Goal: Task Accomplishment & Management: Use online tool/utility

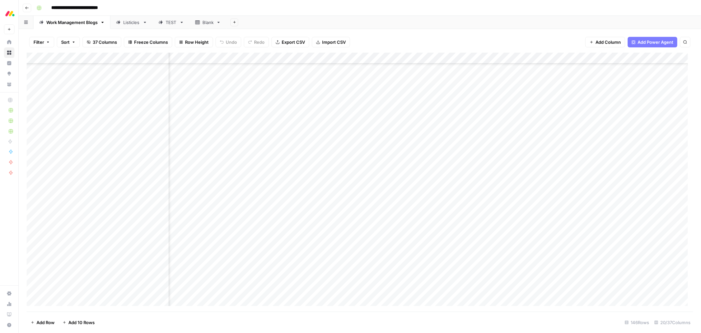
scroll to position [1035, 494]
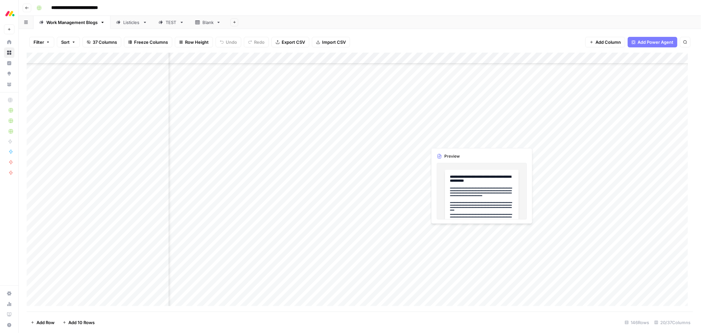
click at [483, 140] on div "Add Column" at bounding box center [360, 182] width 667 height 259
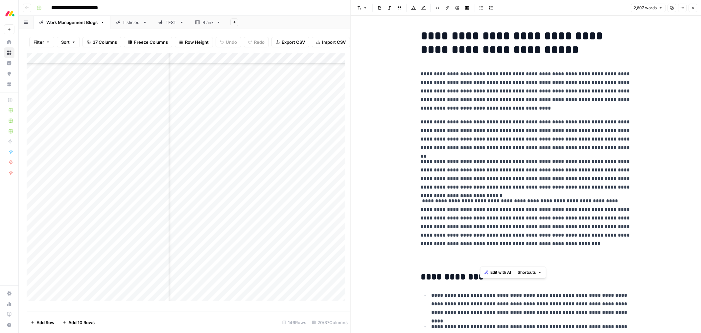
drag, startPoint x: 487, startPoint y: 259, endPoint x: 517, endPoint y: 211, distance: 56.7
click at [517, 211] on p "**********" at bounding box center [526, 231] width 210 height 68
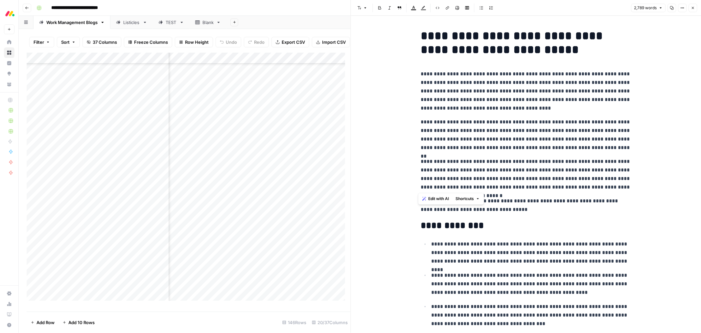
drag, startPoint x: 622, startPoint y: 187, endPoint x: 419, endPoint y: 76, distance: 231.8
click at [440, 199] on span "Edit with AI" at bounding box center [438, 199] width 21 height 6
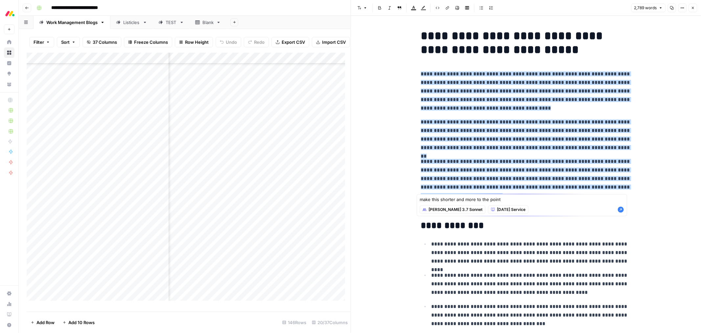
type textarea "make this shorter and more to the point"
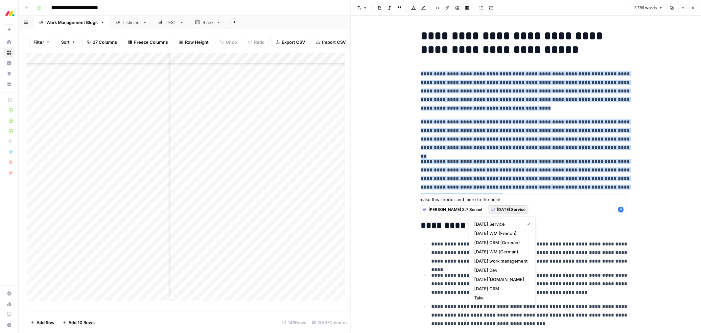
click at [497, 207] on span "[DATE] Service" at bounding box center [511, 210] width 29 height 6
click at [513, 260] on span "[DATE] work management" at bounding box center [501, 260] width 53 height 7
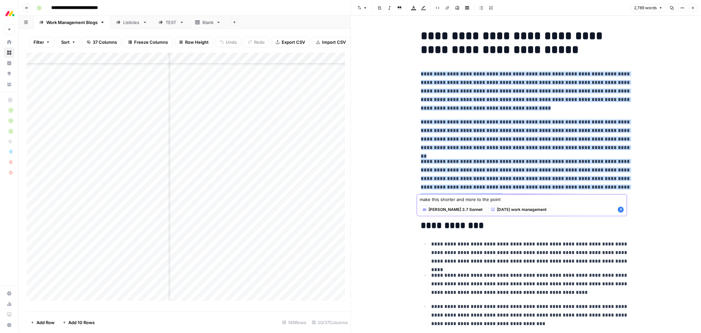
click at [622, 210] on icon "button" at bounding box center [621, 210] width 6 height 6
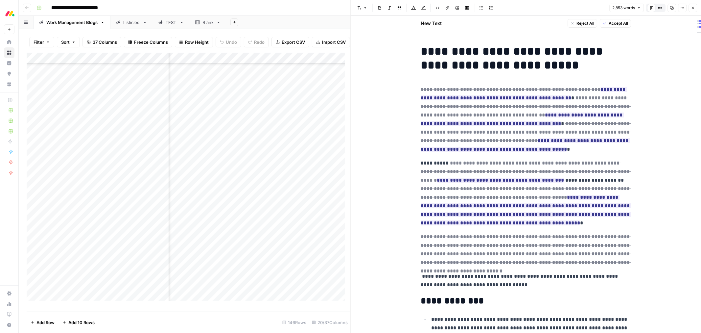
click at [621, 24] on span "Accept All" at bounding box center [618, 23] width 19 height 6
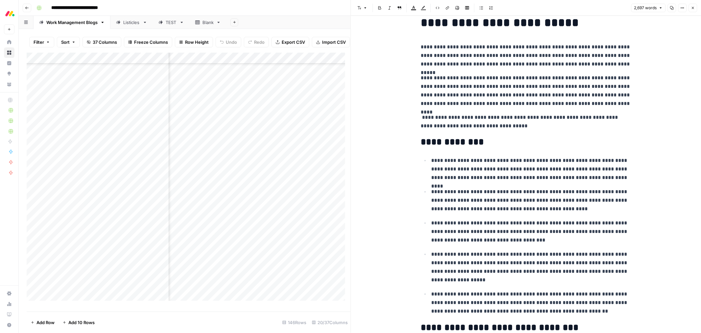
scroll to position [73, 0]
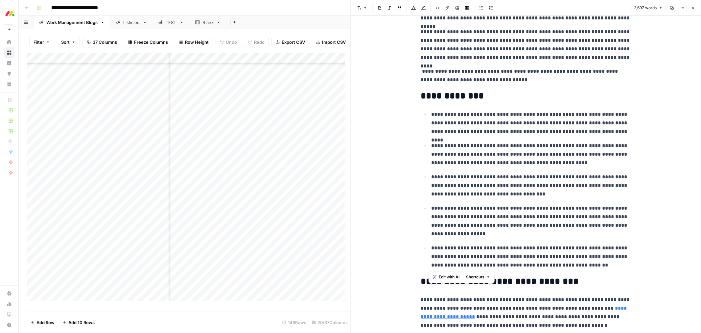
drag, startPoint x: 575, startPoint y: 267, endPoint x: 429, endPoint y: 117, distance: 209.5
click at [429, 117] on ul "**********" at bounding box center [526, 189] width 210 height 159
click at [446, 275] on span "Edit with AI" at bounding box center [449, 277] width 21 height 6
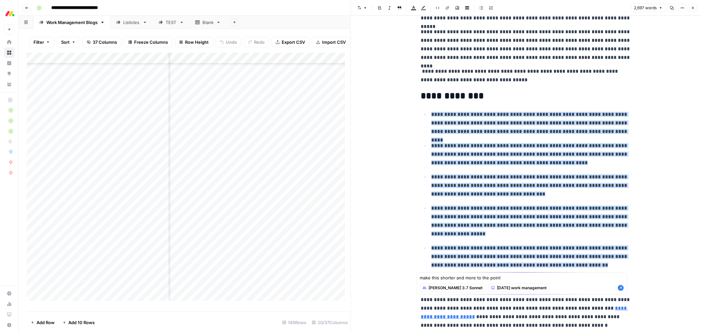
type textarea "make this shorter and more to the point"
click at [620, 287] on icon "button" at bounding box center [621, 288] width 6 height 6
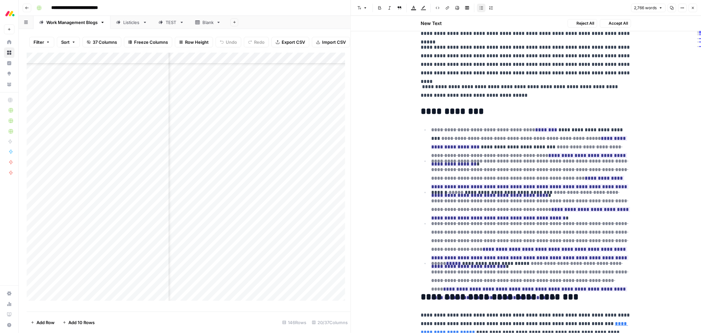
scroll to position [94, 0]
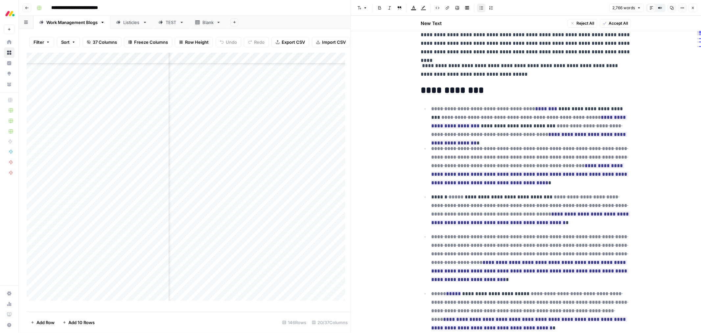
click at [618, 23] on span "Accept All" at bounding box center [618, 23] width 19 height 6
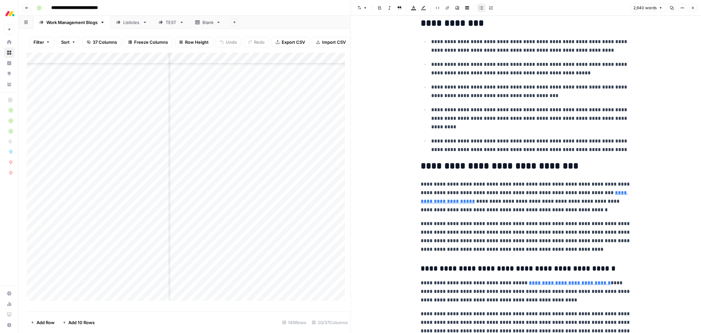
scroll to position [146, 0]
click at [594, 194] on link "**********" at bounding box center [524, 196] width 207 height 13
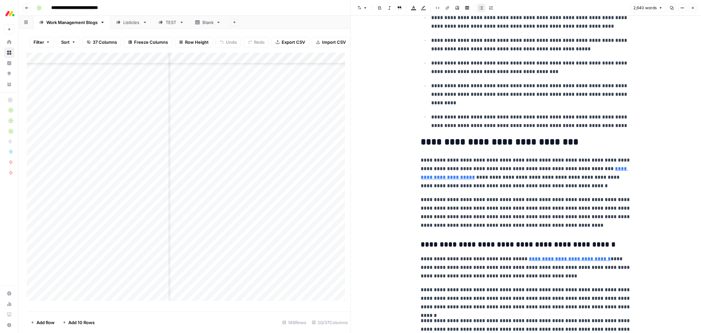
scroll to position [183, 0]
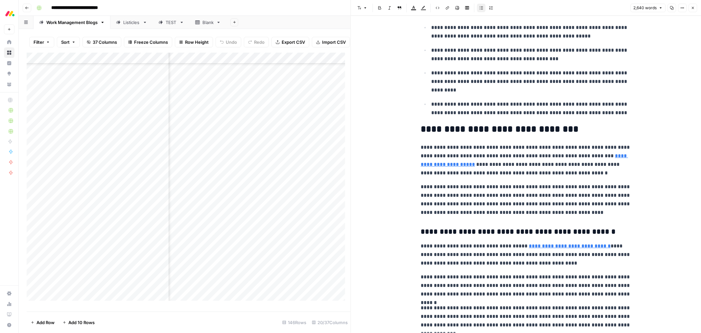
click at [429, 166] on link "**********" at bounding box center [524, 159] width 207 height 13
click at [426, 165] on link "**********" at bounding box center [524, 159] width 207 height 13
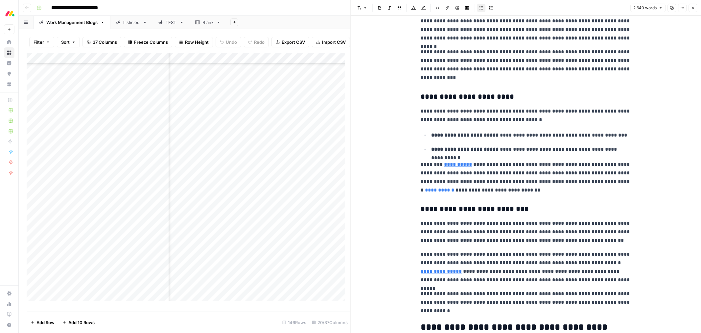
scroll to position [584, 0]
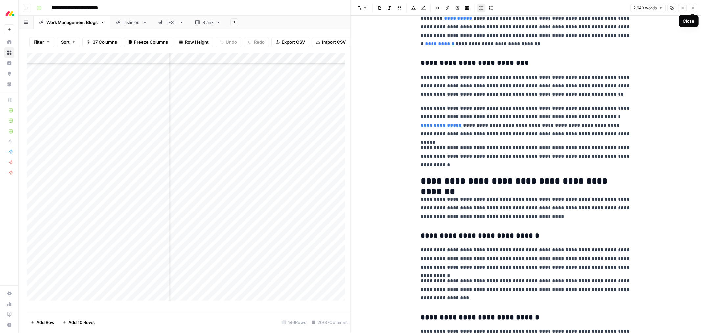
click at [695, 11] on button "Close" at bounding box center [693, 8] width 9 height 9
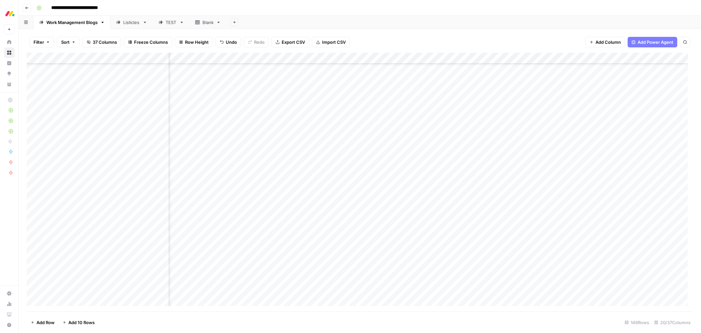
click at [472, 153] on div "Add Column" at bounding box center [360, 182] width 667 height 259
click at [472, 153] on div at bounding box center [474, 151] width 94 height 12
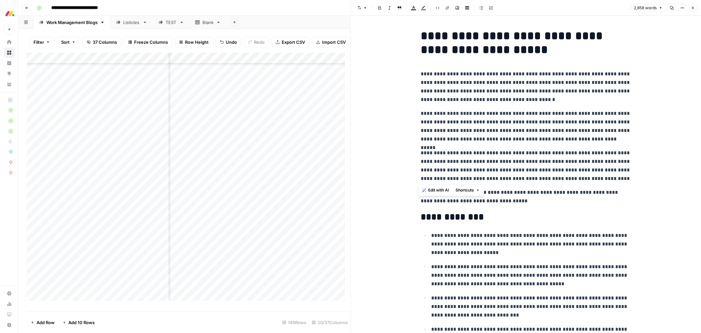
drag, startPoint x: 596, startPoint y: 179, endPoint x: 419, endPoint y: 72, distance: 206.5
click at [487, 94] on p "**********" at bounding box center [526, 87] width 210 height 34
click at [435, 188] on span "Edit with AI" at bounding box center [438, 190] width 21 height 6
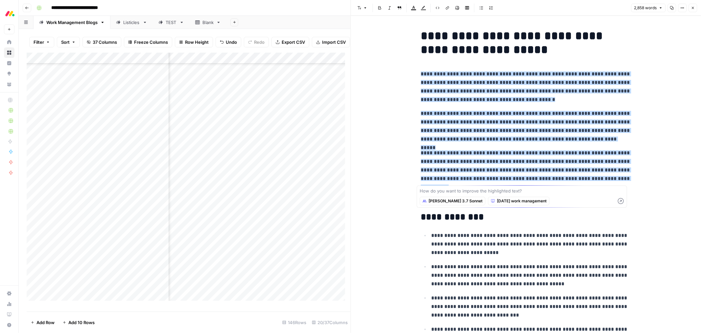
click at [497, 191] on textarea at bounding box center [522, 190] width 205 height 7
type textarea "make this shorter and more to the point"
click at [621, 201] on icon "button" at bounding box center [621, 201] width 6 height 6
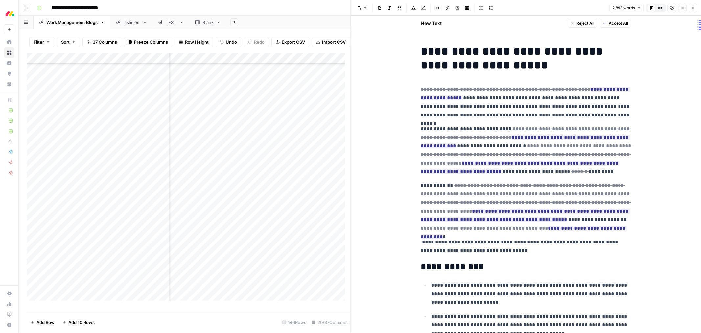
click at [621, 26] on span "Accept All" at bounding box center [618, 23] width 19 height 6
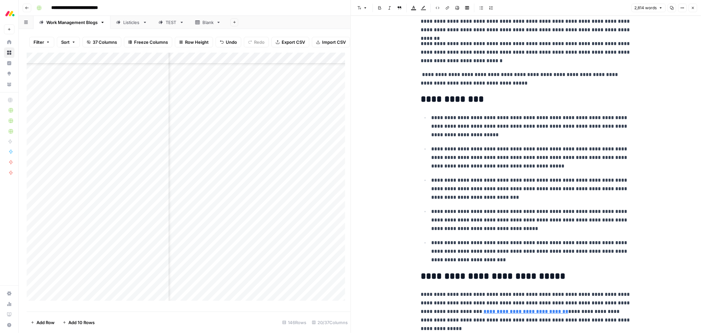
scroll to position [110, 0]
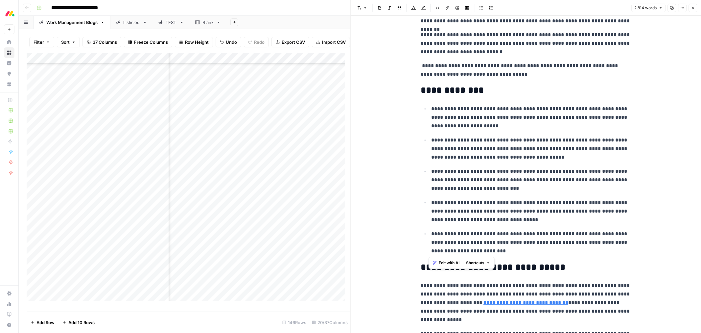
drag, startPoint x: 469, startPoint y: 248, endPoint x: 430, endPoint y: 109, distance: 144.8
click at [430, 109] on ul "**********" at bounding box center [526, 179] width 210 height 151
click at [448, 264] on span "Edit with AI" at bounding box center [449, 263] width 21 height 6
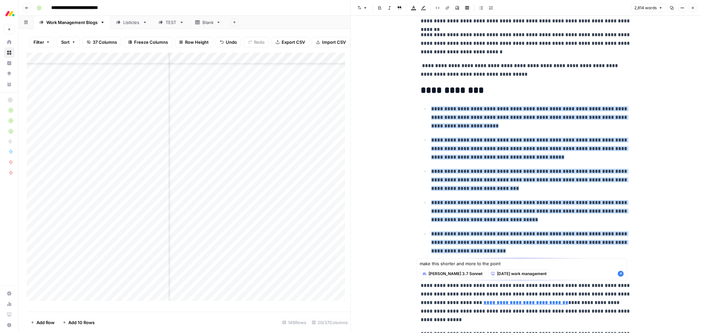
type textarea "make this shorter and more to the point"
click at [624, 277] on div "make this shorter and more to the point make this shorter and more to the point…" at bounding box center [522, 269] width 210 height 22
click at [621, 275] on icon "button" at bounding box center [621, 274] width 6 height 6
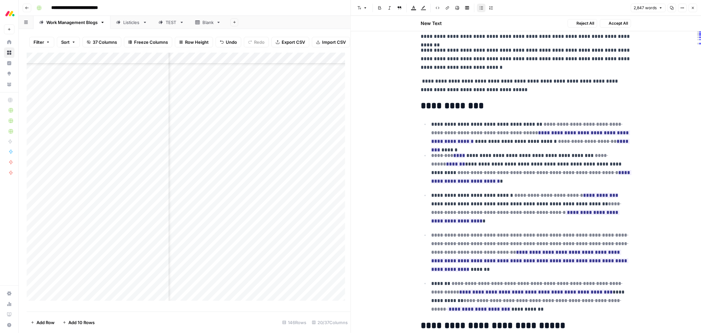
scroll to position [125, 0]
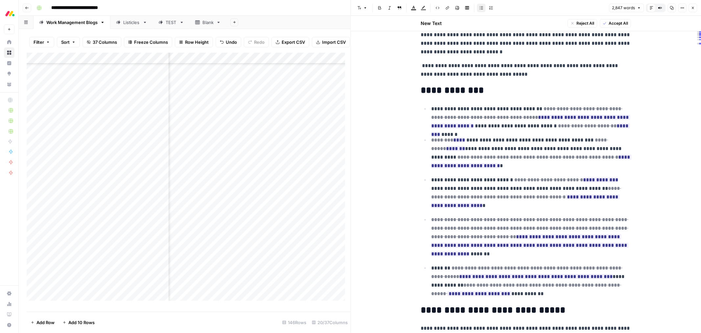
click at [623, 25] on span "Accept All" at bounding box center [618, 23] width 19 height 6
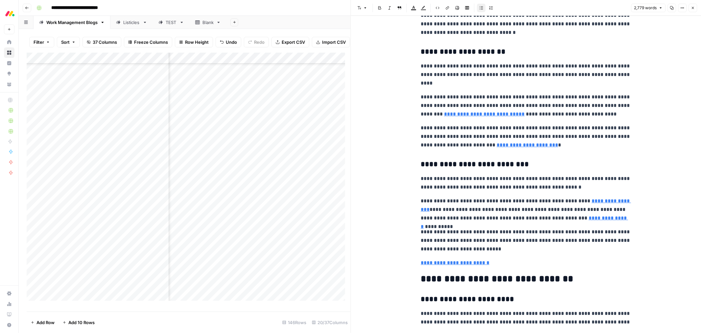
scroll to position [1133, 0]
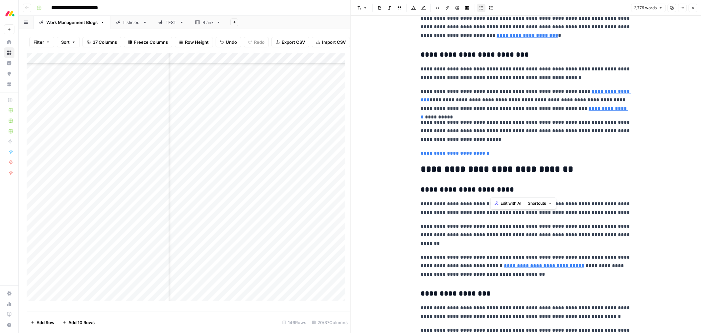
drag, startPoint x: 490, startPoint y: 170, endPoint x: 572, endPoint y: 177, distance: 82.4
click at [590, 174] on h2 "**********" at bounding box center [526, 169] width 210 height 11
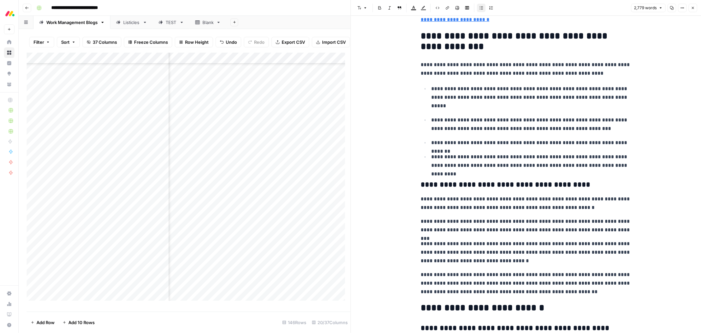
scroll to position [3586, 0]
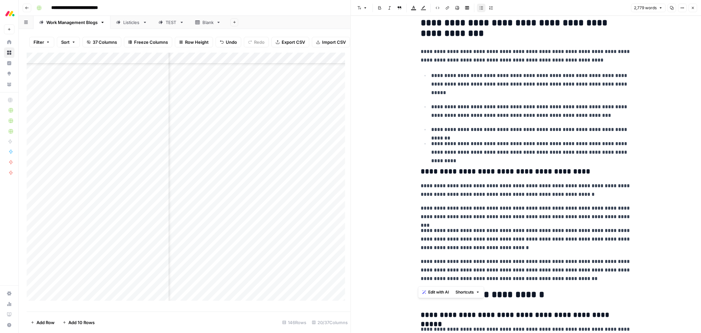
drag, startPoint x: 589, startPoint y: 281, endPoint x: 399, endPoint y: 77, distance: 278.3
click at [439, 291] on span "Edit with AI" at bounding box center [438, 292] width 21 height 6
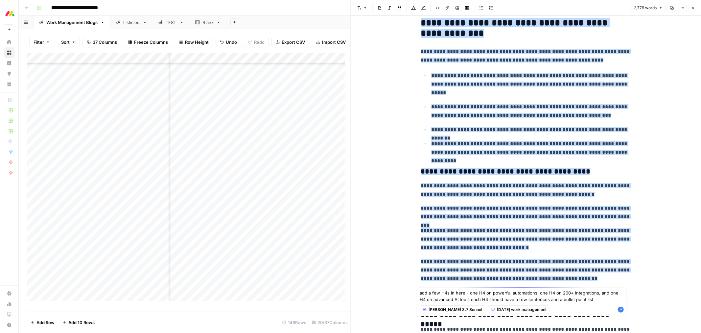
type textarea "add a few H4s in here - one H4 on powerful automations, one H4 on 200+ integrat…"
click at [620, 310] on icon "button" at bounding box center [621, 309] width 6 height 6
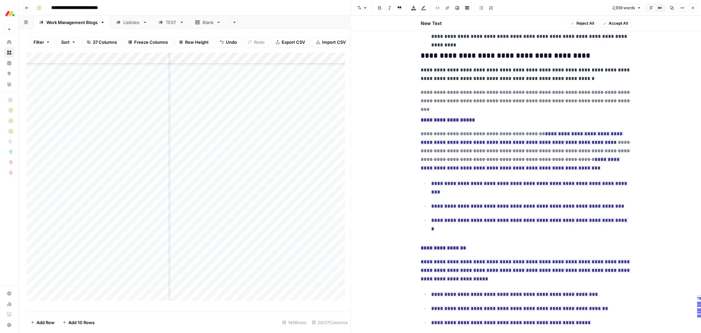
scroll to position [3713, 0]
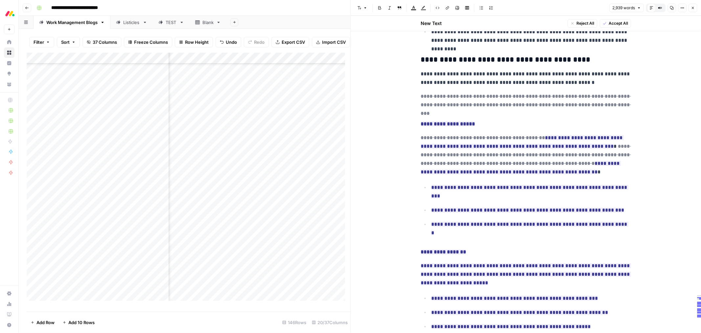
click at [613, 24] on span "Accept All" at bounding box center [618, 23] width 19 height 6
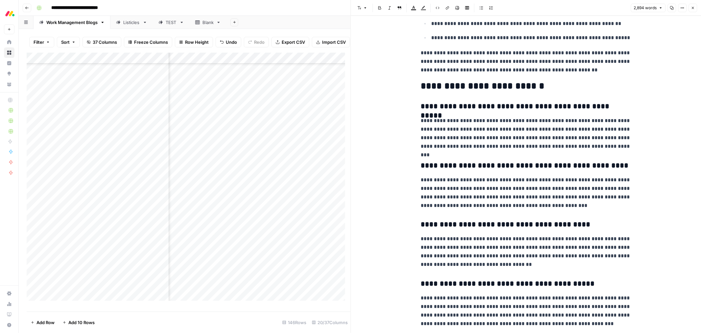
scroll to position [3841, 0]
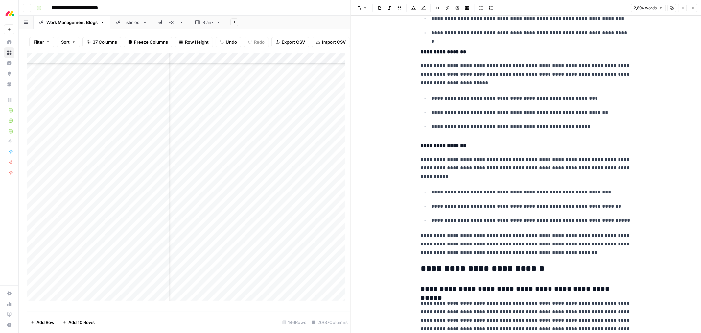
click at [692, 9] on icon "button" at bounding box center [693, 8] width 4 height 4
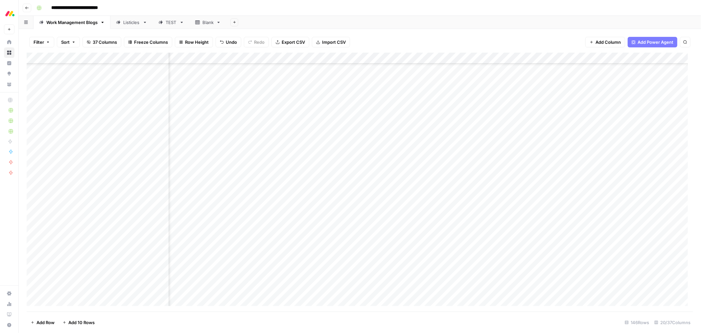
click at [478, 138] on div "Add Column" at bounding box center [360, 182] width 667 height 259
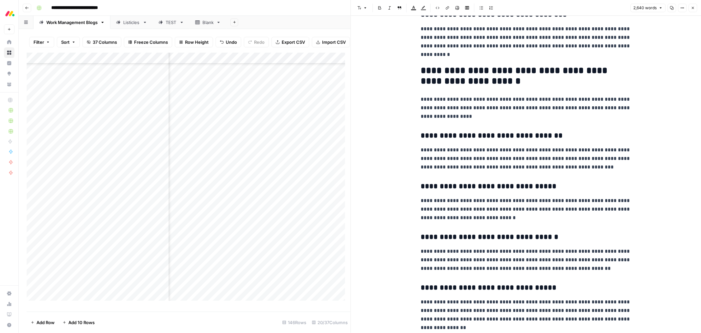
scroll to position [3136, 0]
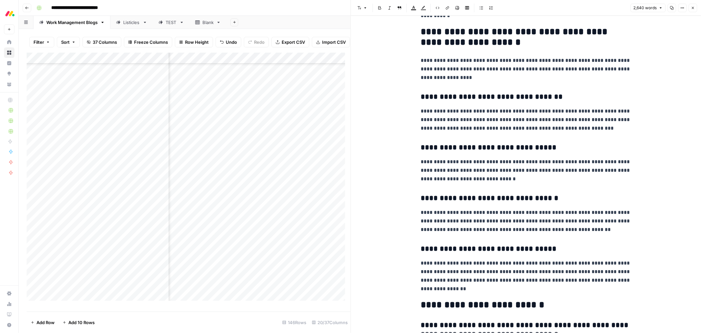
click at [691, 9] on icon "button" at bounding box center [693, 8] width 4 height 4
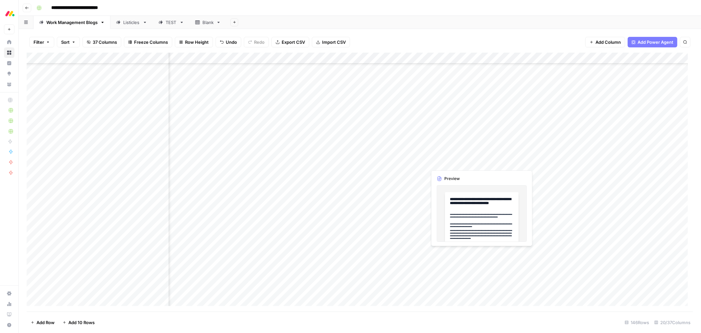
click at [445, 165] on div "Add Column" at bounding box center [360, 182] width 667 height 259
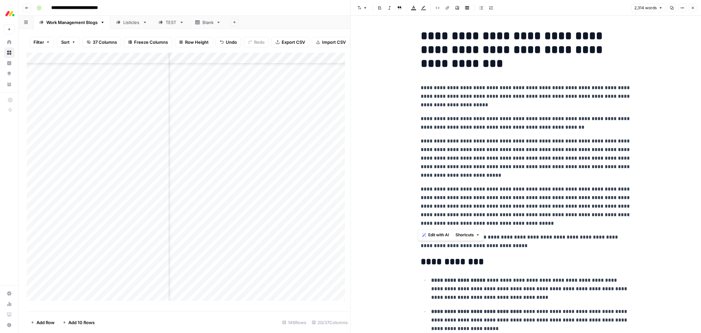
drag, startPoint x: 521, startPoint y: 224, endPoint x: 419, endPoint y: 88, distance: 169.8
click at [441, 233] on span "Edit with AI" at bounding box center [438, 235] width 21 height 6
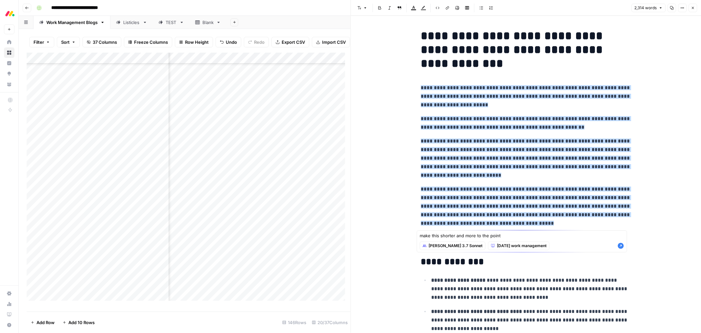
type textarea "make this shorter and more to the point"
click at [620, 244] on icon "button" at bounding box center [621, 246] width 6 height 6
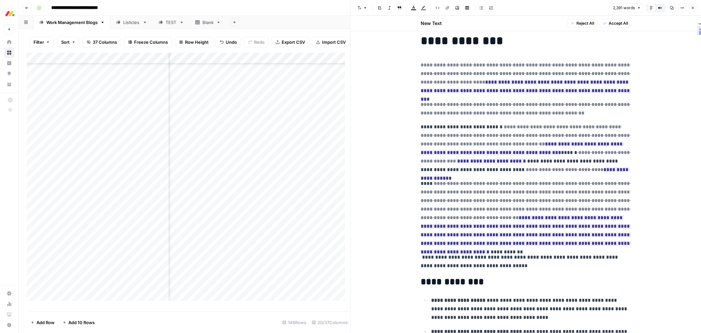
scroll to position [24, 0]
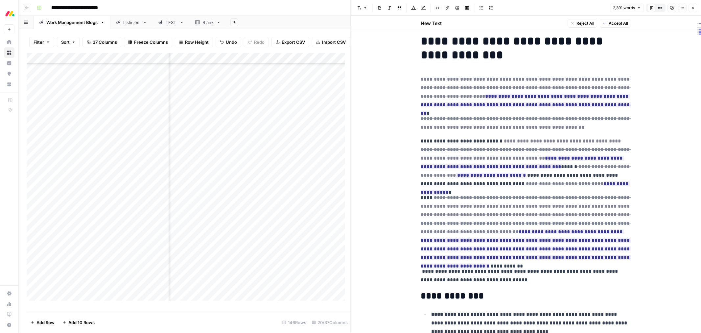
click at [615, 25] on span "Accept All" at bounding box center [618, 23] width 19 height 6
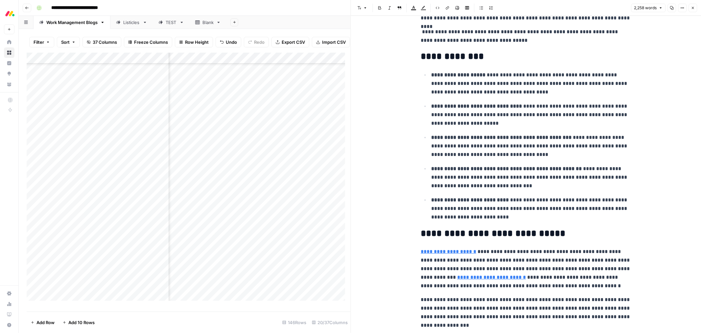
scroll to position [155, 0]
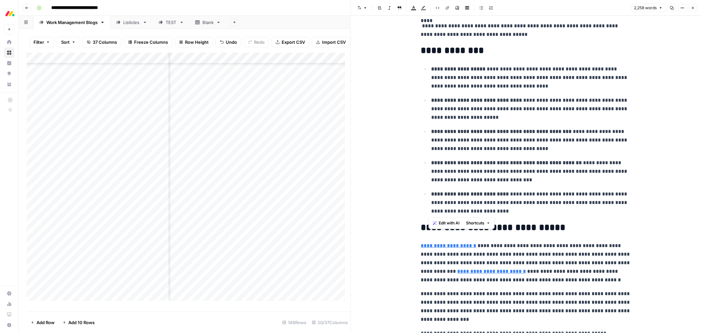
drag, startPoint x: 498, startPoint y: 211, endPoint x: 424, endPoint y: 73, distance: 156.1
click at [424, 73] on ul "**********" at bounding box center [526, 139] width 210 height 151
click at [450, 223] on span "Edit with AI" at bounding box center [449, 223] width 21 height 6
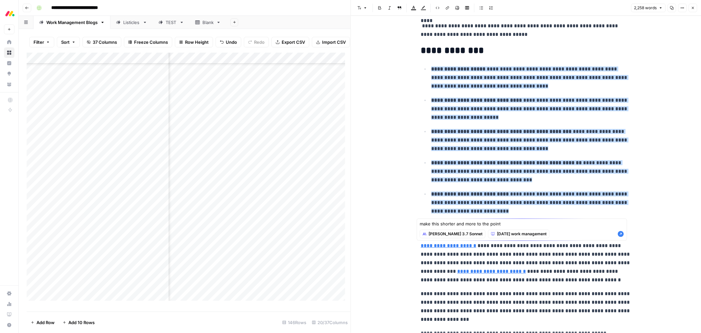
type textarea "make this shorter and more to the point"
click at [622, 235] on icon "button" at bounding box center [621, 234] width 6 height 6
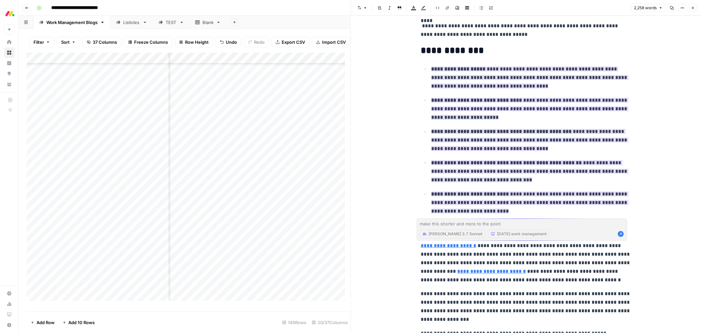
scroll to position [170, 0]
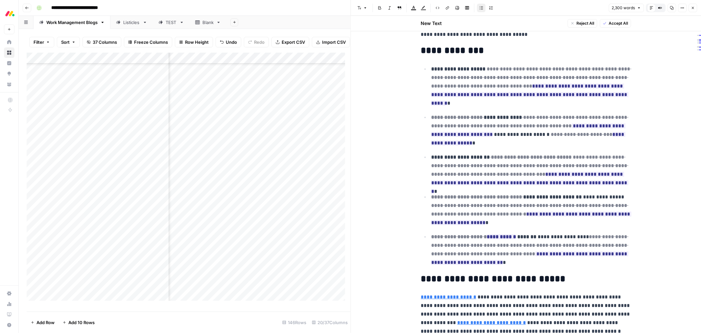
click at [577, 25] on span "Reject All" at bounding box center [586, 23] width 18 height 6
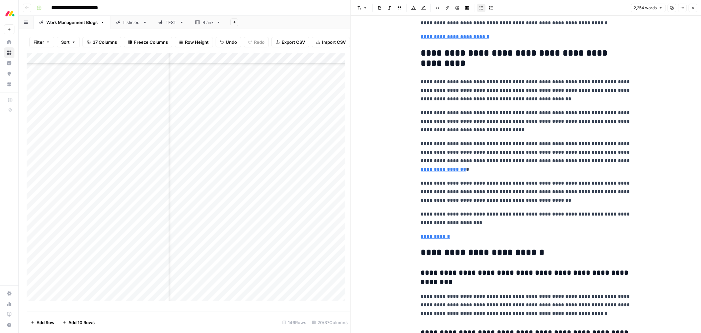
scroll to position [2931, 0]
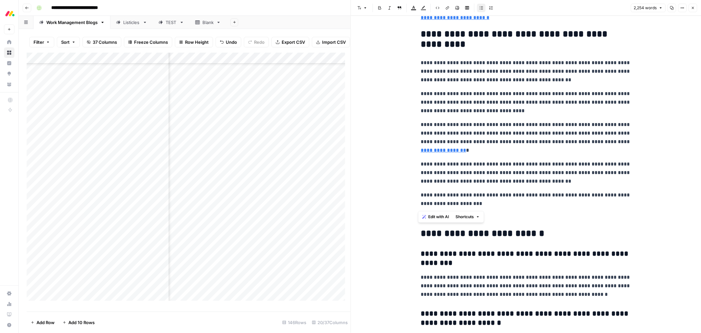
drag, startPoint x: 482, startPoint y: 207, endPoint x: 419, endPoint y: 37, distance: 180.6
click at [435, 216] on span "Edit with AI" at bounding box center [438, 217] width 21 height 6
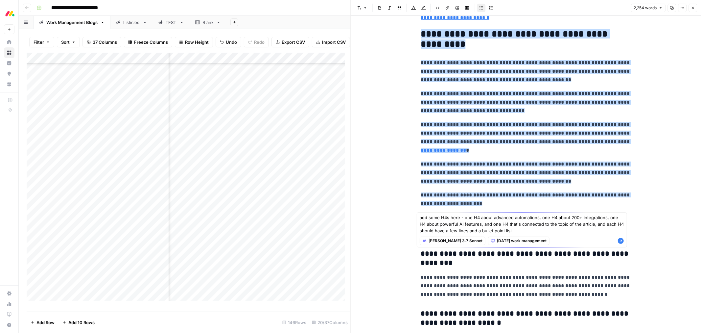
type textarea "add some H4s here - one H4 about advanced automations, one H4 about 200+ integr…"
click at [619, 239] on icon "button" at bounding box center [621, 241] width 6 height 6
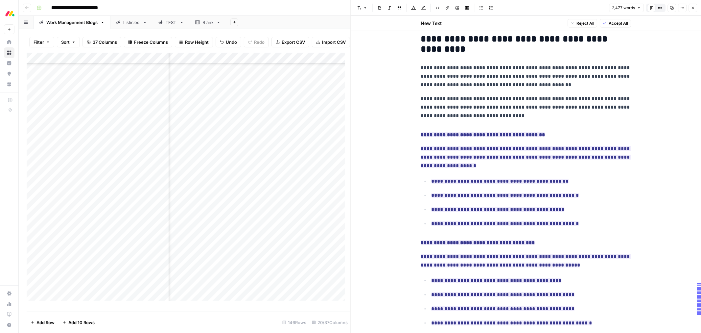
scroll to position [2939, 0]
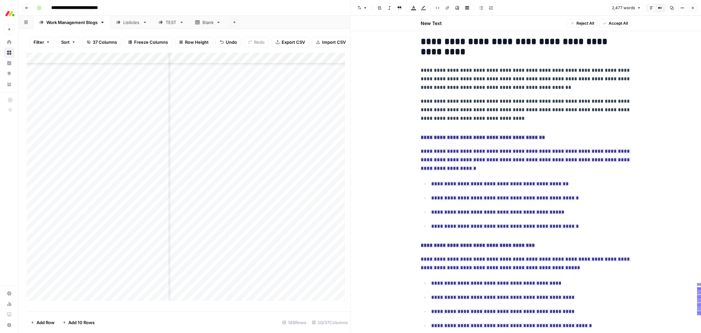
click at [609, 23] on span "Accept All" at bounding box center [618, 23] width 19 height 6
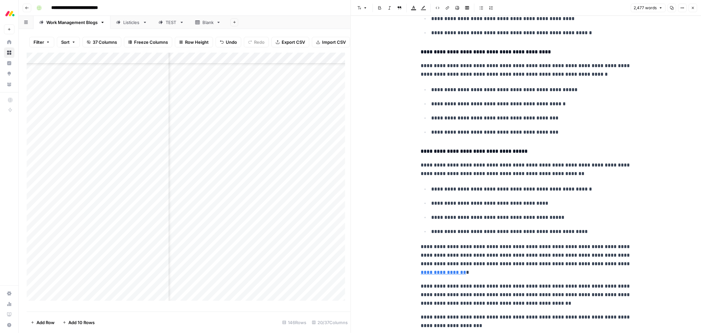
click at [493, 55] on h4 "**********" at bounding box center [526, 52] width 210 height 9
click at [364, 7] on icon "button" at bounding box center [366, 8] width 4 height 4
click at [517, 110] on ul "**********" at bounding box center [526, 110] width 210 height 51
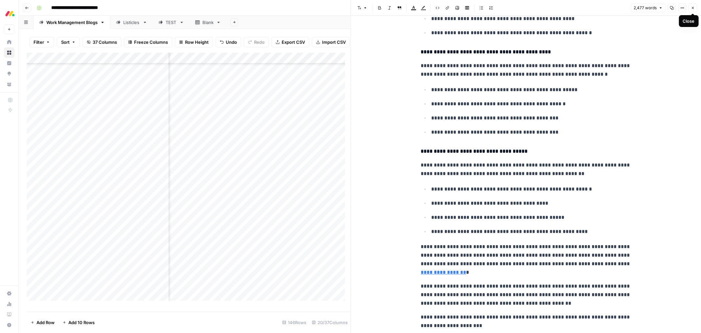
click at [690, 8] on button "Close" at bounding box center [693, 8] width 9 height 9
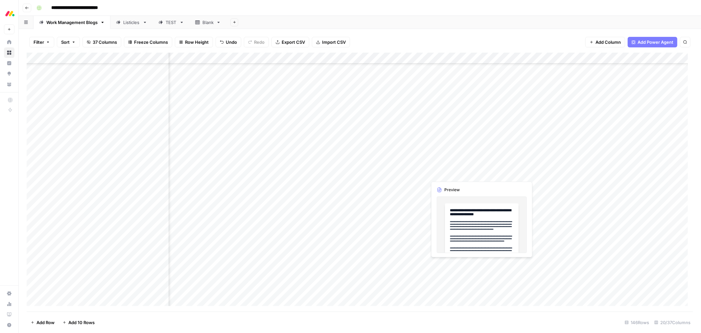
scroll to position [999, 494]
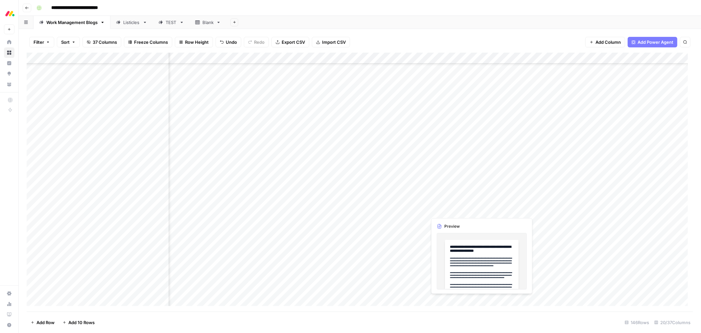
click at [455, 209] on div "Add Column" at bounding box center [360, 182] width 667 height 259
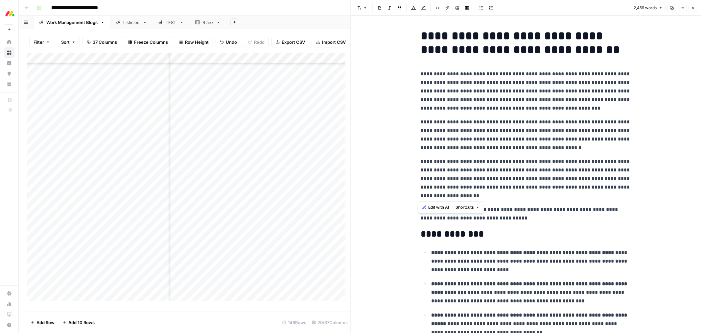
drag, startPoint x: 443, startPoint y: 193, endPoint x: 419, endPoint y: 75, distance: 120.5
click at [428, 207] on span "Edit with AI" at bounding box center [438, 207] width 21 height 6
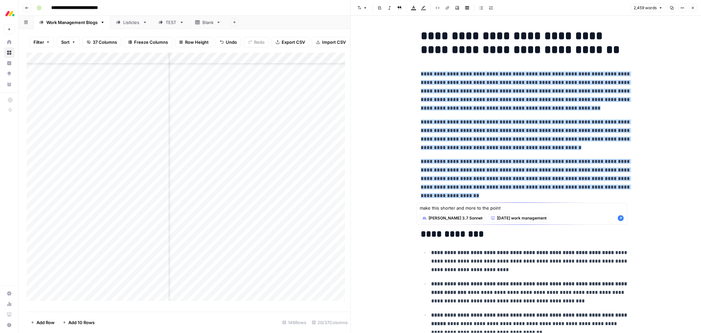
type textarea "make this shorter and more to the point"
click at [622, 220] on icon "button" at bounding box center [621, 218] width 6 height 6
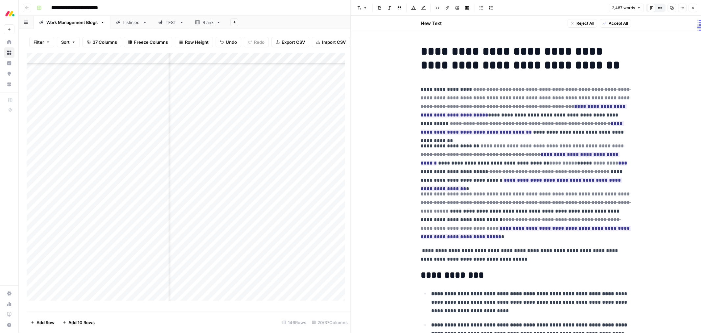
click at [609, 22] on span "Accept All" at bounding box center [618, 23] width 19 height 6
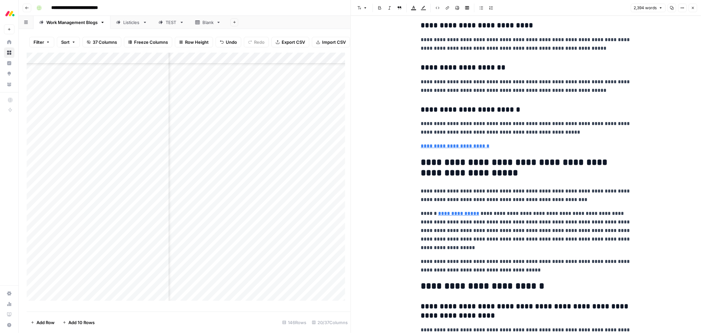
scroll to position [3471, 0]
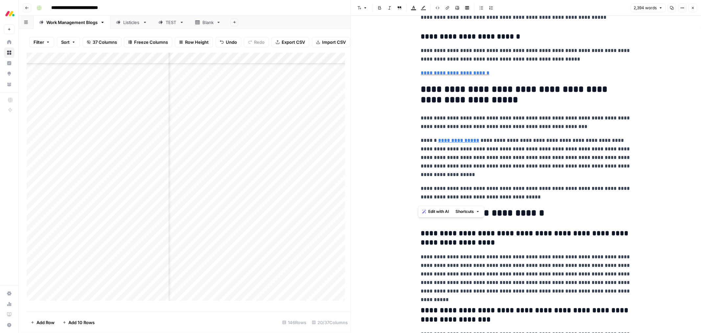
drag, startPoint x: 534, startPoint y: 202, endPoint x: 419, endPoint y: 92, distance: 158.4
drag, startPoint x: 484, startPoint y: 99, endPoint x: 512, endPoint y: 150, distance: 57.4
click at [484, 99] on h2 "**********" at bounding box center [526, 94] width 210 height 21
drag, startPoint x: 529, startPoint y: 200, endPoint x: 420, endPoint y: 90, distance: 154.2
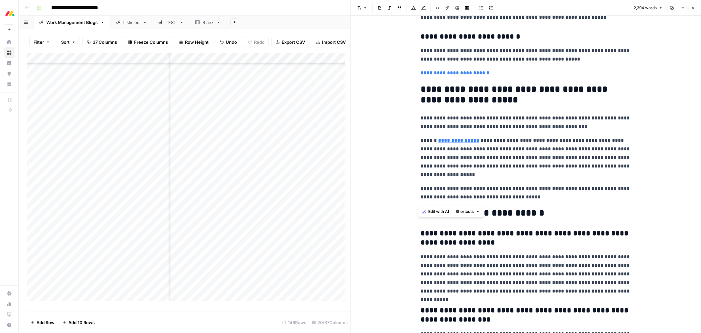
click at [442, 211] on span "Edit with AI" at bounding box center [438, 211] width 21 height 6
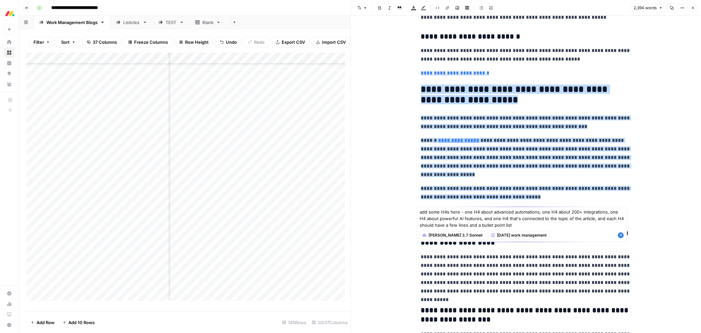
type textarea "add some H4s here - one H4 about advanced automations, one H4 about 200+ integr…"
click at [619, 235] on icon "button" at bounding box center [621, 235] width 6 height 6
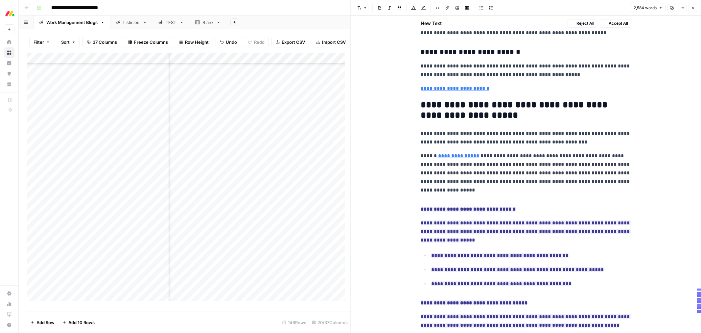
scroll to position [3717, 0]
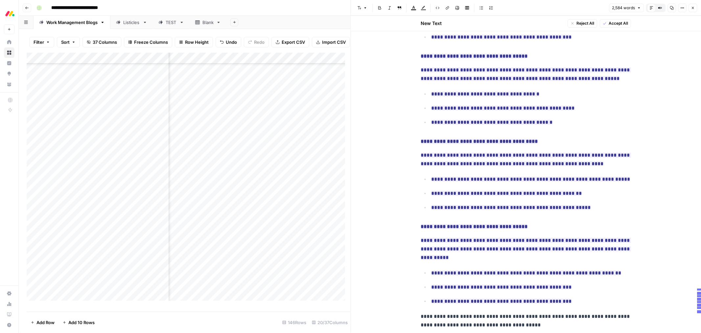
click at [614, 23] on span "Accept All" at bounding box center [618, 23] width 19 height 6
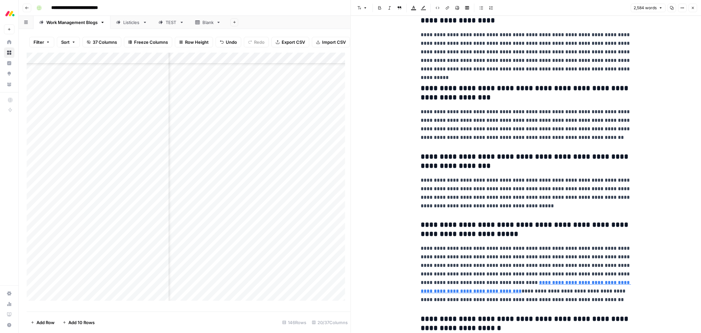
scroll to position [4141, 0]
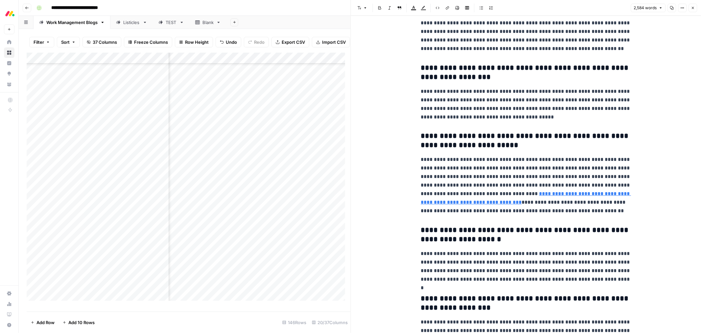
click at [694, 8] on icon "button" at bounding box center [693, 8] width 2 height 2
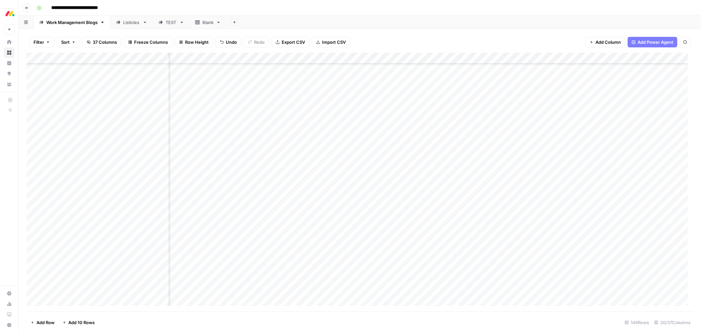
click at [461, 223] on div "Add Column" at bounding box center [360, 182] width 667 height 259
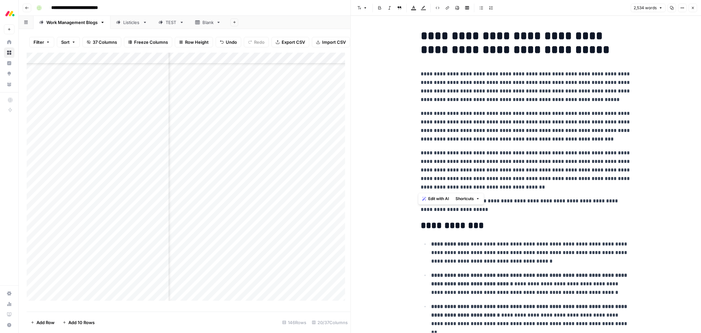
drag, startPoint x: 488, startPoint y: 186, endPoint x: 419, endPoint y: 77, distance: 129.9
click at [439, 201] on span "Edit with AI" at bounding box center [438, 199] width 21 height 6
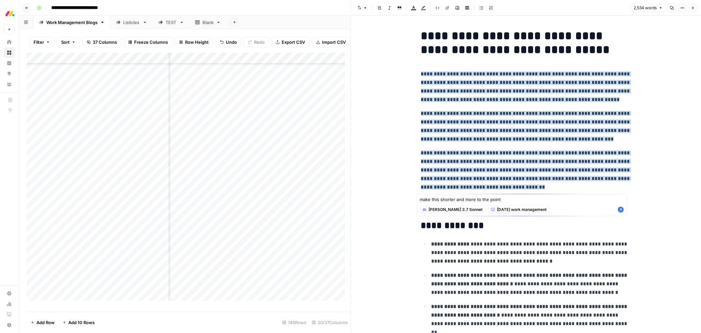
type textarea "make this shorter and more to the point"
click at [619, 209] on icon "button" at bounding box center [621, 210] width 6 height 6
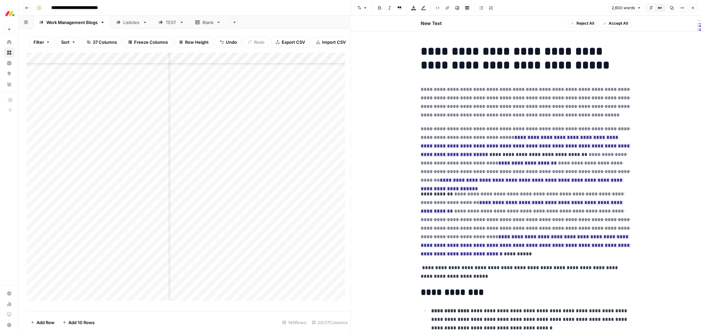
click at [609, 23] on span "Accept All" at bounding box center [618, 23] width 19 height 6
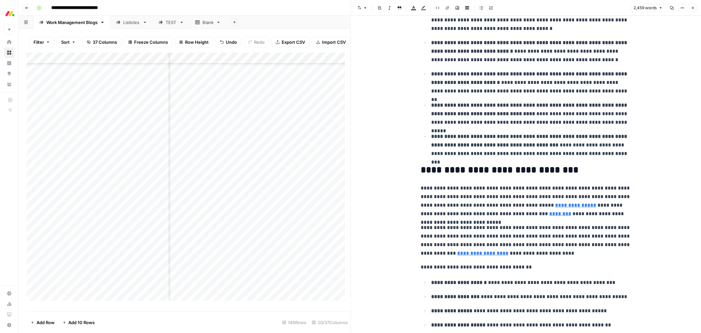
scroll to position [73, 0]
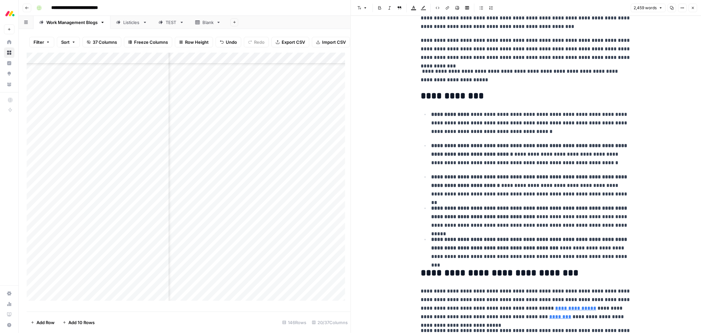
click at [574, 272] on h2 "**********" at bounding box center [526, 273] width 210 height 11
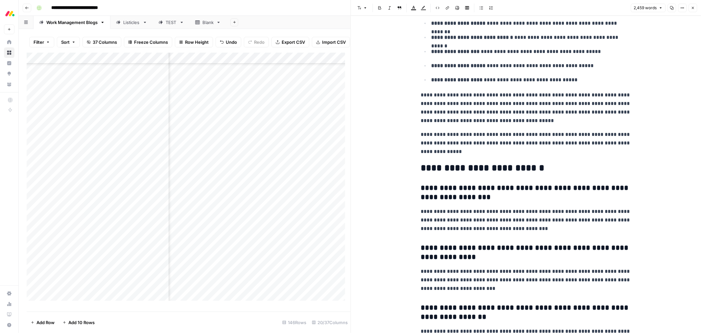
scroll to position [3179, 0]
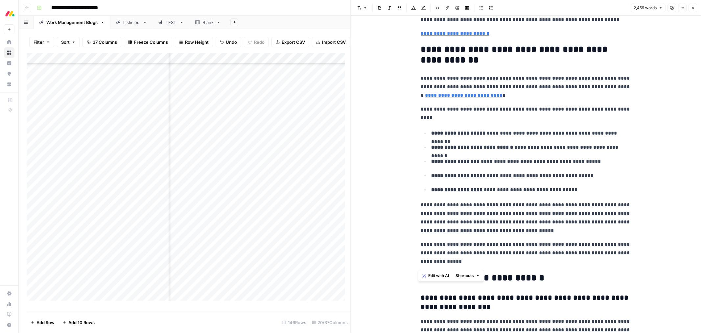
drag, startPoint x: 458, startPoint y: 265, endPoint x: 414, endPoint y: 55, distance: 214.8
click at [442, 277] on span "Edit with AI" at bounding box center [438, 276] width 21 height 6
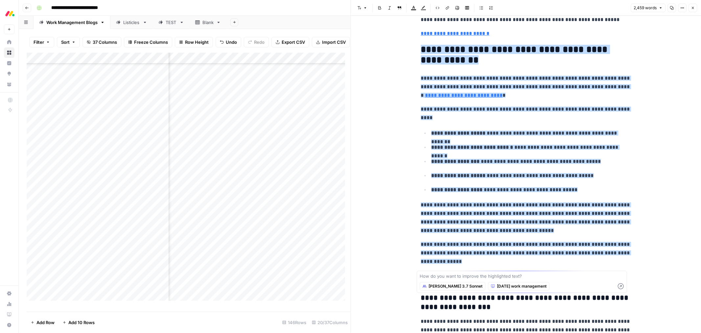
click at [520, 277] on textarea at bounding box center [522, 276] width 205 height 7
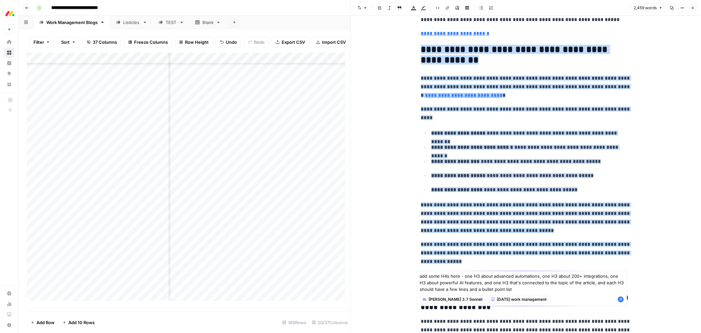
type textarea "add some H4s here - one H3 about advanced automations, one H3 about 200+ integr…"
click at [621, 300] on icon "button" at bounding box center [621, 299] width 7 height 7
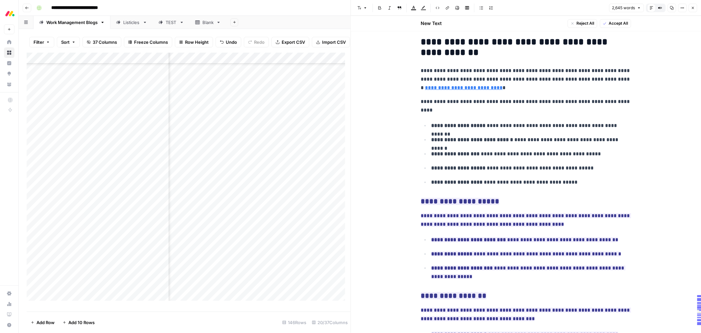
scroll to position [3165, 0]
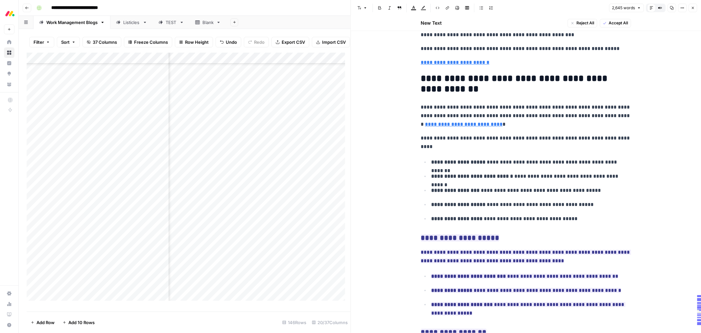
click at [611, 23] on span "Accept All" at bounding box center [618, 23] width 19 height 6
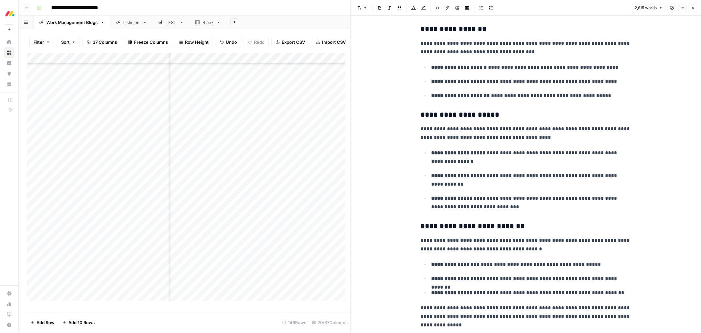
click at [692, 8] on icon "button" at bounding box center [693, 8] width 4 height 4
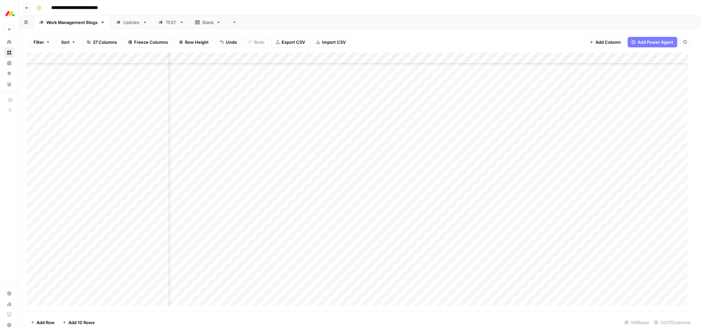
click at [458, 231] on div "Add Column" at bounding box center [360, 182] width 667 height 259
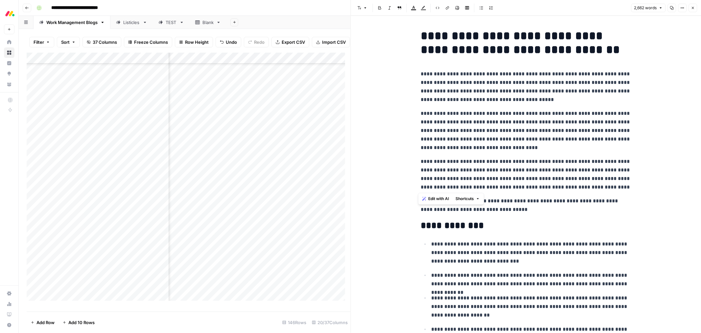
drag, startPoint x: 622, startPoint y: 189, endPoint x: 404, endPoint y: 75, distance: 245.9
click at [435, 198] on span "Edit with AI" at bounding box center [438, 199] width 21 height 6
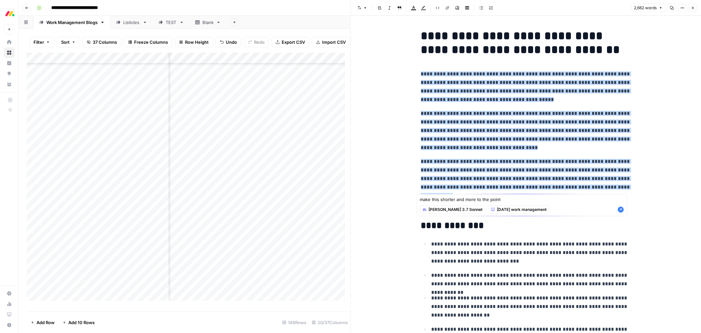
type textarea "make this shorter and more to the point"
click at [619, 209] on icon "button" at bounding box center [621, 210] width 6 height 6
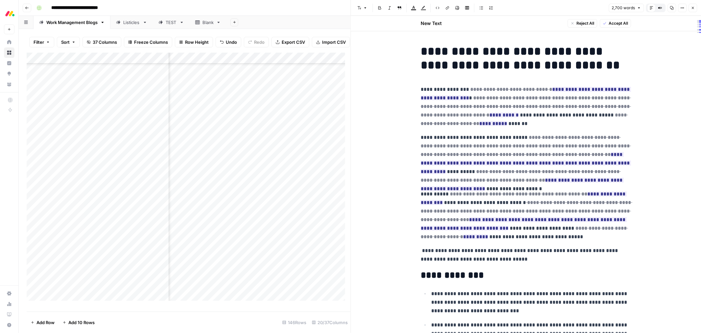
click at [604, 22] on icon "button" at bounding box center [605, 23] width 4 height 4
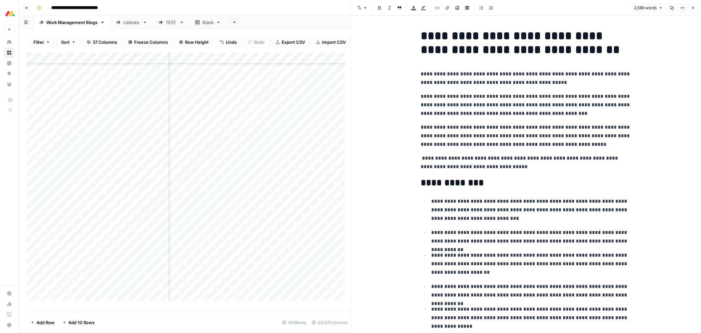
click at [421, 156] on p "**********" at bounding box center [526, 162] width 210 height 17
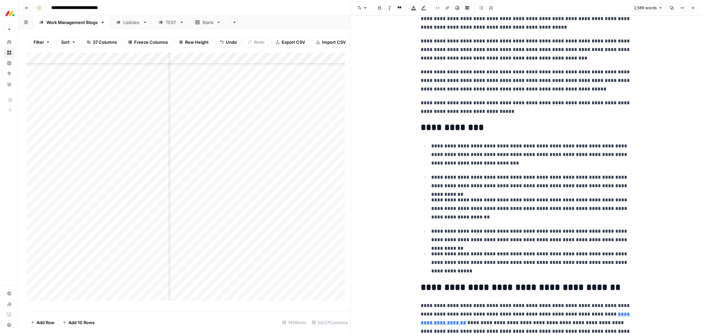
scroll to position [73, 0]
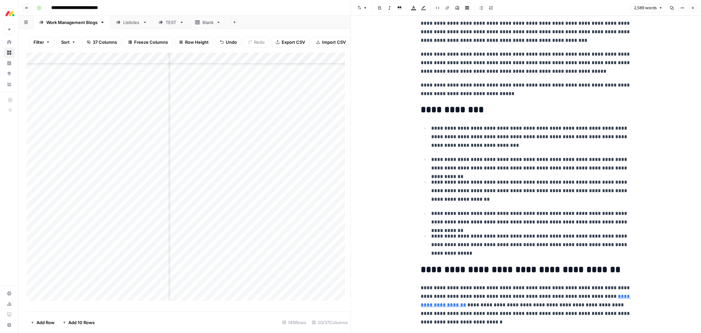
drag, startPoint x: 458, startPoint y: 255, endPoint x: 458, endPoint y: 251, distance: 3.6
click at [458, 251] on p "**********" at bounding box center [531, 245] width 200 height 26
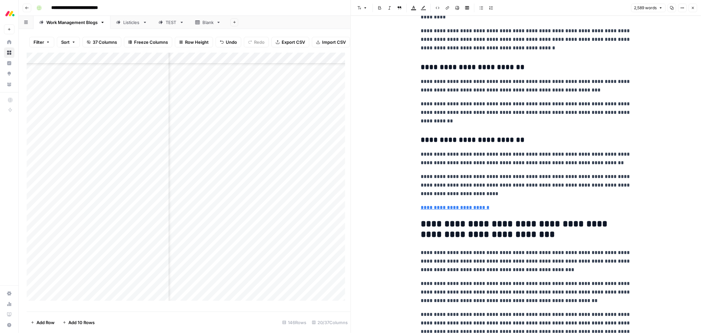
scroll to position [3033, 0]
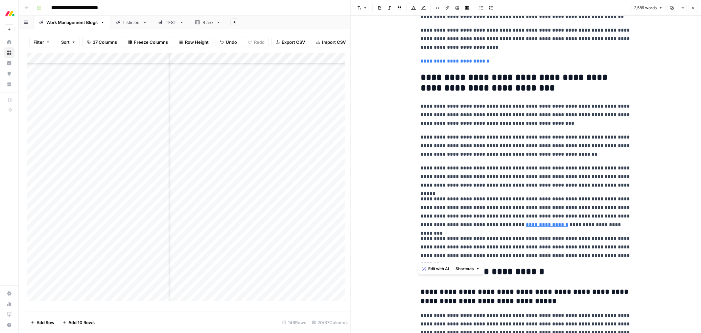
drag, startPoint x: 626, startPoint y: 257, endPoint x: 415, endPoint y: 82, distance: 274.4
click at [442, 267] on span "Edit with AI" at bounding box center [438, 269] width 21 height 6
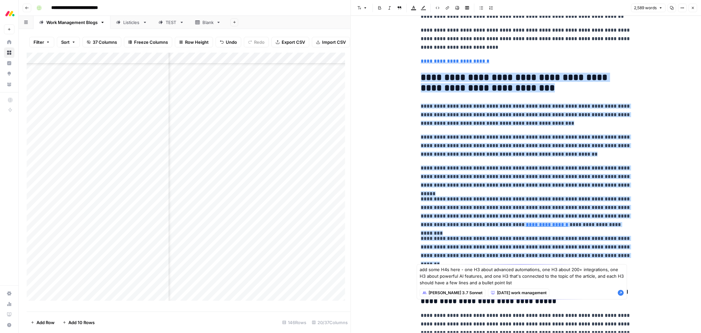
type textarea "add some H4s here - one H3 about advanced automations, one H3 about 200+ integr…"
click at [622, 293] on icon "button" at bounding box center [621, 292] width 7 height 7
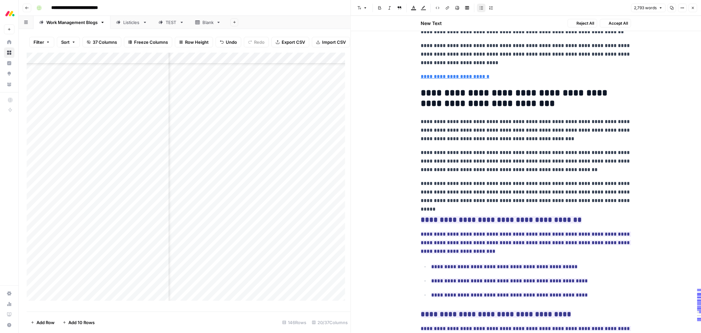
scroll to position [3332, 0]
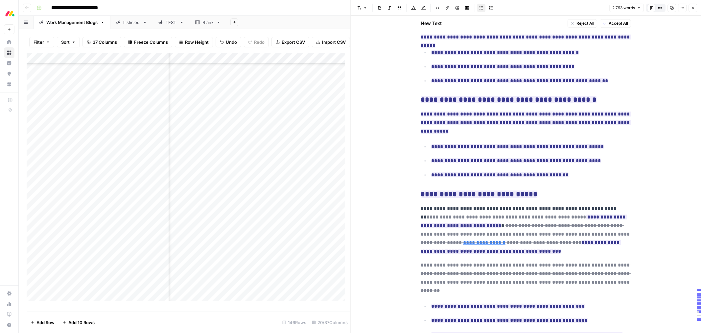
drag, startPoint x: 617, startPoint y: 27, endPoint x: 620, endPoint y: 40, distance: 13.8
click at [617, 27] on button "Accept All" at bounding box center [615, 23] width 31 height 9
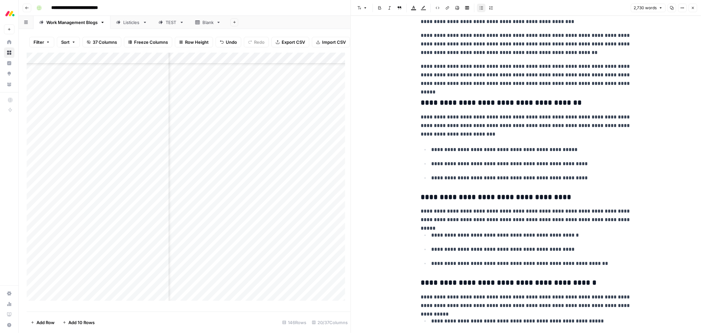
scroll to position [3098, 0]
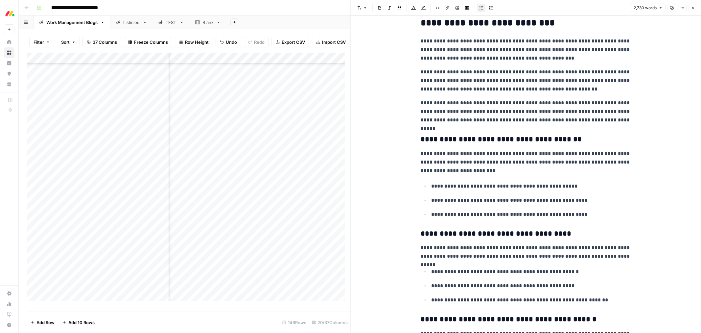
click at [692, 8] on icon "button" at bounding box center [693, 8] width 4 height 4
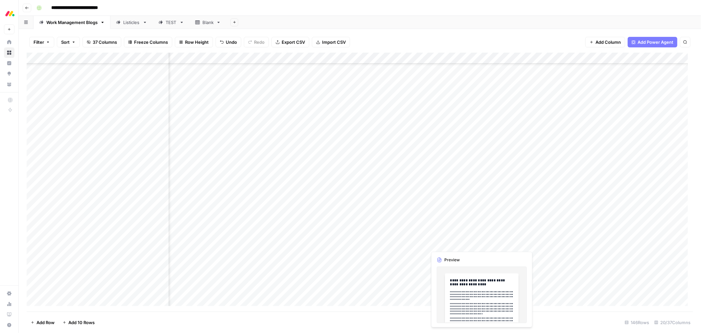
click at [457, 244] on div "Add Column" at bounding box center [360, 182] width 667 height 259
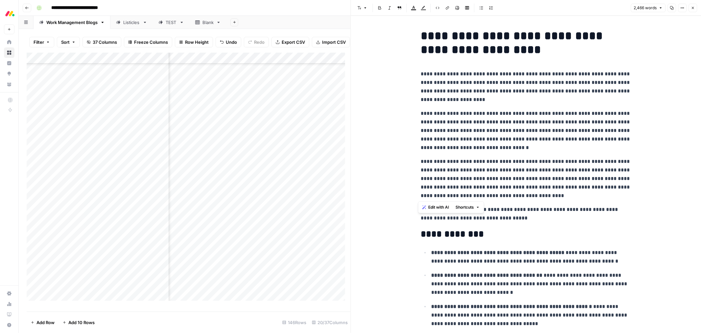
drag, startPoint x: 520, startPoint y: 198, endPoint x: 405, endPoint y: 73, distance: 170.1
click at [551, 193] on p "**********" at bounding box center [526, 178] width 210 height 43
click at [440, 207] on span "Edit with AI" at bounding box center [438, 207] width 21 height 6
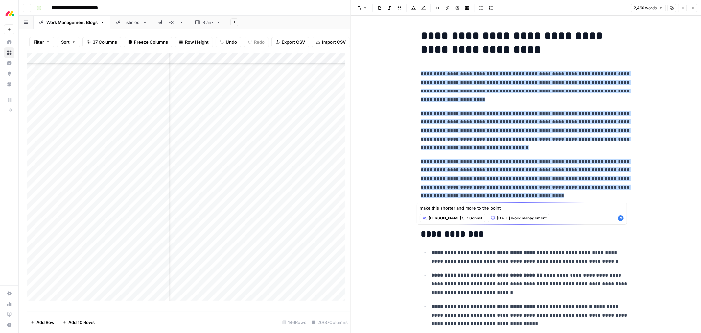
type textarea "make this shorter and more to the point"
click at [620, 218] on icon "button" at bounding box center [621, 218] width 6 height 6
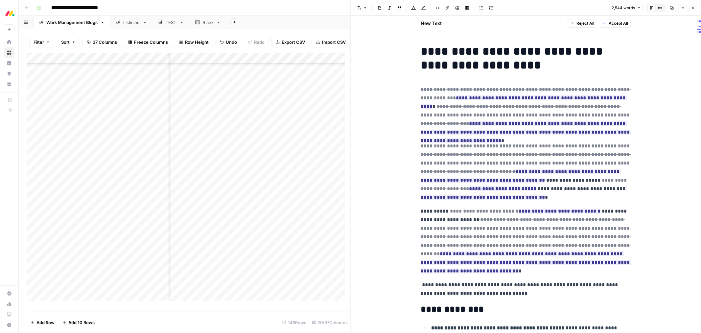
click at [617, 25] on span "Accept All" at bounding box center [618, 23] width 19 height 6
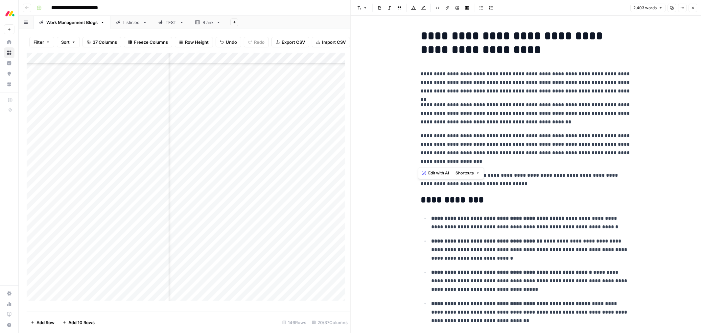
drag, startPoint x: 468, startPoint y: 159, endPoint x: 415, endPoint y: 70, distance: 103.4
click at [432, 174] on span "Edit with AI" at bounding box center [438, 173] width 21 height 6
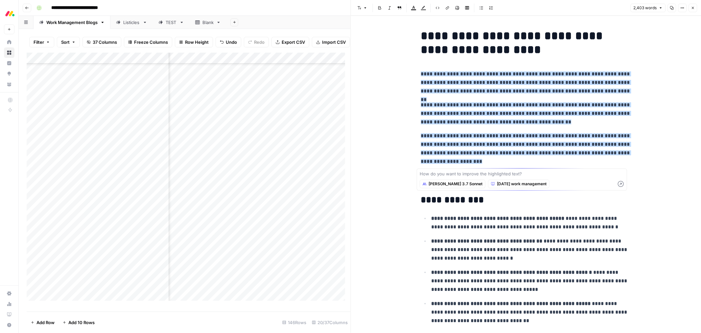
click at [543, 176] on textarea at bounding box center [522, 173] width 205 height 7
type textarea "[URL][DOMAIN_NAME]"
click at [621, 184] on icon "button" at bounding box center [621, 184] width 7 height 7
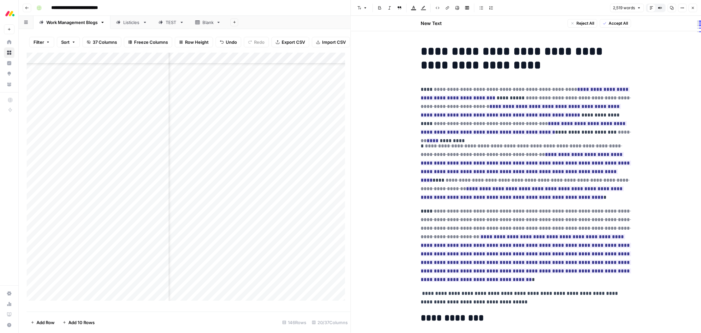
click at [580, 23] on span "Reject All" at bounding box center [586, 23] width 18 height 6
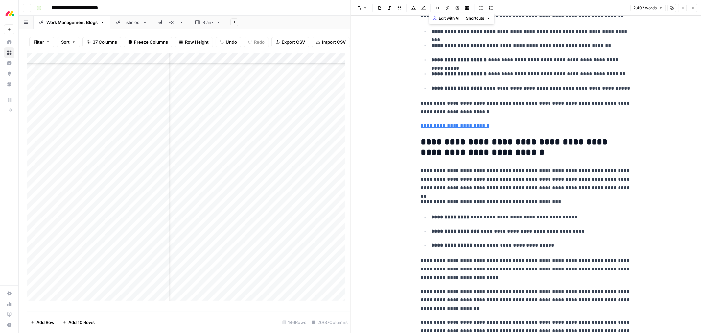
scroll to position [2693, 0]
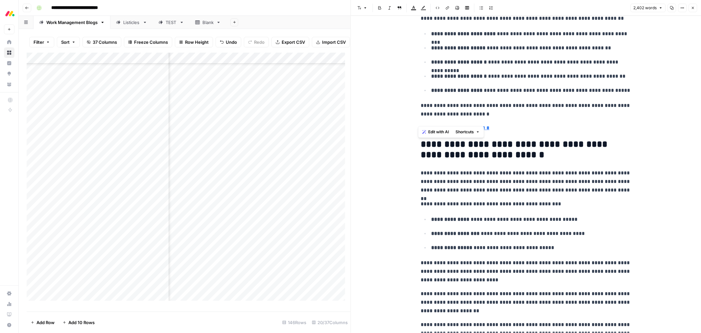
drag, startPoint x: 458, startPoint y: 244, endPoint x: 408, endPoint y: 137, distance: 117.4
click at [518, 145] on h2 "**********" at bounding box center [526, 149] width 210 height 21
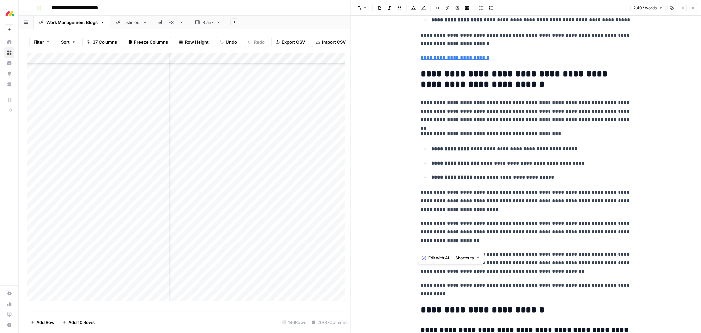
scroll to position [2766, 0]
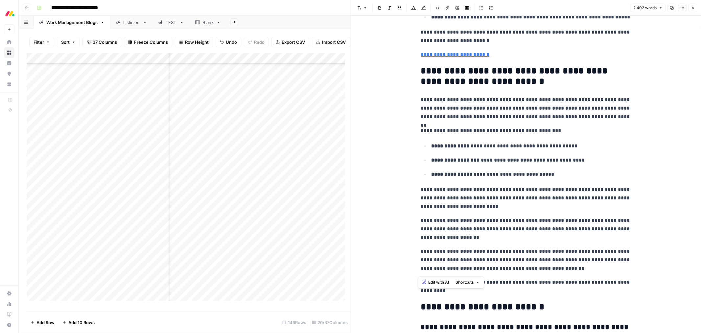
drag, startPoint x: 417, startPoint y: 144, endPoint x: 571, endPoint y: 271, distance: 200.2
click at [431, 281] on span "Edit with AI" at bounding box center [438, 282] width 21 height 6
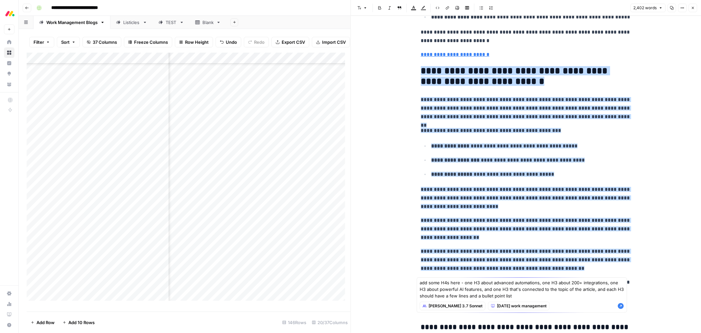
type textarea "add some H4s here - one H3 about advanced automations, one H3 about 200+ integr…"
click at [624, 306] on div "add some H4s here - one H3 about advanced automations, one H3 about 200+ integr…" at bounding box center [522, 294] width 210 height 35
click at [622, 306] on icon "button" at bounding box center [621, 306] width 6 height 6
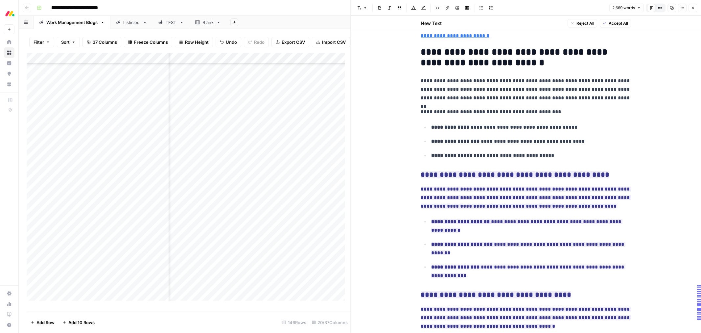
scroll to position [2796, 0]
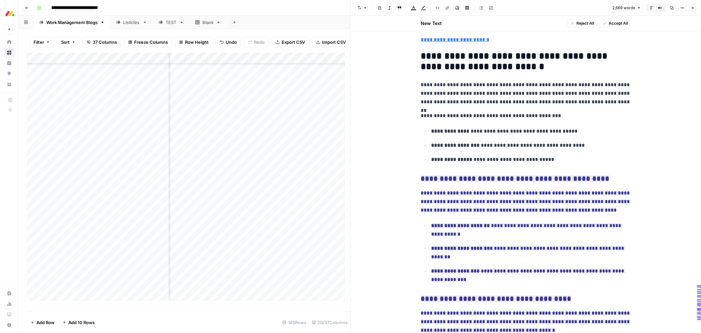
click at [616, 22] on span "Accept All" at bounding box center [618, 23] width 19 height 6
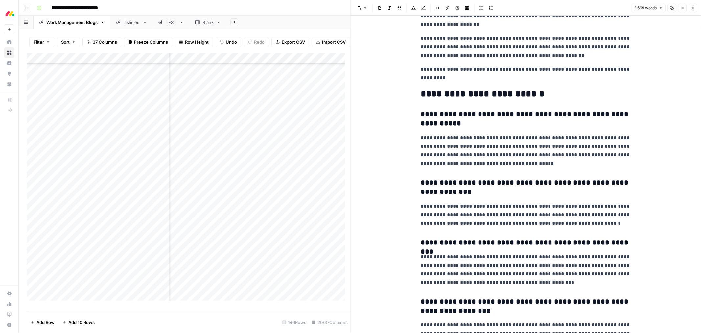
scroll to position [3511, 0]
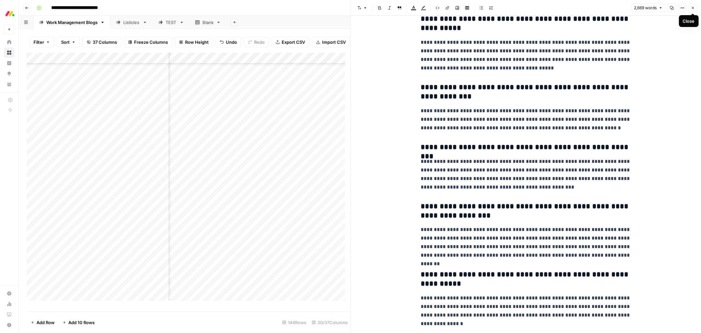
click at [693, 11] on button "Close" at bounding box center [693, 8] width 9 height 9
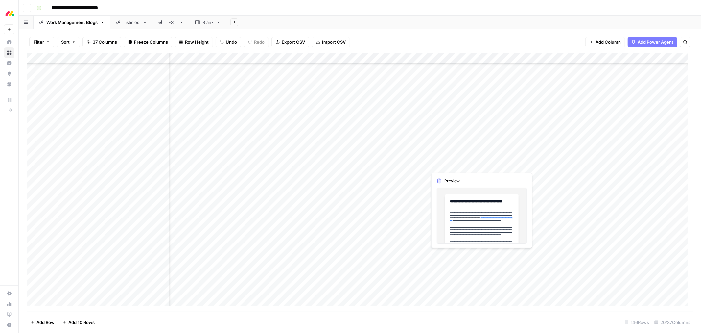
click at [436, 255] on div "Add Column" at bounding box center [360, 182] width 667 height 259
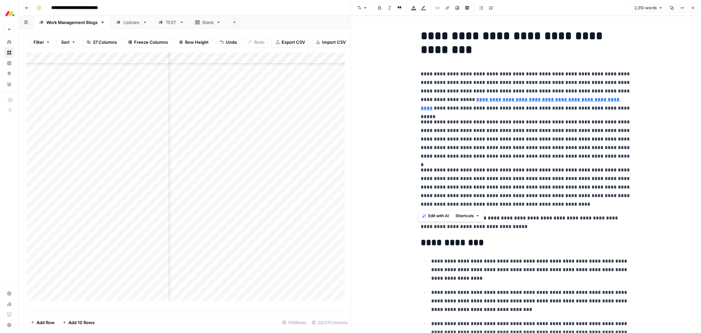
drag, startPoint x: 552, startPoint y: 206, endPoint x: 417, endPoint y: 78, distance: 186.3
click at [550, 90] on button "Remove link" at bounding box center [554, 89] width 9 height 9
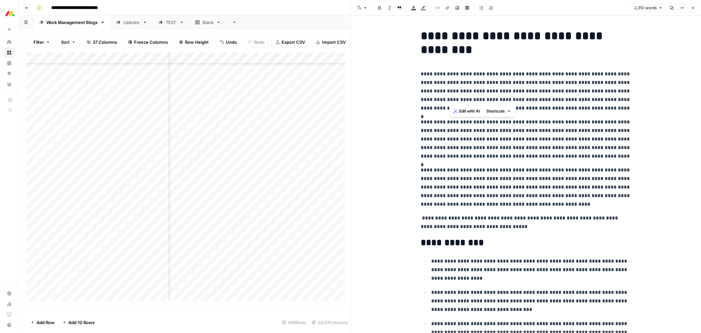
click at [590, 87] on p "**********" at bounding box center [526, 91] width 210 height 43
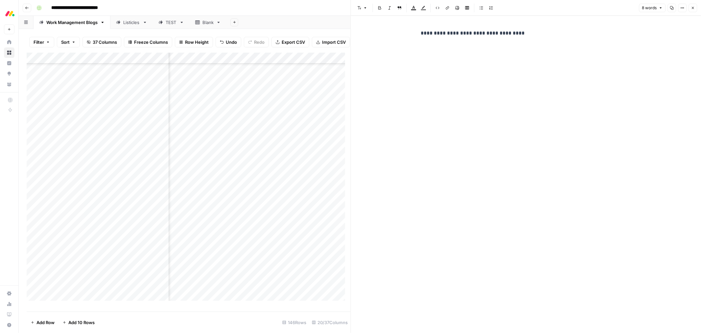
click at [680, 8] on button "Options" at bounding box center [682, 8] width 9 height 9
click at [648, 7] on span "8 words" at bounding box center [649, 8] width 15 height 6
click at [501, 32] on p "**********" at bounding box center [526, 33] width 210 height 9
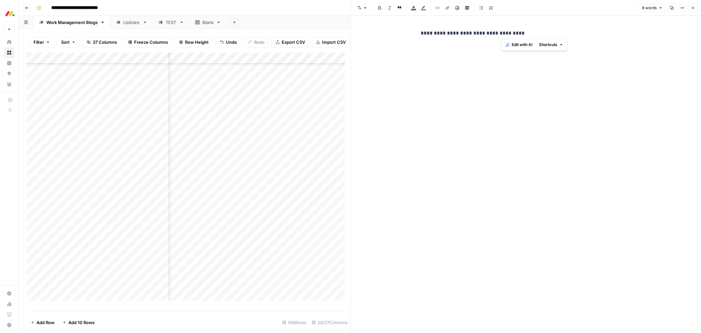
click at [501, 32] on p "**********" at bounding box center [526, 33] width 210 height 9
click at [578, 116] on div "**********" at bounding box center [526, 168] width 218 height 285
click at [546, 151] on div "**********" at bounding box center [526, 168] width 218 height 285
click at [455, 53] on div "**********" at bounding box center [526, 40] width 218 height 28
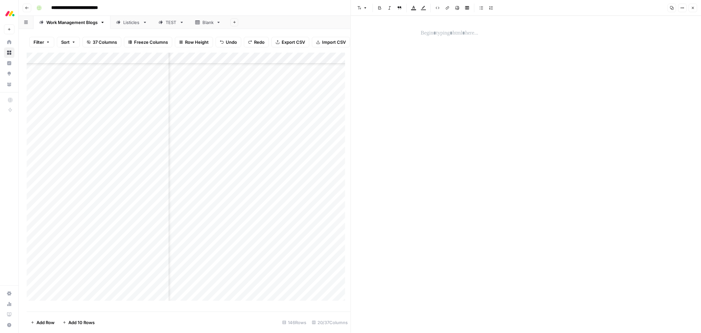
click at [682, 9] on icon "button" at bounding box center [683, 8] width 4 height 4
click at [695, 9] on icon "button" at bounding box center [693, 8] width 4 height 4
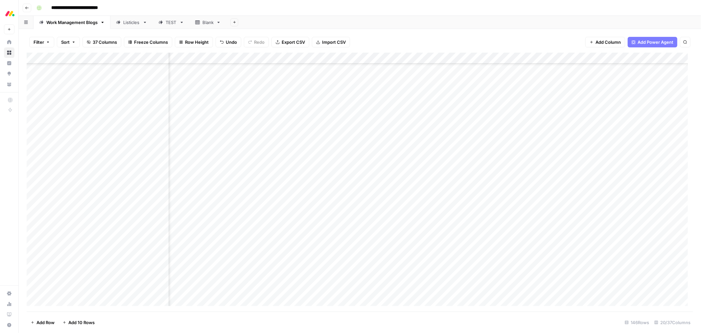
scroll to position [999, 406]
click at [310, 255] on div "Add Column" at bounding box center [360, 182] width 667 height 259
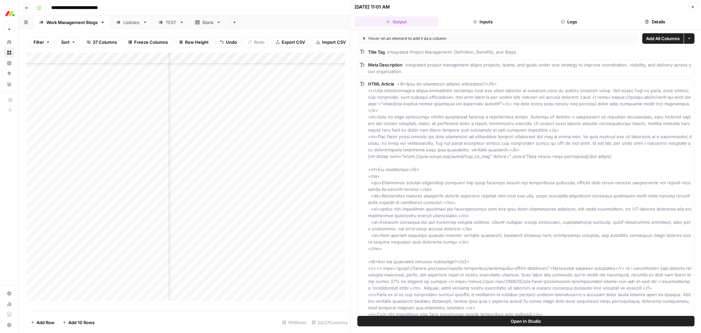
click at [675, 85] on span "Add as Column" at bounding box center [679, 83] width 24 height 5
click at [691, 7] on button "Close" at bounding box center [693, 7] width 9 height 9
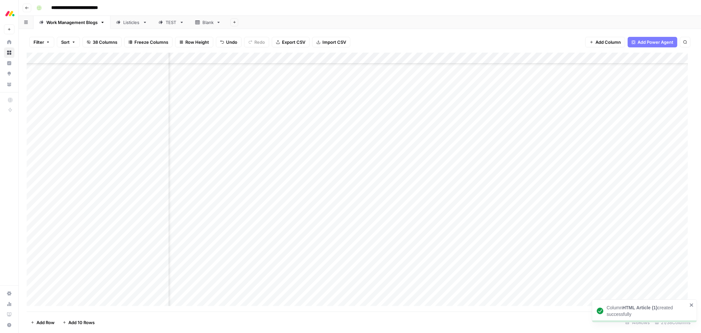
click at [268, 254] on div "Add Column" at bounding box center [360, 182] width 667 height 259
click at [256, 255] on div "Add Column" at bounding box center [360, 182] width 667 height 259
click at [256, 255] on div at bounding box center [266, 255] width 60 height 12
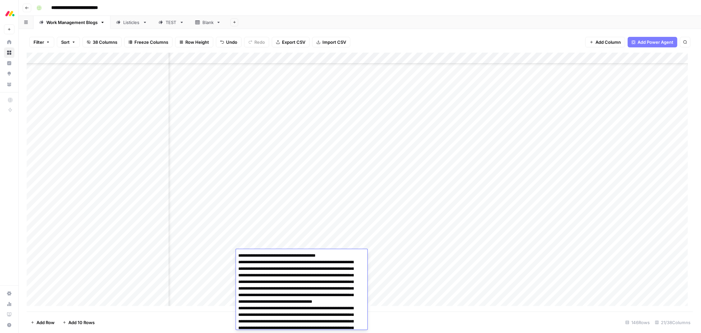
click at [290, 57] on div "Add Column" at bounding box center [360, 182] width 667 height 259
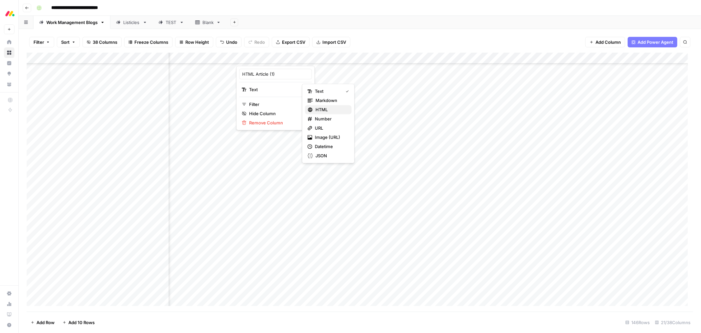
click at [324, 108] on span "HTML" at bounding box center [331, 109] width 31 height 7
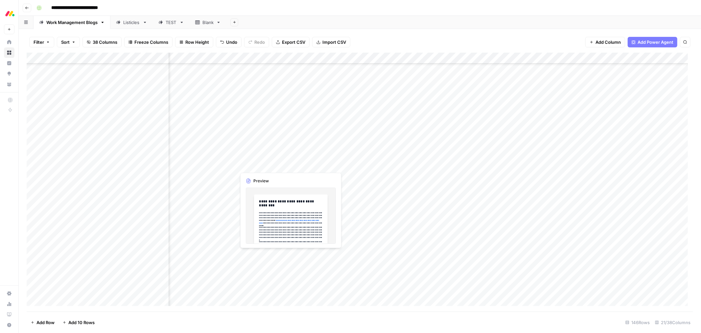
click at [253, 254] on div "Add Column" at bounding box center [360, 182] width 667 height 259
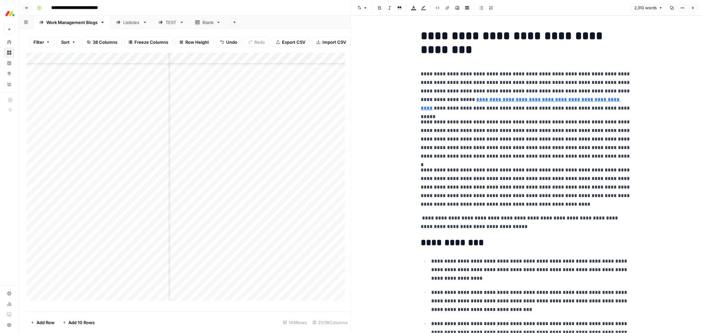
click at [428, 88] on p "**********" at bounding box center [526, 91] width 210 height 43
copy div "**********"
click at [692, 6] on icon "button" at bounding box center [693, 8] width 4 height 4
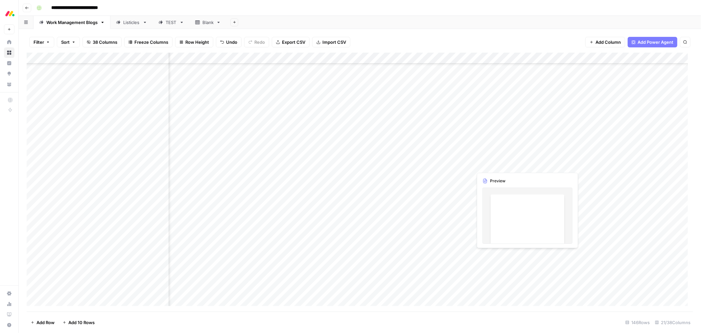
click at [500, 256] on div "Add Column" at bounding box center [360, 182] width 667 height 259
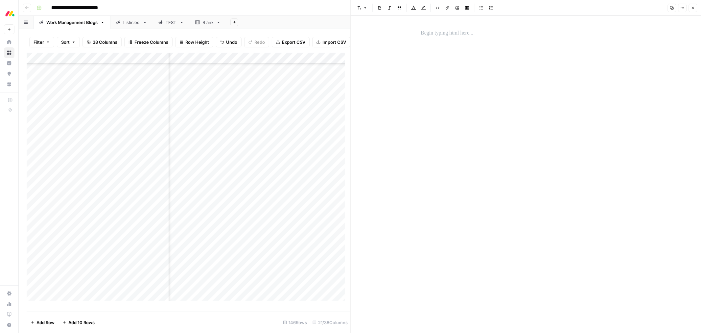
click at [437, 36] on p at bounding box center [526, 33] width 210 height 9
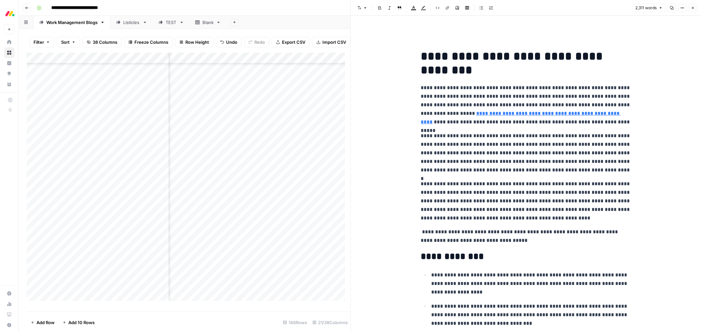
click at [691, 5] on button "Close" at bounding box center [693, 8] width 9 height 9
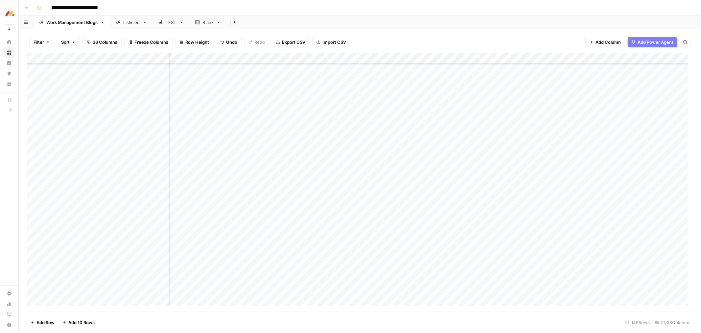
click at [289, 58] on div "Add Column" at bounding box center [360, 182] width 667 height 259
click at [272, 123] on span "Remove Column" at bounding box center [278, 122] width 58 height 7
click at [327, 67] on span "Delete" at bounding box center [327, 68] width 14 height 7
click at [433, 257] on div "Add Column" at bounding box center [360, 182] width 667 height 259
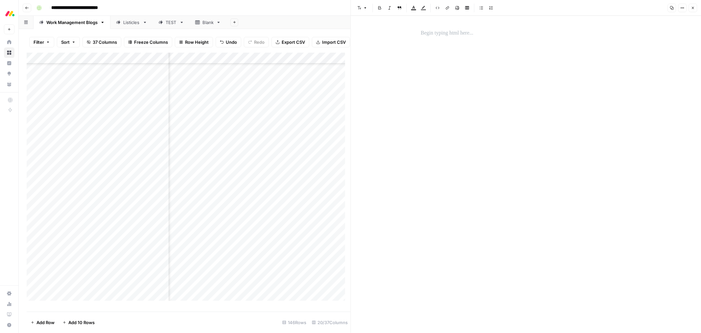
click at [690, 7] on button "Close" at bounding box center [693, 8] width 9 height 9
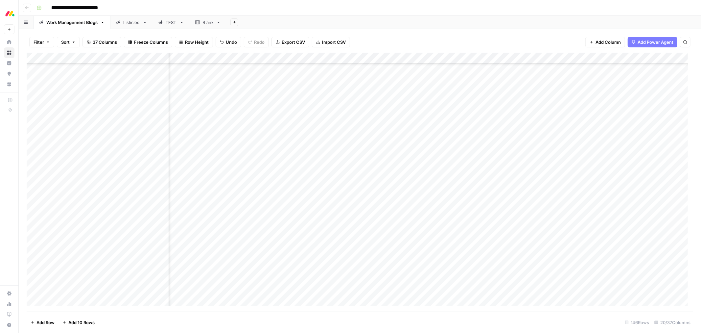
click at [212, 255] on div "Add Column" at bounding box center [360, 182] width 667 height 259
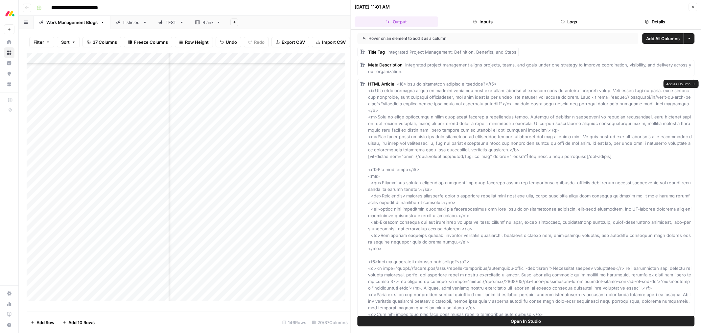
click at [681, 82] on span "Add as Column" at bounding box center [679, 83] width 24 height 5
click at [691, 7] on icon "button" at bounding box center [693, 7] width 4 height 4
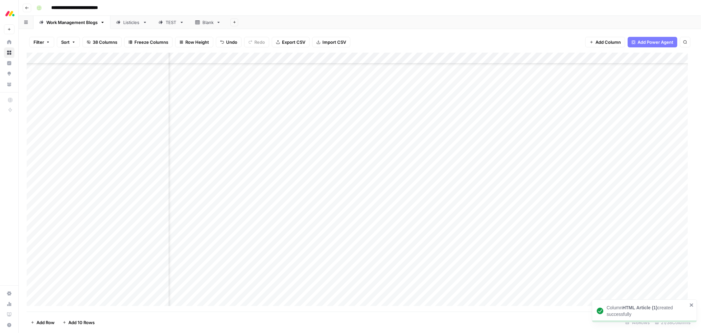
click at [292, 57] on div "Add Column" at bounding box center [360, 182] width 667 height 259
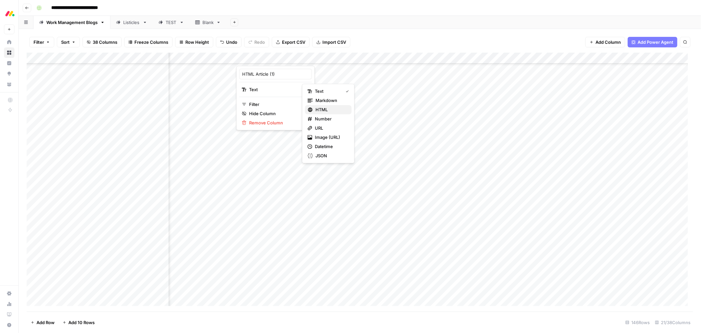
click at [319, 110] on span "HTML" at bounding box center [331, 109] width 31 height 7
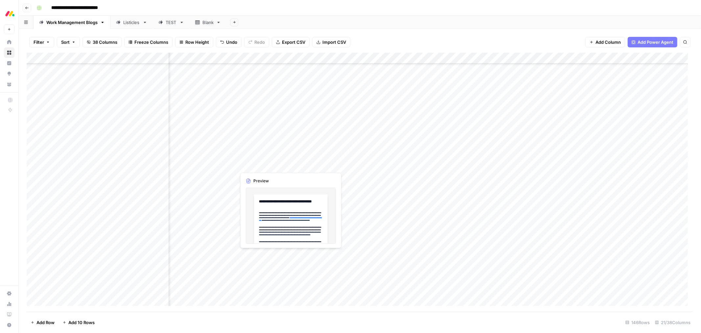
click at [248, 255] on div "Add Column" at bounding box center [360, 182] width 667 height 259
click at [248, 255] on div at bounding box center [266, 255] width 60 height 12
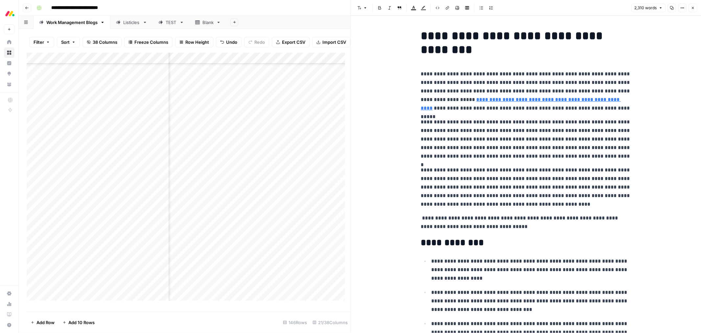
click at [444, 79] on p "**********" at bounding box center [526, 91] width 210 height 43
copy div "**********"
click at [693, 7] on icon "button" at bounding box center [693, 8] width 4 height 4
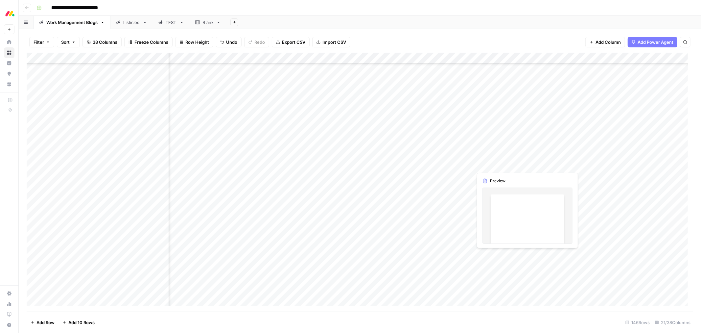
click at [499, 254] on div "Add Column" at bounding box center [360, 182] width 667 height 259
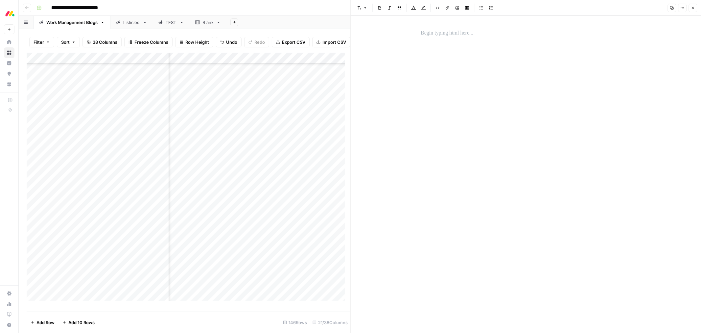
click at [442, 38] on div at bounding box center [526, 33] width 218 height 14
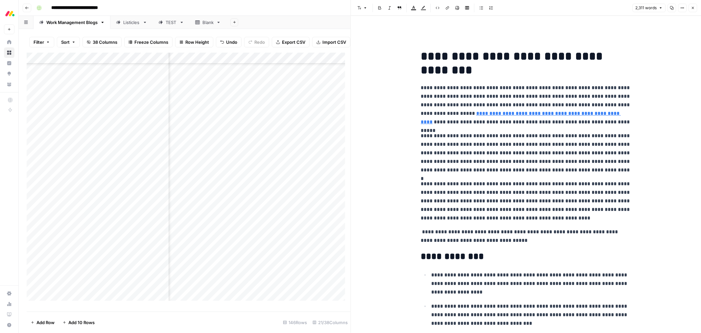
click at [563, 232] on p "**********" at bounding box center [526, 236] width 210 height 17
drag, startPoint x: 432, startPoint y: 60, endPoint x: 438, endPoint y: 61, distance: 5.4
click at [432, 60] on h1 "**********" at bounding box center [526, 63] width 210 height 28
drag, startPoint x: 558, startPoint y: 222, endPoint x: 418, endPoint y: 86, distance: 194.7
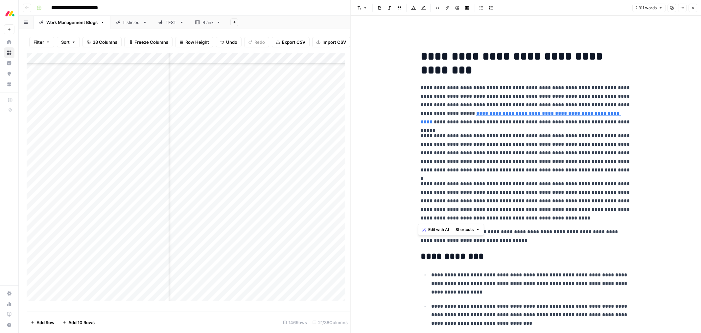
click at [436, 229] on span "Edit with AI" at bounding box center [438, 230] width 21 height 6
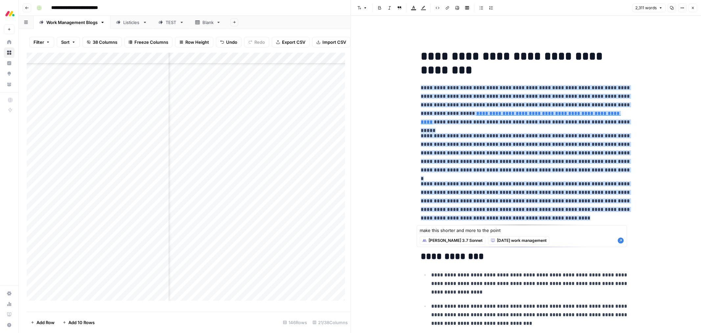
type textarea "make this shorter and more to the point"
click at [623, 242] on icon "button" at bounding box center [621, 240] width 6 height 6
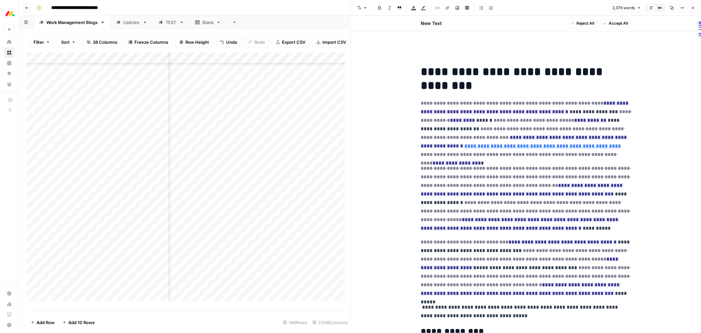
click at [609, 24] on span "Accept All" at bounding box center [618, 23] width 19 height 6
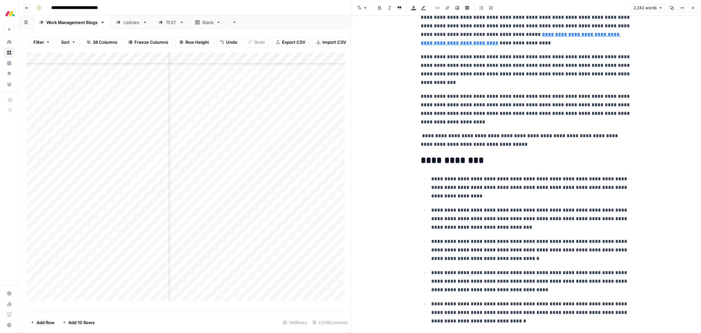
scroll to position [110, 0]
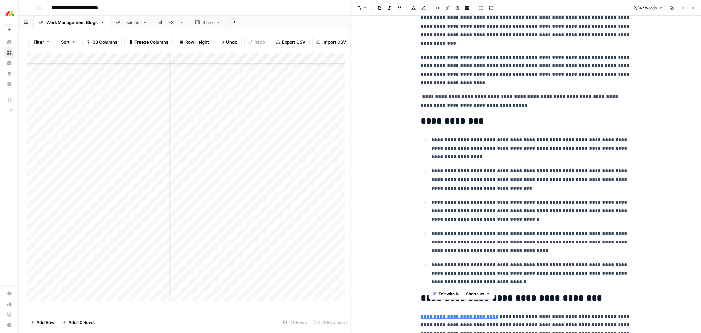
drag, startPoint x: 492, startPoint y: 283, endPoint x: 426, endPoint y: 138, distance: 159.2
click at [426, 138] on ul "**********" at bounding box center [526, 210] width 210 height 151
click at [449, 294] on span "Edit with AI" at bounding box center [449, 294] width 21 height 6
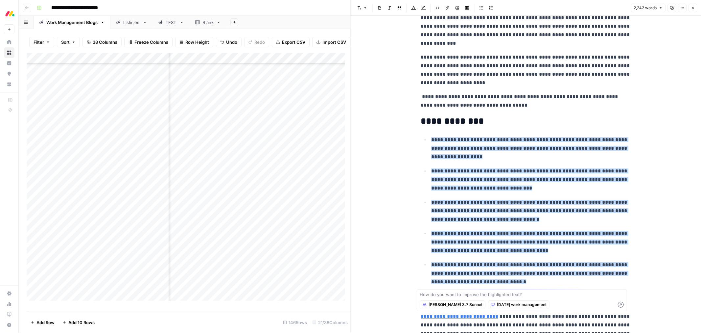
click at [485, 296] on textarea at bounding box center [522, 294] width 205 height 7
type textarea "make this shorter and more to the point"
click at [620, 303] on icon "button" at bounding box center [621, 305] width 6 height 6
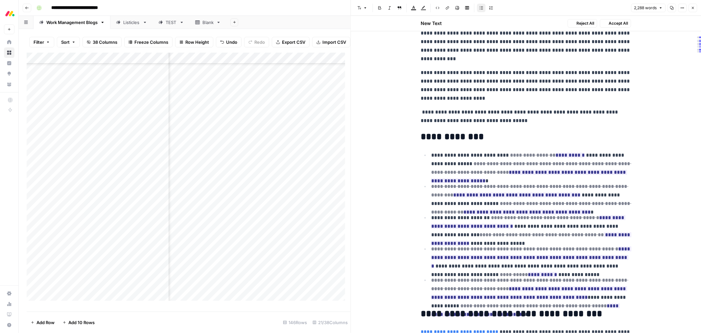
scroll to position [125, 0]
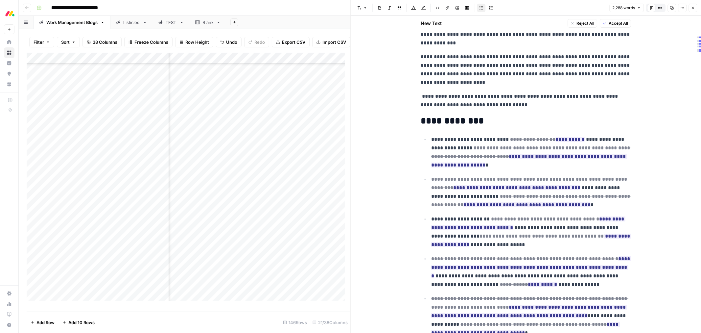
drag, startPoint x: 607, startPoint y: 25, endPoint x: 639, endPoint y: 106, distance: 87.1
click at [609, 25] on span "Accept All" at bounding box center [618, 23] width 19 height 6
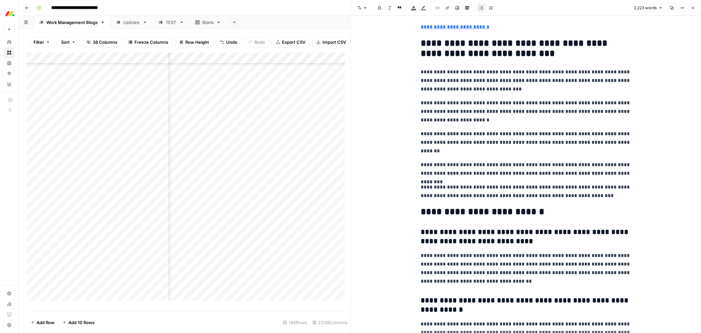
scroll to position [3069, 0]
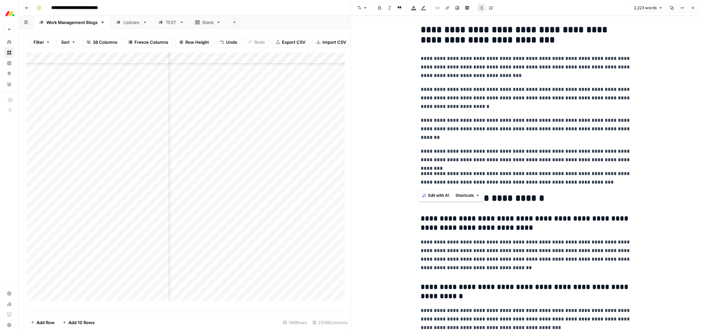
drag, startPoint x: 419, startPoint y: 33, endPoint x: 606, endPoint y: 183, distance: 239.8
drag, startPoint x: 615, startPoint y: 185, endPoint x: 616, endPoint y: 180, distance: 5.0
click at [615, 185] on p "**********" at bounding box center [526, 177] width 210 height 17
click at [421, 33] on h2 "**********" at bounding box center [526, 35] width 210 height 21
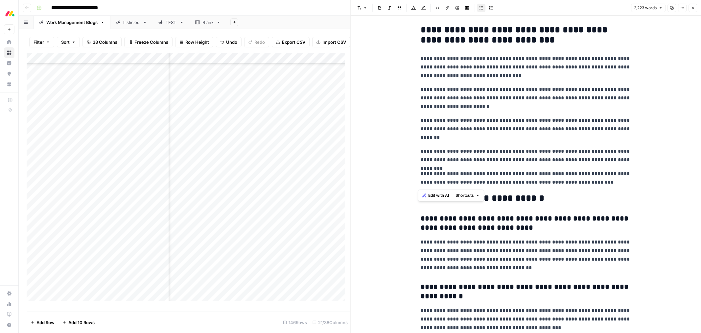
click at [436, 193] on span "Edit with AI" at bounding box center [438, 195] width 21 height 6
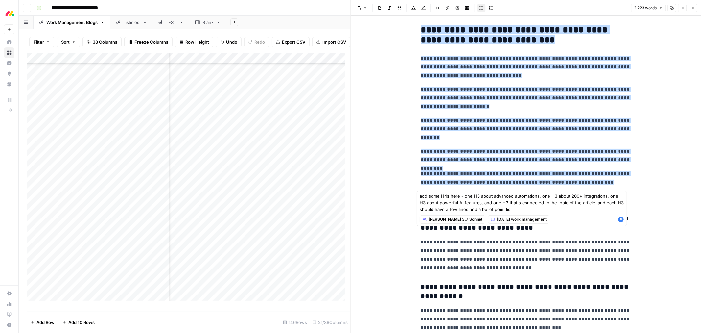
type textarea "add some H4s here - one H3 about advanced automations, one H3 about 200+ integr…"
click at [622, 218] on icon "button" at bounding box center [621, 219] width 7 height 7
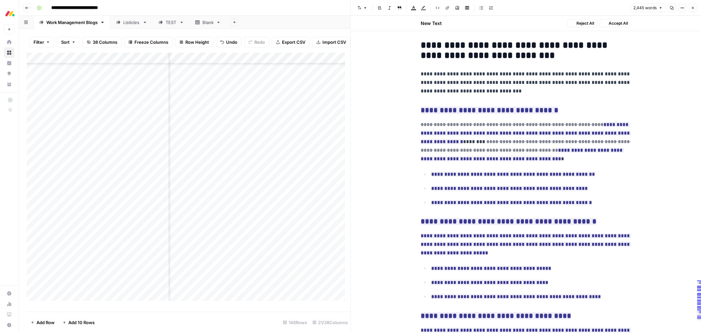
scroll to position [3361, 0]
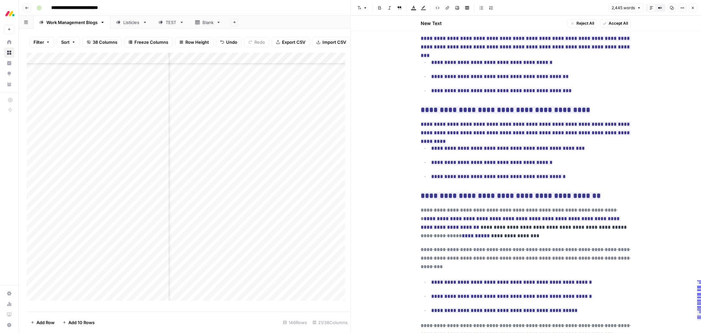
drag, startPoint x: 622, startPoint y: 22, endPoint x: 616, endPoint y: 61, distance: 39.2
click at [622, 22] on span "Accept All" at bounding box center [618, 23] width 19 height 6
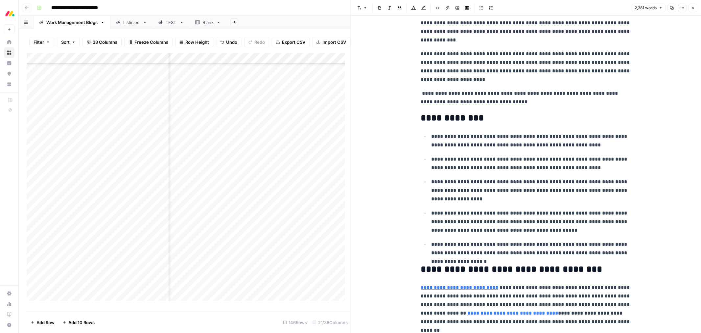
scroll to position [0, 0]
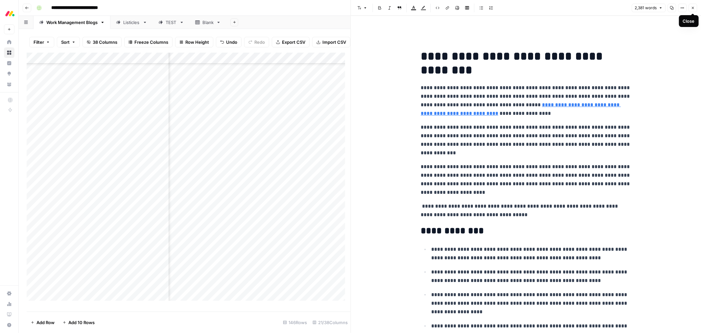
click at [693, 7] on icon "button" at bounding box center [693, 8] width 4 height 4
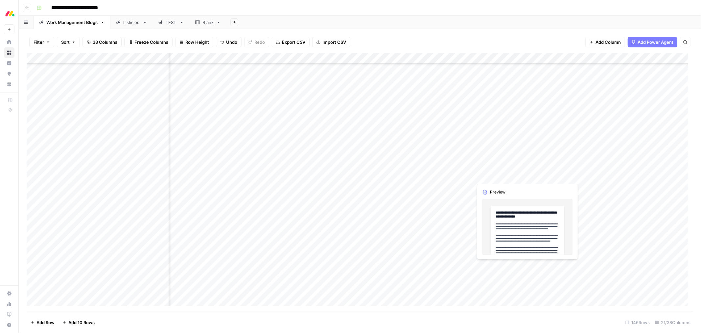
click at [512, 267] on div "Add Column" at bounding box center [360, 182] width 667 height 259
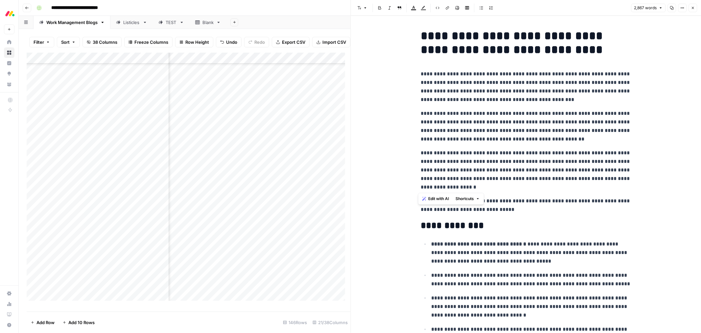
drag, startPoint x: 446, startPoint y: 188, endPoint x: 415, endPoint y: 76, distance: 116.9
click at [439, 198] on span "Edit with AI" at bounding box center [438, 199] width 21 height 6
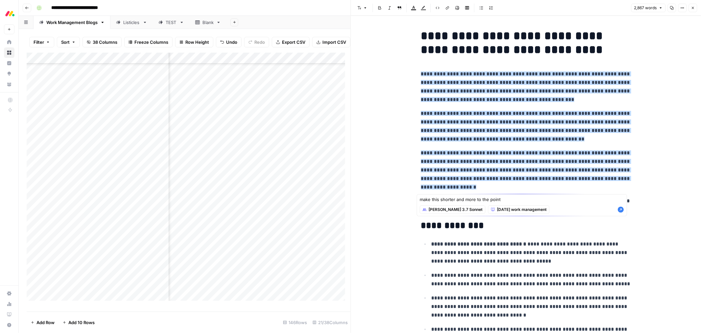
type textarea "make this shorter and more to the point"
click at [620, 209] on icon "button" at bounding box center [621, 210] width 6 height 6
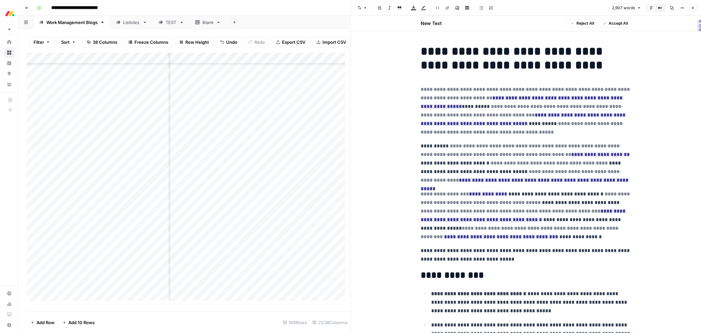
click at [605, 27] on button "Accept All" at bounding box center [615, 23] width 31 height 9
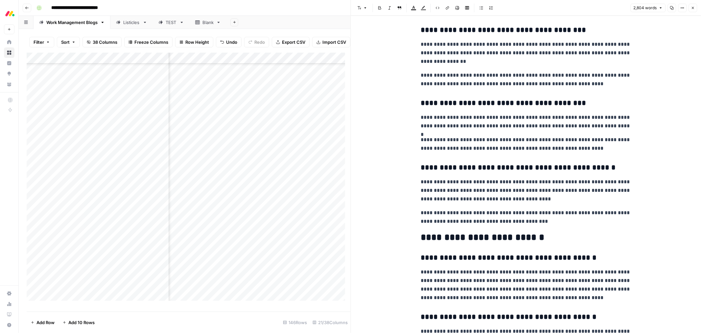
scroll to position [3410, 0]
click at [692, 8] on icon "button" at bounding box center [693, 8] width 4 height 4
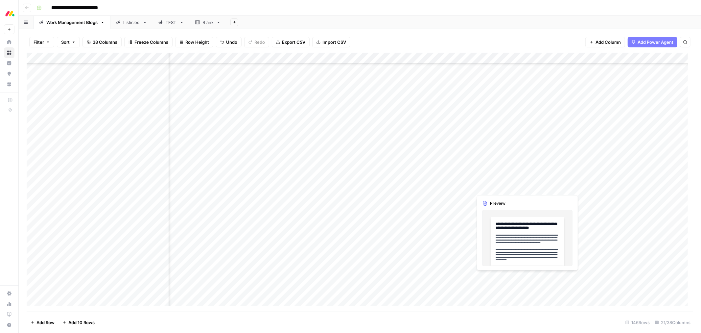
click at [489, 277] on div "Add Column" at bounding box center [360, 182] width 667 height 259
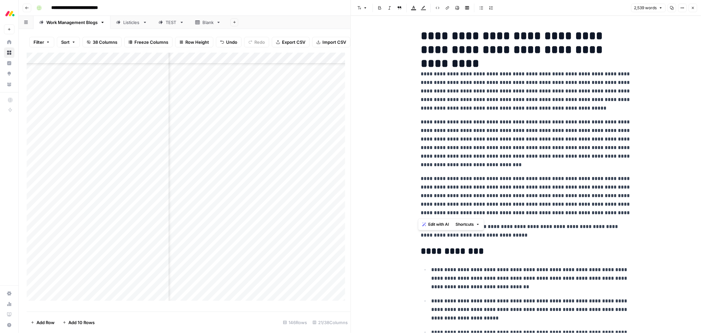
drag, startPoint x: 585, startPoint y: 214, endPoint x: 416, endPoint y: 77, distance: 217.4
click at [582, 214] on p "**********" at bounding box center [526, 195] width 210 height 43
drag, startPoint x: 586, startPoint y: 215, endPoint x: 418, endPoint y: 70, distance: 222.0
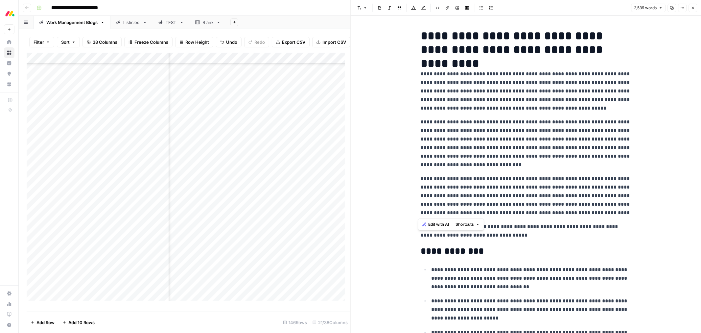
click at [438, 226] on span "Edit with AI" at bounding box center [438, 224] width 21 height 6
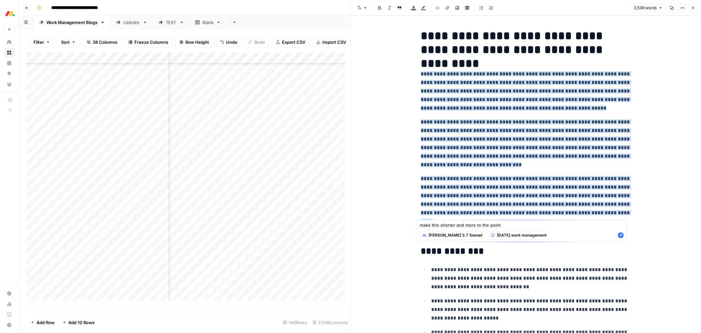
type textarea "make this shorter and more to the point"
click at [623, 235] on icon "button" at bounding box center [621, 235] width 6 height 6
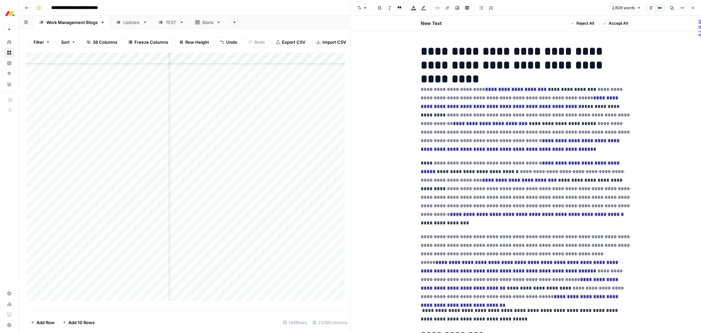
click at [609, 22] on span "Accept All" at bounding box center [618, 23] width 19 height 6
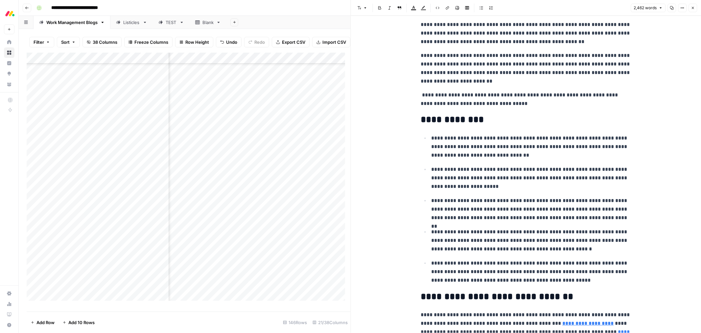
scroll to position [110, 0]
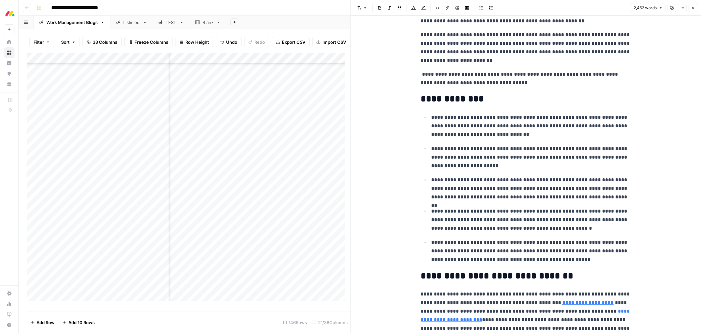
click at [553, 261] on p "**********" at bounding box center [531, 251] width 200 height 26
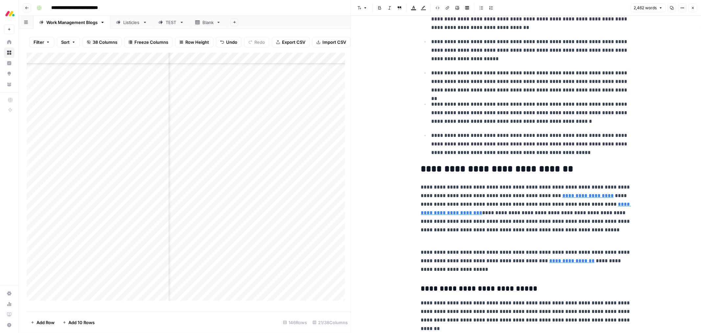
scroll to position [329, 0]
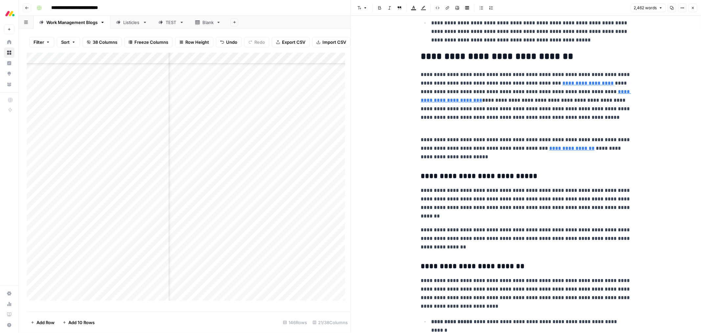
click at [580, 59] on h2 "**********" at bounding box center [526, 56] width 210 height 11
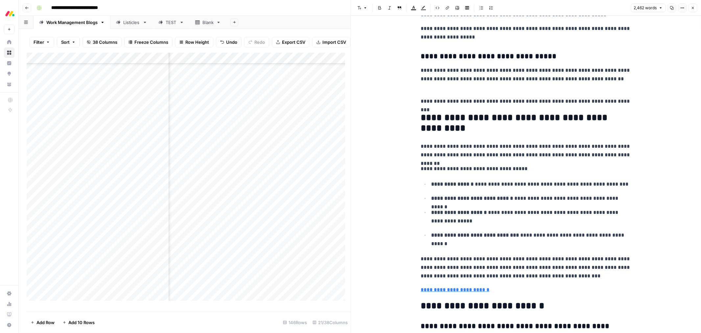
scroll to position [3252, 0]
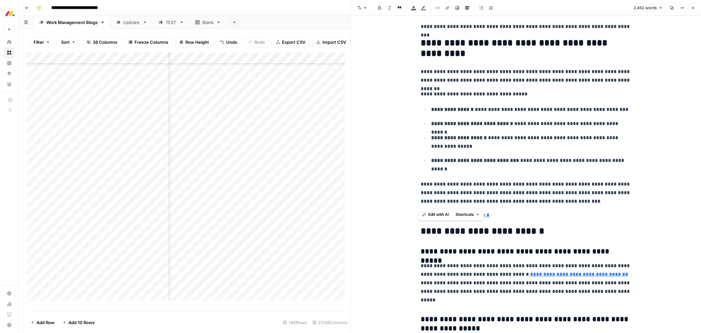
drag, startPoint x: 417, startPoint y: 44, endPoint x: 557, endPoint y: 204, distance: 212.7
click at [434, 215] on span "Edit with AI" at bounding box center [438, 214] width 21 height 6
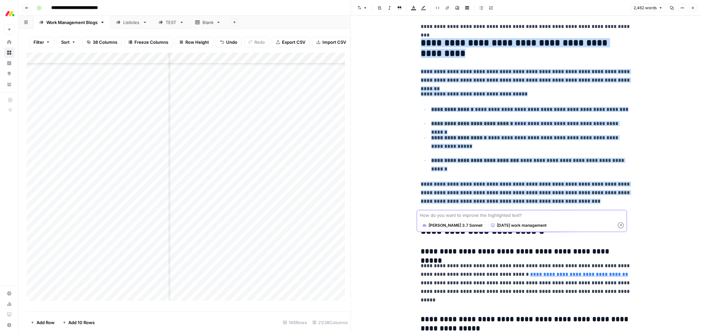
click at [505, 214] on textarea at bounding box center [522, 215] width 205 height 7
paste textarea "add some H4s here - one H3 about advanced automations, one H3 about 200+ integr…"
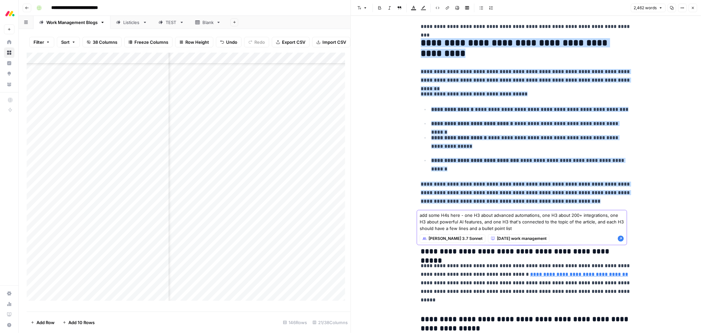
type textarea "add some H4s here - one H3 about advanced automations, one H3 about 200+ integr…"
click at [620, 238] on icon "button" at bounding box center [621, 238] width 6 height 6
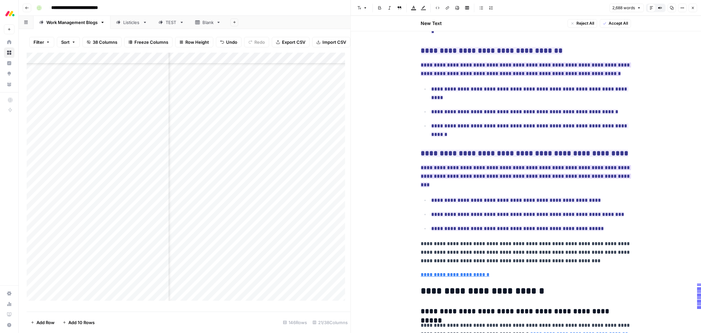
scroll to position [3641, 0]
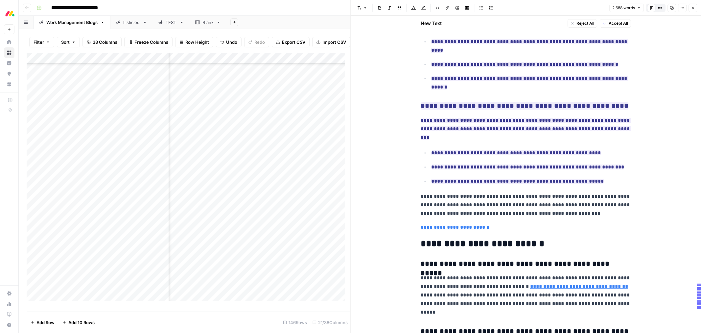
click at [622, 24] on span "Accept All" at bounding box center [618, 23] width 19 height 6
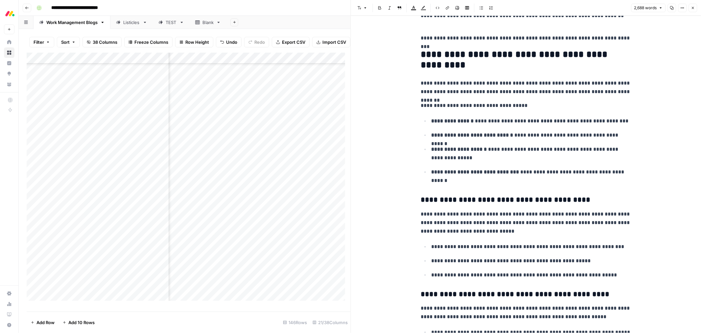
scroll to position [3187, 0]
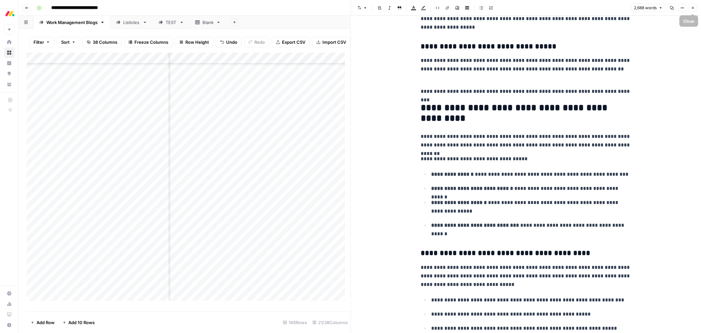
click at [690, 7] on button "Close" at bounding box center [693, 8] width 9 height 9
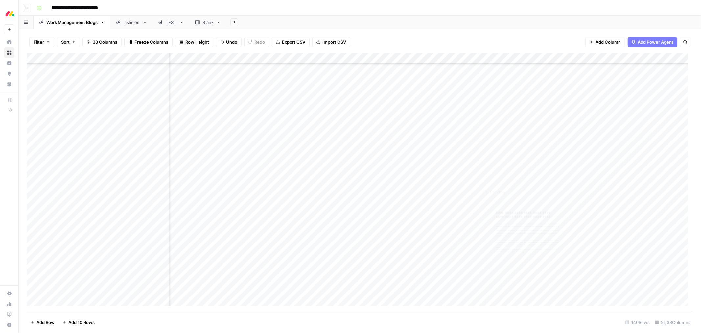
click at [513, 288] on div "Add Column" at bounding box center [360, 182] width 667 height 259
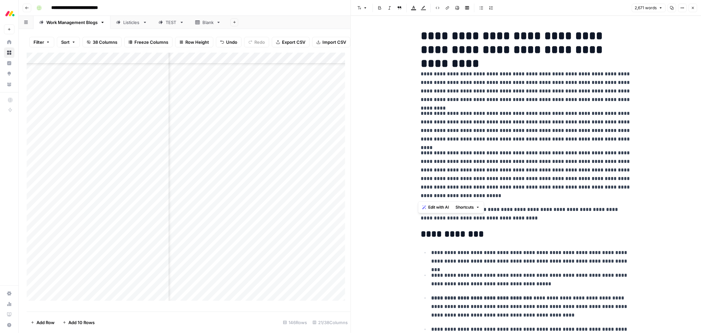
drag, startPoint x: 461, startPoint y: 197, endPoint x: 412, endPoint y: 61, distance: 144.5
click at [430, 206] on span "Edit with AI" at bounding box center [438, 207] width 21 height 6
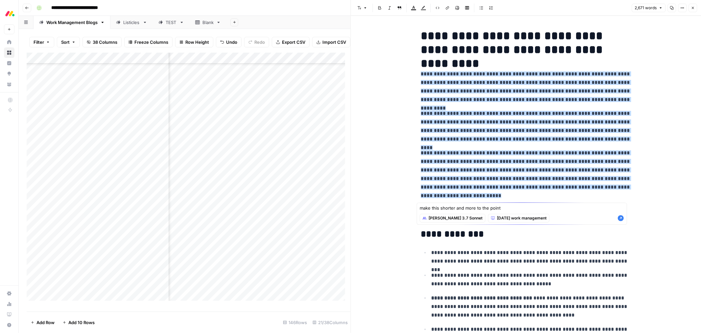
type textarea "make this shorter and more to the point"
click at [619, 218] on icon "button" at bounding box center [621, 218] width 6 height 6
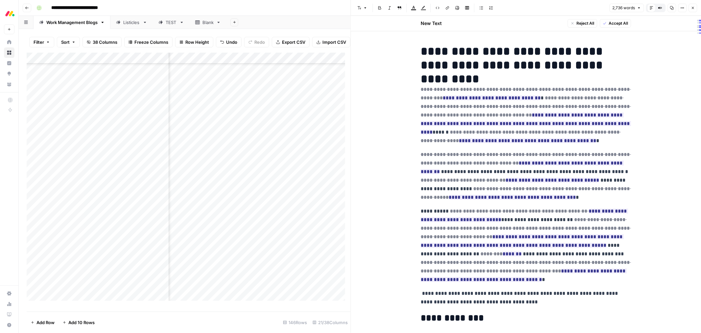
click at [618, 25] on span "Accept All" at bounding box center [618, 23] width 19 height 6
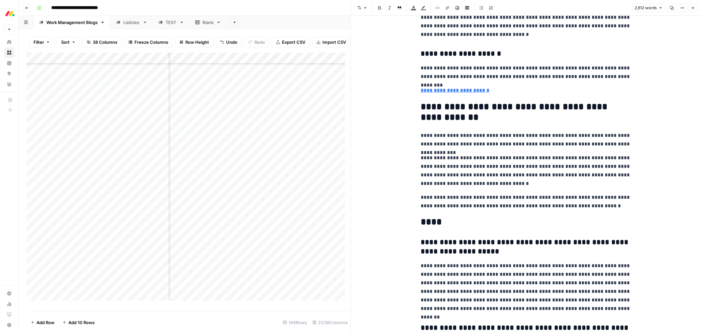
scroll to position [3398, 0]
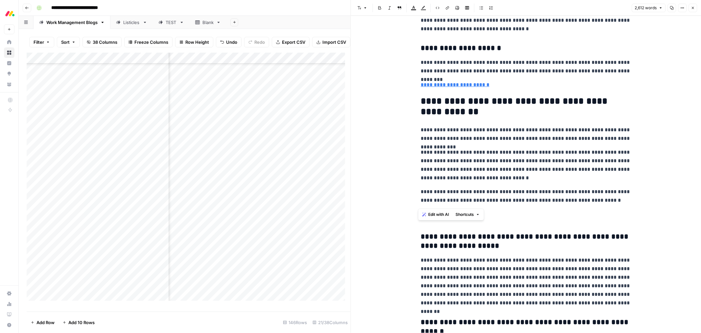
drag, startPoint x: 602, startPoint y: 203, endPoint x: 419, endPoint y: 106, distance: 207.4
click at [436, 213] on span "Edit with AI" at bounding box center [438, 214] width 21 height 6
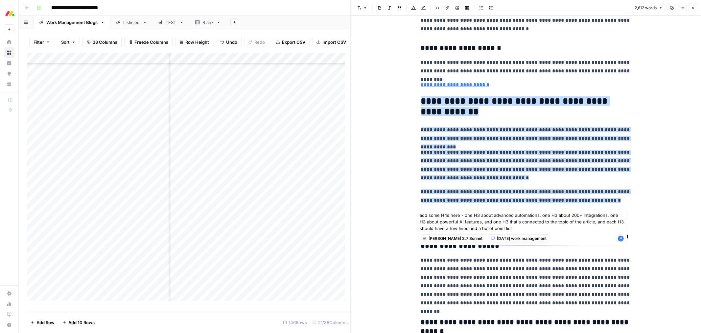
type textarea "add some H4s here - one H3 about advanced automations, one H3 about 200+ integr…"
click at [620, 238] on icon "button" at bounding box center [621, 238] width 6 height 6
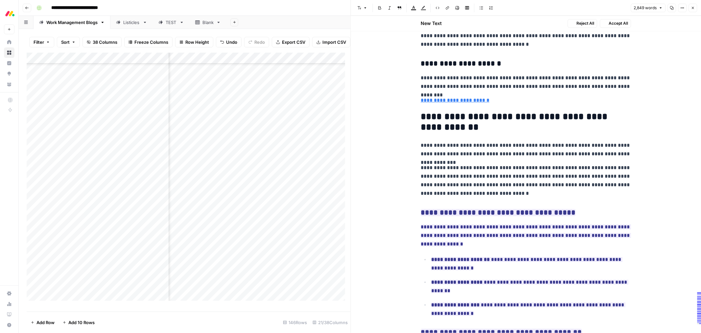
scroll to position [3727, 0]
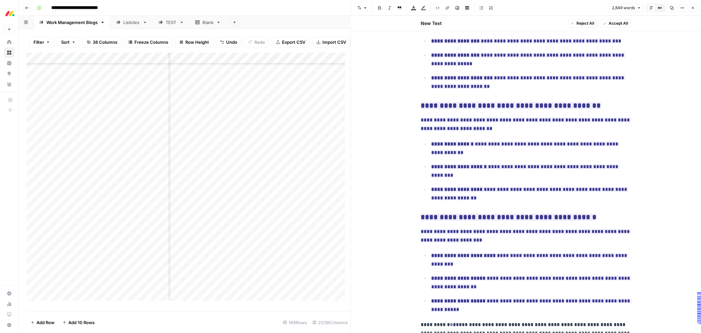
drag, startPoint x: 622, startPoint y: 23, endPoint x: 621, endPoint y: 59, distance: 35.6
click at [622, 23] on span "Accept All" at bounding box center [618, 23] width 19 height 6
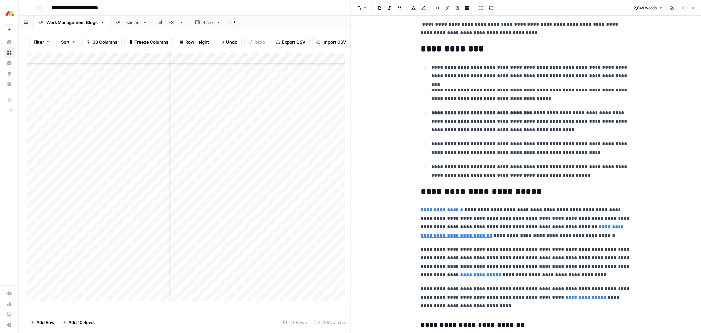
scroll to position [0, 0]
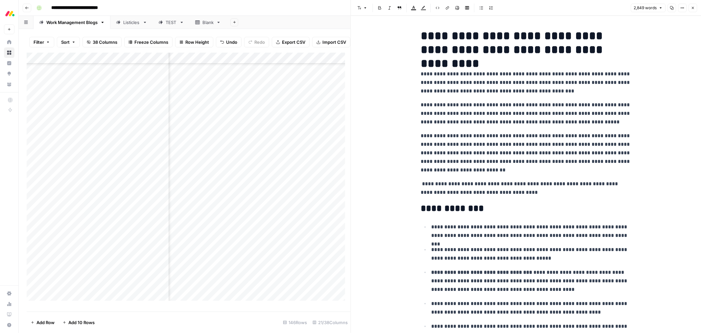
click at [691, 6] on icon "button" at bounding box center [693, 8] width 4 height 4
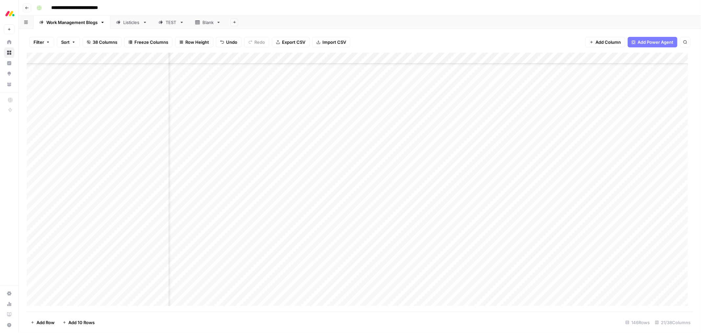
scroll to position [1109, 508]
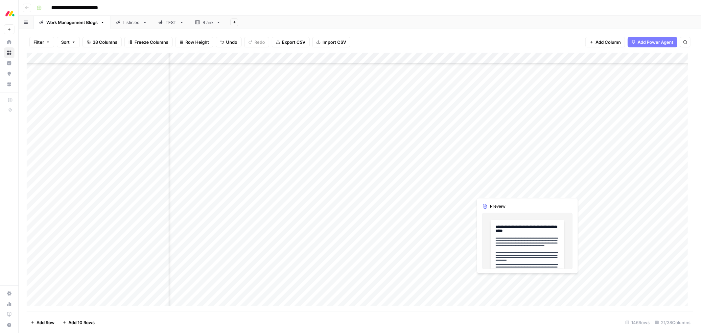
click at [524, 189] on div "Add Column" at bounding box center [360, 182] width 667 height 259
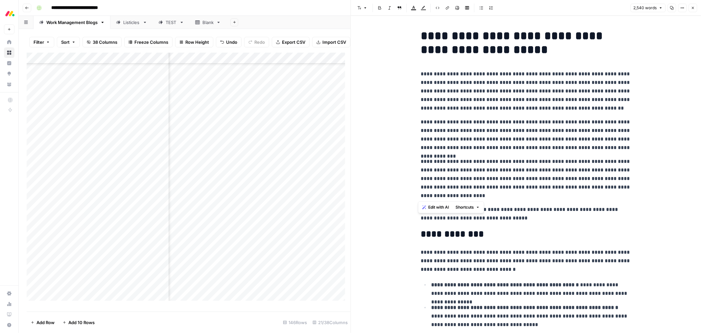
drag, startPoint x: 451, startPoint y: 195, endPoint x: 416, endPoint y: 77, distance: 123.2
click at [441, 205] on span "Edit with AI" at bounding box center [438, 207] width 21 height 6
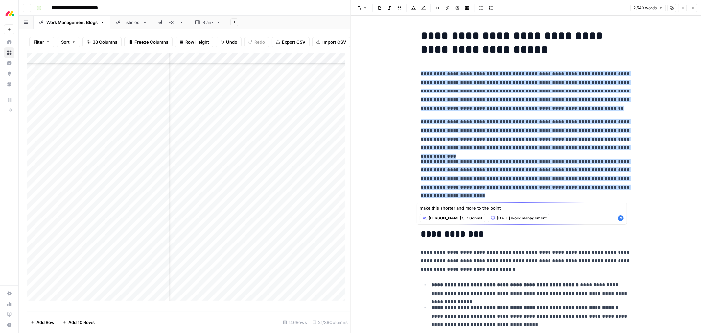
type textarea "make this shorter and more to the point"
click at [620, 218] on icon "button" at bounding box center [621, 218] width 6 height 6
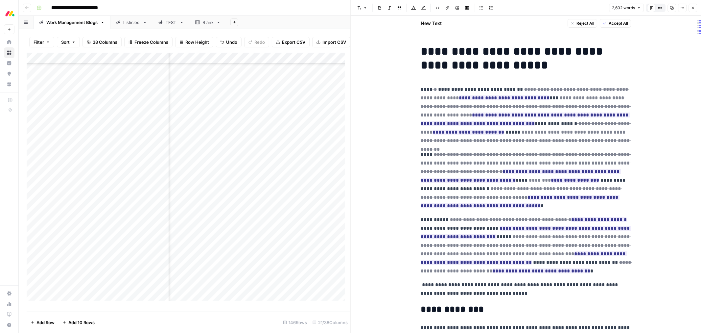
click at [616, 25] on span "Accept All" at bounding box center [618, 23] width 19 height 6
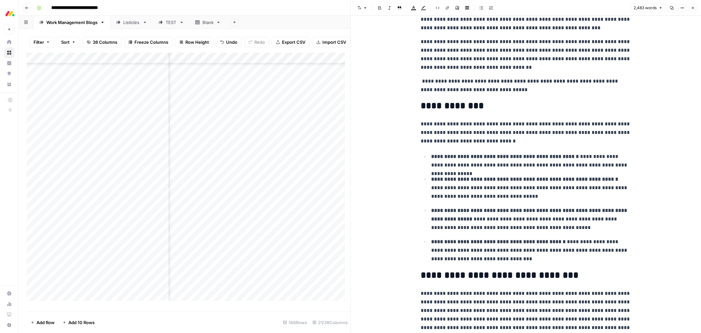
scroll to position [110, 0]
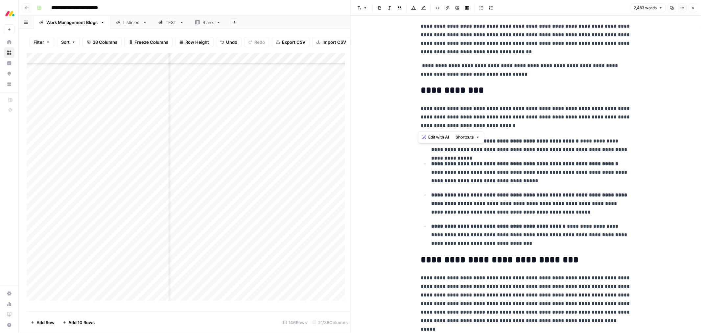
drag, startPoint x: 499, startPoint y: 126, endPoint x: 418, endPoint y: 112, distance: 82.0
click at [524, 125] on p "**********" at bounding box center [526, 117] width 210 height 26
click at [421, 108] on p "**********" at bounding box center [526, 117] width 210 height 26
drag, startPoint x: 434, startPoint y: 110, endPoint x: 465, endPoint y: 116, distance: 31.6
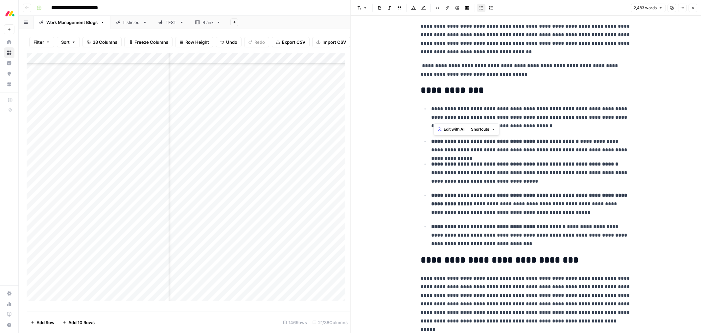
click at [465, 116] on p "**********" at bounding box center [531, 118] width 200 height 26
click at [584, 137] on p "**********" at bounding box center [531, 145] width 200 height 17
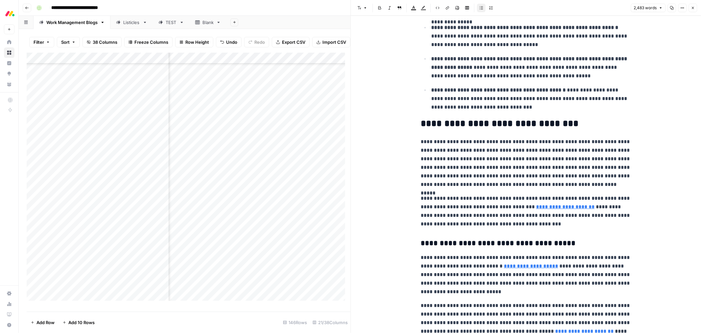
scroll to position [256, 0]
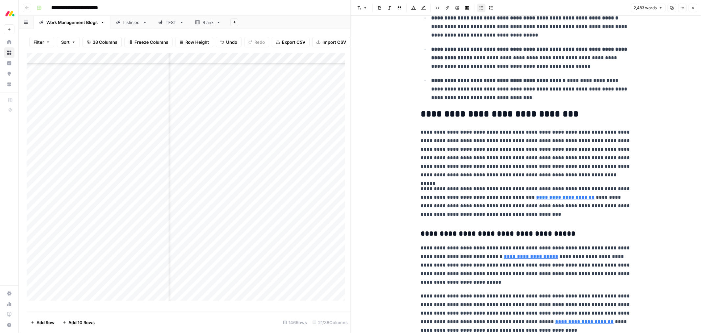
click at [434, 158] on p "**********" at bounding box center [526, 153] width 210 height 51
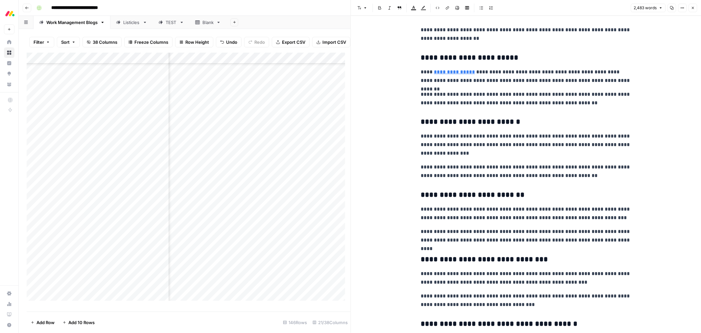
scroll to position [1717, 0]
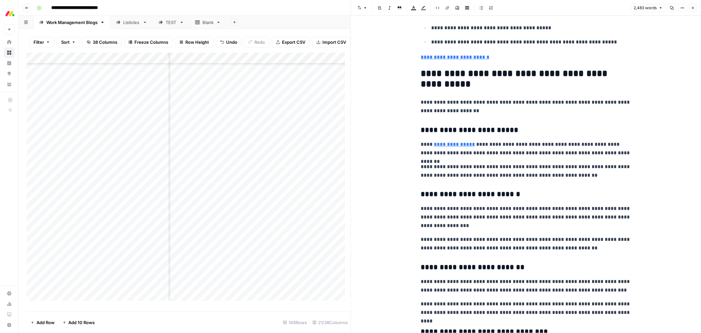
click at [417, 76] on div "**********" at bounding box center [526, 315] width 218 height 4013
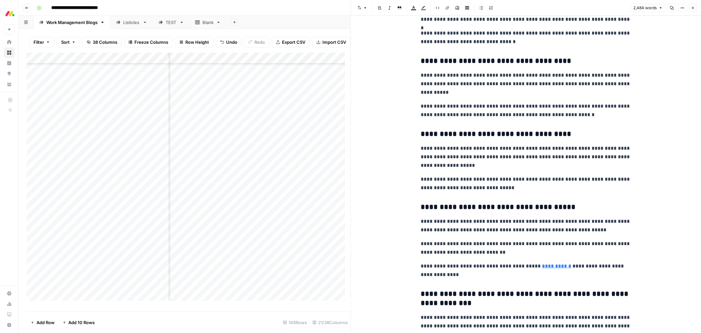
scroll to position [3434, 0]
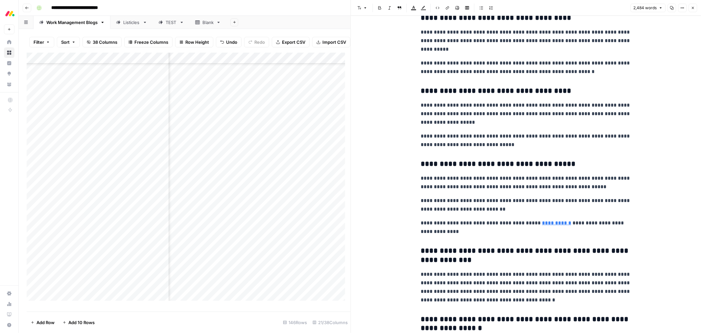
click at [484, 235] on p "**********" at bounding box center [526, 227] width 210 height 17
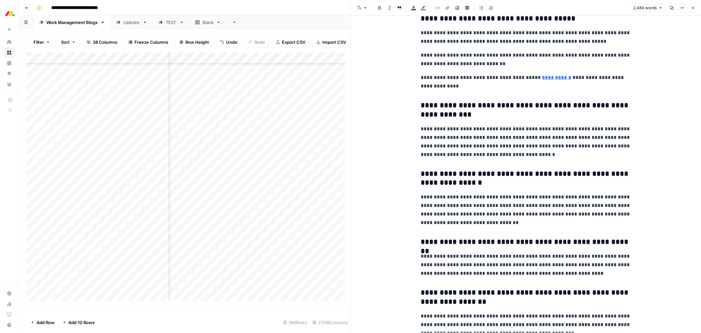
scroll to position [3580, 0]
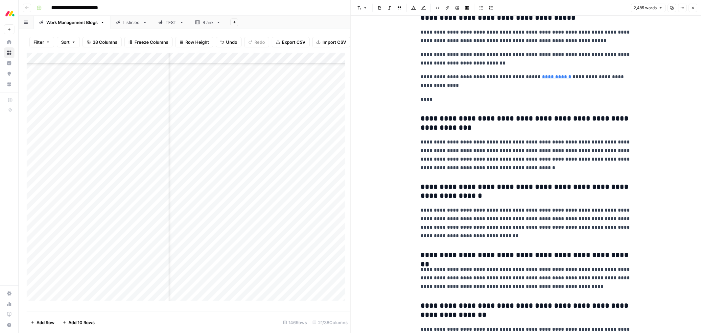
click at [421, 101] on p "****" at bounding box center [526, 99] width 210 height 9
click at [367, 9] on button "Font style" at bounding box center [362, 8] width 15 height 9
click at [374, 40] on span "heading 2" at bounding box center [384, 42] width 32 height 8
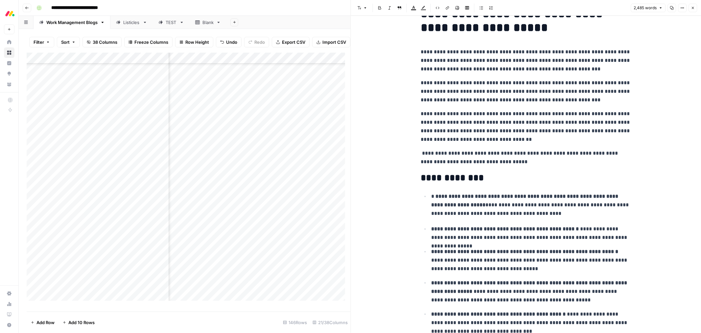
scroll to position [0, 0]
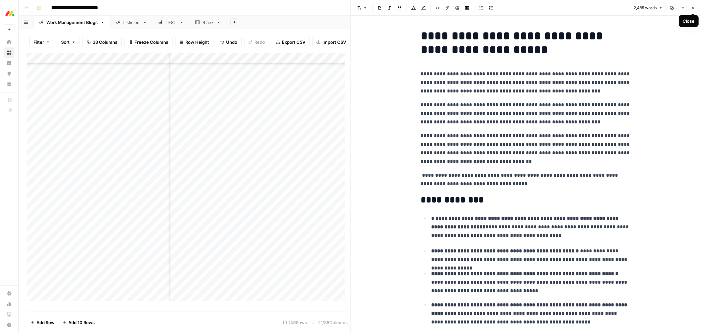
click at [693, 7] on icon "button" at bounding box center [693, 8] width 4 height 4
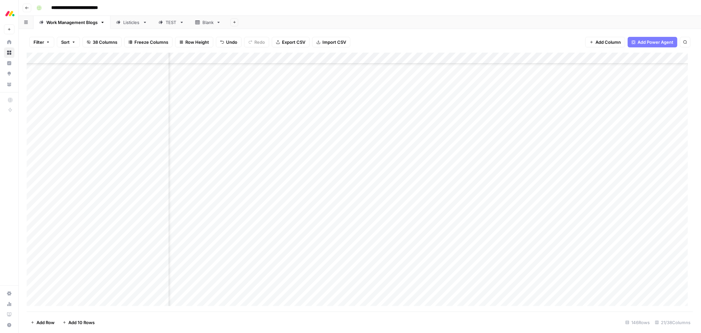
click at [508, 201] on div "Add Column" at bounding box center [360, 182] width 667 height 259
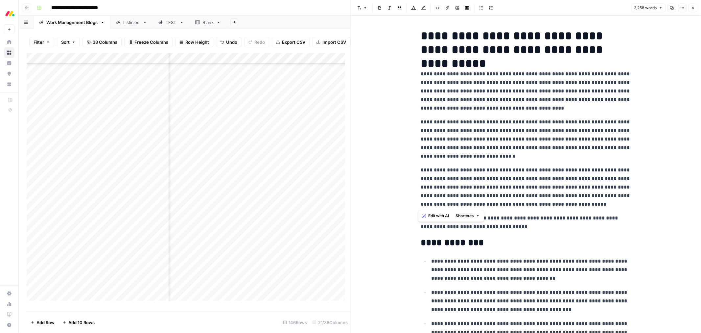
drag, startPoint x: 570, startPoint y: 207, endPoint x: 417, endPoint y: 75, distance: 202.6
click at [433, 215] on span "Edit with AI" at bounding box center [438, 216] width 21 height 6
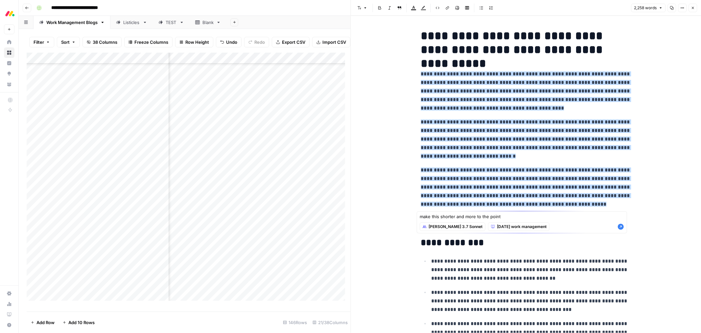
type textarea "make this shorter and more to the point"
click at [619, 226] on icon "button" at bounding box center [621, 227] width 6 height 6
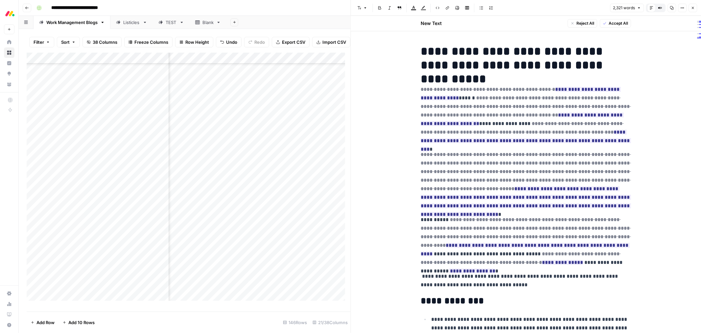
click at [613, 26] on span "Accept All" at bounding box center [618, 23] width 19 height 6
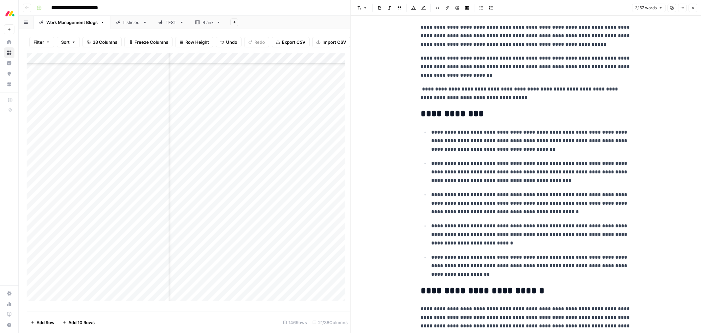
scroll to position [110, 0]
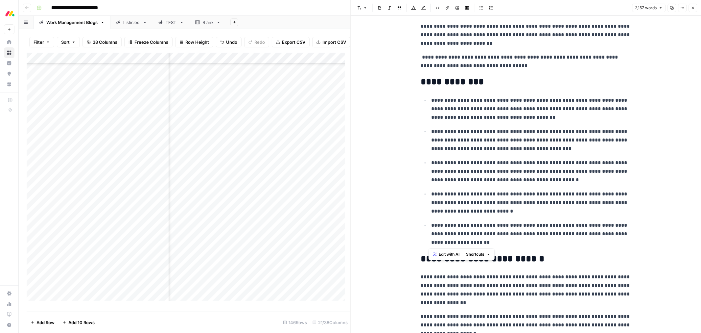
drag, startPoint x: 476, startPoint y: 244, endPoint x: 429, endPoint y: 100, distance: 150.7
click at [429, 100] on ul "**********" at bounding box center [526, 171] width 210 height 151
click at [443, 252] on span "Edit with AI" at bounding box center [449, 254] width 21 height 6
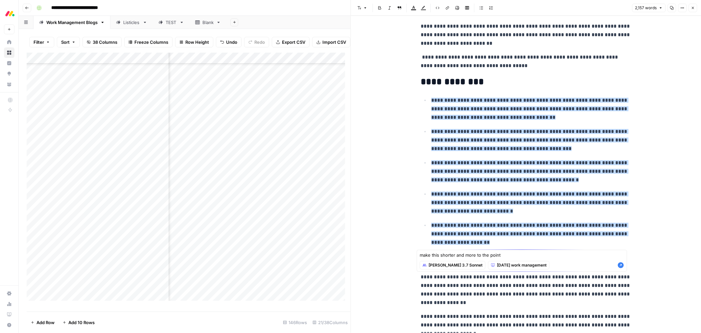
type textarea "make this shorter and more to the point"
click at [620, 266] on icon "button" at bounding box center [621, 265] width 6 height 6
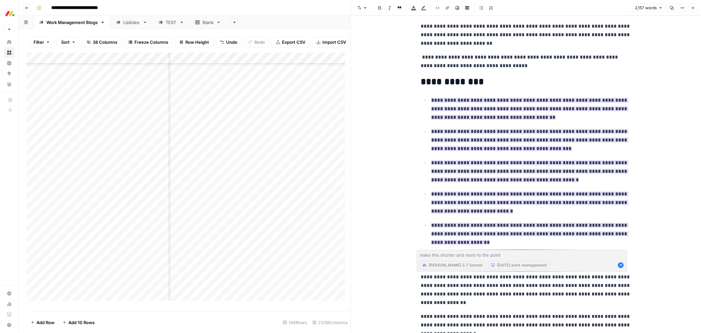
scroll to position [125, 0]
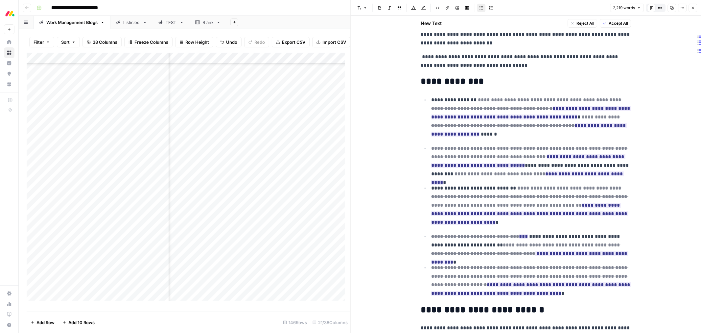
click at [614, 24] on span "Accept All" at bounding box center [618, 23] width 19 height 6
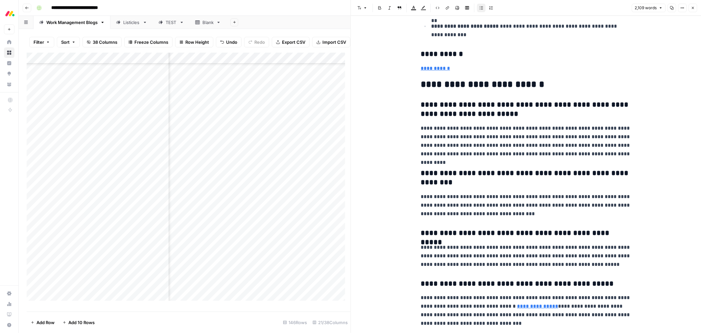
scroll to position [2740, 0]
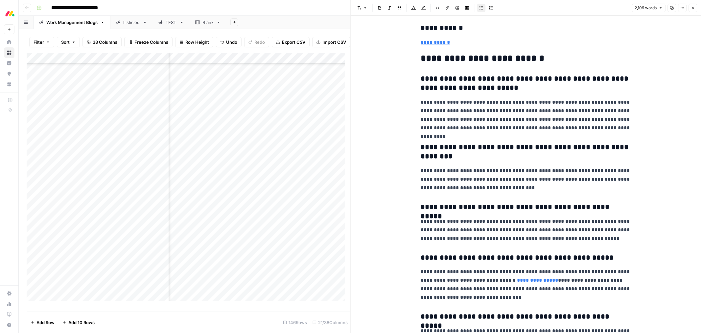
click at [468, 58] on h2 "**********" at bounding box center [526, 58] width 210 height 11
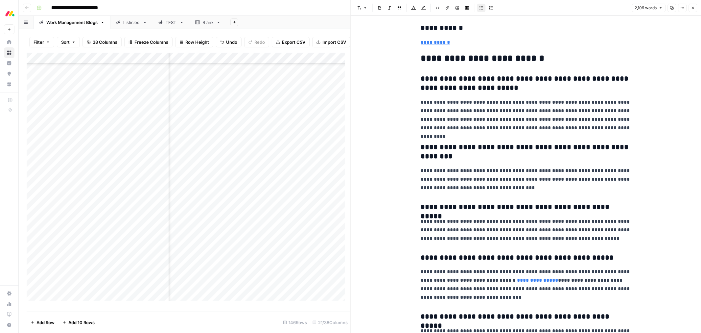
click at [468, 58] on h2 "**********" at bounding box center [526, 58] width 210 height 11
copy h2 "**********"
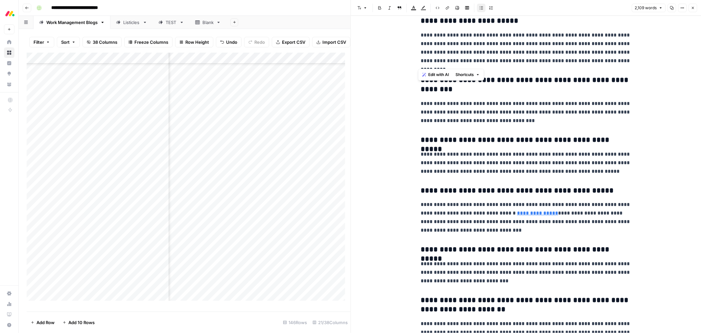
scroll to position [2845, 0]
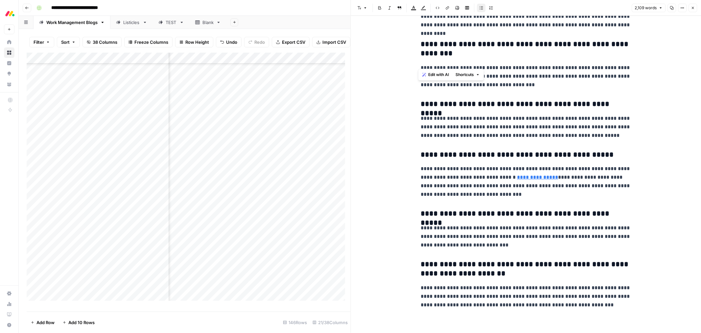
click at [692, 8] on icon "button" at bounding box center [693, 8] width 4 height 4
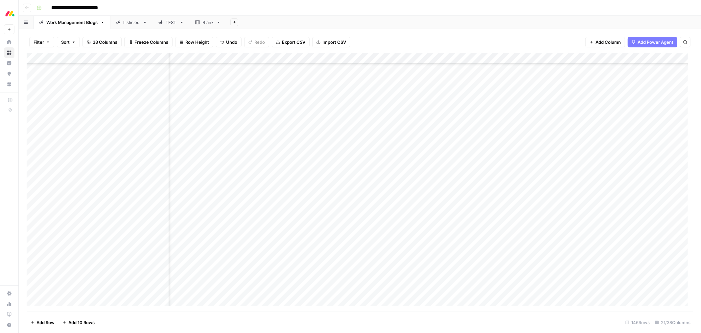
click at [520, 190] on div "Add Column" at bounding box center [360, 182] width 667 height 259
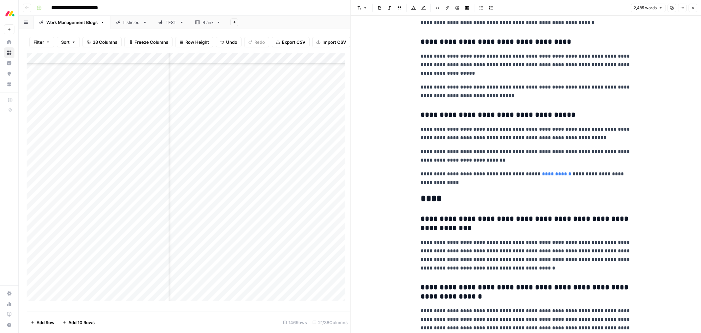
scroll to position [3561, 0]
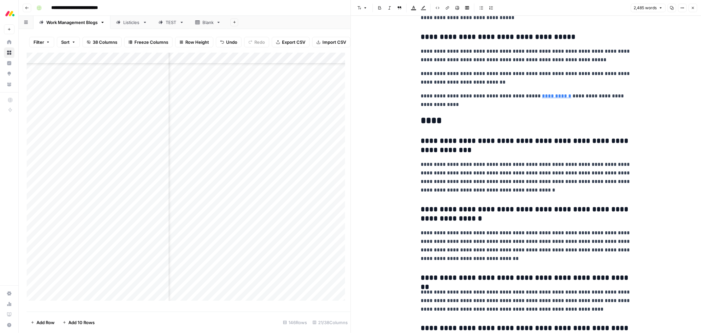
click at [432, 119] on h2 "****" at bounding box center [526, 120] width 210 height 11
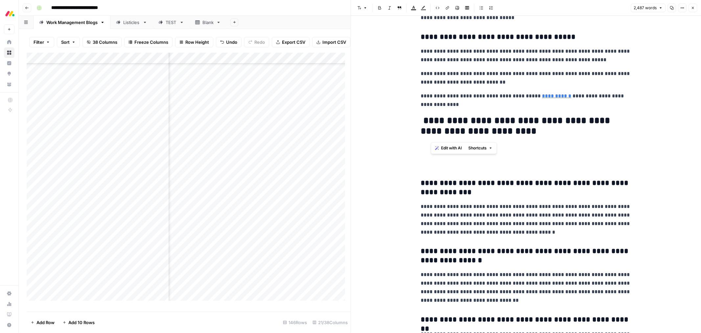
drag, startPoint x: 457, startPoint y: 133, endPoint x: 424, endPoint y: 134, distance: 33.5
click at [425, 134] on h2 "**********" at bounding box center [526, 141] width 210 height 53
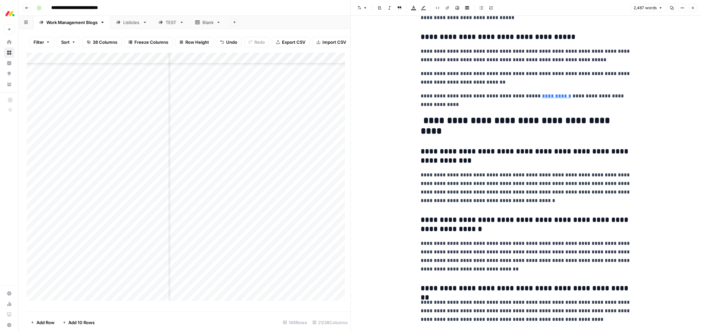
click at [428, 132] on h2 "**********" at bounding box center [526, 125] width 210 height 21
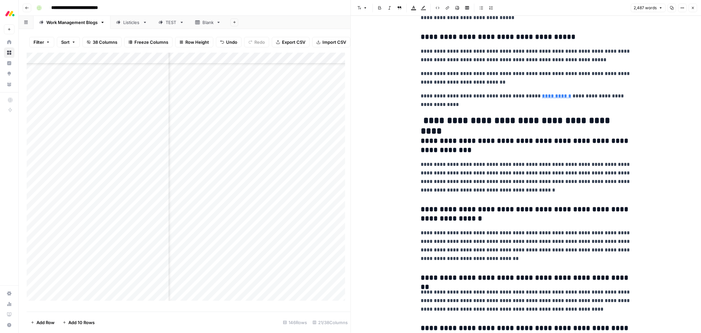
click at [421, 122] on h2 "**********" at bounding box center [526, 120] width 210 height 11
drag, startPoint x: 537, startPoint y: 123, endPoint x: 619, endPoint y: 125, distance: 81.9
click at [619, 125] on h2 "**********" at bounding box center [526, 120] width 210 height 11
click at [607, 123] on h2 "**********" at bounding box center [526, 120] width 210 height 11
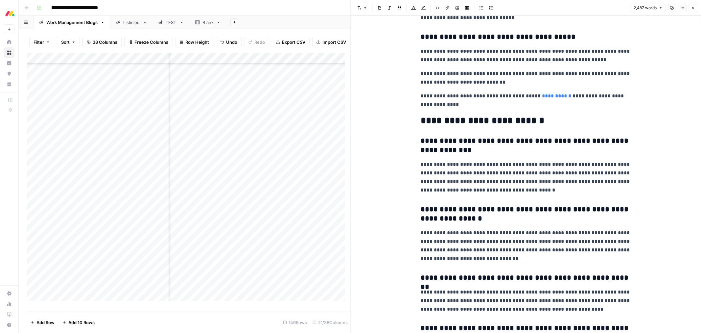
click at [692, 10] on button "Close" at bounding box center [693, 8] width 9 height 9
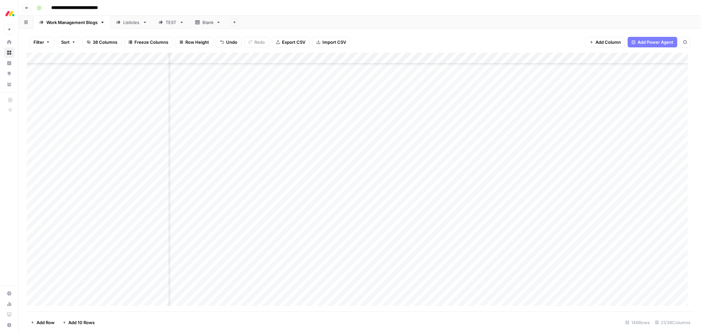
click at [516, 215] on div "Add Column" at bounding box center [360, 182] width 667 height 259
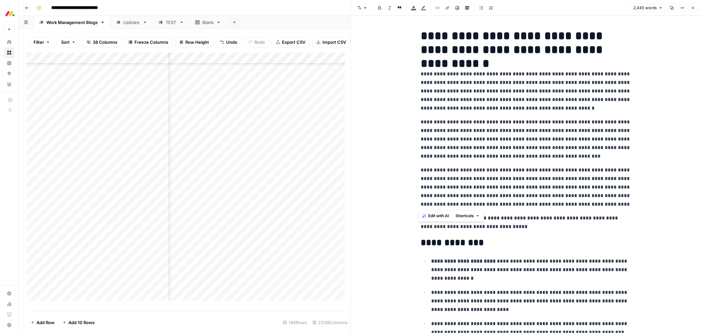
drag, startPoint x: 417, startPoint y: 73, endPoint x: 602, endPoint y: 201, distance: 224.8
click at [433, 215] on span "Edit with AI" at bounding box center [438, 216] width 21 height 6
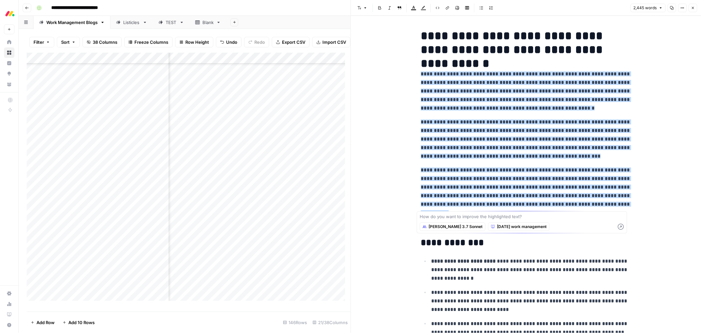
type textarea "Frequently asked questions"
type textarea "make this shorter and more to the point"
click at [620, 226] on icon "button" at bounding box center [621, 227] width 6 height 6
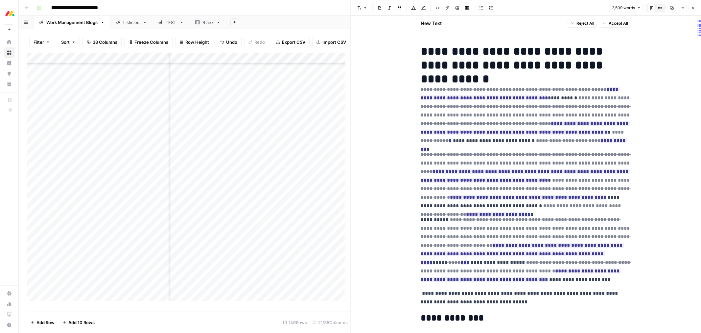
click at [610, 26] on span "Accept All" at bounding box center [618, 23] width 19 height 6
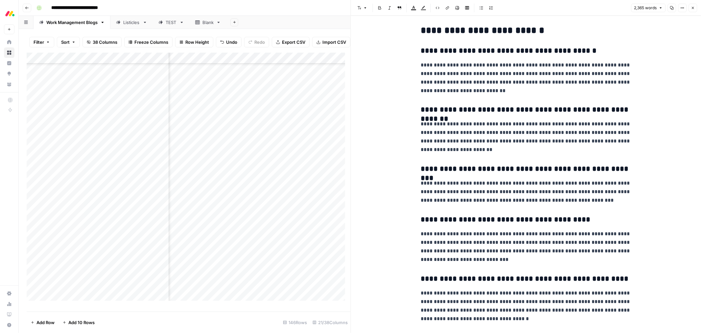
scroll to position [3252, 0]
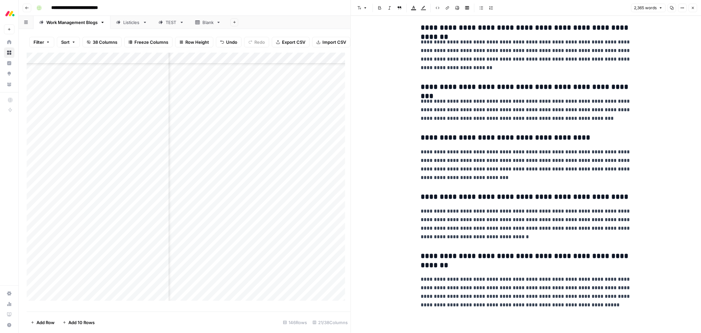
click at [695, 10] on button "Close" at bounding box center [693, 8] width 9 height 9
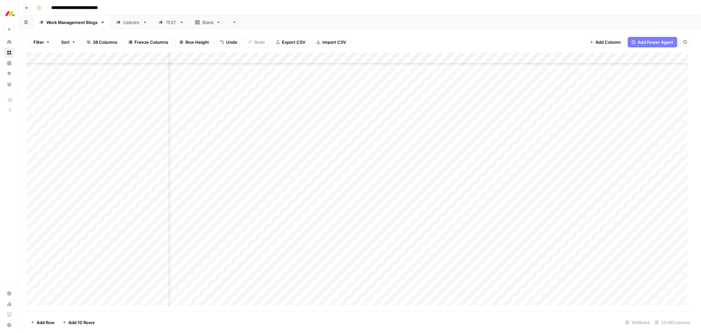
click at [487, 211] on div "Add Column" at bounding box center [360, 182] width 667 height 259
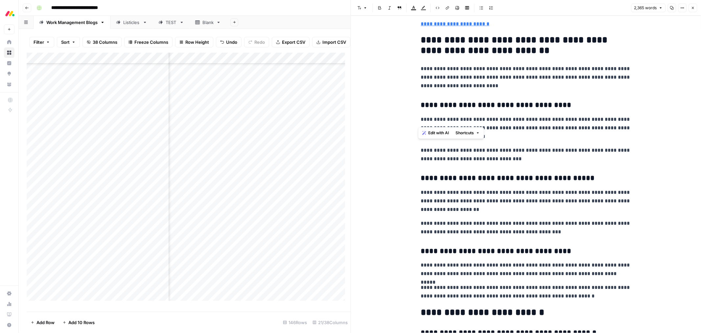
scroll to position [2923, 0]
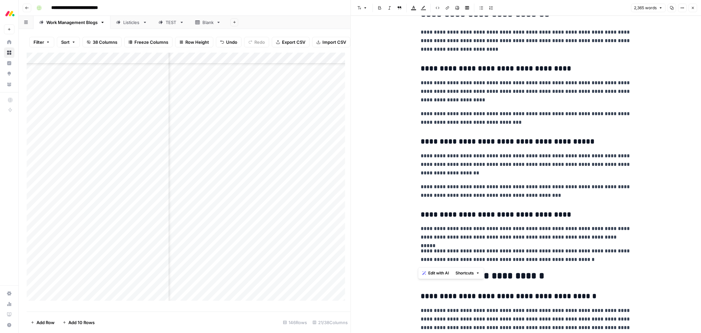
drag, startPoint x: 416, startPoint y: 77, endPoint x: 605, endPoint y: 262, distance: 264.6
click at [442, 274] on span "Edit with AI" at bounding box center [438, 273] width 21 height 6
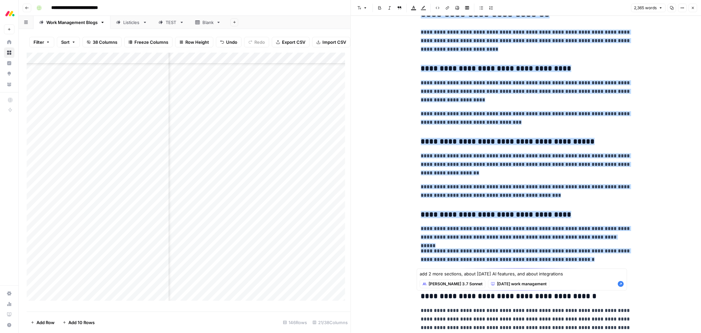
type textarea "add 2 more sections, about [DATE] AI features, and about integrations"
click at [619, 283] on icon "button" at bounding box center [621, 284] width 6 height 6
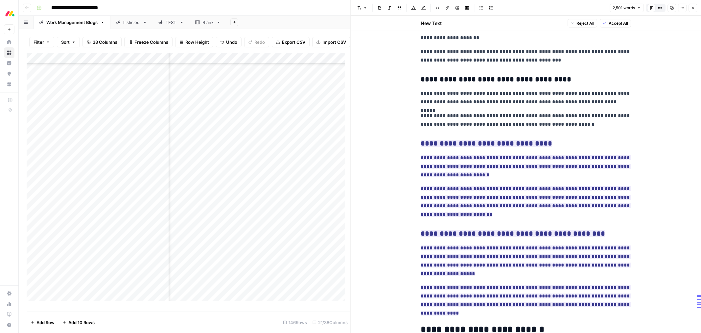
scroll to position [3097, 0]
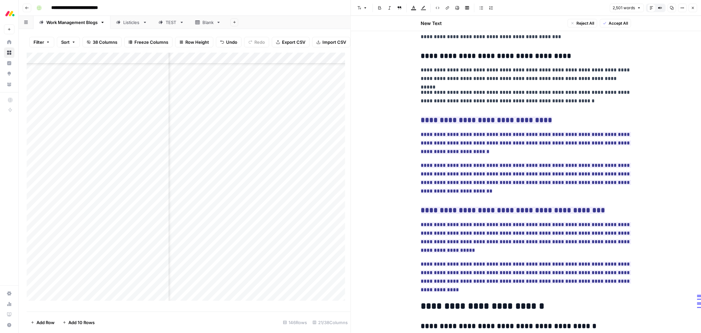
click at [614, 24] on span "Accept All" at bounding box center [618, 23] width 19 height 6
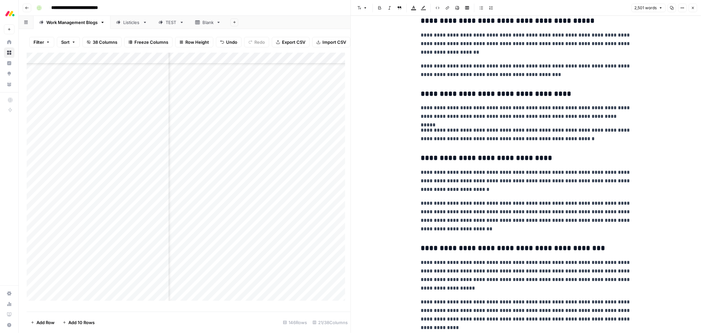
scroll to position [2825, 0]
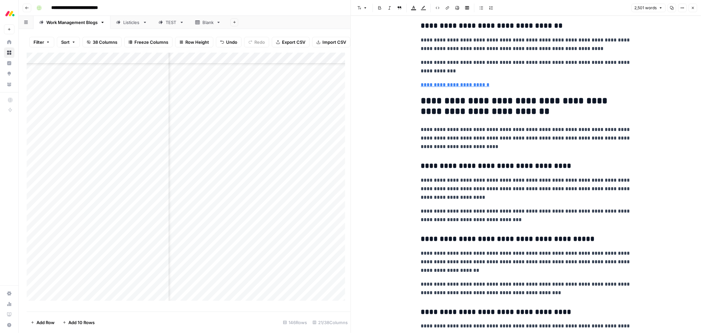
click at [695, 9] on icon "button" at bounding box center [693, 8] width 4 height 4
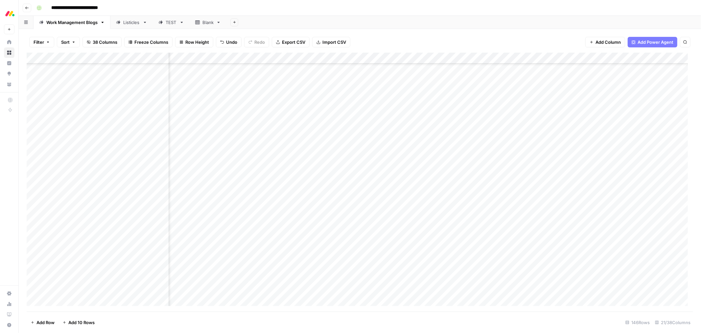
scroll to position [1218, 508]
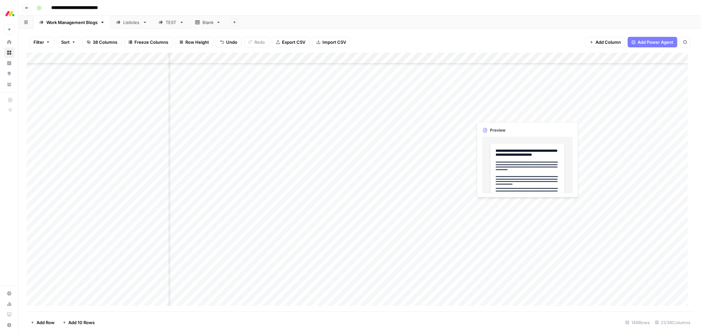
click at [520, 115] on div "Add Column" at bounding box center [360, 182] width 667 height 259
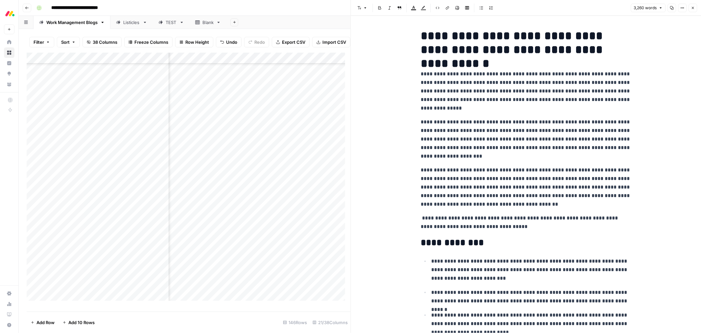
click at [693, 7] on icon "button" at bounding box center [693, 8] width 4 height 4
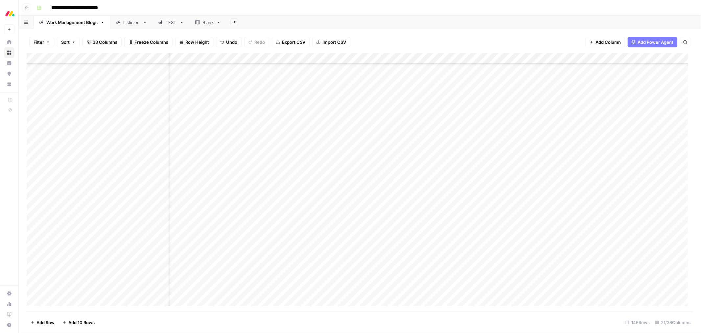
click at [291, 59] on div "Add Column" at bounding box center [360, 182] width 667 height 259
click at [273, 122] on span "Remove Column" at bounding box center [278, 122] width 58 height 7
click at [324, 70] on span "Delete" at bounding box center [327, 68] width 14 height 7
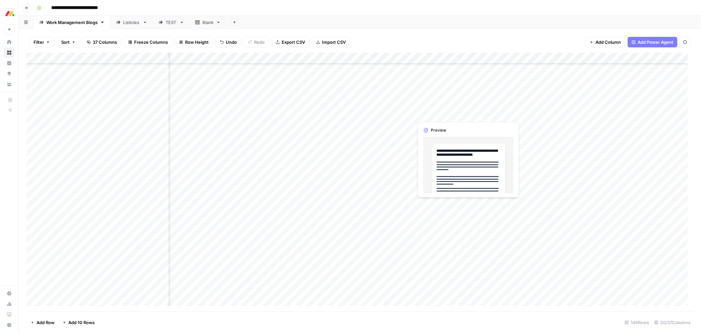
click at [454, 113] on div "Add Column" at bounding box center [360, 182] width 667 height 259
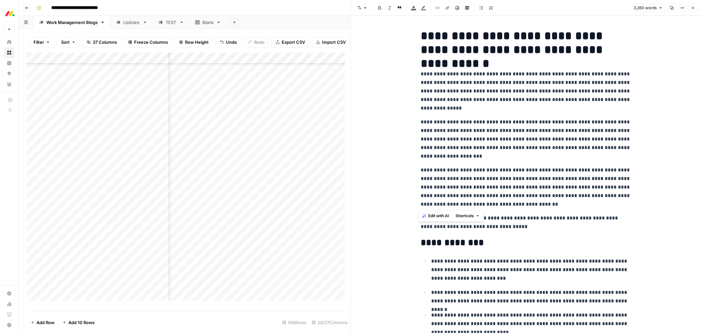
drag, startPoint x: 502, startPoint y: 205, endPoint x: 420, endPoint y: 76, distance: 153.2
click at [431, 217] on span "Edit with AI" at bounding box center [438, 216] width 21 height 6
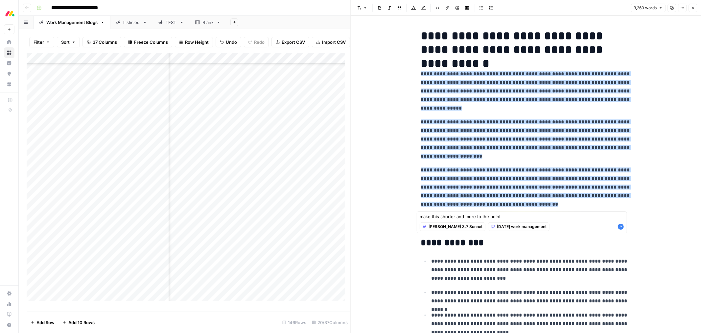
type textarea "make this shorter and more to the point"
click at [619, 228] on icon "button" at bounding box center [621, 226] width 7 height 7
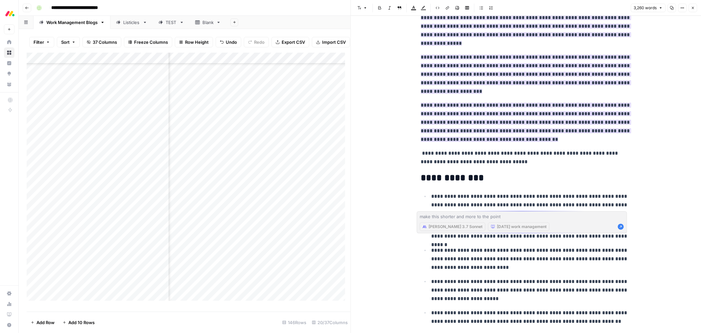
scroll to position [73, 0]
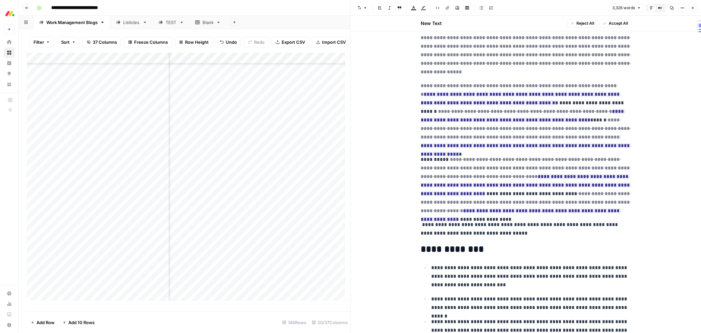
click at [609, 23] on span "Accept All" at bounding box center [618, 23] width 19 height 6
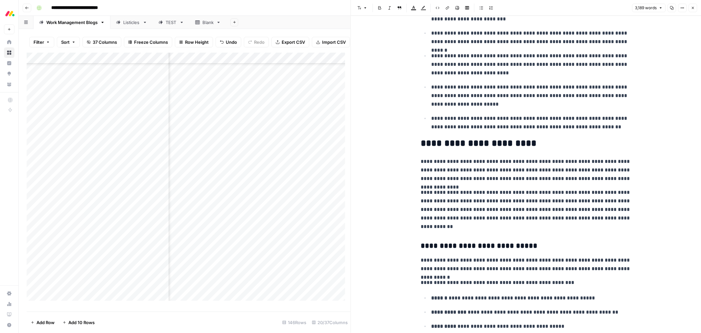
scroll to position [219, 0]
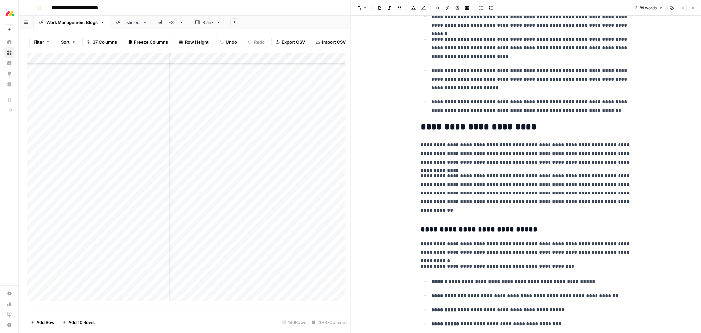
click at [542, 127] on h2 "**********" at bounding box center [526, 127] width 210 height 11
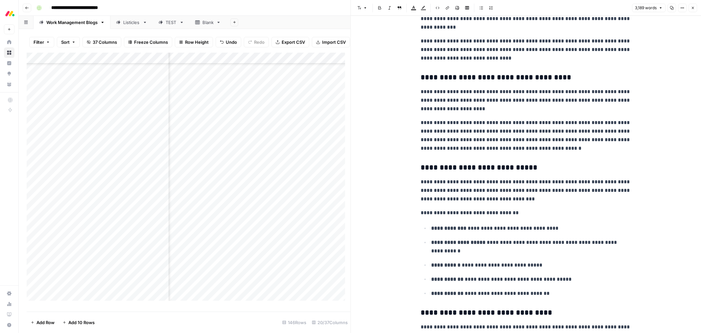
scroll to position [1498, 0]
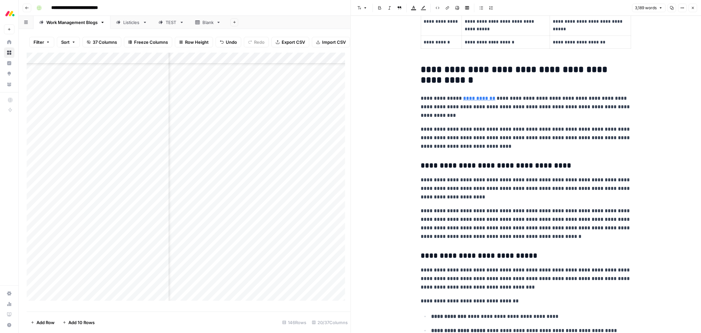
click at [421, 169] on h3 "**********" at bounding box center [526, 165] width 210 height 9
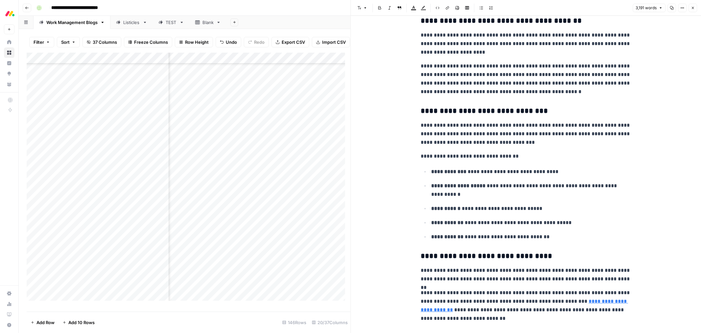
scroll to position [1644, 0]
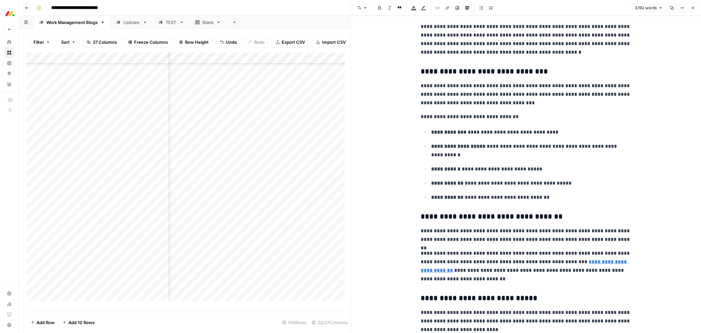
scroll to position [1790, 0]
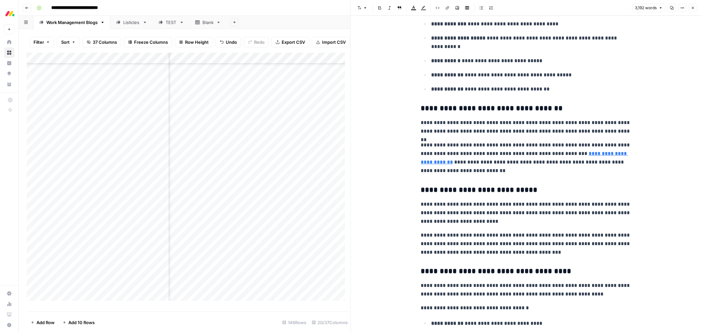
click at [421, 192] on h3 "**********" at bounding box center [526, 189] width 210 height 9
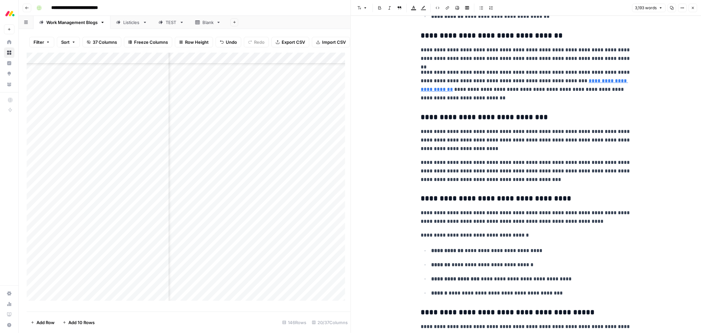
scroll to position [1863, 0]
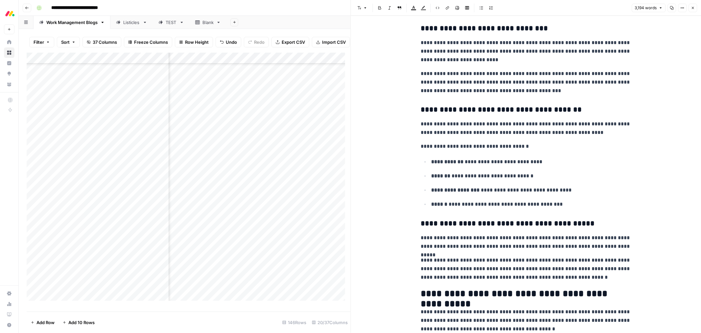
scroll to position [1973, 0]
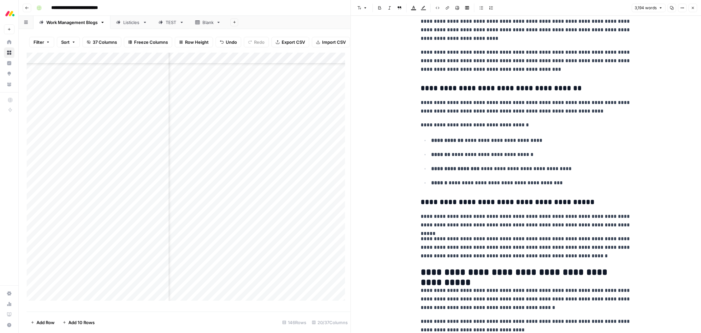
click at [417, 205] on div "**********" at bounding box center [526, 278] width 218 height 4450
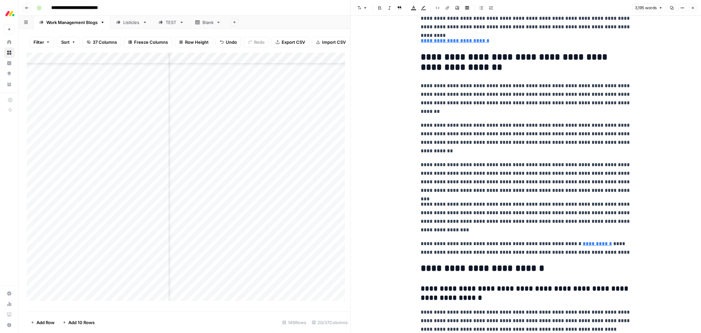
scroll to position [3873, 0]
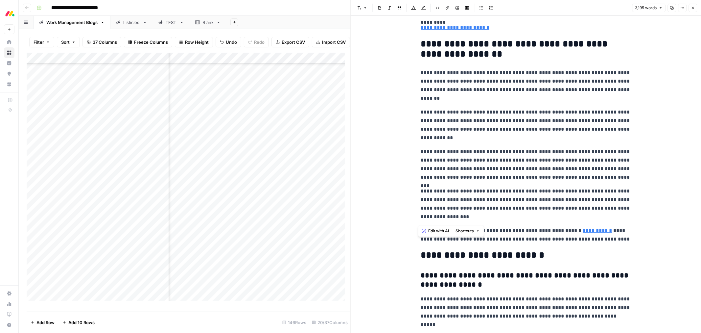
drag, startPoint x: 465, startPoint y: 218, endPoint x: 405, endPoint y: 48, distance: 179.9
click at [579, 80] on p "**********" at bounding box center [526, 85] width 210 height 34
drag, startPoint x: 450, startPoint y: 223, endPoint x: 409, endPoint y: 46, distance: 181.2
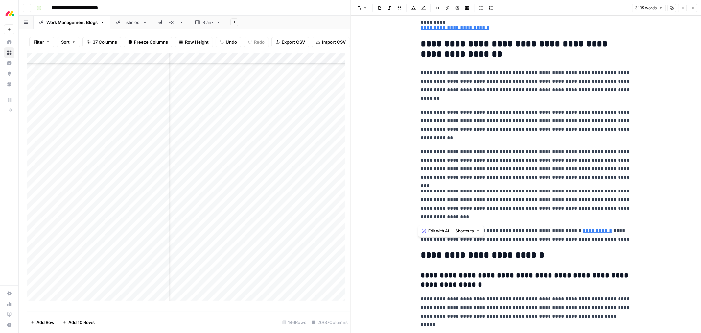
click at [435, 230] on span "Edit with AI" at bounding box center [438, 231] width 21 height 6
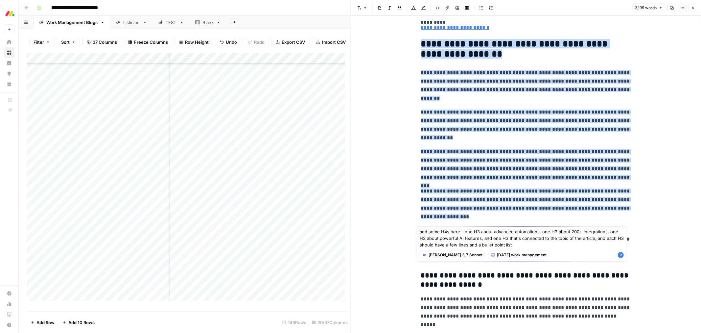
type textarea "add some H4s here - one H3 about advanced automations, one H3 about 200+ integr…"
click at [623, 257] on icon "button" at bounding box center [621, 255] width 6 height 6
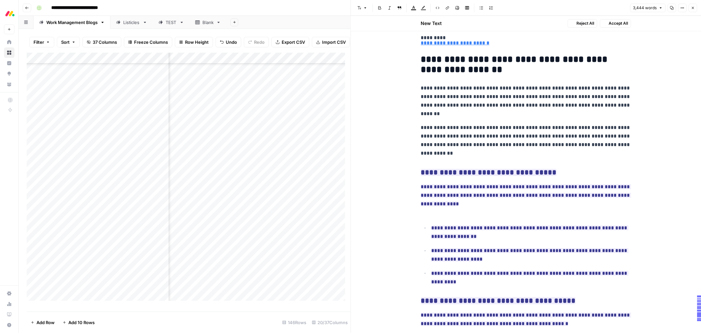
scroll to position [4193, 0]
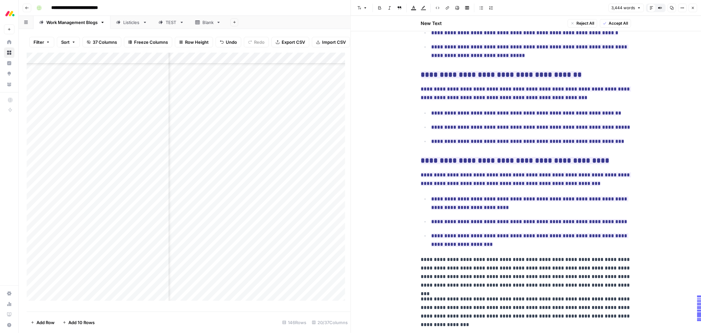
click at [625, 23] on span "Accept All" at bounding box center [618, 23] width 19 height 6
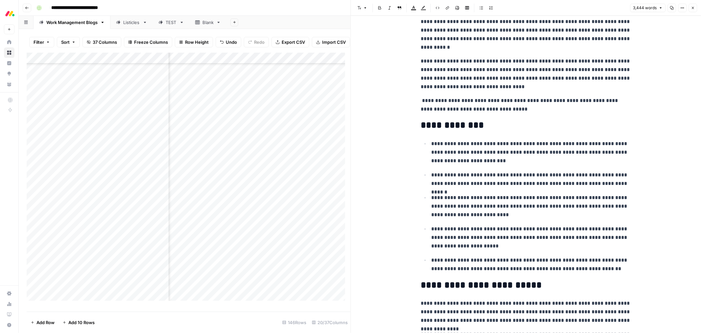
scroll to position [0, 0]
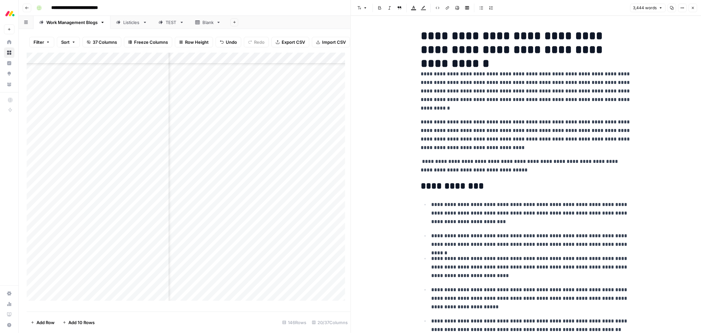
click at [693, 9] on icon "button" at bounding box center [693, 8] width 4 height 4
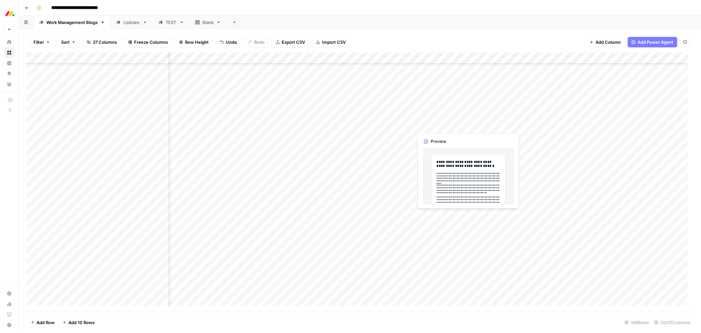
click at [443, 125] on div "Add Column" at bounding box center [360, 182] width 667 height 259
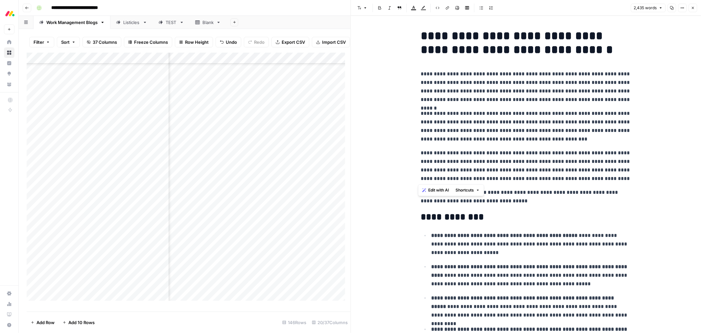
drag, startPoint x: 628, startPoint y: 179, endPoint x: 414, endPoint y: 77, distance: 236.8
click at [438, 189] on span "Edit with AI" at bounding box center [438, 190] width 21 height 6
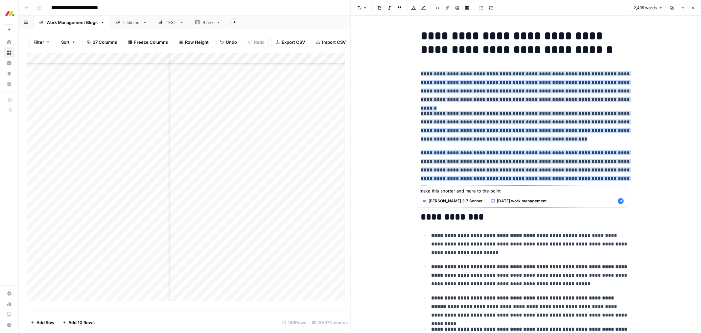
type textarea "make this shorter and more to the point"
click at [623, 203] on icon "button" at bounding box center [621, 201] width 7 height 7
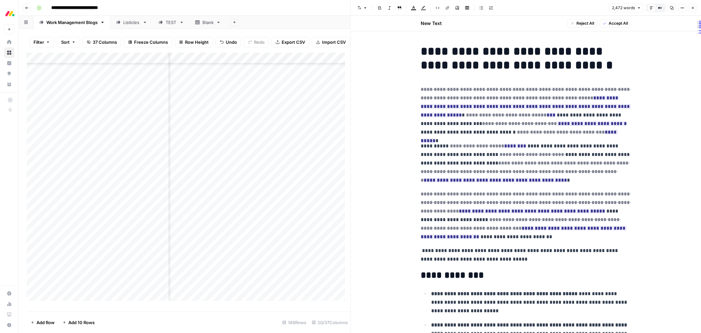
click at [606, 25] on button "Accept All" at bounding box center [615, 23] width 31 height 9
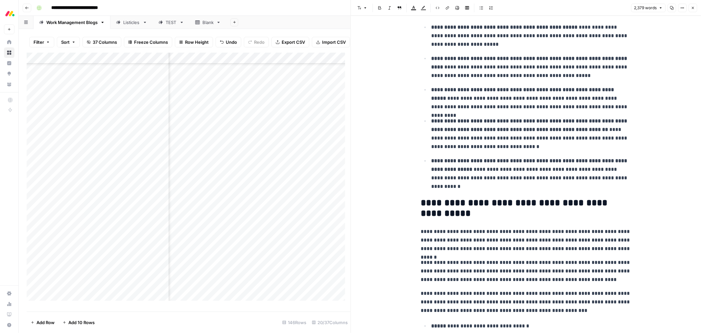
scroll to position [292, 0]
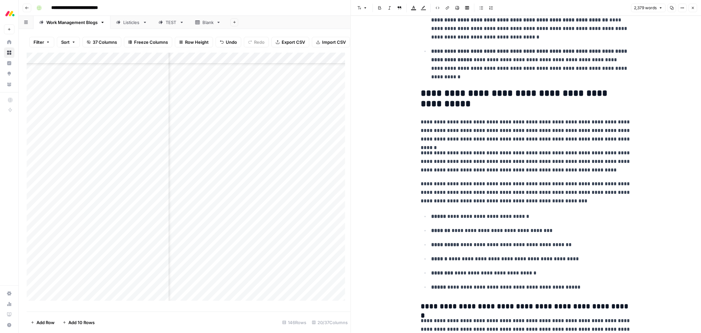
click at [494, 107] on h2 "**********" at bounding box center [526, 98] width 210 height 21
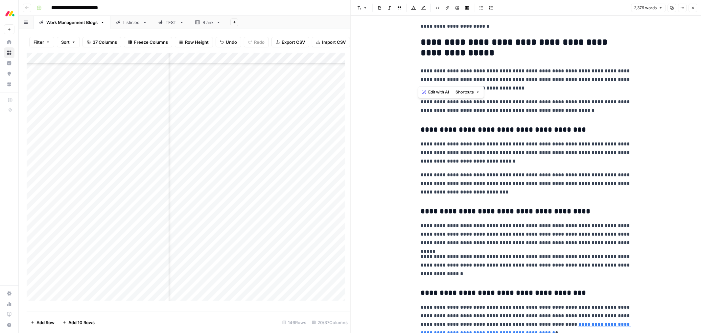
scroll to position [2521, 0]
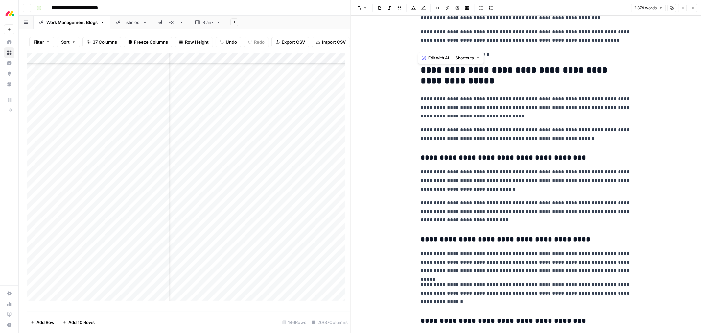
drag, startPoint x: 536, startPoint y: 136, endPoint x: 420, endPoint y: 73, distance: 131.8
click at [433, 57] on span "Edit with AI" at bounding box center [438, 58] width 21 height 6
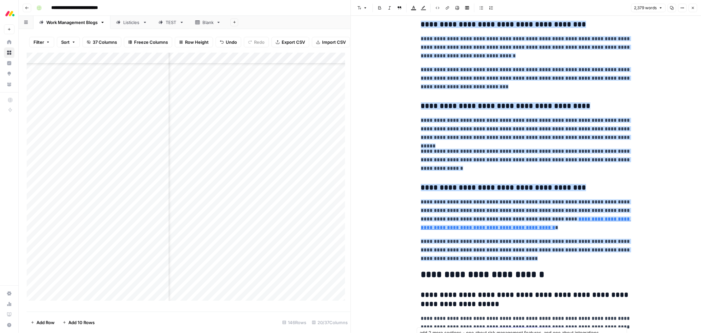
scroll to position [2667, 0]
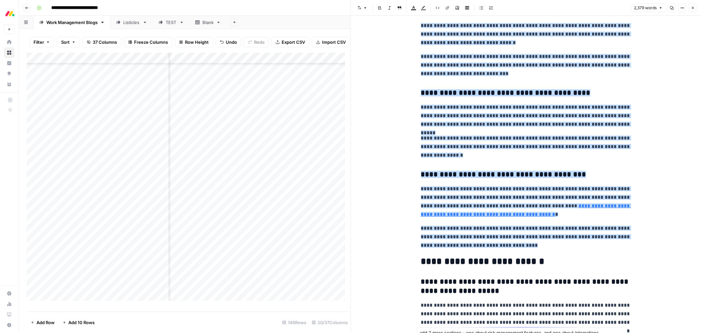
type textarea "add 2 more sections - one about risk management features, and one about integra…"
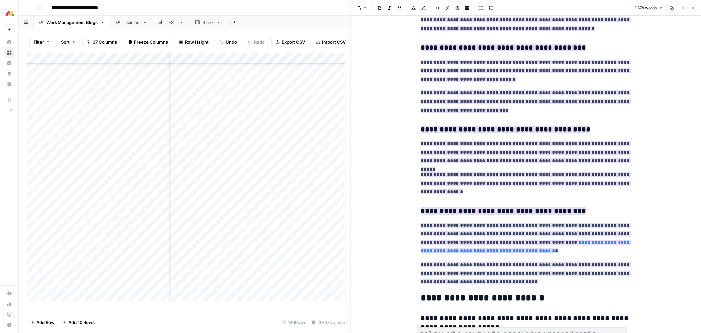
scroll to position [2782, 0]
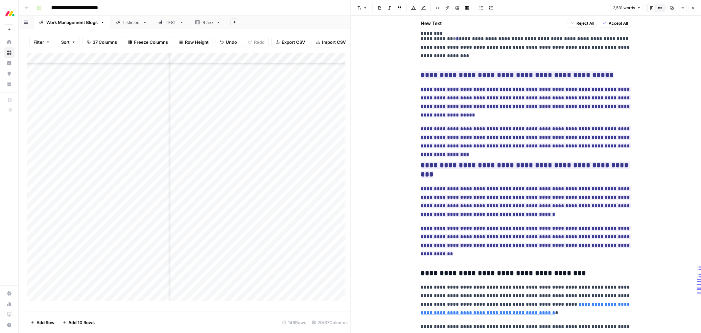
click at [616, 25] on span "Accept All" at bounding box center [618, 23] width 19 height 6
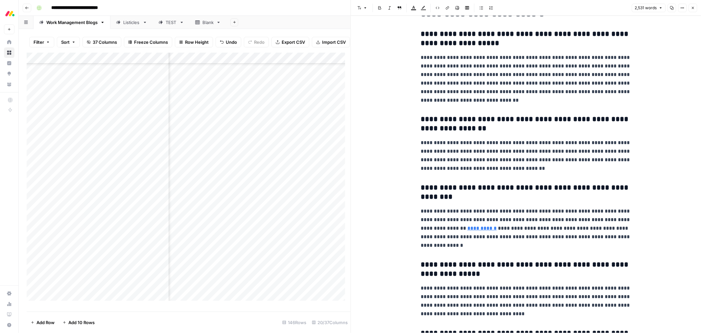
scroll to position [3177, 0]
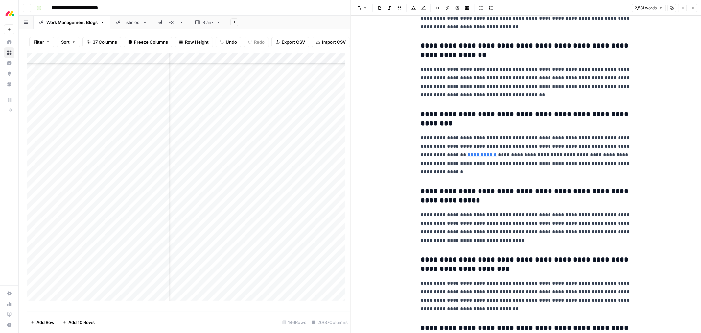
click at [691, 8] on icon "button" at bounding box center [693, 8] width 4 height 4
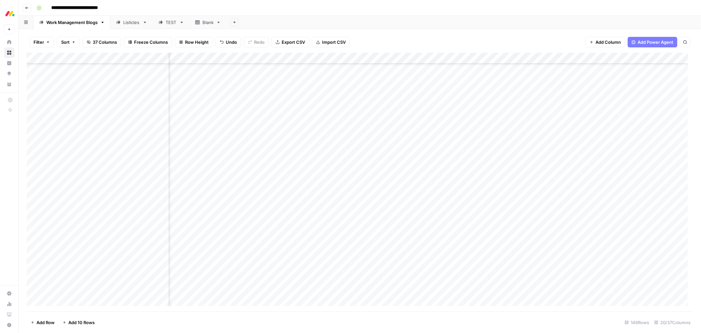
click at [448, 137] on div "Add Column" at bounding box center [360, 182] width 667 height 259
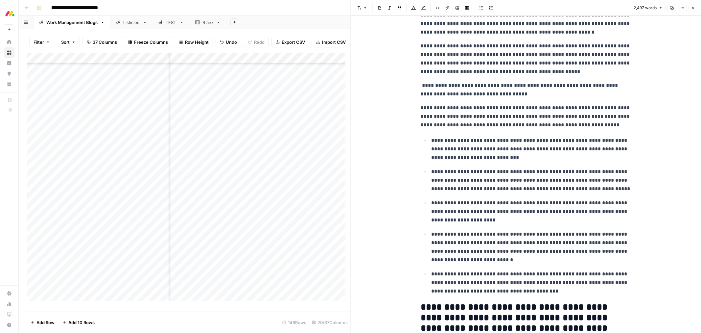
scroll to position [110, 0]
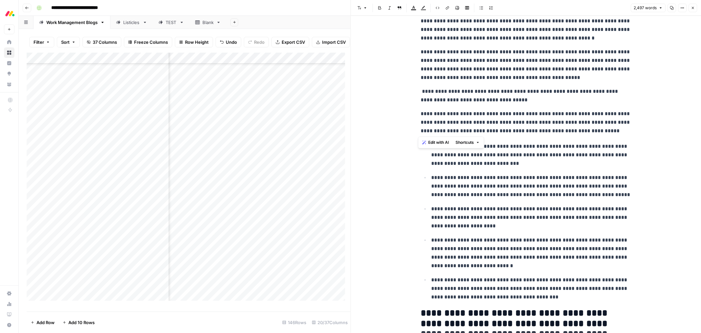
drag, startPoint x: 570, startPoint y: 128, endPoint x: 418, endPoint y: 114, distance: 153.2
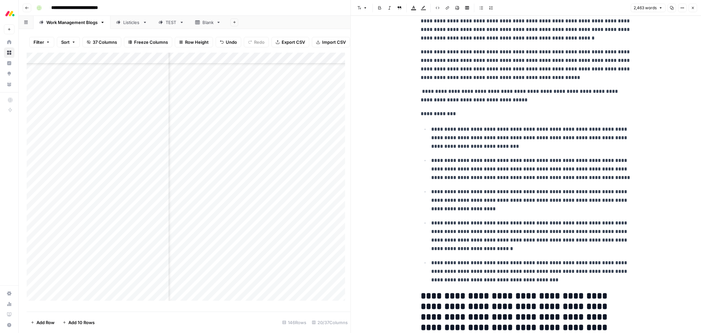
click at [422, 115] on p "**********" at bounding box center [526, 114] width 210 height 9
click at [358, 7] on icon "button" at bounding box center [360, 8] width 4 height 4
click at [377, 43] on span "heading 2" at bounding box center [384, 42] width 32 height 8
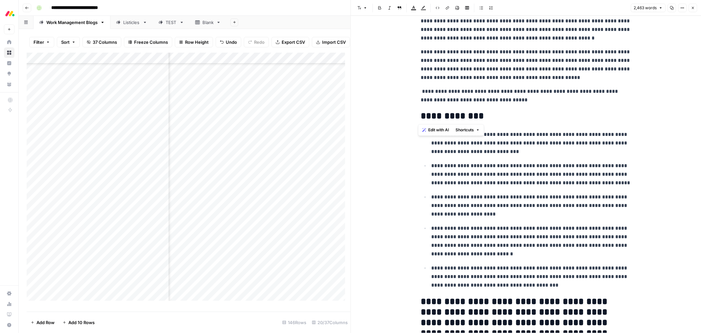
click at [532, 101] on p "**********" at bounding box center [526, 95] width 210 height 17
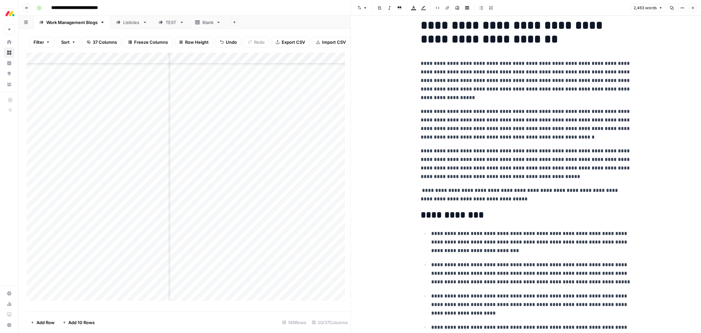
scroll to position [0, 0]
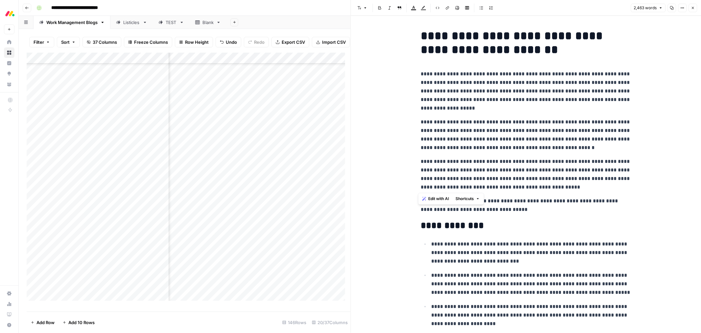
drag, startPoint x: 538, startPoint y: 186, endPoint x: 413, endPoint y: 69, distance: 171.2
click at [462, 174] on p "**********" at bounding box center [526, 174] width 210 height 34
click at [435, 196] on span "Edit with AI" at bounding box center [438, 199] width 21 height 6
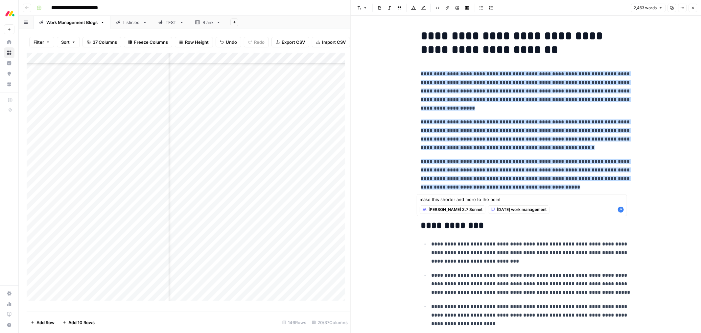
type textarea "make this shorter and more to the point"
click at [622, 211] on icon "button" at bounding box center [621, 210] width 6 height 6
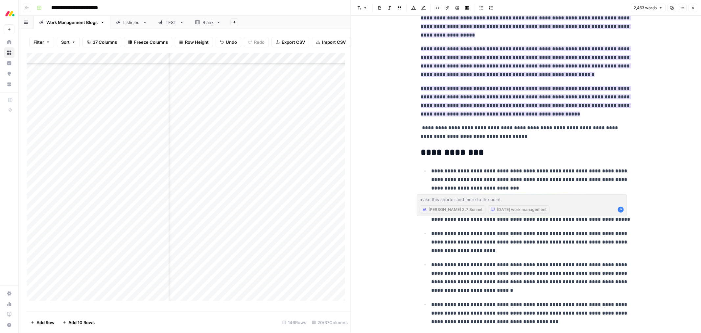
scroll to position [88, 0]
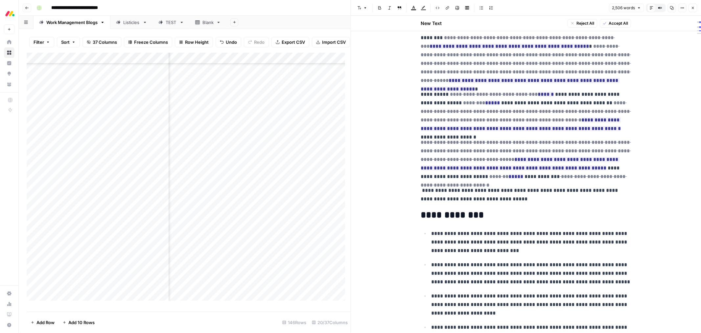
click at [610, 23] on span "Accept All" at bounding box center [618, 23] width 19 height 6
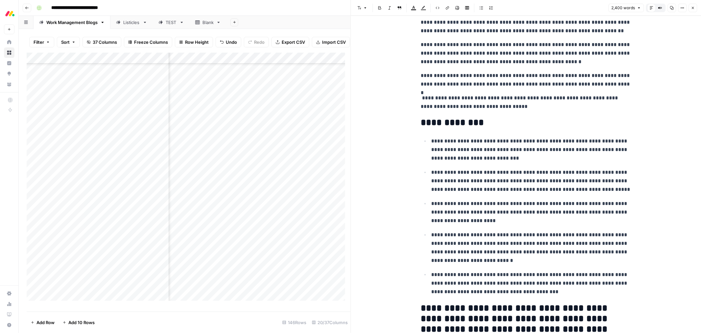
scroll to position [36, 0]
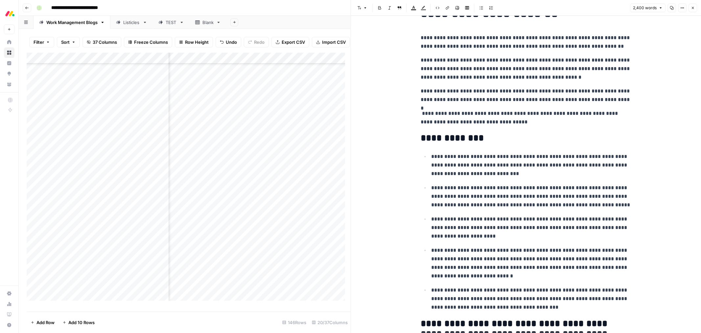
click at [421, 109] on p "**********" at bounding box center [526, 117] width 210 height 17
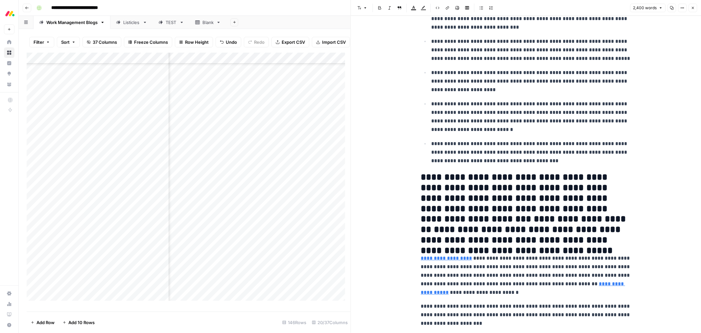
scroll to position [219, 0]
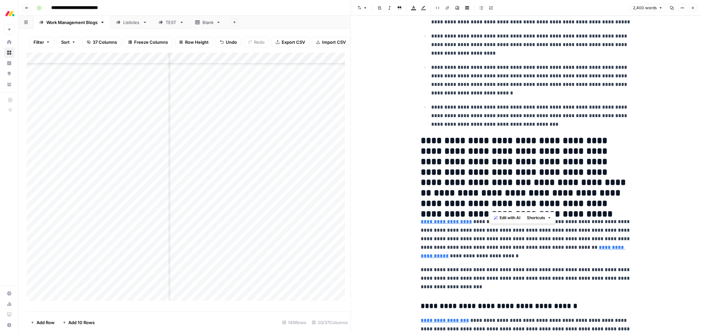
drag, startPoint x: 624, startPoint y: 206, endPoint x: 492, endPoint y: 154, distance: 141.4
click at [492, 154] on h2 "**********" at bounding box center [526, 171] width 210 height 73
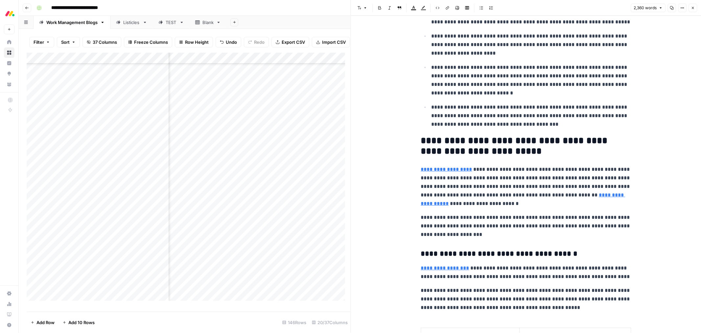
click at [466, 233] on p "**********" at bounding box center [526, 226] width 210 height 26
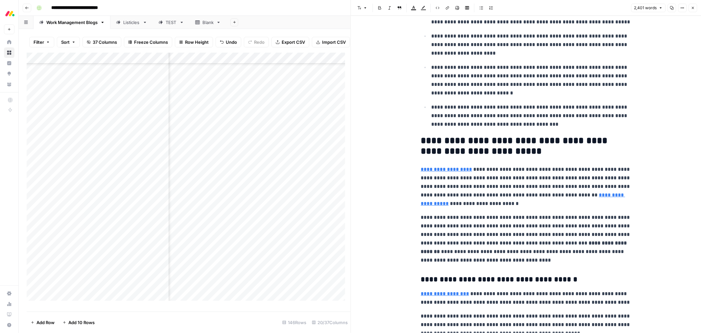
click at [464, 235] on p "**********" at bounding box center [526, 238] width 210 height 51
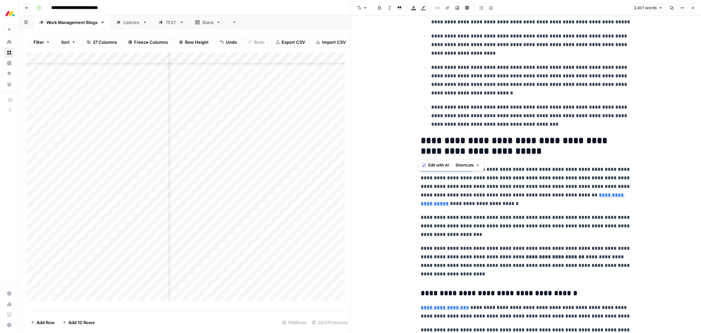
drag, startPoint x: 498, startPoint y: 152, endPoint x: 420, endPoint y: 142, distance: 78.6
click at [421, 142] on h2 "**********" at bounding box center [526, 145] width 210 height 21
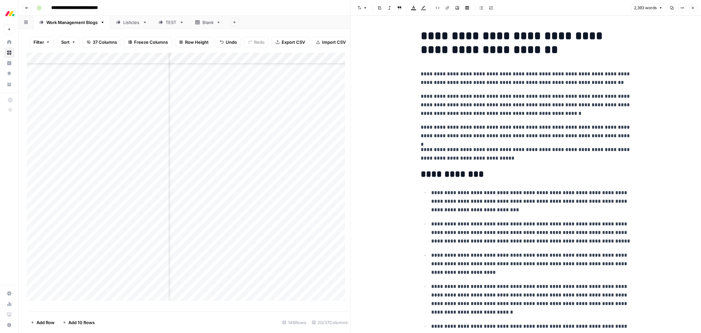
scroll to position [146, 0]
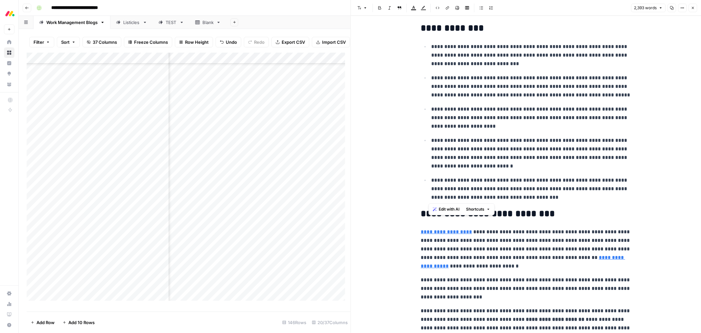
drag, startPoint x: 556, startPoint y: 196, endPoint x: 425, endPoint y: 48, distance: 197.8
click at [425, 48] on ul "**********" at bounding box center [526, 121] width 210 height 159
click at [446, 206] on span "Edit with AI" at bounding box center [449, 209] width 21 height 6
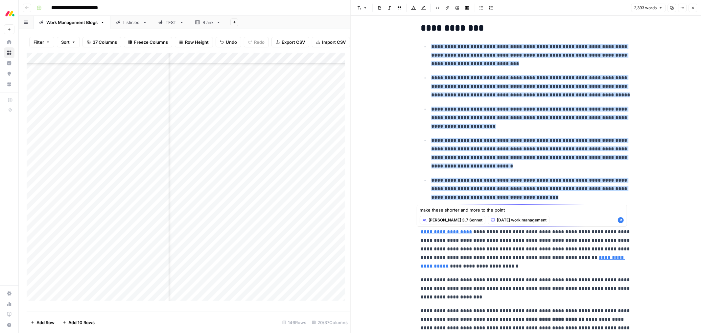
type textarea "make these shorter and more to the point"
click at [622, 222] on icon "button" at bounding box center [621, 220] width 6 height 6
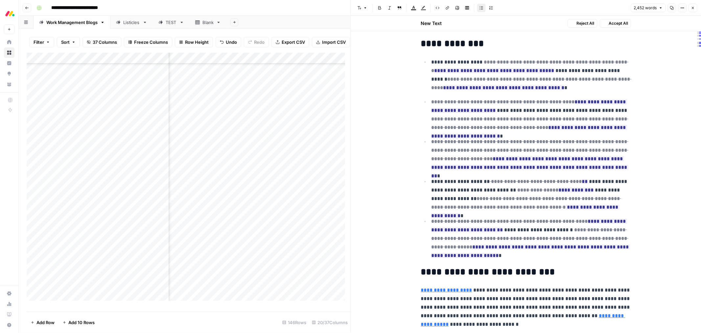
scroll to position [161, 0]
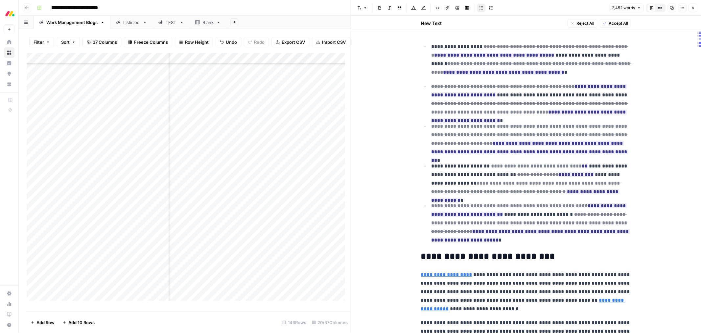
click at [615, 24] on span "Accept All" at bounding box center [618, 23] width 19 height 6
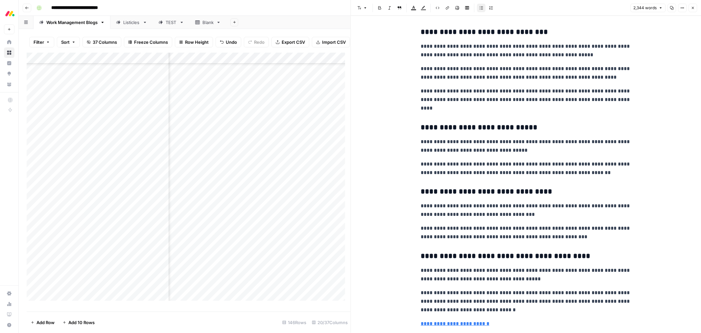
scroll to position [1827, 0]
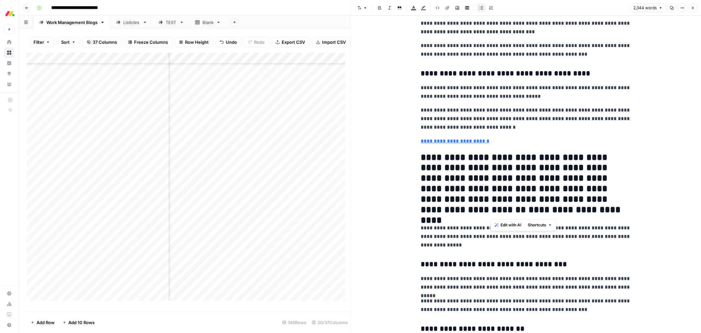
drag, startPoint x: 500, startPoint y: 214, endPoint x: 489, endPoint y: 171, distance: 44.2
click at [489, 171] on h2 "**********" at bounding box center [526, 183] width 210 height 63
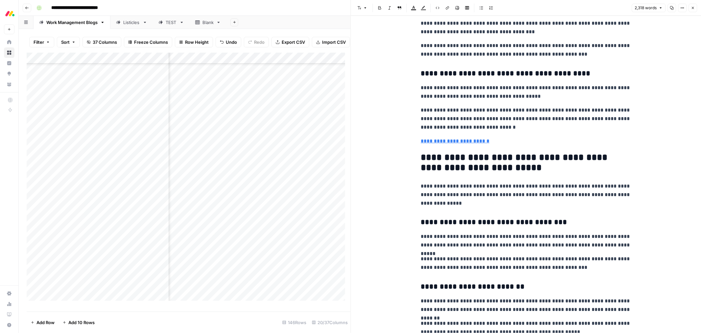
click at [462, 206] on p "**********" at bounding box center [526, 195] width 210 height 26
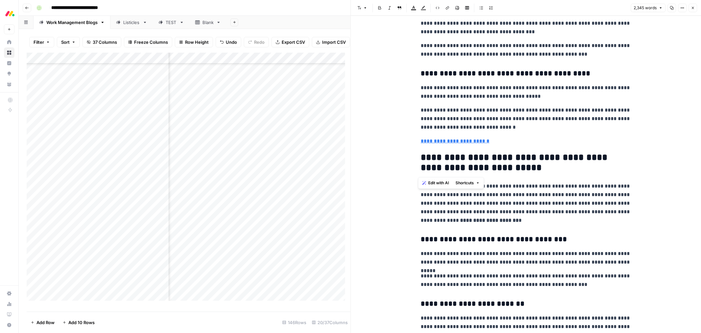
drag, startPoint x: 500, startPoint y: 168, endPoint x: 418, endPoint y: 161, distance: 82.8
click at [421, 161] on h2 "**********" at bounding box center [526, 162] width 210 height 21
click at [433, 184] on span "Edit with AI" at bounding box center [438, 183] width 21 height 6
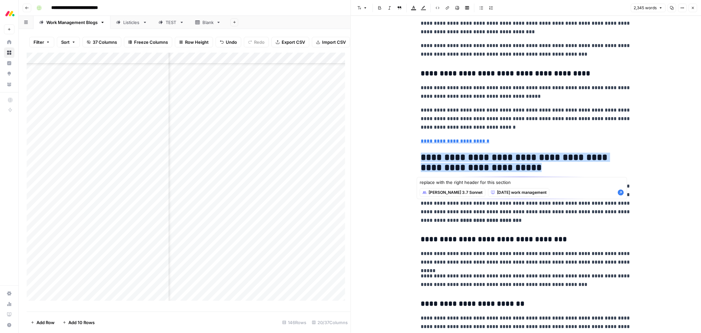
type textarea "replace with the right header for this section"
click at [620, 192] on icon "button" at bounding box center [621, 192] width 6 height 6
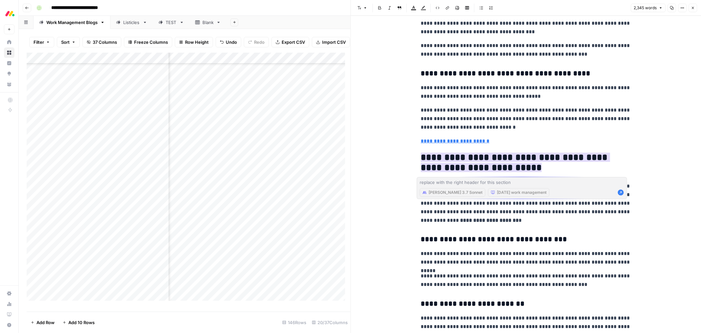
scroll to position [1842, 0]
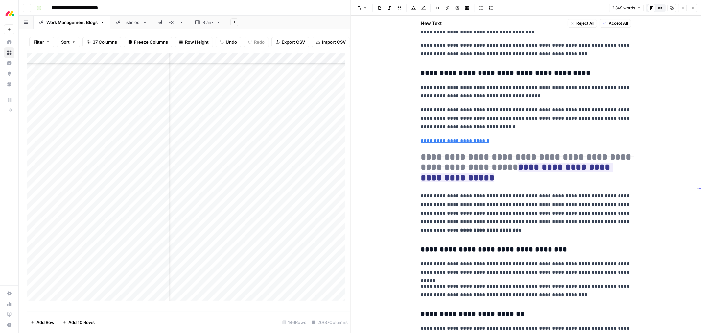
click at [621, 26] on span "Accept All" at bounding box center [618, 23] width 19 height 6
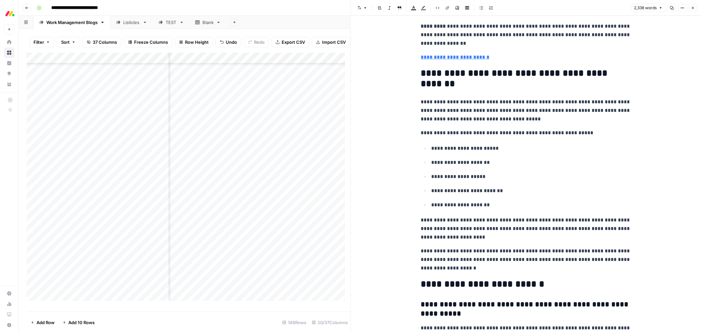
scroll to position [2886, 0]
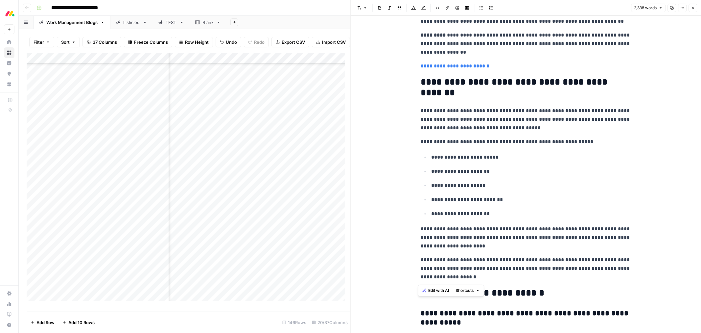
drag, startPoint x: 446, startPoint y: 279, endPoint x: 408, endPoint y: 87, distance: 195.4
click at [447, 84] on h2 "**********" at bounding box center [526, 87] width 210 height 21
click at [441, 288] on span "Edit with AI" at bounding box center [438, 290] width 21 height 6
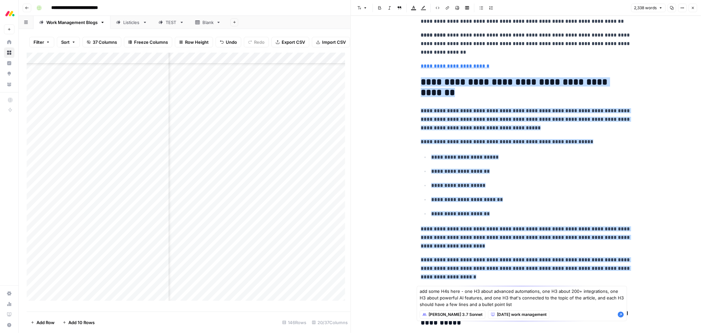
type textarea "add some H4s here - one H3 about advanced automations, one H3 about 200+ integr…"
click at [620, 313] on icon "button" at bounding box center [621, 314] width 6 height 6
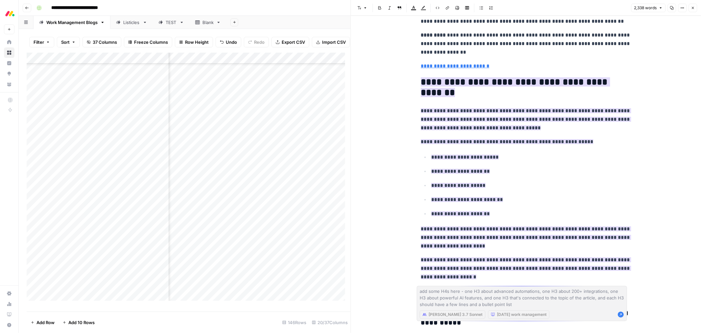
scroll to position [3289, 0]
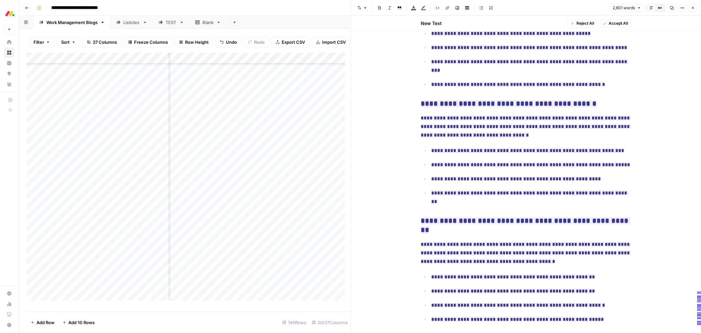
click at [618, 25] on span "Accept All" at bounding box center [618, 23] width 19 height 6
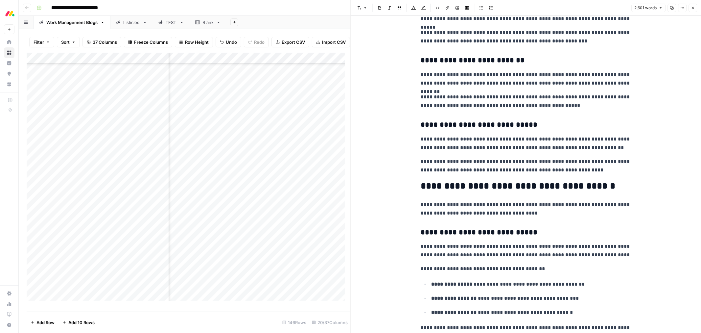
scroll to position [2083, 0]
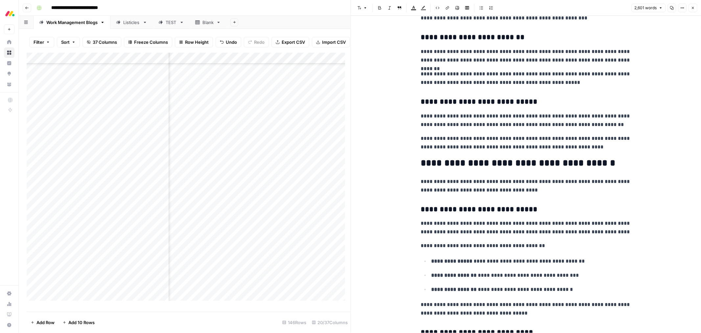
click at [696, 10] on button "Close" at bounding box center [693, 8] width 9 height 9
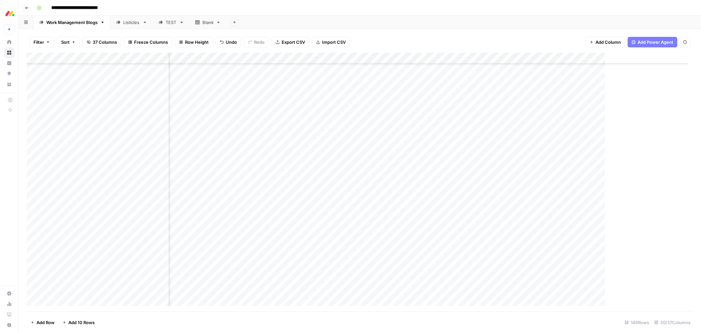
click at [126, 24] on div "Listicles" at bounding box center [131, 22] width 17 height 7
click at [127, 57] on div "Add Column" at bounding box center [360, 182] width 667 height 259
click at [88, 105] on span "Sort Ascending" at bounding box center [91, 104] width 58 height 7
click at [84, 41] on icon "button" at bounding box center [85, 42] width 4 height 4
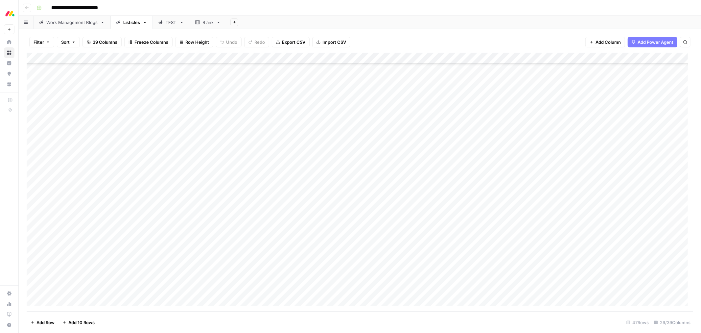
click at [82, 287] on div "Add Column" at bounding box center [360, 182] width 667 height 259
click at [85, 290] on div "Add Column" at bounding box center [360, 182] width 667 height 259
type textarea "**********"
click at [288, 290] on div "Add Column" at bounding box center [360, 182] width 667 height 259
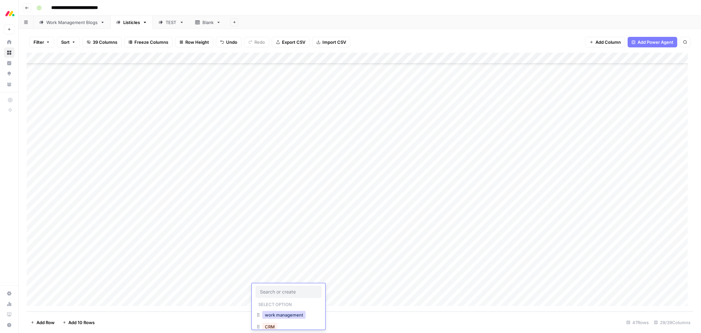
click at [282, 315] on button "work management" at bounding box center [283, 315] width 43 height 8
click at [344, 289] on div "Add Column" at bounding box center [360, 182] width 667 height 259
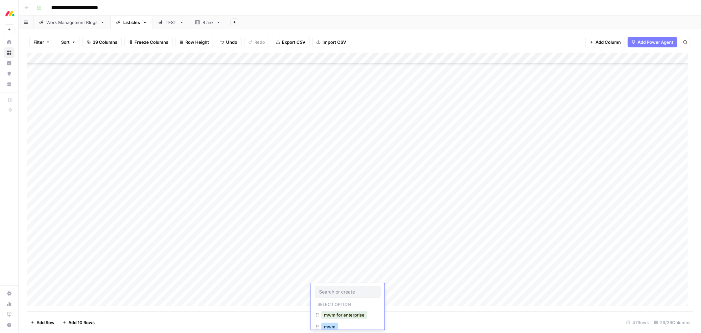
click at [333, 327] on button "mwm" at bounding box center [330, 327] width 17 height 8
click at [420, 289] on div "Add Column" at bounding box center [360, 182] width 667 height 259
click at [308, 290] on div "Add Column" at bounding box center [360, 182] width 667 height 259
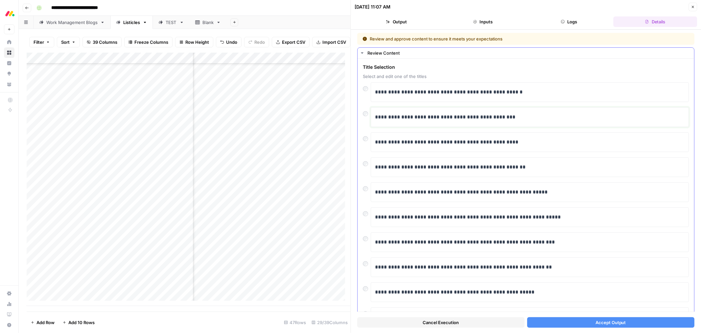
click at [491, 119] on p "**********" at bounding box center [527, 117] width 304 height 9
click at [606, 319] on span "Accept Output" at bounding box center [611, 322] width 31 height 7
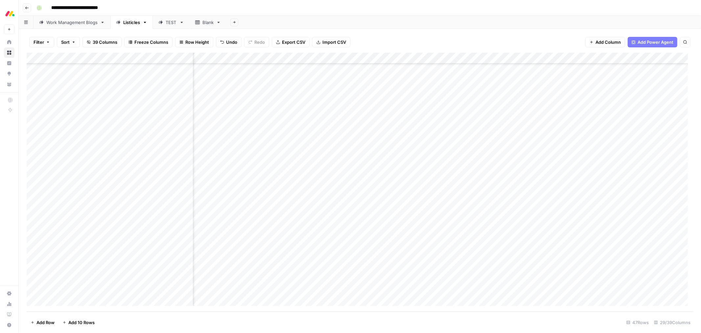
click at [77, 23] on div "Work Management Blogs" at bounding box center [71, 22] width 51 height 7
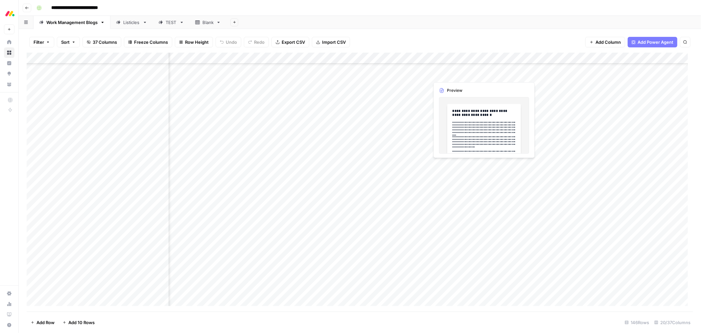
click at [462, 73] on div "Add Column" at bounding box center [360, 182] width 667 height 259
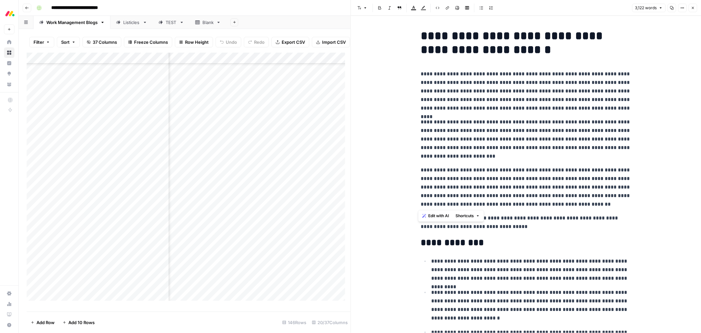
drag, startPoint x: 581, startPoint y: 206, endPoint x: 417, endPoint y: 75, distance: 210.1
click at [437, 214] on span "Edit with AI" at bounding box center [438, 216] width 21 height 6
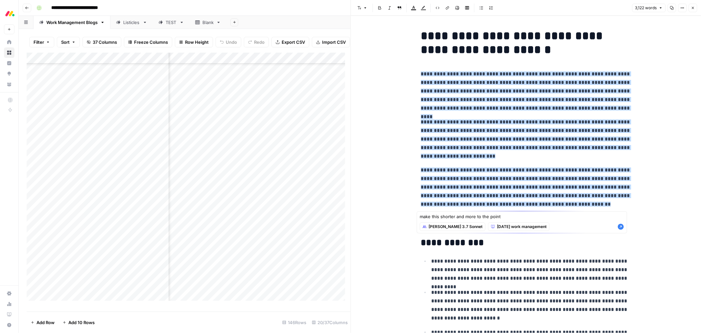
type textarea "make this shorter and more to the point"
click at [620, 227] on icon "button" at bounding box center [621, 227] width 6 height 6
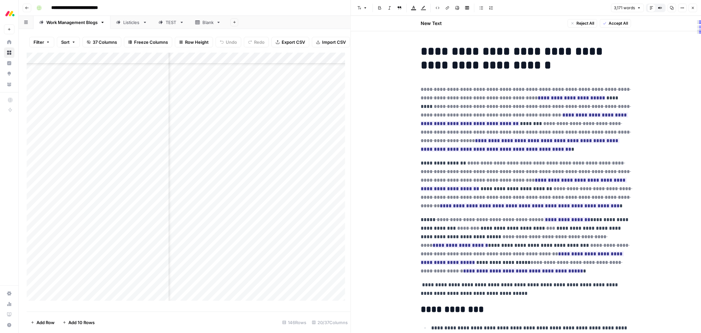
click at [622, 21] on span "Accept All" at bounding box center [618, 23] width 19 height 6
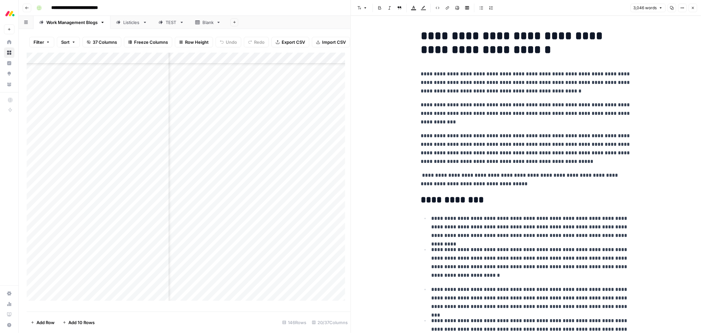
click at [421, 175] on p "**********" at bounding box center [526, 179] width 210 height 17
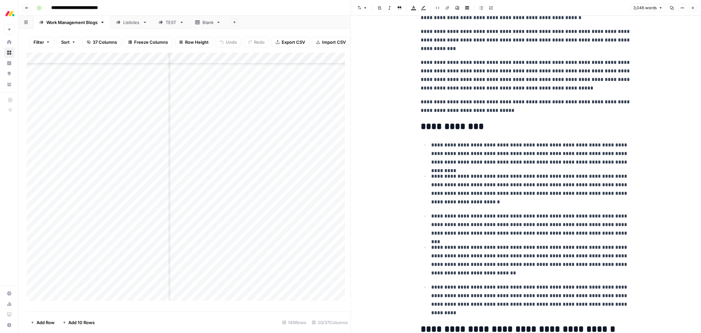
scroll to position [110, 0]
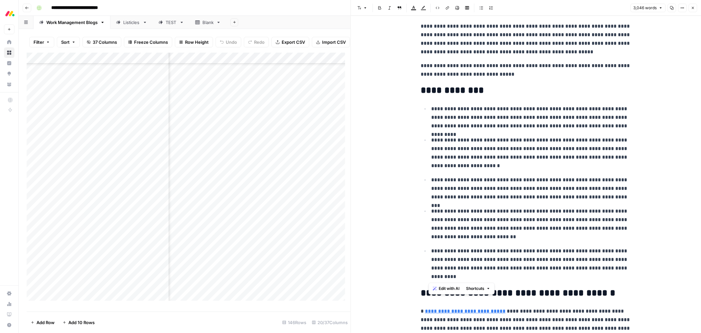
drag, startPoint x: 485, startPoint y: 278, endPoint x: 418, endPoint y: 113, distance: 177.7
click at [448, 287] on span "Edit with AI" at bounding box center [449, 288] width 21 height 6
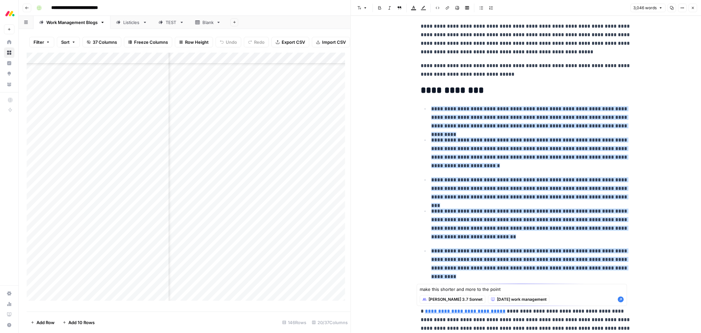
type textarea "make this shorter and more to the point"
click at [619, 300] on icon "button" at bounding box center [621, 299] width 6 height 6
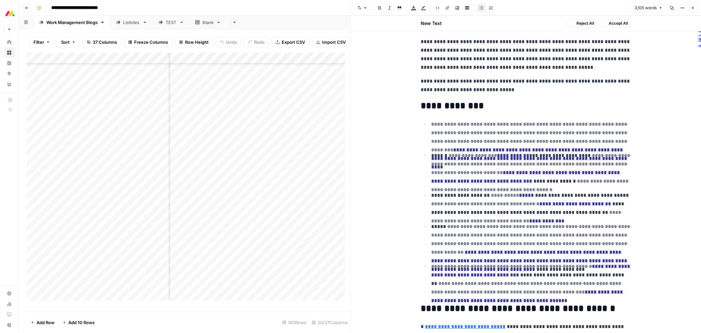
scroll to position [134, 0]
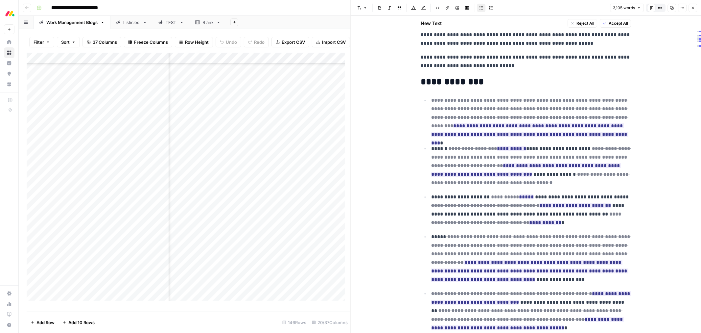
click at [614, 26] on span "Accept All" at bounding box center [618, 23] width 19 height 6
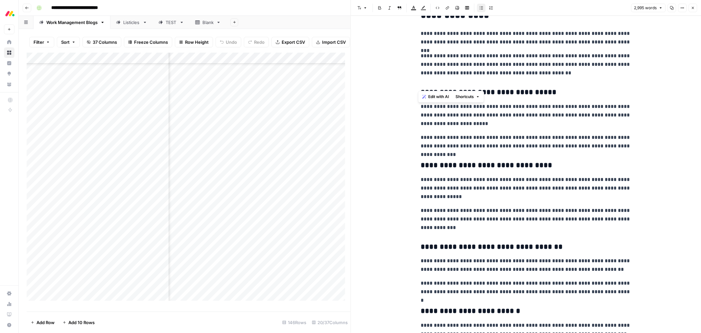
scroll to position [3553, 0]
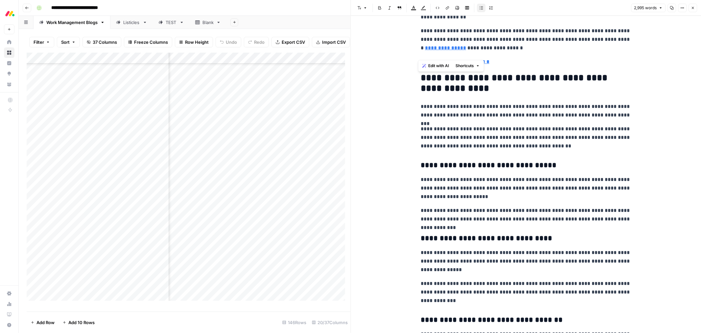
drag, startPoint x: 587, startPoint y: 177, endPoint x: 420, endPoint y: 80, distance: 192.7
click at [432, 64] on span "Edit with AI" at bounding box center [438, 66] width 21 height 6
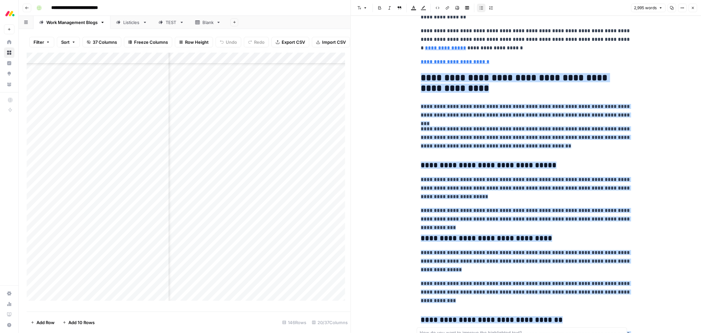
scroll to position [3664, 0]
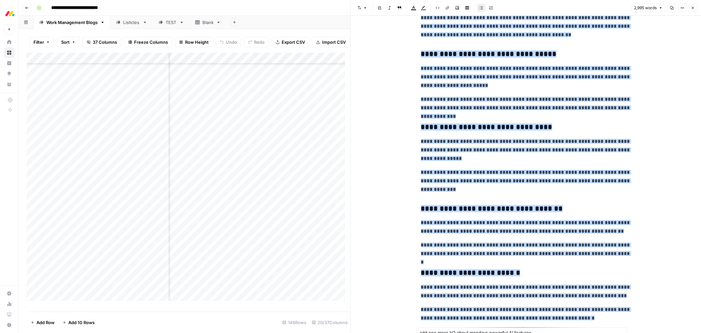
type textarea "add one more H3 about mondays powerful AI features"
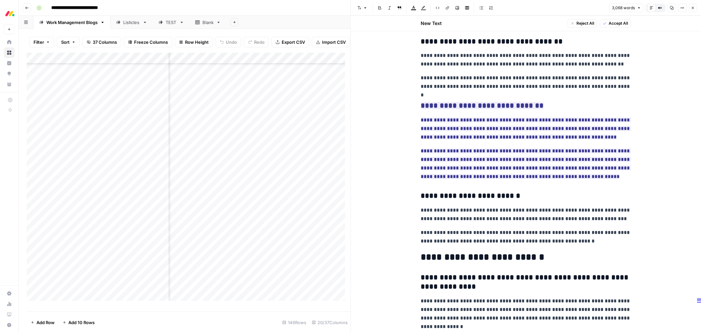
scroll to position [3871, 0]
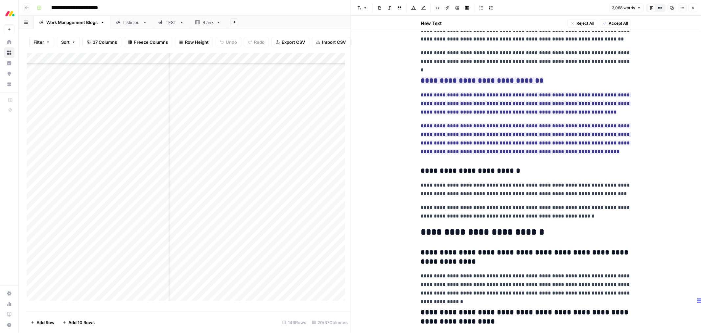
click at [605, 23] on button "Accept All" at bounding box center [615, 23] width 31 height 9
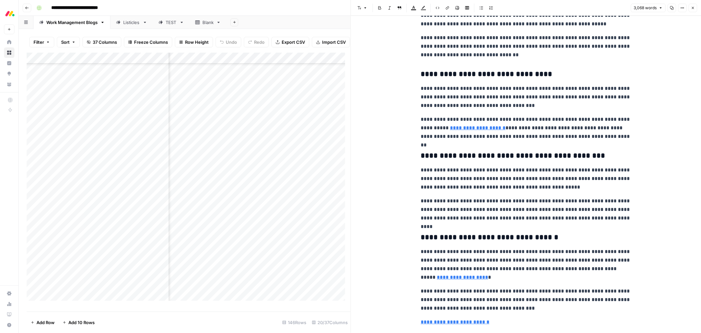
scroll to position [950, 0]
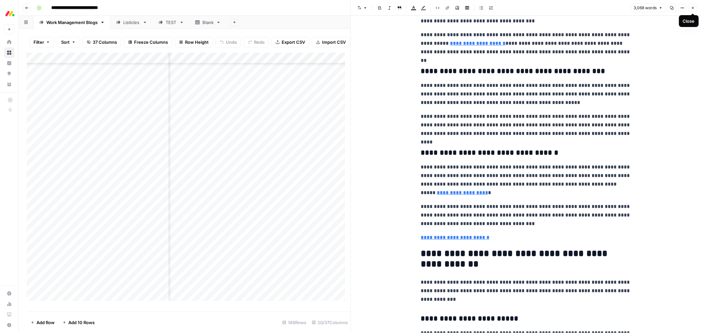
click at [691, 8] on button "Close" at bounding box center [693, 8] width 9 height 9
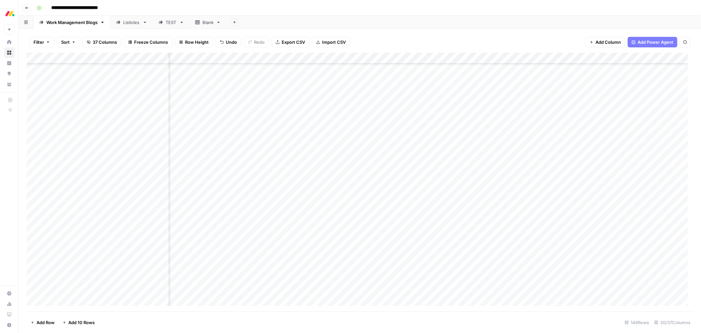
click at [131, 27] on link "Listicles" at bounding box center [131, 22] width 42 height 13
click at [566, 289] on div "Add Column" at bounding box center [360, 182] width 667 height 259
click at [539, 321] on footer "Add Row Add 10 Rows 47 Rows 29/39 Columns" at bounding box center [360, 321] width 667 height 21
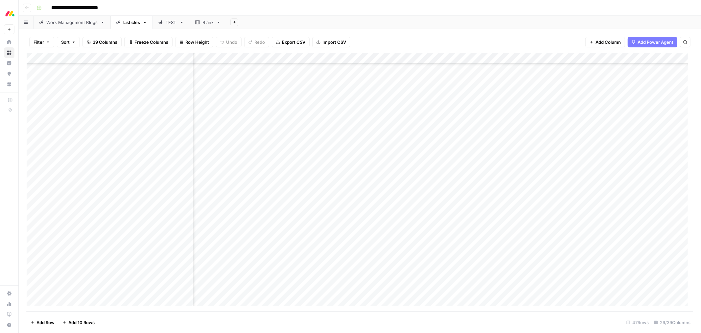
click at [72, 22] on div "Work Management Blogs" at bounding box center [71, 22] width 51 height 7
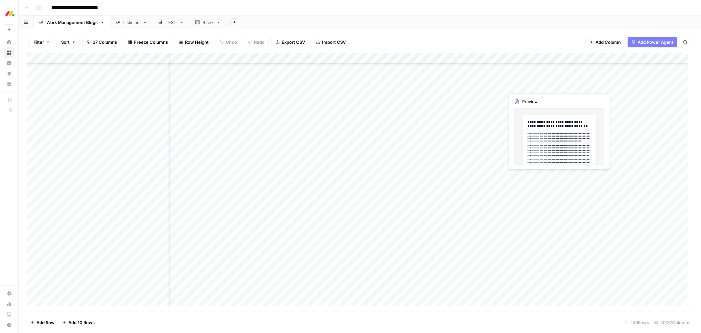
click at [550, 84] on div "Add Column" at bounding box center [360, 182] width 667 height 259
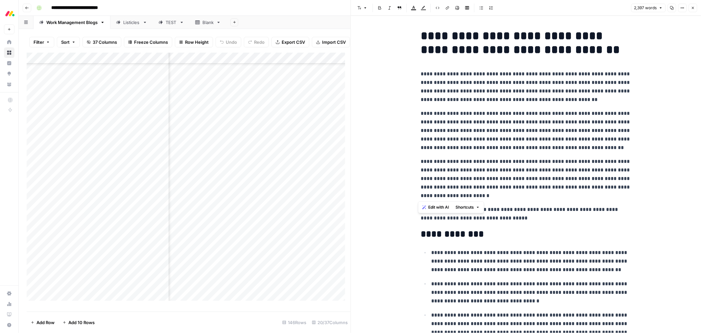
drag, startPoint x: 483, startPoint y: 196, endPoint x: 419, endPoint y: 75, distance: 137.4
click at [433, 206] on span "Edit with AI" at bounding box center [438, 207] width 21 height 6
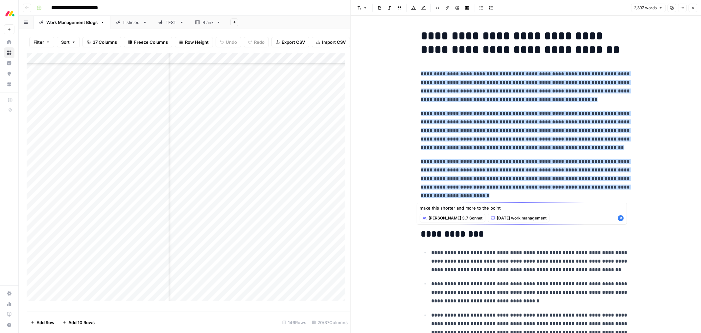
type textarea "make this shorter and more to the point"
click at [620, 218] on icon "button" at bounding box center [621, 218] width 6 height 6
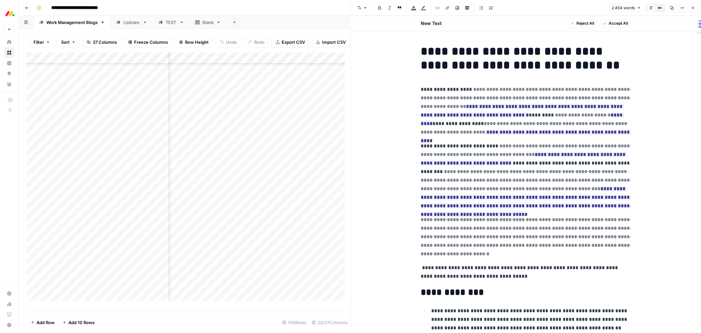
click at [610, 24] on span "Accept All" at bounding box center [618, 23] width 19 height 6
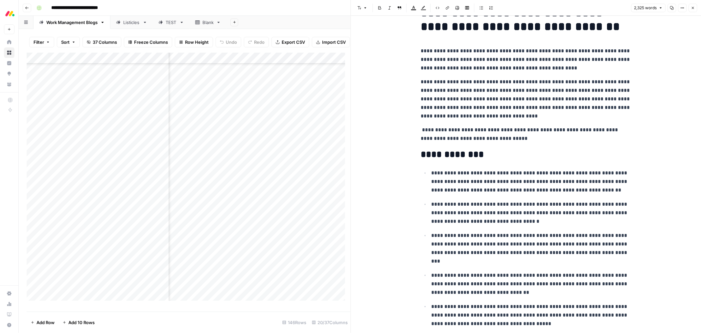
scroll to position [110, 0]
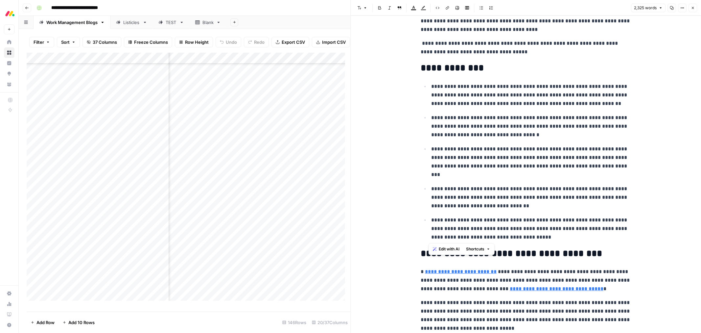
drag, startPoint x: 548, startPoint y: 238, endPoint x: 429, endPoint y: 86, distance: 192.4
click at [429, 86] on ul "**********" at bounding box center [526, 161] width 210 height 159
click at [449, 250] on span "Edit with AI" at bounding box center [449, 249] width 21 height 6
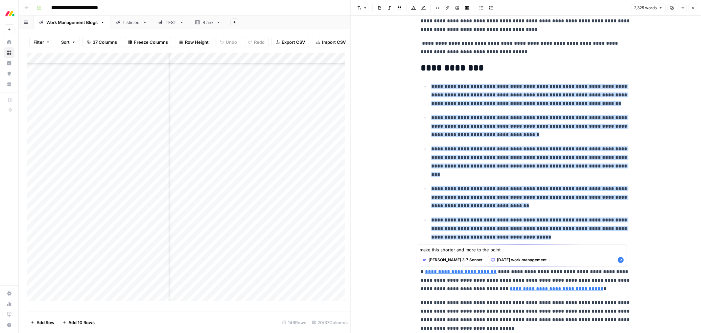
type textarea "make this shorter and more to the point"
click at [619, 259] on icon "button" at bounding box center [621, 260] width 6 height 6
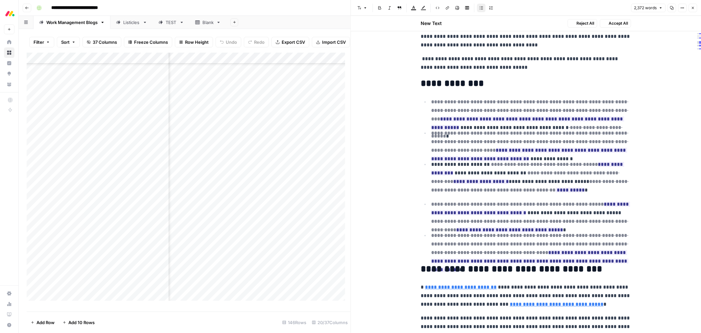
scroll to position [125, 0]
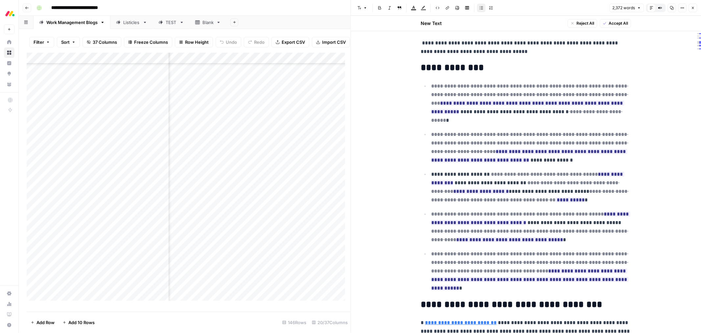
click at [609, 22] on span "Accept All" at bounding box center [618, 23] width 19 height 6
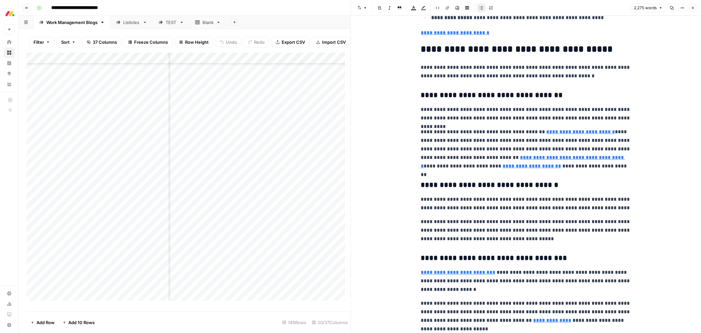
scroll to position [987, 0]
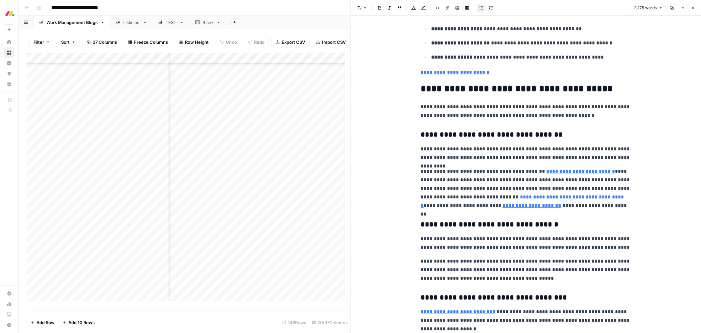
click at [594, 89] on h2 "**********" at bounding box center [526, 89] width 210 height 11
click at [597, 88] on h2 "**********" at bounding box center [526, 89] width 210 height 11
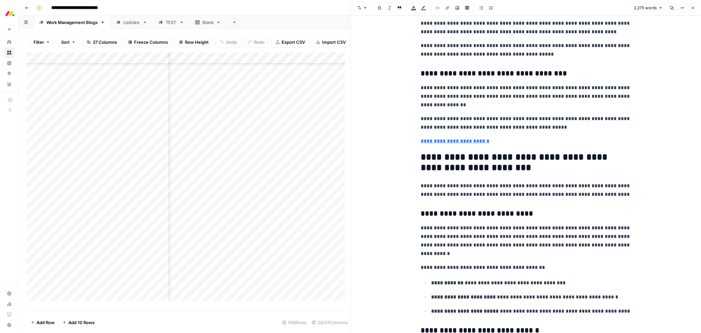
scroll to position [1936, 0]
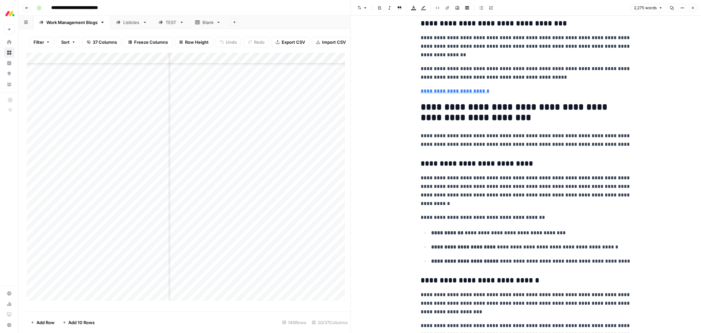
click at [525, 119] on h2 "**********" at bounding box center [526, 112] width 210 height 21
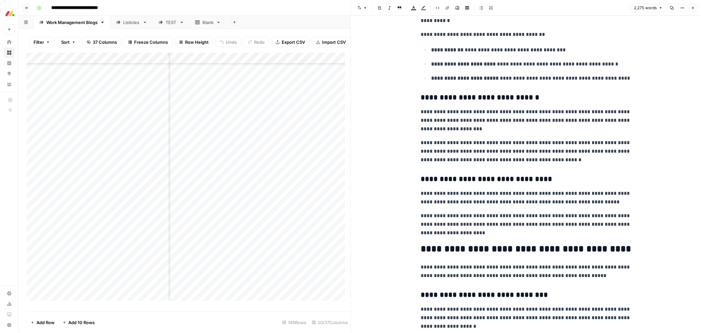
scroll to position [2229, 0]
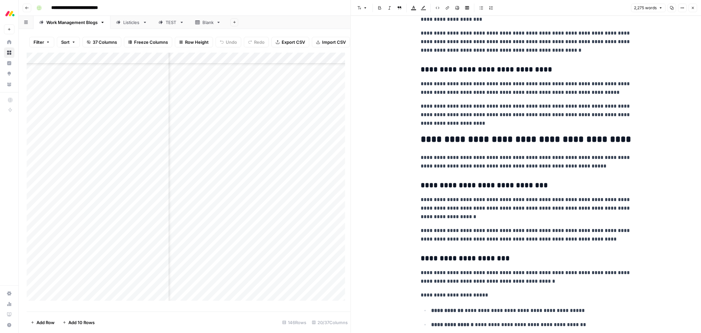
click at [622, 137] on h2 "**********" at bounding box center [526, 139] width 210 height 11
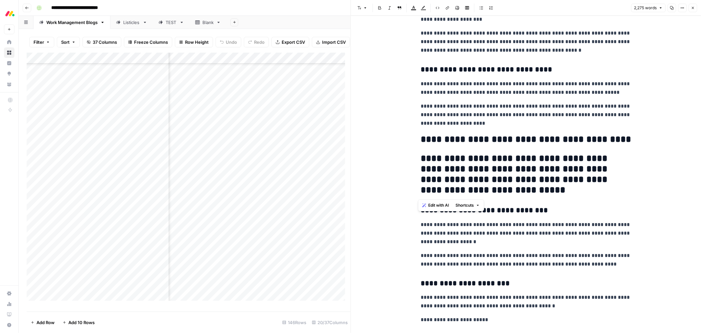
drag, startPoint x: 522, startPoint y: 192, endPoint x: 418, endPoint y: 163, distance: 108.3
click at [421, 163] on h2 "**********" at bounding box center [526, 174] width 210 height 42
click at [363, 6] on button "Font style" at bounding box center [362, 8] width 15 height 9
click at [370, 22] on span "paragraph" at bounding box center [384, 22] width 32 height 7
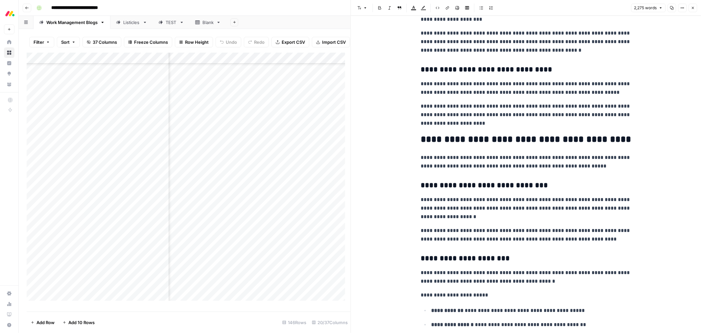
click at [616, 142] on h2 "**********" at bounding box center [526, 139] width 210 height 11
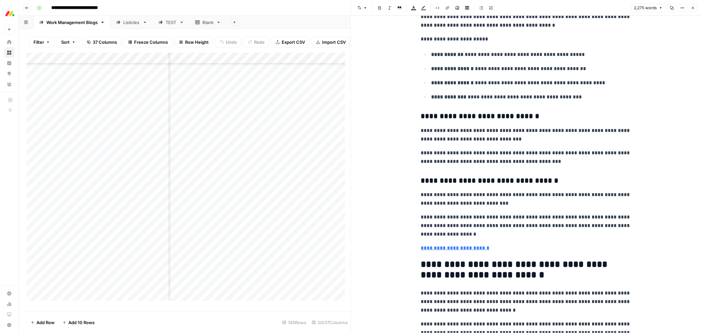
scroll to position [2594, 0]
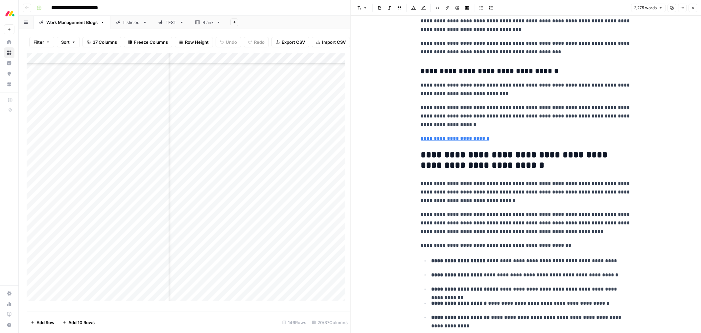
click at [556, 166] on h2 "**********" at bounding box center [526, 160] width 210 height 21
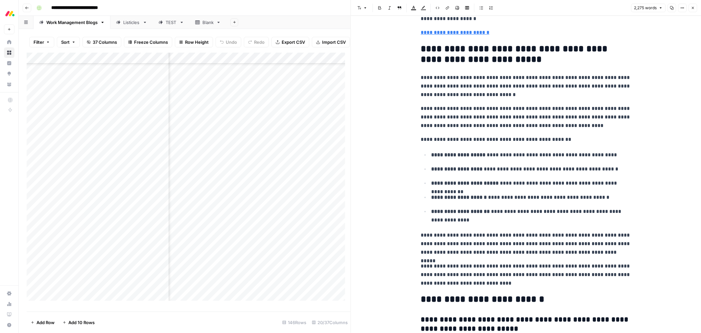
scroll to position [2704, 0]
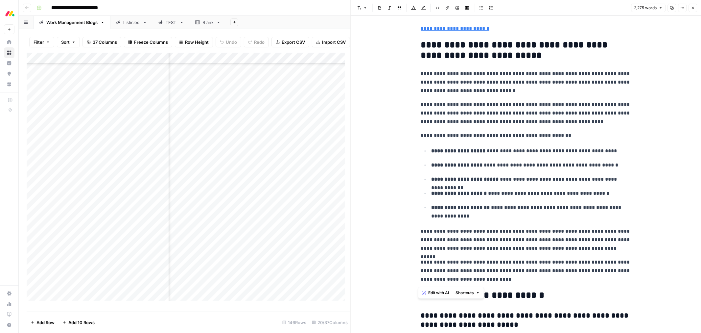
drag, startPoint x: 504, startPoint y: 285, endPoint x: 412, endPoint y: 48, distance: 254.3
click at [427, 293] on button "Edit with AI" at bounding box center [436, 292] width 32 height 9
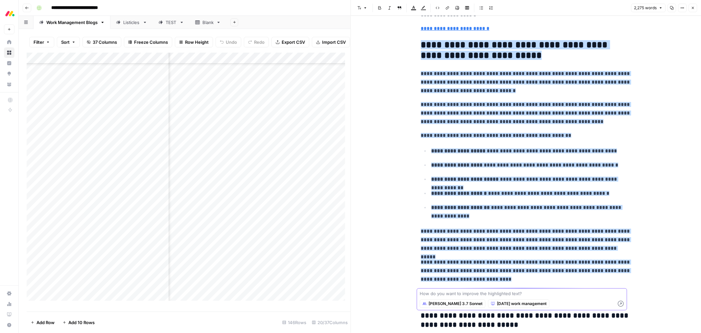
click at [557, 292] on textarea at bounding box center [522, 293] width 205 height 7
paste textarea "add some H4s here - one H3 about advanced automations, one H3 about 200+ integr…"
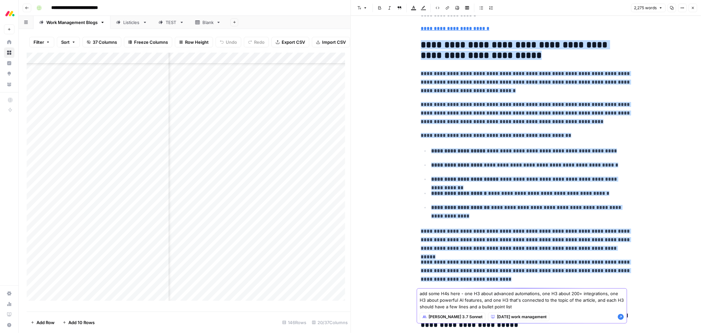
type textarea "add some H4s here - one H3 about advanced automations, one H3 about 200+ integr…"
click at [621, 316] on icon "button" at bounding box center [621, 316] width 7 height 7
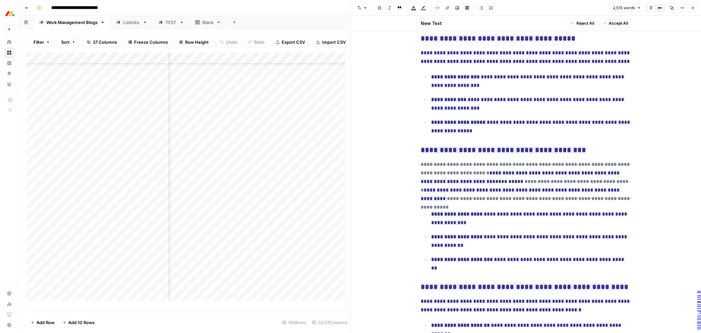
scroll to position [2939, 0]
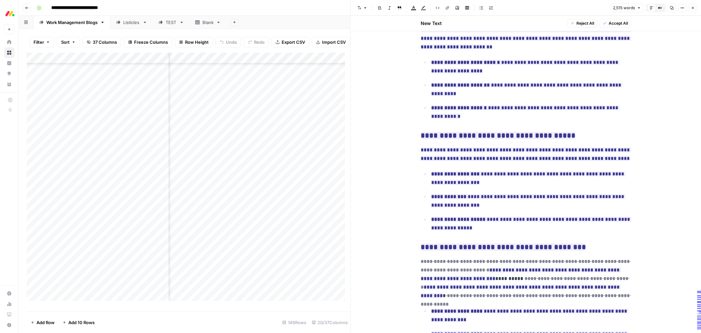
click at [617, 22] on span "Accept All" at bounding box center [618, 23] width 19 height 6
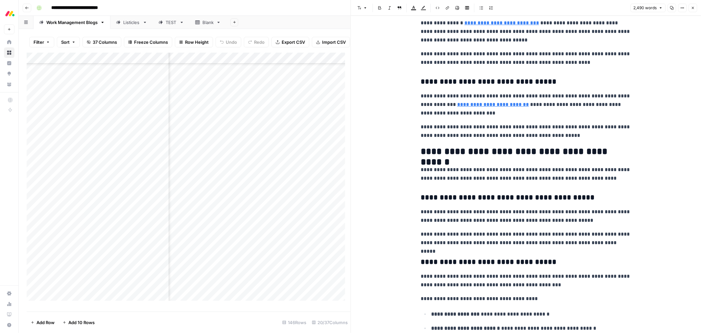
scroll to position [1461, 0]
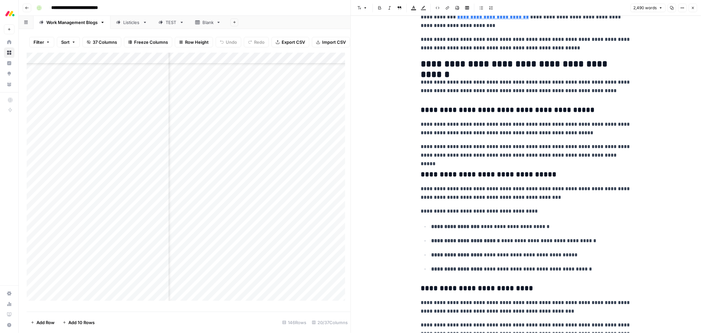
drag, startPoint x: 692, startPoint y: 8, endPoint x: 666, endPoint y: 17, distance: 28.0
click at [692, 8] on icon "button" at bounding box center [693, 8] width 4 height 4
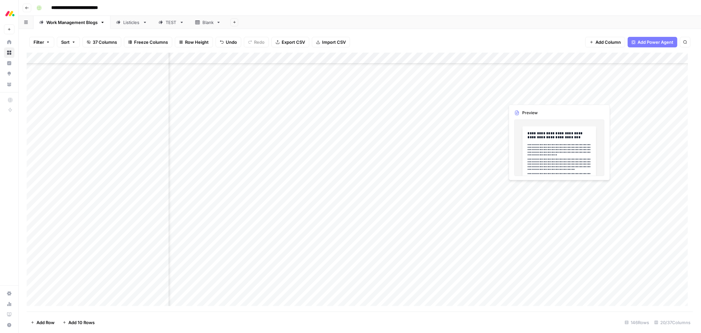
click at [543, 96] on div "Add Column" at bounding box center [360, 182] width 667 height 259
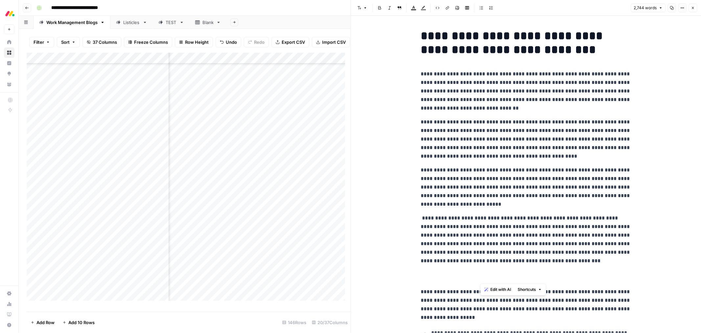
drag, startPoint x: 486, startPoint y: 279, endPoint x: 517, endPoint y: 229, distance: 58.0
click at [517, 229] on p "**********" at bounding box center [526, 248] width 210 height 68
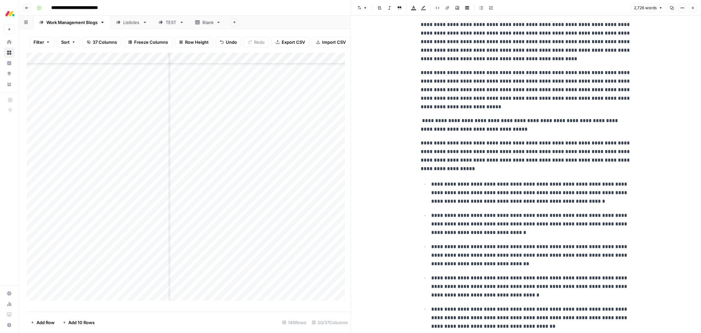
scroll to position [146, 0]
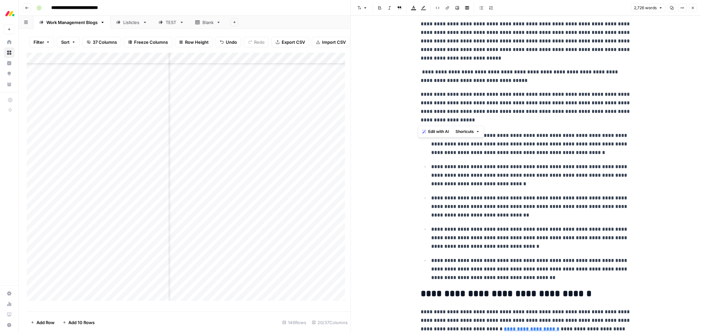
drag, startPoint x: 448, startPoint y: 120, endPoint x: 415, endPoint y: 96, distance: 40.3
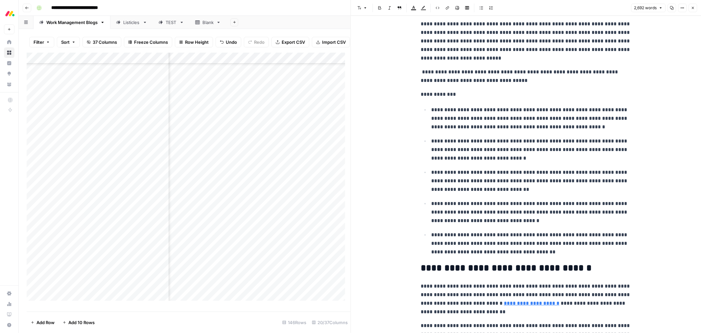
click at [429, 93] on p "**********" at bounding box center [526, 94] width 210 height 9
click at [364, 9] on icon "button" at bounding box center [366, 8] width 4 height 4
click at [372, 41] on span "heading 2" at bounding box center [384, 42] width 32 height 8
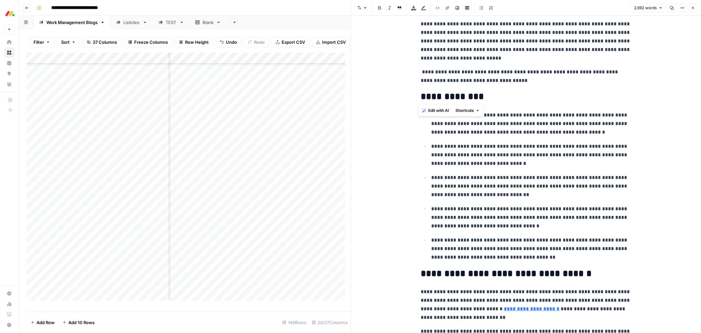
click at [516, 95] on h2 "**********" at bounding box center [526, 96] width 210 height 11
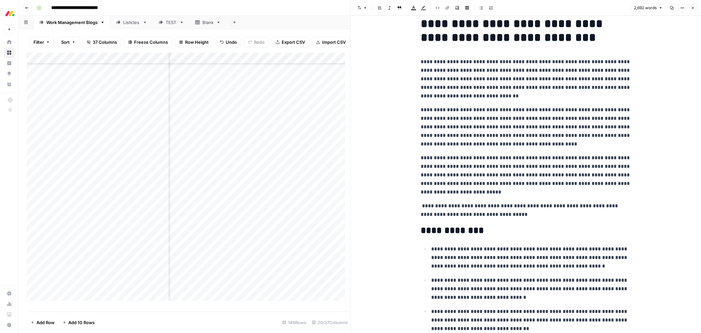
scroll to position [0, 0]
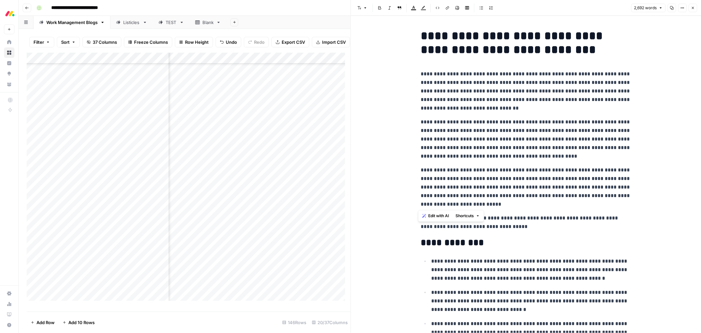
drag, startPoint x: 448, startPoint y: 205, endPoint x: 415, endPoint y: 68, distance: 140.9
click at [434, 217] on span "Edit with AI" at bounding box center [438, 216] width 21 height 6
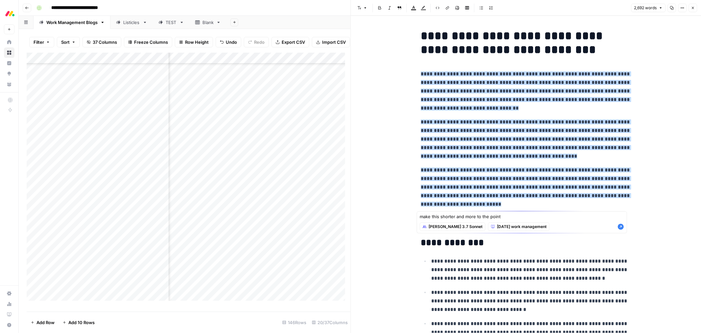
type textarea "make this shorter and more to the point"
click at [621, 228] on icon "button" at bounding box center [621, 227] width 6 height 6
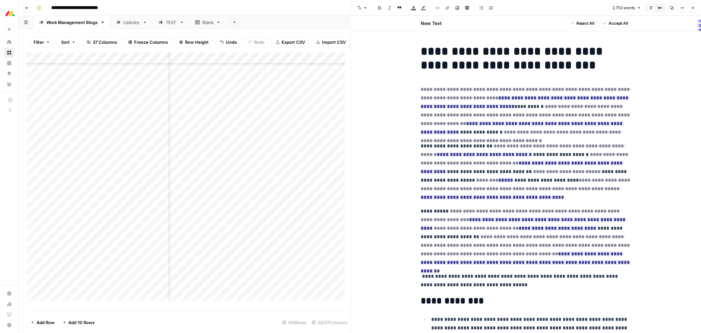
click at [613, 24] on span "Accept All" at bounding box center [618, 23] width 19 height 6
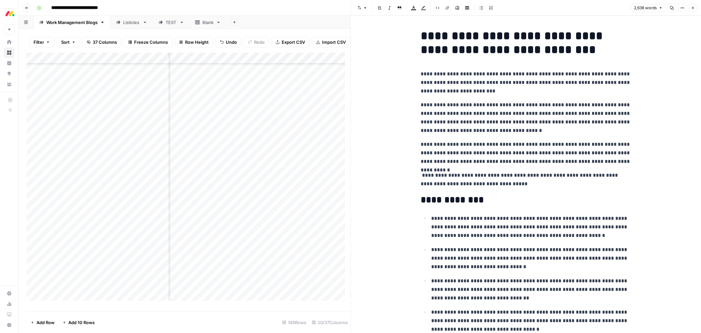
click at [421, 176] on p "**********" at bounding box center [526, 179] width 210 height 17
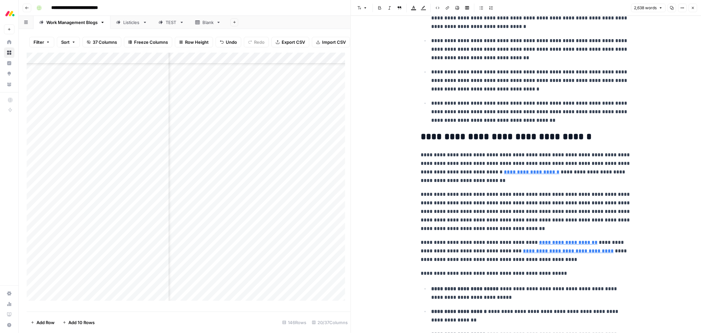
scroll to position [146, 0]
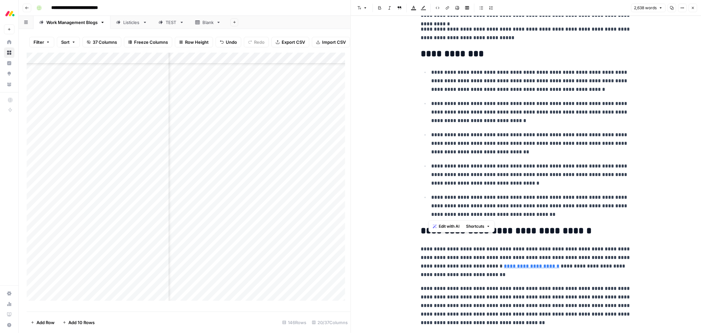
drag, startPoint x: 554, startPoint y: 215, endPoint x: 427, endPoint y: 70, distance: 192.9
click at [427, 70] on ul "**********" at bounding box center [526, 143] width 210 height 151
click at [453, 225] on span "Edit with AI" at bounding box center [449, 226] width 21 height 6
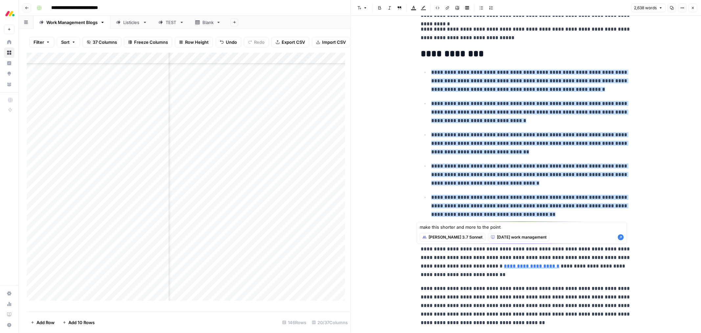
type textarea "make this shorter and more to the point"
click at [621, 237] on icon "button" at bounding box center [621, 237] width 7 height 7
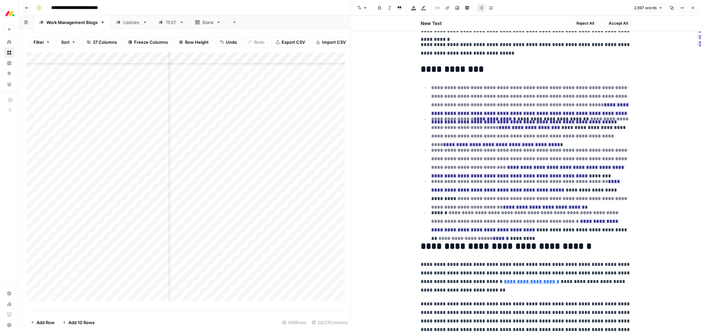
scroll to position [162, 0]
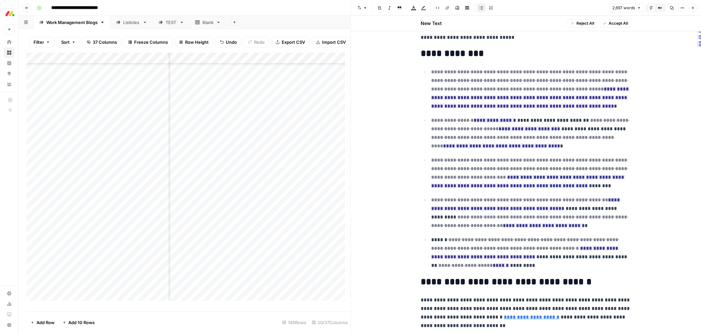
click at [613, 22] on span "Accept All" at bounding box center [618, 23] width 19 height 6
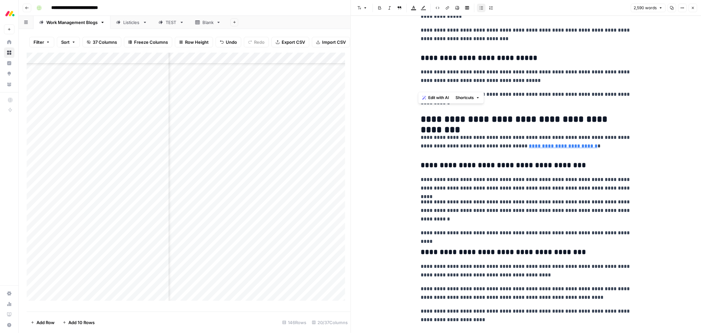
scroll to position [1195, 0]
drag, startPoint x: 436, startPoint y: 171, endPoint x: 415, endPoint y: 121, distance: 55.0
click at [433, 106] on span "Edit with AI" at bounding box center [438, 106] width 21 height 6
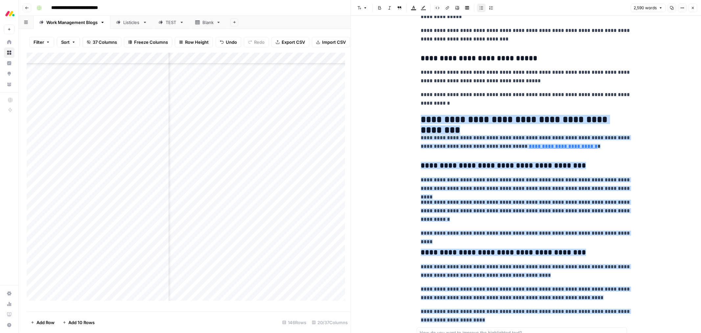
scroll to position [1411, 0]
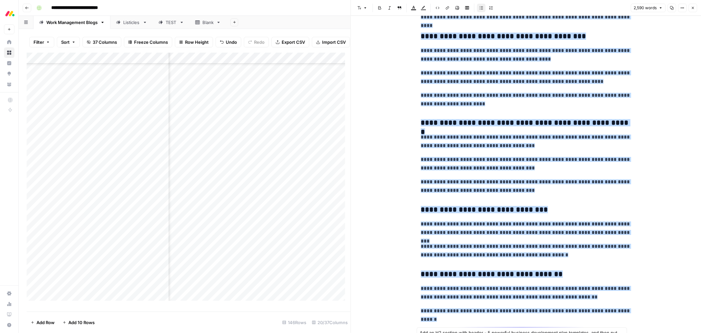
type textarea "Add an H2 section with header - 5 powerful business development plan templates,…"
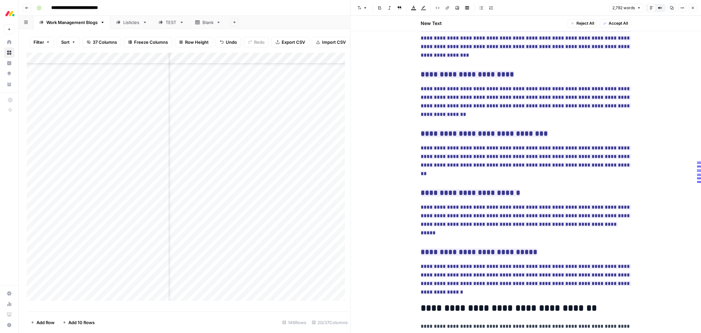
scroll to position [1822, 0]
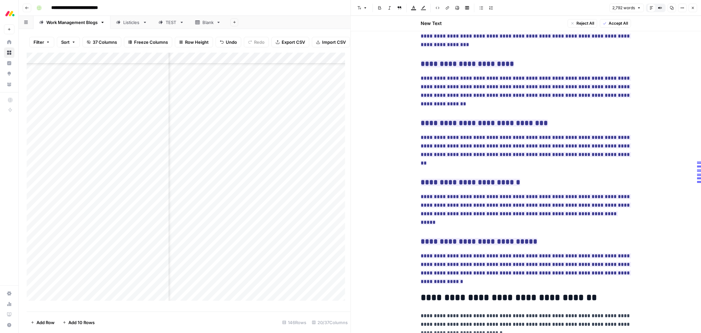
click at [616, 24] on span "Accept All" at bounding box center [618, 23] width 19 height 6
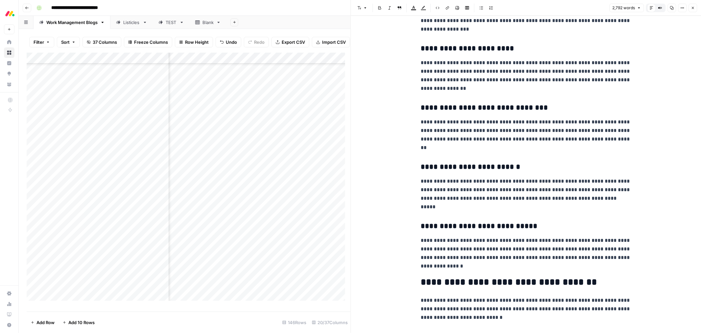
scroll to position [1806, 0]
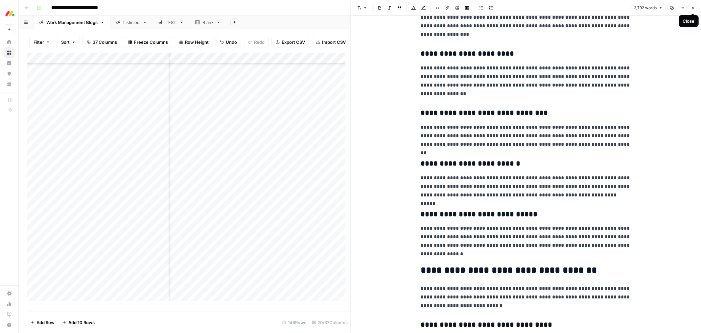
click at [693, 10] on button "Close" at bounding box center [693, 8] width 9 height 9
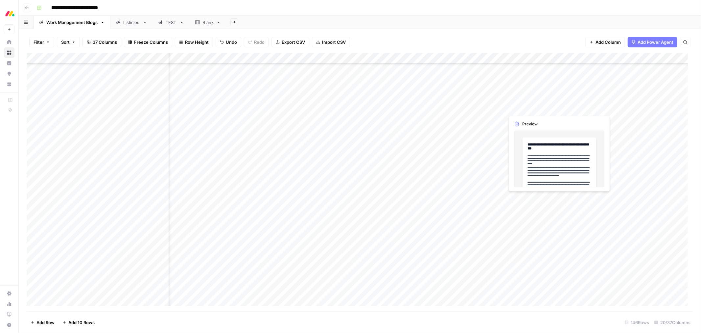
click at [541, 108] on div "Add Column" at bounding box center [360, 182] width 667 height 259
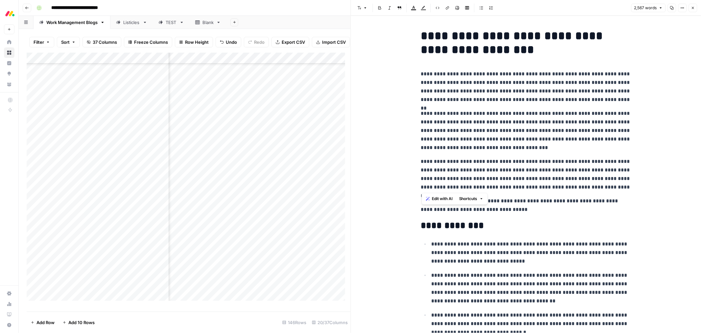
drag, startPoint x: 612, startPoint y: 188, endPoint x: 418, endPoint y: 76, distance: 224.0
click at [430, 199] on span "Edit with AI" at bounding box center [438, 199] width 21 height 6
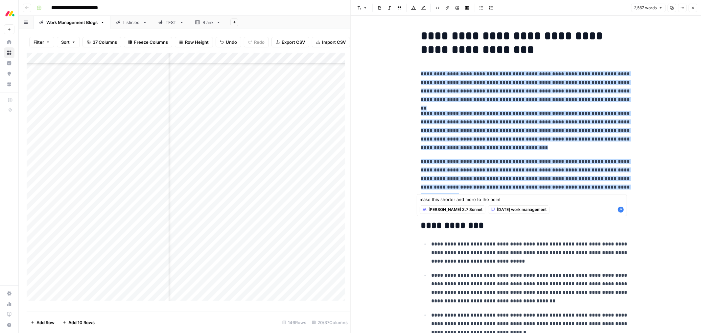
type textarea "make this shorter and more to the point"
click at [621, 210] on icon "button" at bounding box center [621, 210] width 6 height 6
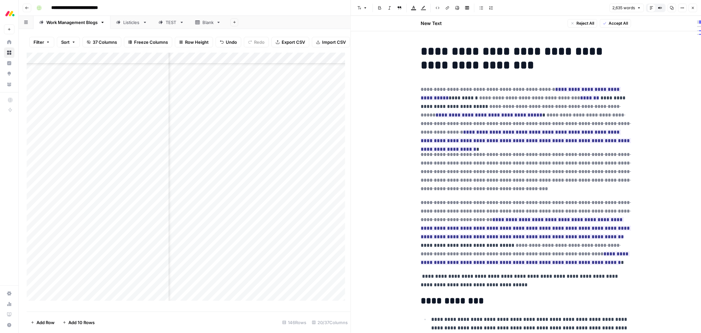
click at [616, 24] on span "Accept All" at bounding box center [618, 23] width 19 height 6
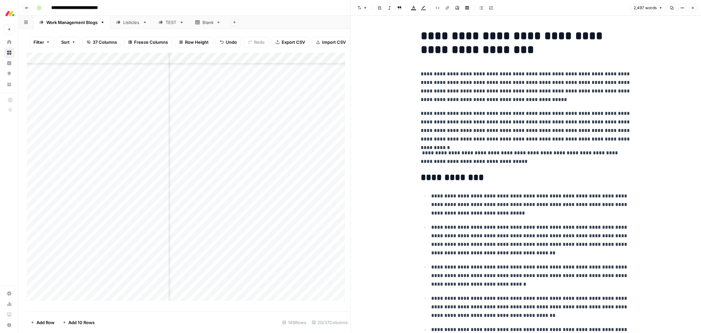
click at [421, 150] on p "**********" at bounding box center [526, 157] width 210 height 17
click at [421, 155] on p "**********" at bounding box center [526, 157] width 210 height 17
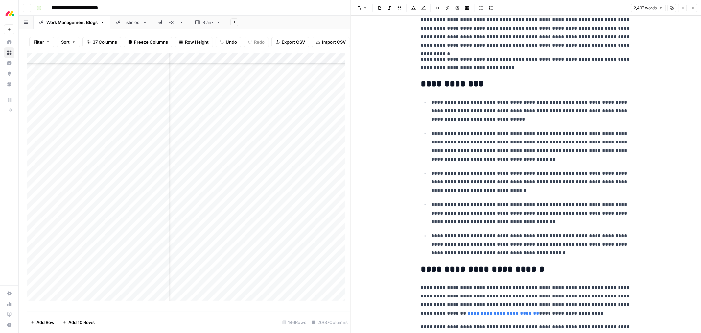
scroll to position [110, 0]
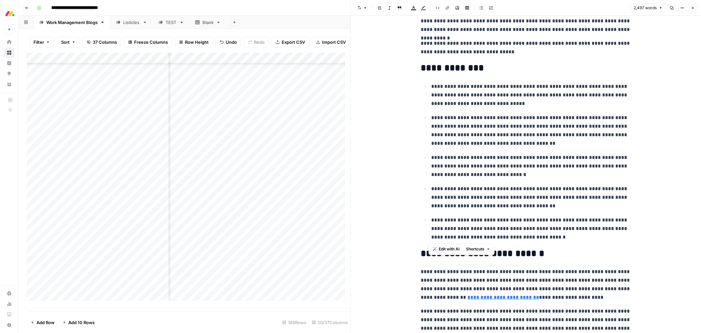
drag, startPoint x: 532, startPoint y: 237, endPoint x: 423, endPoint y: 88, distance: 184.7
click at [423, 88] on ul "**********" at bounding box center [526, 161] width 210 height 159
click at [452, 247] on span "Edit with AI" at bounding box center [449, 249] width 21 height 6
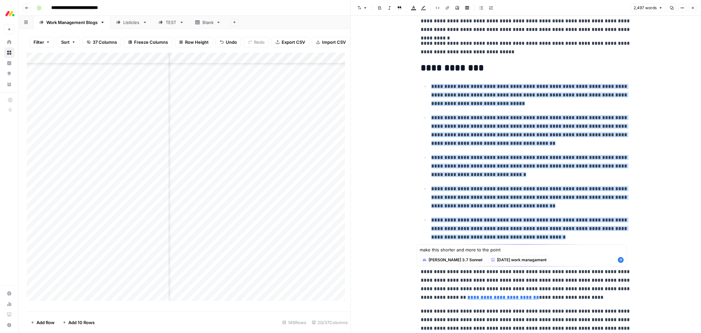
type textarea "make this shorter and more to the point"
click at [622, 259] on icon "button" at bounding box center [621, 259] width 7 height 7
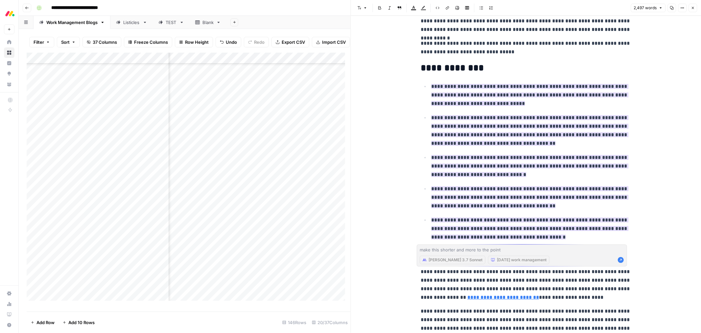
scroll to position [125, 0]
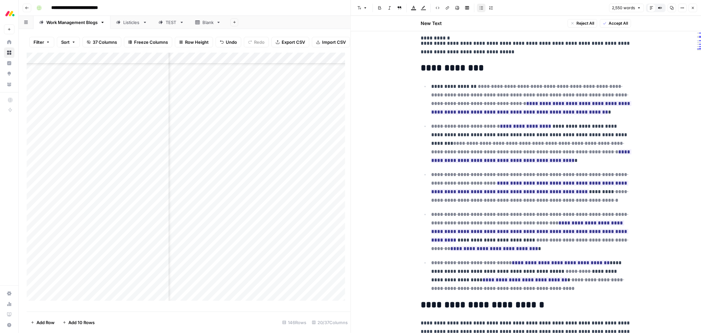
click at [619, 24] on span "Accept All" at bounding box center [618, 23] width 19 height 6
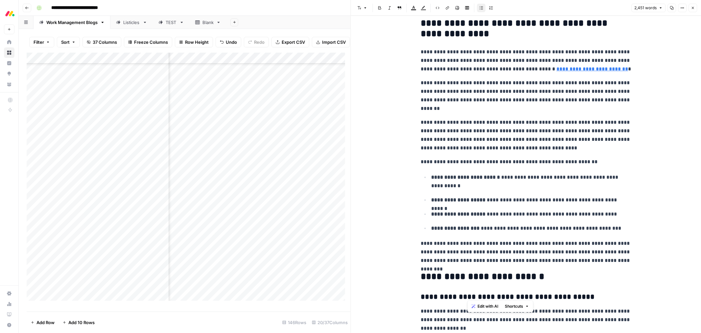
scroll to position [2813, 0]
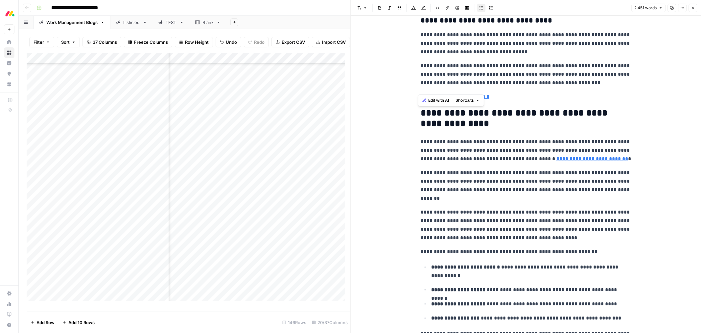
drag, startPoint x: 620, startPoint y: 207, endPoint x: 420, endPoint y: 119, distance: 218.8
click at [537, 149] on p "**********" at bounding box center [526, 150] width 210 height 26
click at [442, 98] on span "Edit with AI" at bounding box center [438, 100] width 21 height 6
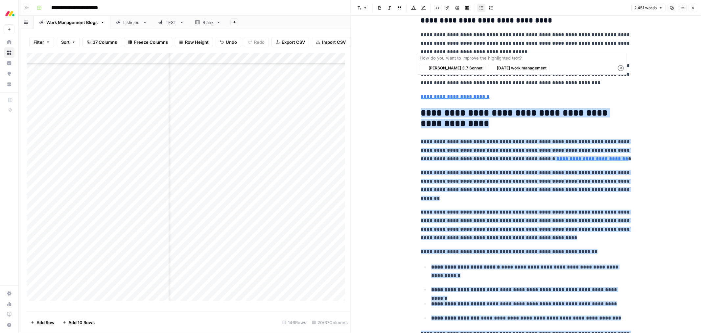
scroll to position [2845, 0]
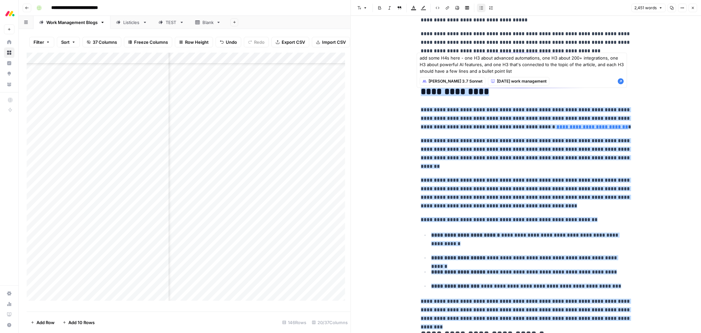
type textarea "add some H4s here - one H3 about advanced automations, one H3 about 200+ integr…"
click at [621, 81] on icon "button" at bounding box center [621, 81] width 6 height 6
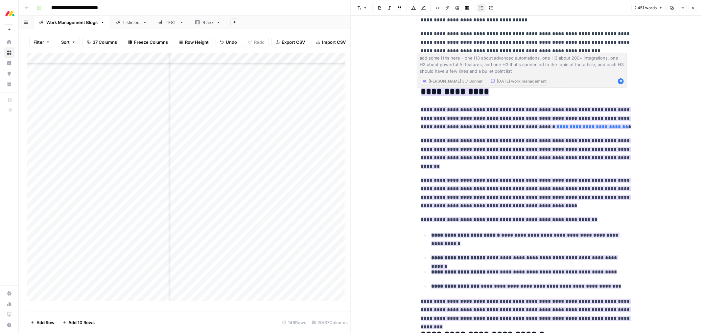
scroll to position [3147, 0]
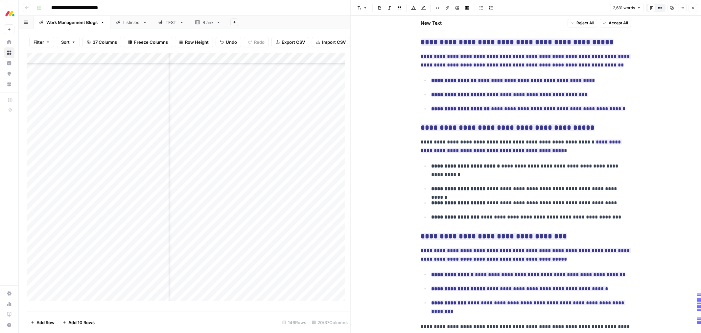
click at [620, 24] on span "Accept All" at bounding box center [618, 23] width 19 height 6
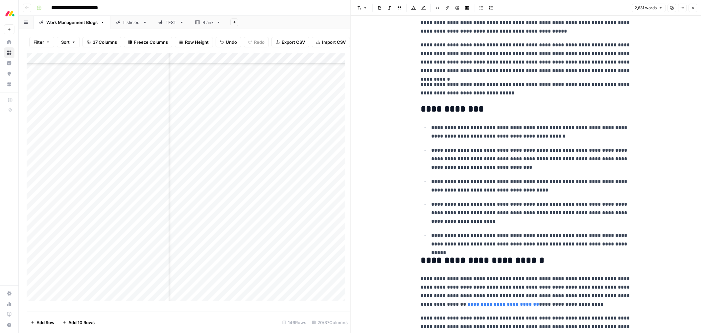
scroll to position [0, 0]
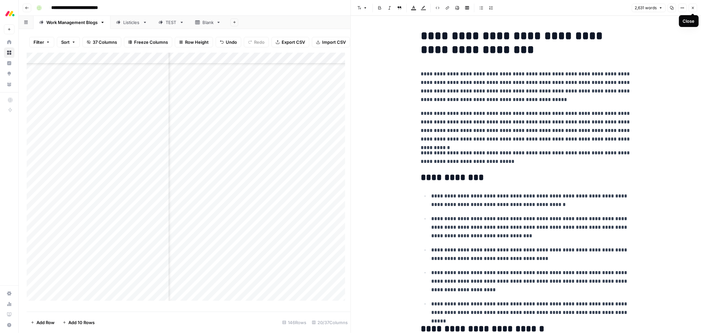
click at [691, 7] on icon "button" at bounding box center [693, 8] width 4 height 4
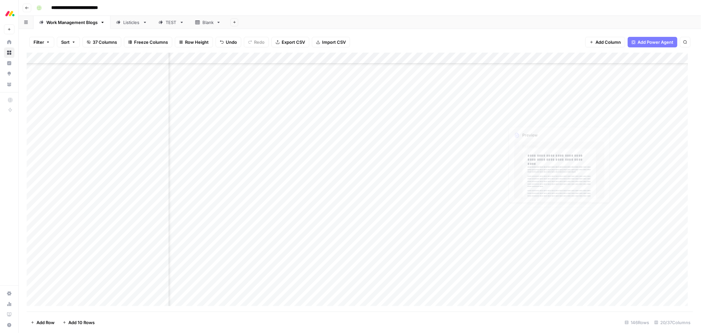
click at [553, 119] on div "Add Column" at bounding box center [360, 182] width 667 height 259
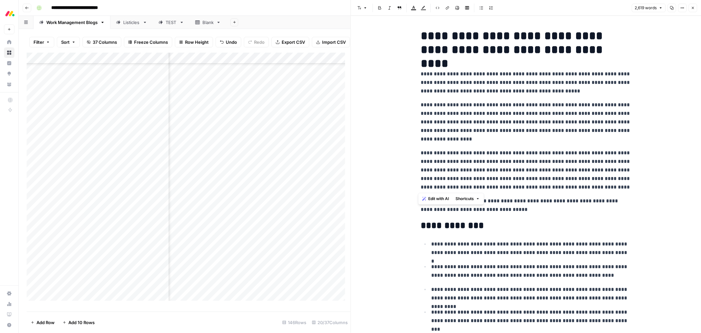
drag, startPoint x: 599, startPoint y: 188, endPoint x: 418, endPoint y: 78, distance: 211.9
click at [429, 199] on span "Edit with AI" at bounding box center [438, 199] width 21 height 6
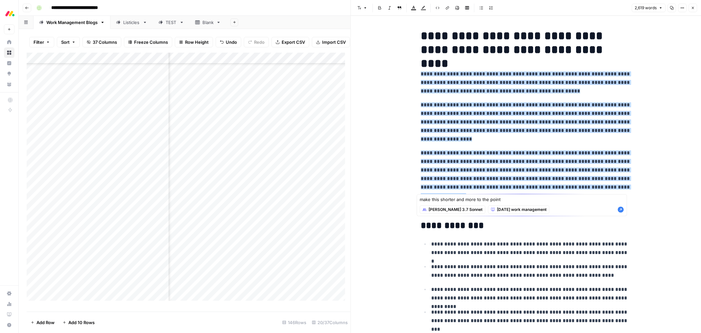
type textarea "make this shorter and more to the point"
click at [621, 210] on icon "button" at bounding box center [621, 210] width 6 height 6
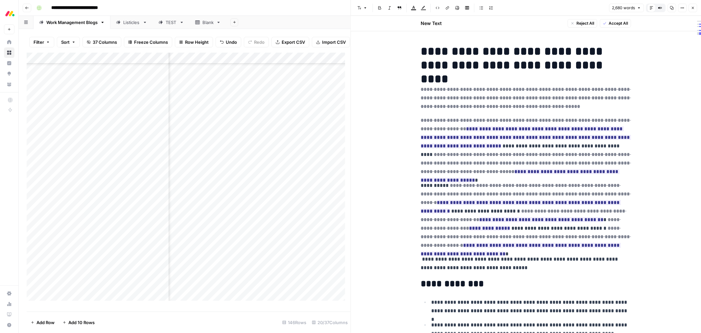
click at [614, 22] on span "Accept All" at bounding box center [618, 23] width 19 height 6
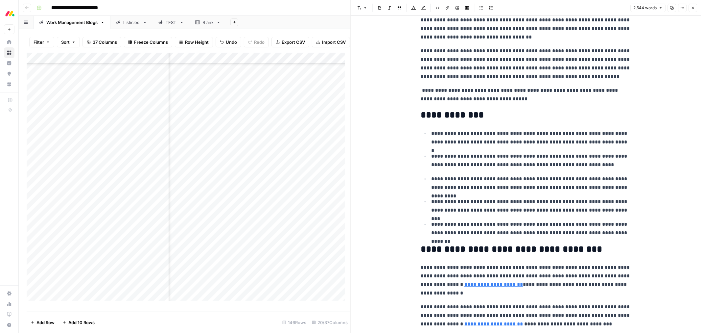
scroll to position [73, 0]
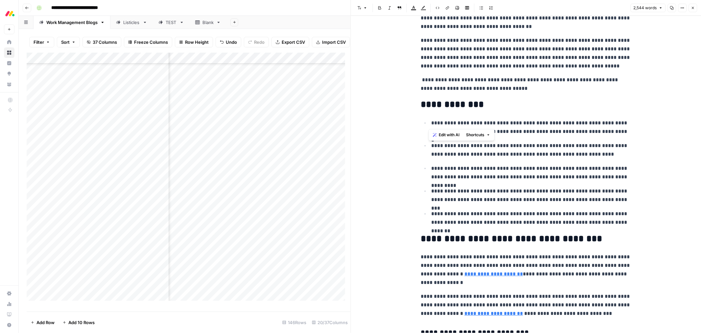
drag, startPoint x: 558, startPoint y: 124, endPoint x: 430, endPoint y: 123, distance: 128.6
click at [431, 123] on p "**********" at bounding box center [531, 127] width 200 height 17
click at [491, 154] on p "**********" at bounding box center [531, 149] width 200 height 17
drag, startPoint x: 429, startPoint y: 146, endPoint x: 597, endPoint y: 143, distance: 167.7
click at [597, 143] on p "**********" at bounding box center [531, 149] width 200 height 17
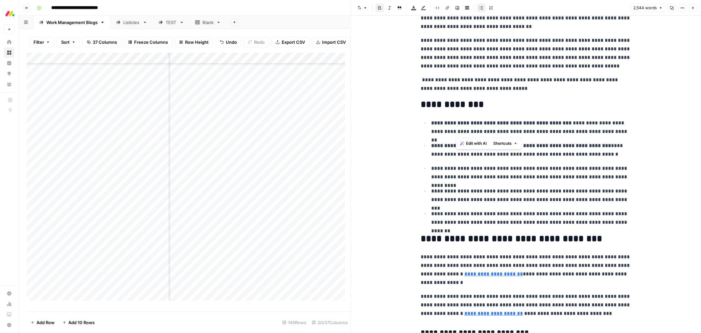
drag, startPoint x: 563, startPoint y: 124, endPoint x: 456, endPoint y: 133, distance: 106.6
click at [456, 133] on p "**********" at bounding box center [531, 127] width 200 height 17
click at [612, 166] on p "**********" at bounding box center [531, 172] width 200 height 17
drag, startPoint x: 615, startPoint y: 168, endPoint x: 425, endPoint y: 167, distance: 190.1
click at [425, 167] on ul "**********" at bounding box center [526, 172] width 210 height 108
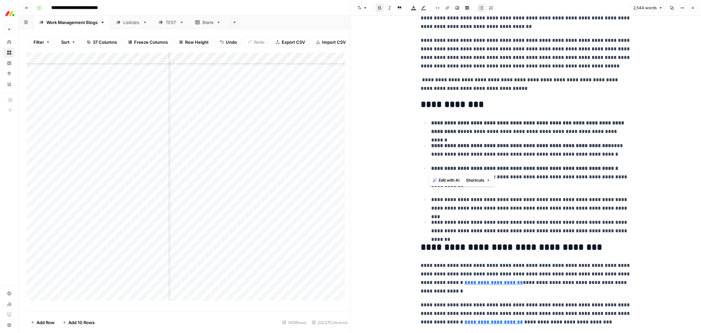
click at [507, 199] on p "**********" at bounding box center [531, 203] width 200 height 17
drag, startPoint x: 532, startPoint y: 200, endPoint x: 427, endPoint y: 199, distance: 105.2
click at [429, 199] on li "**********" at bounding box center [530, 203] width 202 height 17
drag, startPoint x: 498, startPoint y: 223, endPoint x: 428, endPoint y: 221, distance: 69.4
click at [431, 221] on p "**********" at bounding box center [531, 226] width 200 height 17
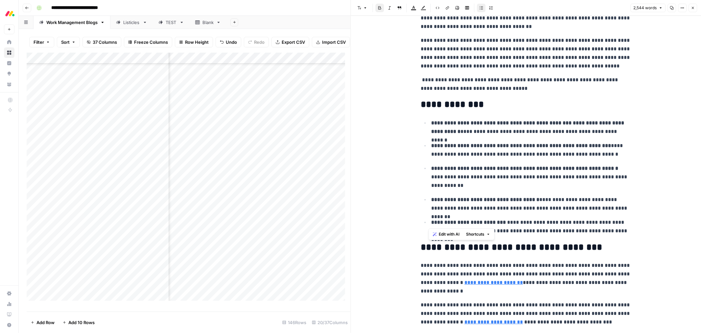
click at [564, 194] on ul "**********" at bounding box center [526, 176] width 210 height 117
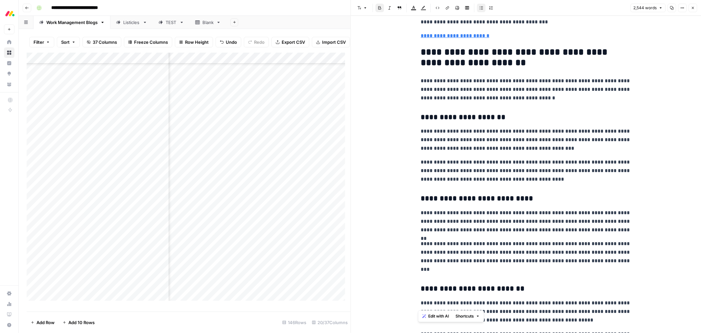
scroll to position [2557, 0]
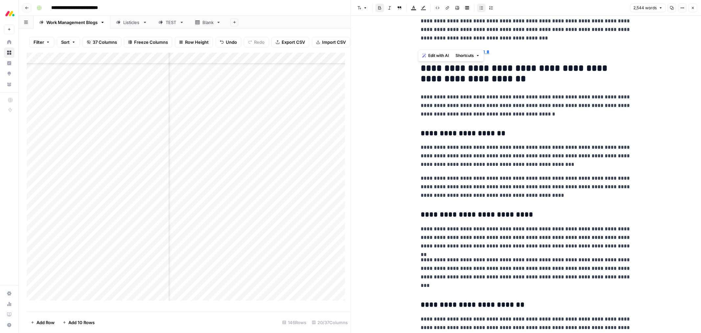
drag, startPoint x: 451, startPoint y: 121, endPoint x: 413, endPoint y: 71, distance: 62.5
click at [435, 57] on span "Edit with AI" at bounding box center [438, 56] width 21 height 6
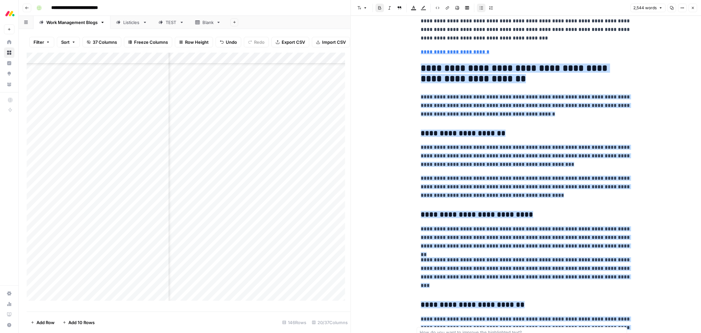
scroll to position [2615, 0]
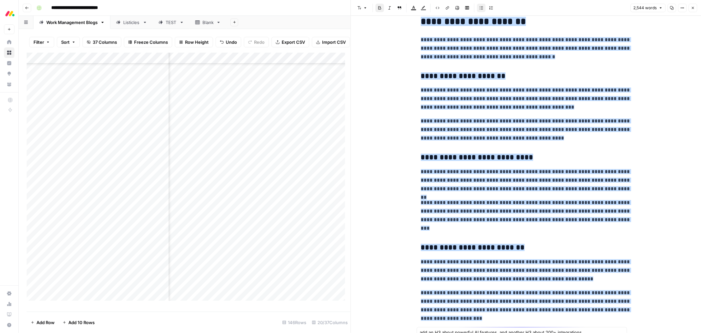
type textarea "add an H3 about powerful AI features, and another H3 about 200+ integrations"
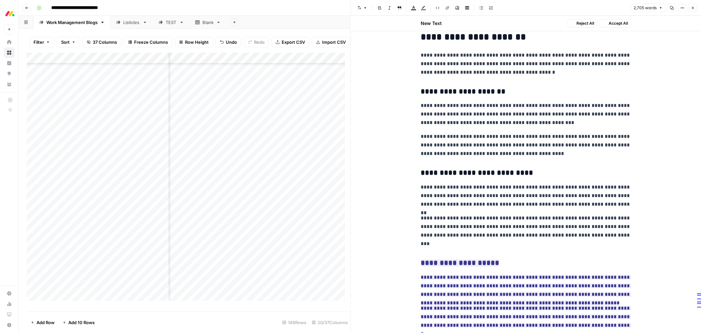
scroll to position [2802, 0]
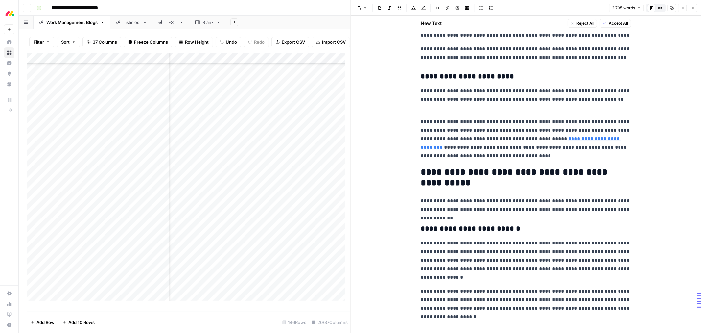
click at [622, 25] on span "Accept All" at bounding box center [618, 23] width 19 height 6
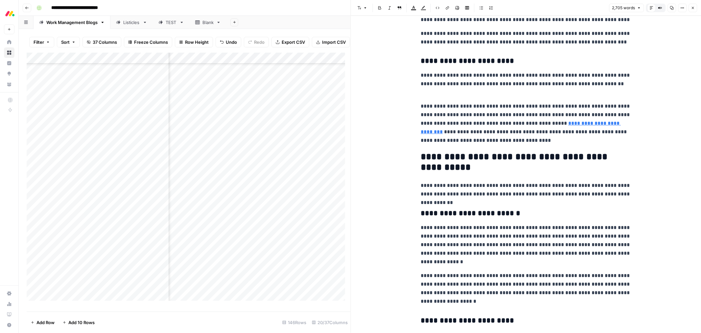
scroll to position [2787, 0]
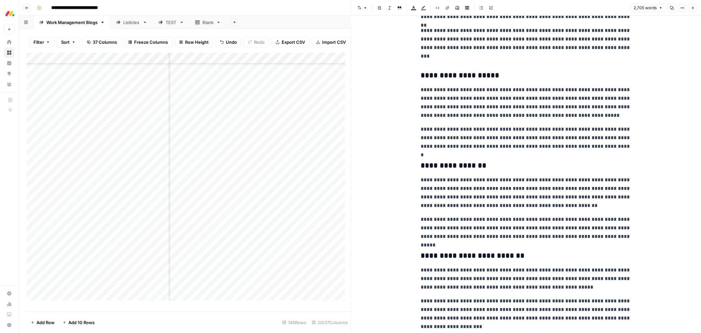
click at [129, 24] on div "Listicles" at bounding box center [131, 22] width 17 height 7
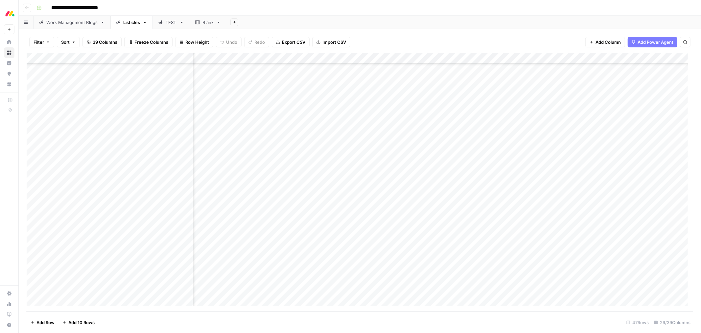
scroll to position [294, 601]
click at [63, 25] on div "Work Management Blogs" at bounding box center [71, 22] width 51 height 7
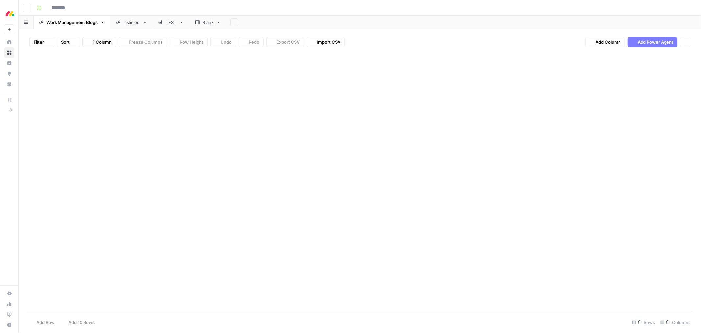
type input "**********"
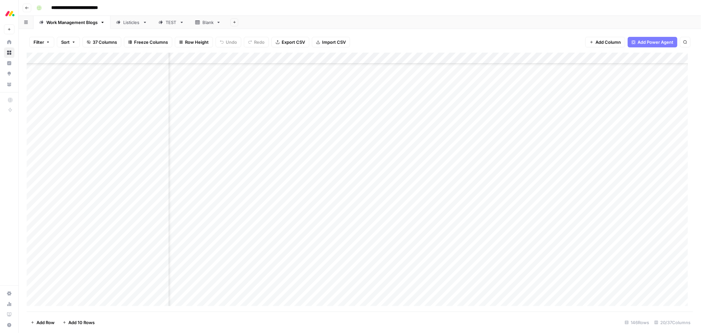
scroll to position [1291, 423]
click at [530, 131] on div "Add Column" at bounding box center [360, 182] width 667 height 259
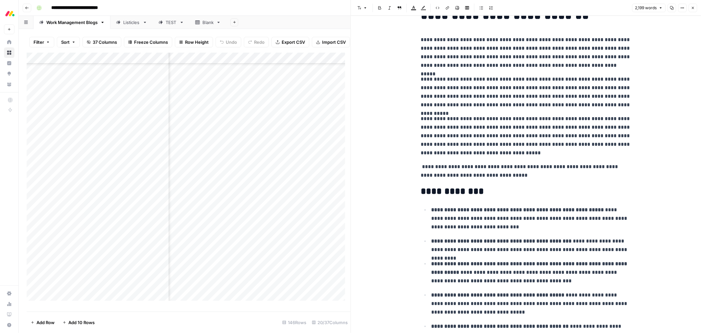
scroll to position [73, 0]
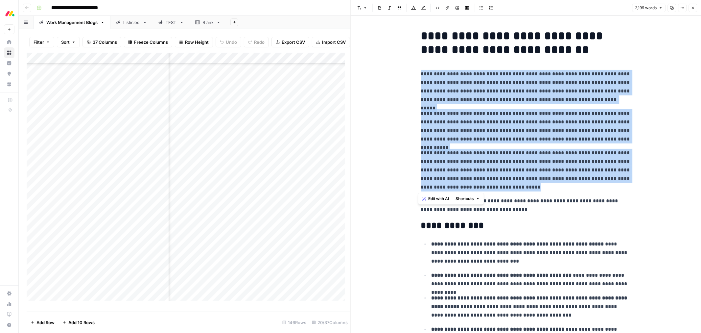
drag, startPoint x: 511, startPoint y: 186, endPoint x: 416, endPoint y: 74, distance: 147.5
click at [441, 198] on span "Edit with AI" at bounding box center [438, 199] width 21 height 6
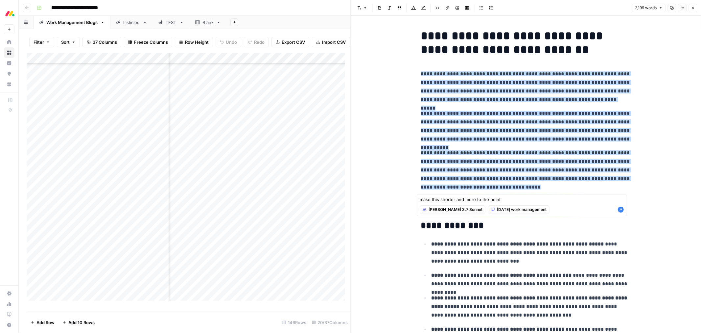
type textarea "make this shorter and more to the point"
click at [622, 212] on icon "button" at bounding box center [621, 210] width 6 height 6
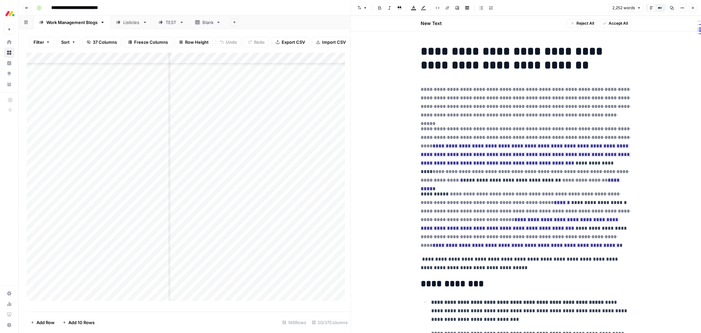
click at [611, 23] on span "Accept All" at bounding box center [618, 23] width 19 height 6
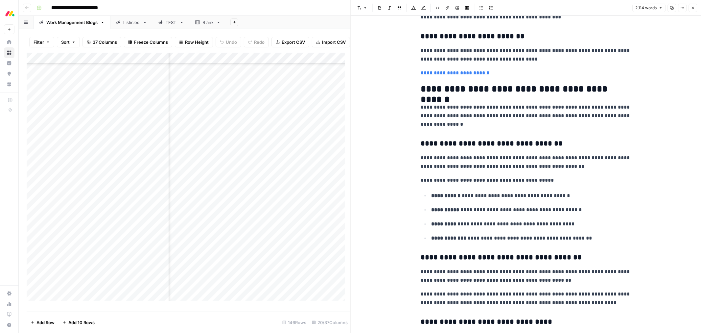
scroll to position [1607, 0]
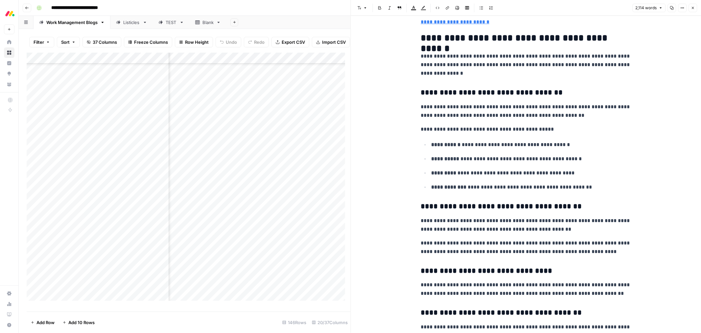
click at [692, 8] on icon "button" at bounding box center [693, 8] width 4 height 4
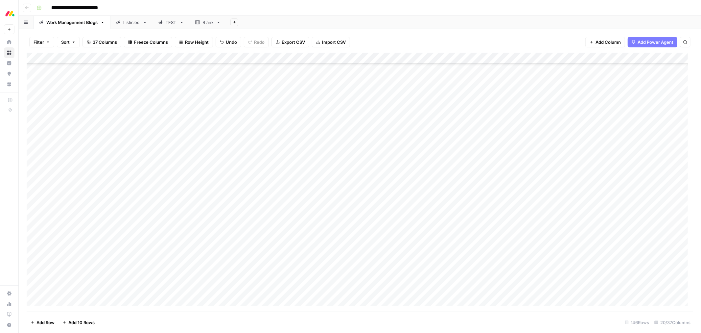
scroll to position [999, 0]
click at [366, 58] on div "Add Column" at bounding box center [360, 182] width 667 height 259
type input "Keyword to Outline"
click at [398, 37] on div "Filter Sort 37 Columns Freeze Columns Row Height Undo Redo Export CSV Import CS…" at bounding box center [360, 42] width 667 height 21
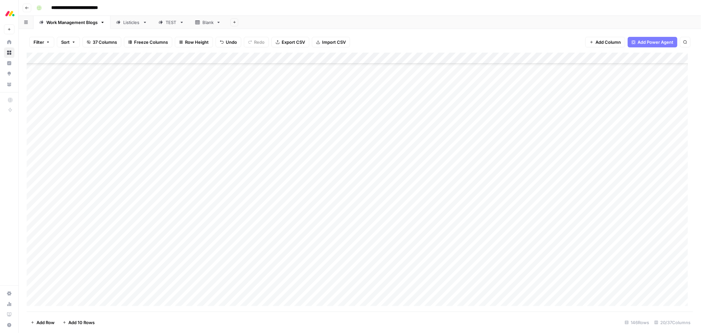
click at [451, 33] on div "Filter Sort 37 Columns Freeze Columns Row Height Undo Redo Export CSV Import CS…" at bounding box center [360, 42] width 667 height 21
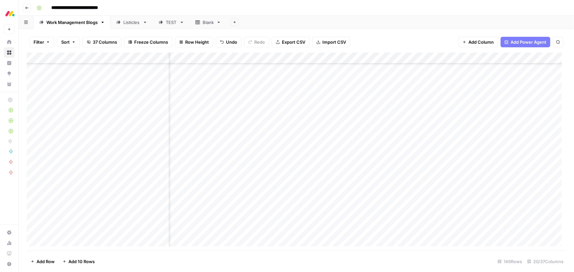
scroll to position [963, 231]
click at [410, 67] on div "Add Column" at bounding box center [296, 152] width 539 height 198
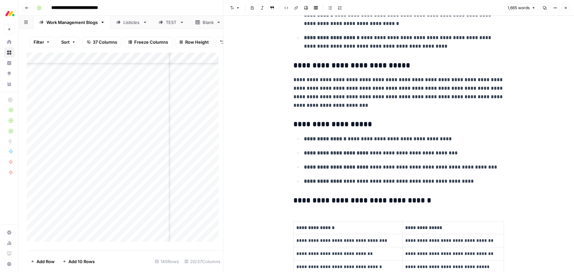
scroll to position [269, 0]
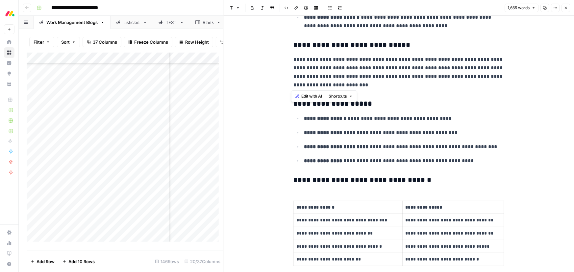
drag, startPoint x: 356, startPoint y: 89, endPoint x: 292, endPoint y: 45, distance: 77.1
click at [313, 96] on span "Edit with AI" at bounding box center [311, 96] width 21 height 6
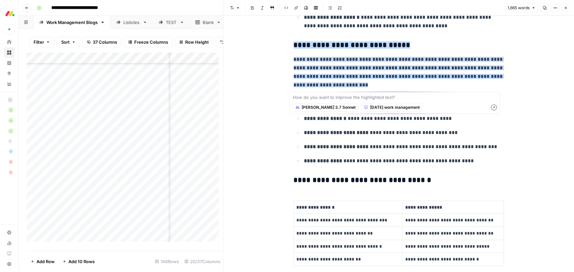
click at [370, 107] on span "[DATE] work management" at bounding box center [395, 108] width 50 height 6
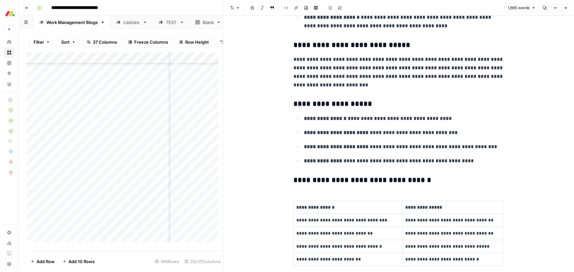
click at [567, 10] on button "Close" at bounding box center [565, 8] width 9 height 9
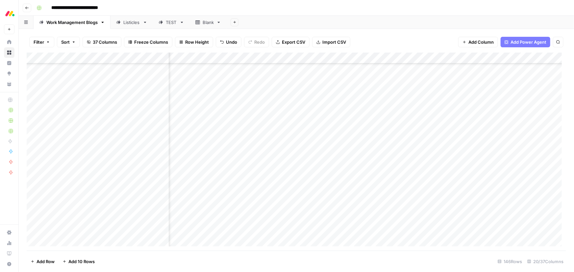
scroll to position [963, 487]
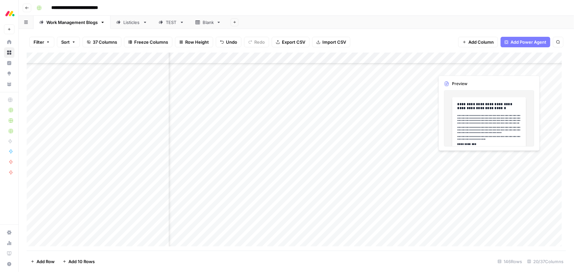
click at [470, 69] on div "Add Column" at bounding box center [296, 152] width 539 height 198
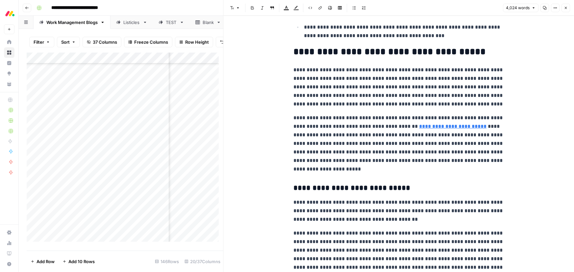
scroll to position [269, 0]
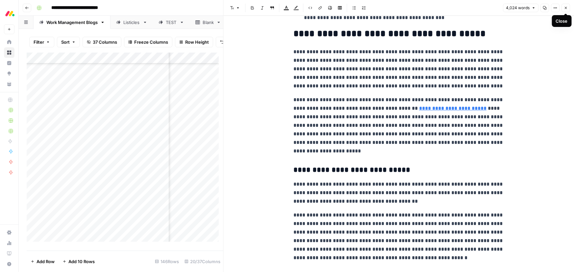
click at [566, 10] on button "Close" at bounding box center [565, 8] width 9 height 9
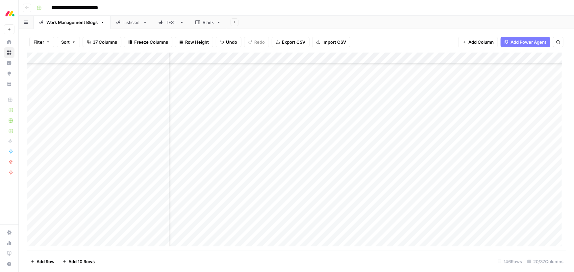
click at [230, 69] on div "Add Column" at bounding box center [296, 152] width 539 height 198
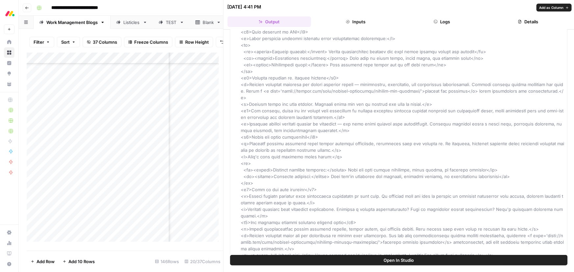
scroll to position [418, 0]
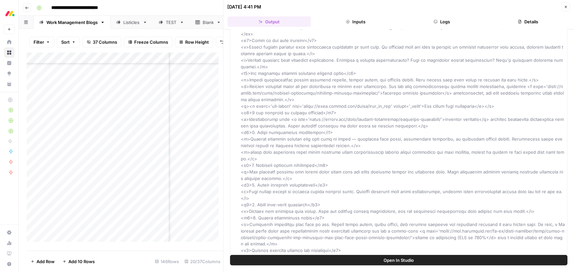
click at [564, 6] on icon "button" at bounding box center [566, 7] width 4 height 4
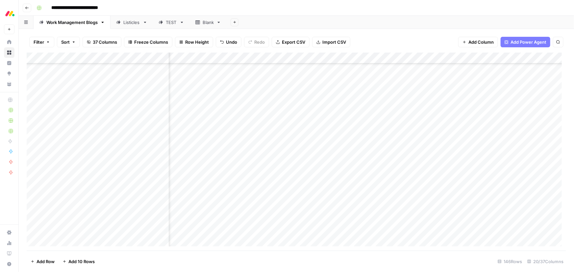
scroll to position [963, 589]
click at [131, 26] on link "Listicles" at bounding box center [131, 22] width 42 height 13
click at [301, 58] on div "Add Column" at bounding box center [296, 152] width 539 height 198
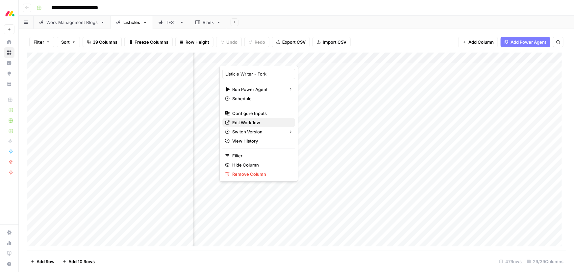
click at [243, 123] on span "Edit Workflow" at bounding box center [261, 122] width 58 height 7
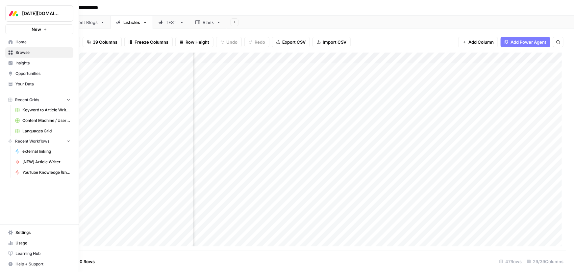
click at [34, 53] on span "Browse" at bounding box center [42, 53] width 55 height 6
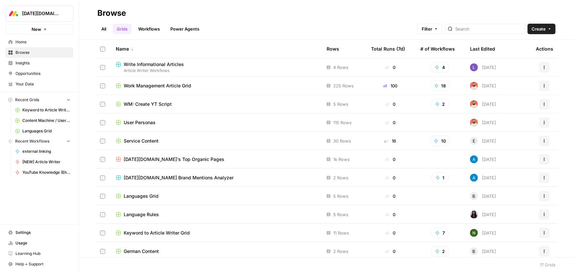
click at [182, 85] on span "Work Management Article Grid" at bounding box center [157, 86] width 67 height 7
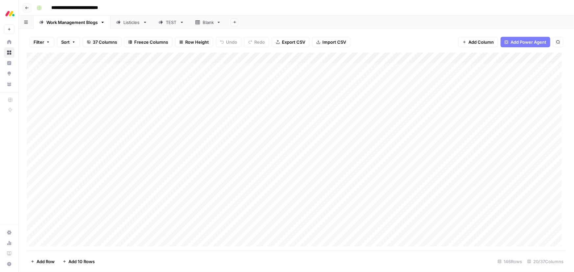
click at [74, 43] on icon "button" at bounding box center [74, 42] width 4 height 4
click at [129, 58] on div "Add Column" at bounding box center [296, 152] width 539 height 198
click at [94, 105] on span "Sort Ascending" at bounding box center [91, 104] width 58 height 7
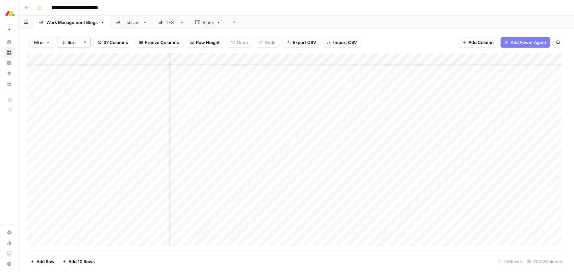
click at [212, 150] on div "Add Column" at bounding box center [296, 152] width 539 height 198
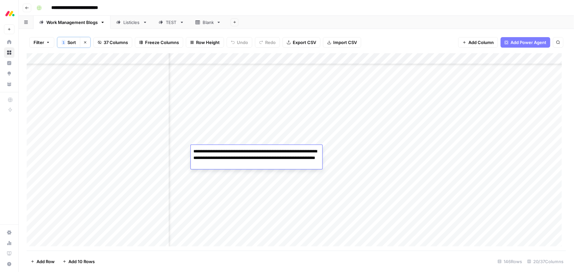
click at [279, 194] on div "Add Column" at bounding box center [296, 152] width 539 height 198
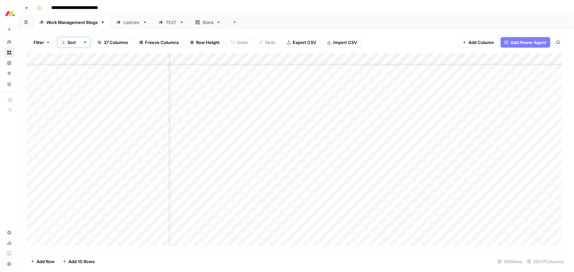
click at [84, 43] on icon "button" at bounding box center [85, 42] width 4 height 4
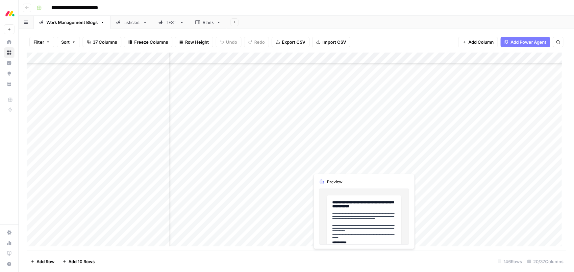
click at [364, 167] on div "Add Column" at bounding box center [296, 152] width 539 height 198
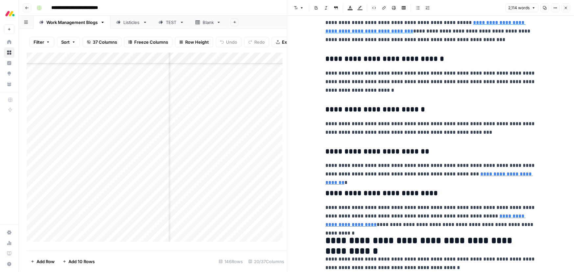
scroll to position [2242, 0]
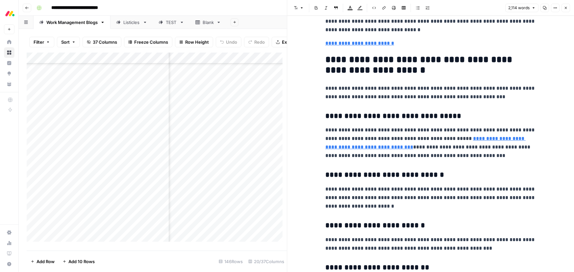
click at [437, 159] on p "**********" at bounding box center [430, 143] width 210 height 34
click at [476, 97] on p "**********" at bounding box center [430, 92] width 210 height 17
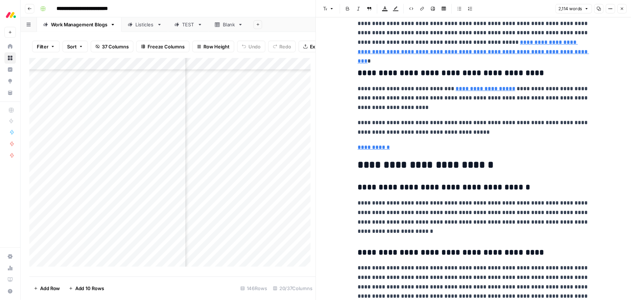
scroll to position [2793, 0]
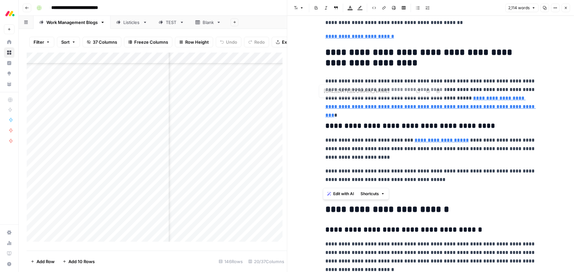
drag, startPoint x: 409, startPoint y: 169, endPoint x: 315, endPoint y: 56, distance: 146.9
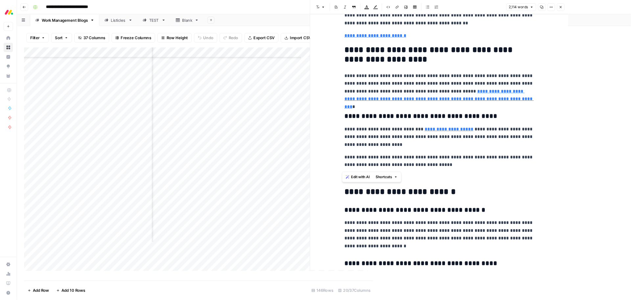
scroll to position [2794, 0]
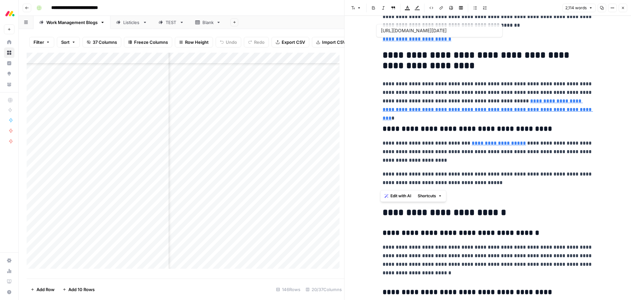
type input "[URL][DATE][DOMAIN_NAME]"
click at [395, 195] on span "Edit with AI" at bounding box center [401, 196] width 21 height 6
drag, startPoint x: 380, startPoint y: 57, endPoint x: 492, endPoint y: 183, distance: 168.8
click at [394, 193] on span "Edit with AI" at bounding box center [401, 196] width 21 height 6
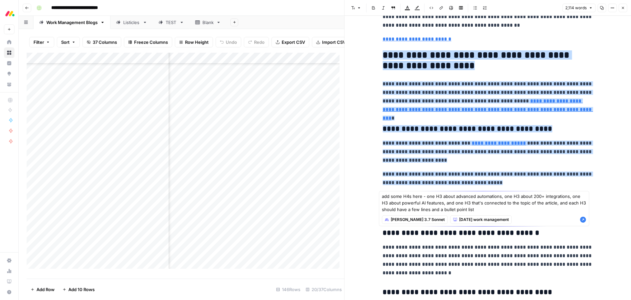
type textarea "add some H4s here - one H3 about advanced automations, one H3 about 200+ integr…"
click at [586, 220] on icon "button" at bounding box center [583, 219] width 6 height 6
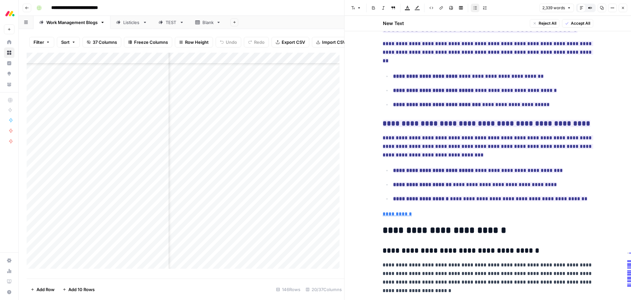
scroll to position [3199, 0]
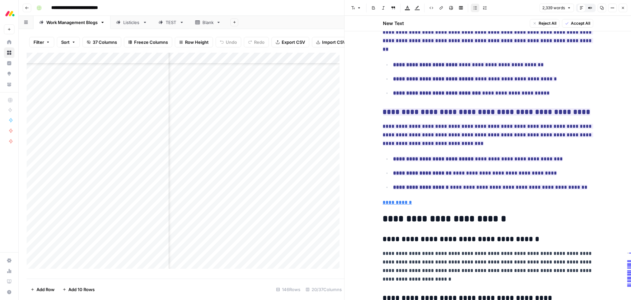
click at [580, 20] on button "Accept All" at bounding box center [577, 23] width 31 height 9
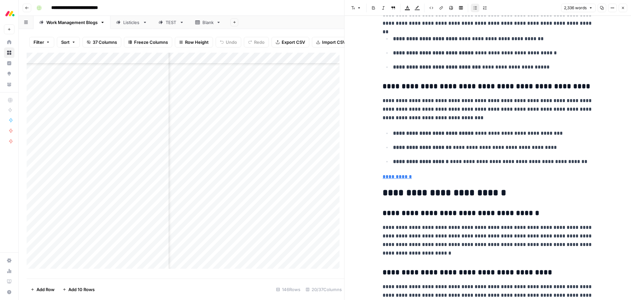
drag, startPoint x: 628, startPoint y: 11, endPoint x: 618, endPoint y: 15, distance: 10.9
click at [628, 11] on header "Font style Bold Italic Block quote Text color Highlight color Code block Link I…" at bounding box center [488, 8] width 287 height 16
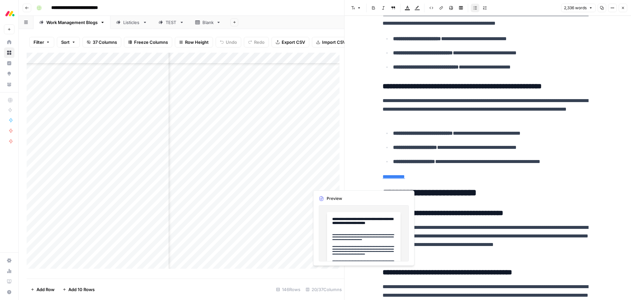
click at [318, 182] on div "Add Column" at bounding box center [186, 163] width 318 height 221
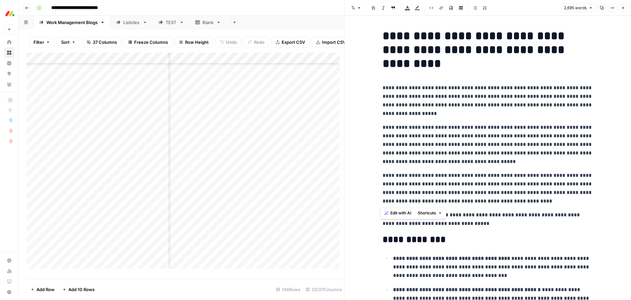
drag, startPoint x: 530, startPoint y: 202, endPoint x: 379, endPoint y: 84, distance: 191.4
click at [399, 209] on button "Edit with AI" at bounding box center [398, 212] width 32 height 9
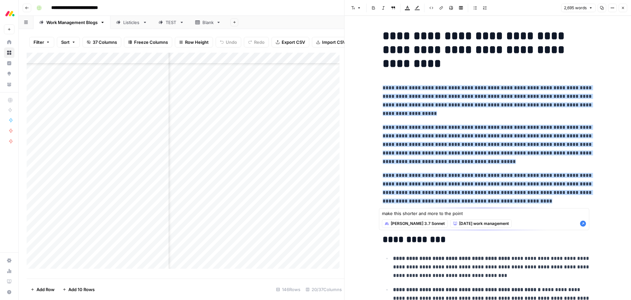
type textarea "make this shorter and more to the point"
click at [585, 223] on icon "button" at bounding box center [583, 223] width 6 height 6
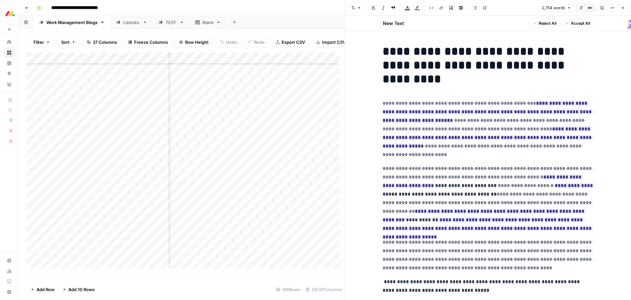
click at [571, 22] on span "Accept All" at bounding box center [580, 23] width 19 height 6
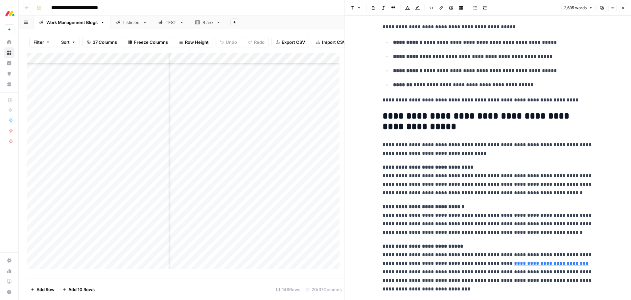
scroll to position [1743, 0]
click at [431, 120] on h2 "**********" at bounding box center [488, 121] width 210 height 21
click at [466, 117] on h2 "**********" at bounding box center [488, 121] width 210 height 21
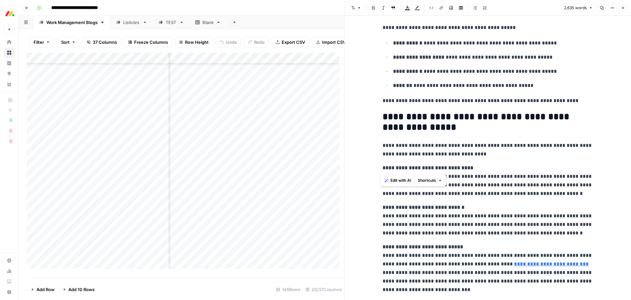
drag, startPoint x: 473, startPoint y: 168, endPoint x: 380, endPoint y: 169, distance: 92.7
click at [383, 169] on p "**********" at bounding box center [488, 180] width 210 height 34
click at [381, 176] on div "Edit with AI Shortcuts" at bounding box center [413, 180] width 66 height 12
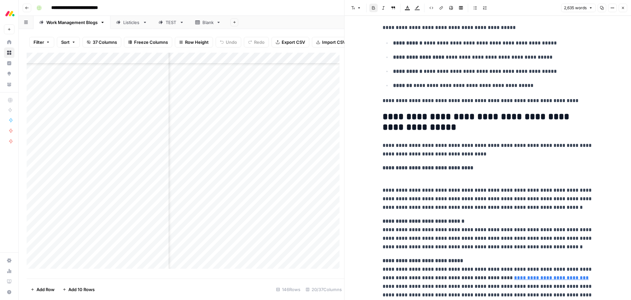
click at [397, 169] on strong "**********" at bounding box center [428, 167] width 91 height 5
click at [353, 4] on button "Font style" at bounding box center [356, 8] width 15 height 9
click at [368, 54] on span "heading 3" at bounding box center [378, 52] width 32 height 7
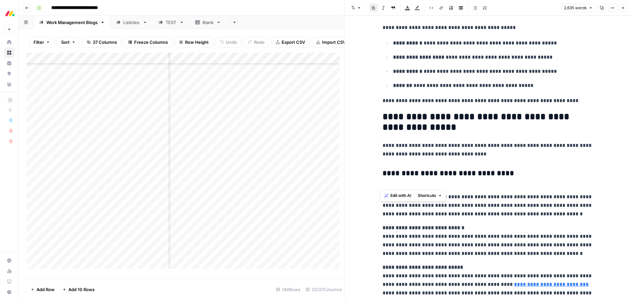
click at [399, 183] on h3 "**********" at bounding box center [488, 178] width 210 height 18
click at [383, 197] on p "**********" at bounding box center [488, 205] width 210 height 26
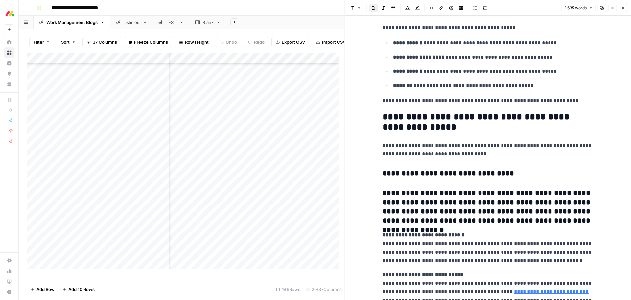
click at [590, 221] on h3 "**********" at bounding box center [488, 206] width 210 height 37
click at [358, 9] on icon "button" at bounding box center [359, 8] width 4 height 4
click at [361, 21] on div "paragraph" at bounding box center [374, 22] width 41 height 7
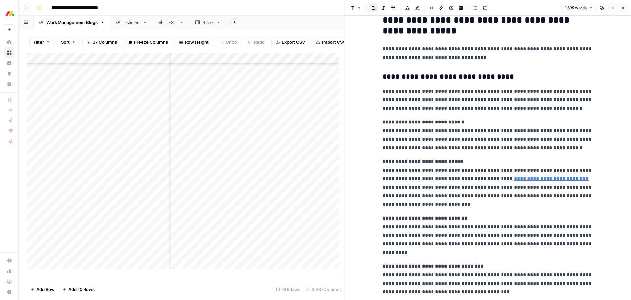
scroll to position [1841, 0]
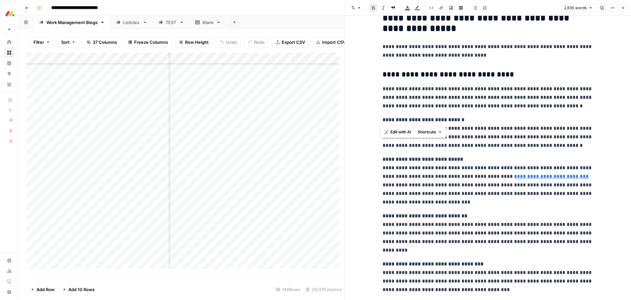
drag, startPoint x: 465, startPoint y: 119, endPoint x: 376, endPoint y: 122, distance: 88.5
click at [379, 122] on div "**********" at bounding box center [488, 289] width 218 height 4208
click at [356, 11] on button "Font style" at bounding box center [356, 8] width 15 height 9
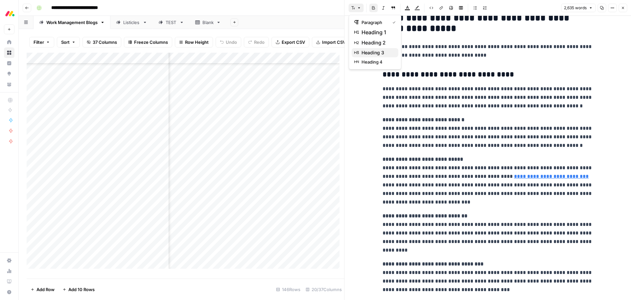
click at [372, 51] on span "heading 3" at bounding box center [378, 52] width 32 height 7
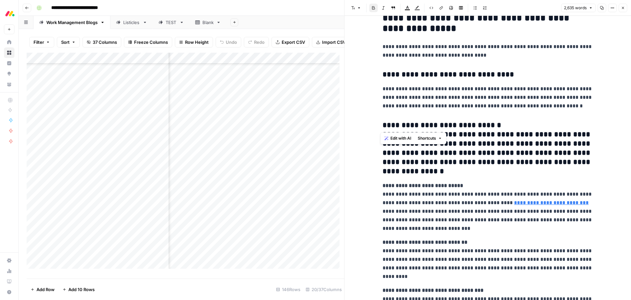
click at [403, 160] on h3 "**********" at bounding box center [488, 148] width 210 height 55
drag, startPoint x: 380, startPoint y: 136, endPoint x: 417, endPoint y: 172, distance: 51.6
click at [417, 172] on h3 "**********" at bounding box center [488, 148] width 210 height 55
click at [357, 6] on button "Font style" at bounding box center [356, 8] width 15 height 9
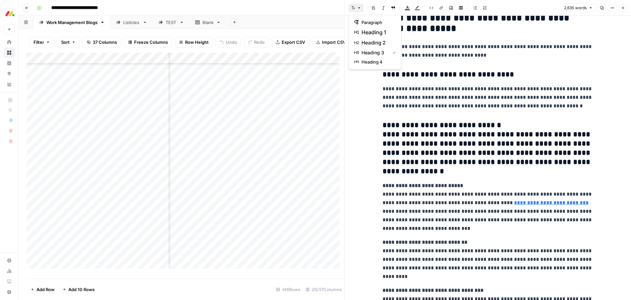
click at [363, 21] on span "paragraph" at bounding box center [378, 22] width 32 height 7
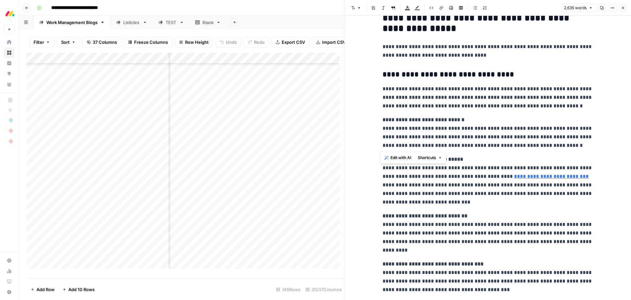
click at [379, 130] on div "**********" at bounding box center [488, 289] width 218 height 4208
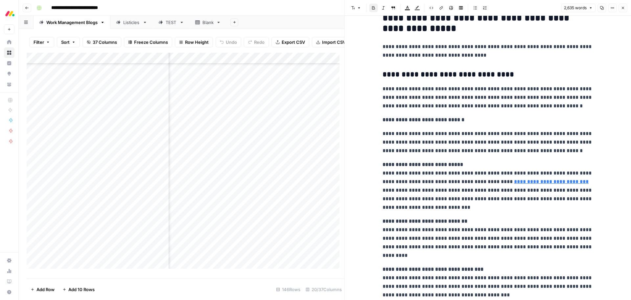
click at [379, 177] on div "**********" at bounding box center [488, 292] width 218 height 4214
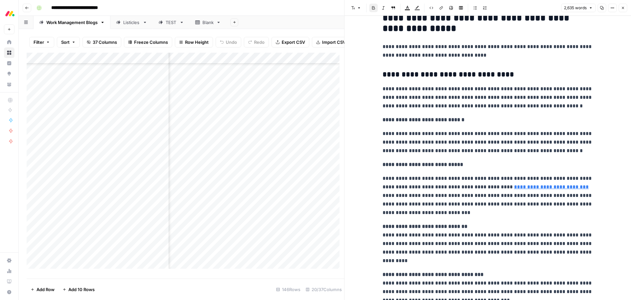
click at [379, 234] on div "**********" at bounding box center [488, 294] width 218 height 4219
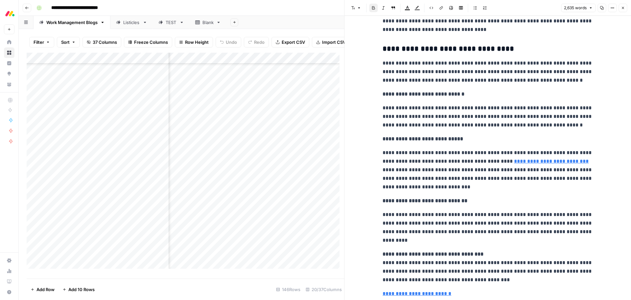
scroll to position [1874, 0]
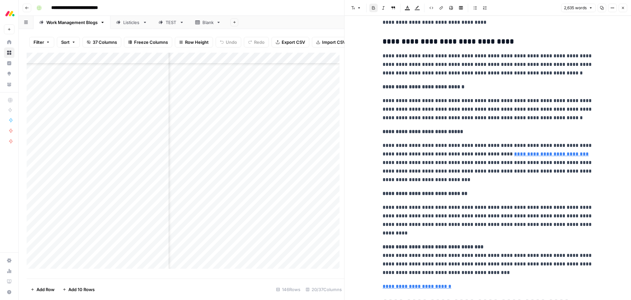
click at [379, 256] on div "**********" at bounding box center [488, 264] width 218 height 4224
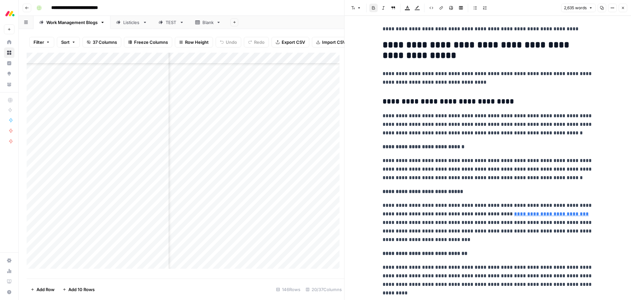
scroll to position [1809, 0]
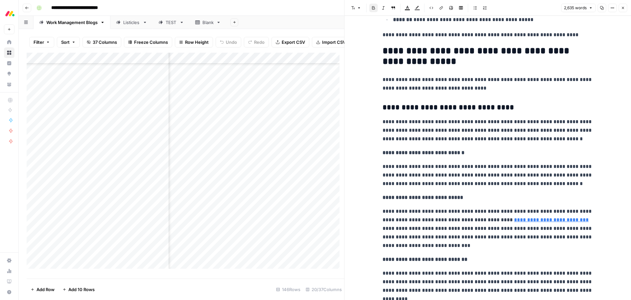
click at [421, 152] on strong "**********" at bounding box center [424, 152] width 82 height 5
click at [358, 6] on icon "button" at bounding box center [359, 8] width 4 height 4
click at [378, 51] on span "heading 3" at bounding box center [378, 52] width 32 height 7
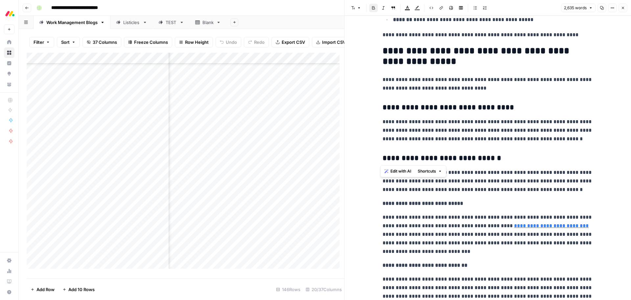
click at [409, 205] on strong "**********" at bounding box center [423, 203] width 81 height 5
click at [355, 10] on button "Font style" at bounding box center [356, 8] width 15 height 9
drag, startPoint x: 369, startPoint y: 50, endPoint x: 372, endPoint y: 58, distance: 8.7
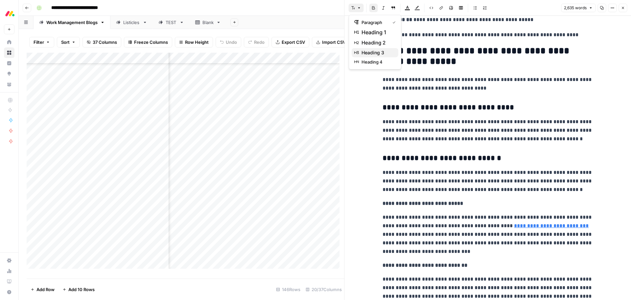
click at [369, 50] on span "heading 3" at bounding box center [378, 52] width 32 height 7
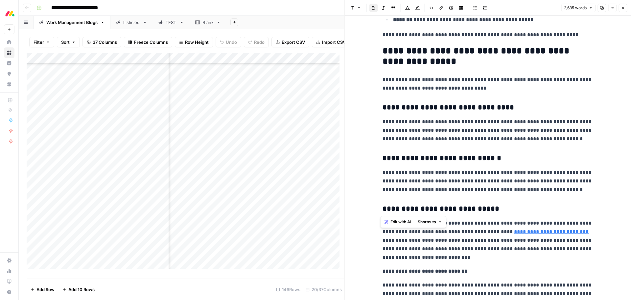
scroll to position [1907, 0]
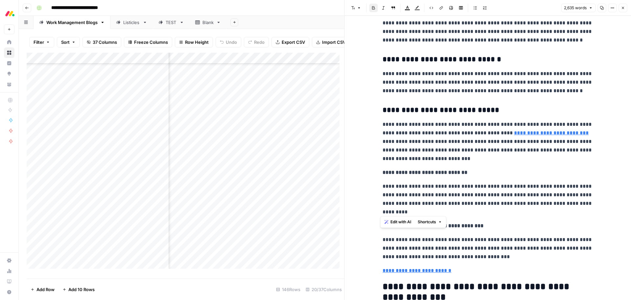
click at [436, 171] on strong "**********" at bounding box center [425, 172] width 85 height 5
click at [359, 6] on icon "button" at bounding box center [359, 8] width 4 height 4
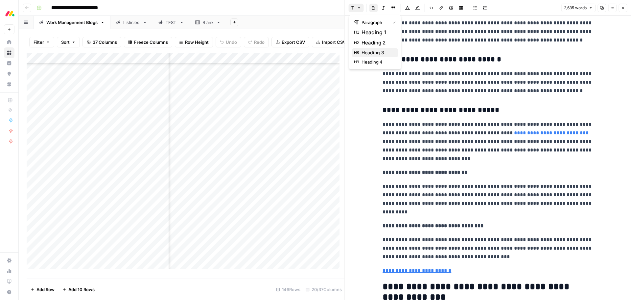
click at [372, 54] on span "heading 3" at bounding box center [378, 52] width 32 height 7
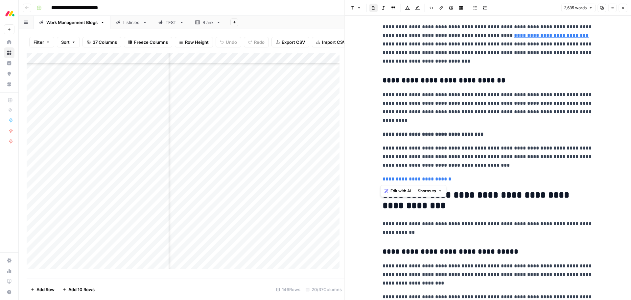
scroll to position [2006, 0]
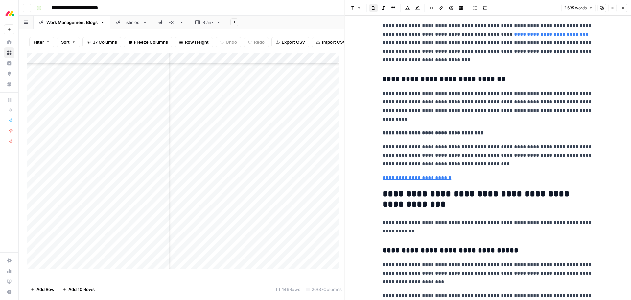
click at [416, 135] on strong "**********" at bounding box center [433, 132] width 101 height 5
click at [359, 8] on icon "button" at bounding box center [359, 8] width 2 height 1
click at [369, 53] on span "heading 3" at bounding box center [378, 52] width 32 height 7
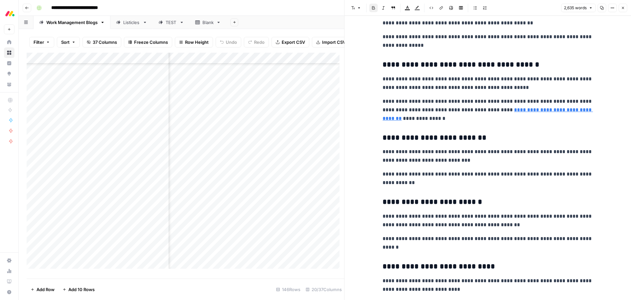
click at [499, 158] on p "**********" at bounding box center [488, 155] width 210 height 17
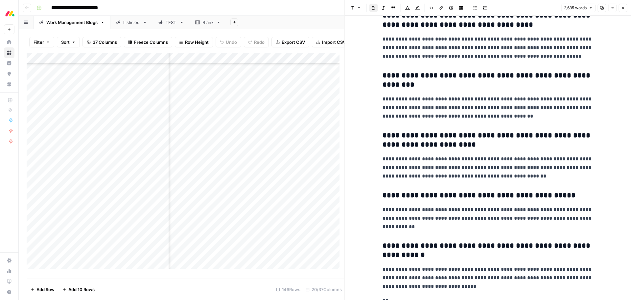
scroll to position [4002, 0]
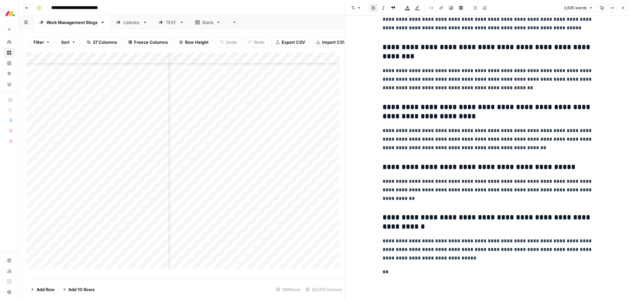
click at [624, 9] on icon "button" at bounding box center [623, 8] width 4 height 4
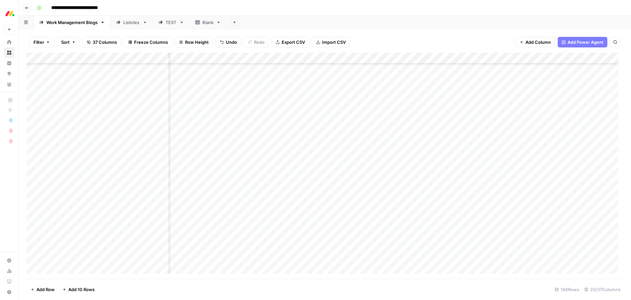
click at [325, 191] on div "Add Column" at bounding box center [325, 166] width 597 height 226
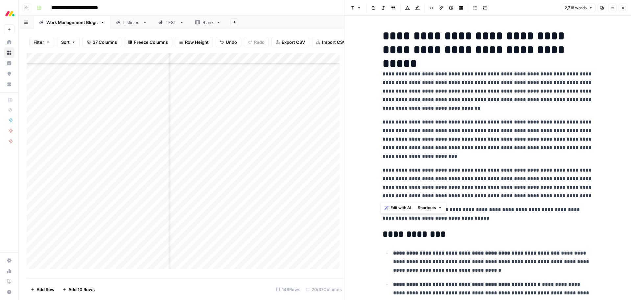
drag, startPoint x: 592, startPoint y: 195, endPoint x: 379, endPoint y: 76, distance: 244.1
click at [395, 208] on span "Edit with AI" at bounding box center [401, 208] width 21 height 6
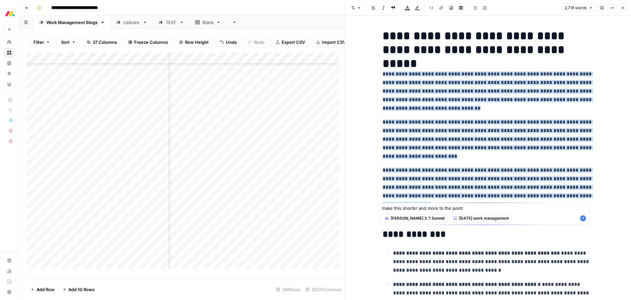
type textarea "make this shorter and more to the point"
click at [586, 219] on icon "button" at bounding box center [583, 218] width 6 height 6
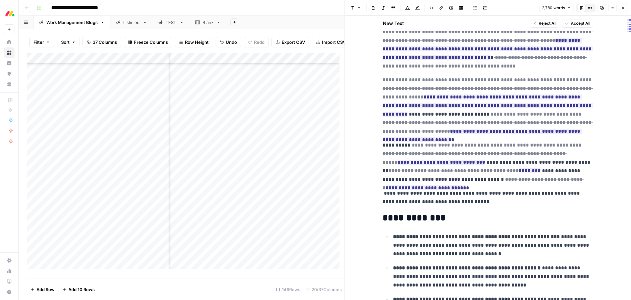
scroll to position [77, 0]
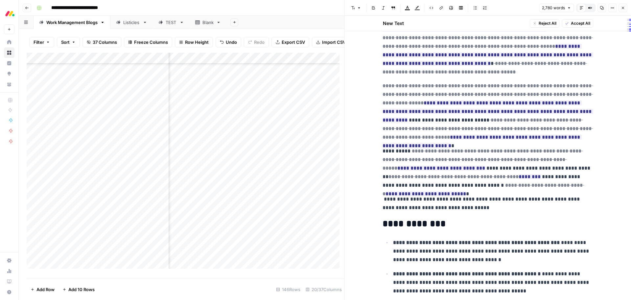
click at [580, 23] on span "Accept All" at bounding box center [580, 23] width 19 height 6
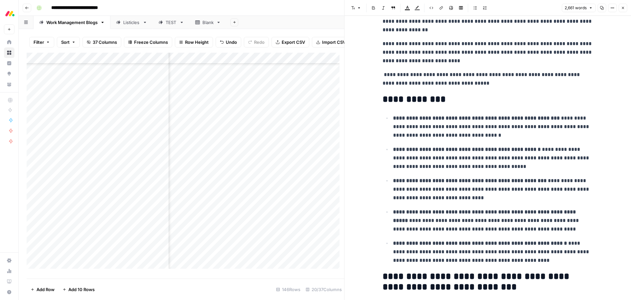
scroll to position [132, 0]
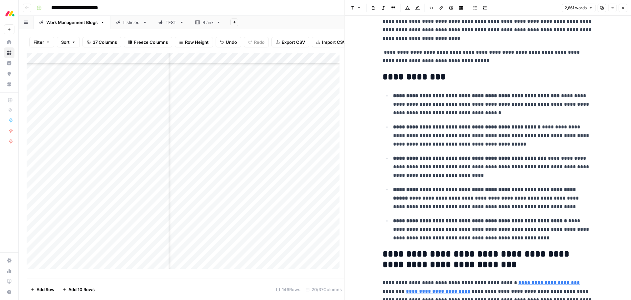
click at [383, 54] on p "**********" at bounding box center [488, 56] width 210 height 17
drag, startPoint x: 520, startPoint y: 240, endPoint x: 363, endPoint y: 95, distance: 213.4
click at [408, 247] on span "Edit with AI" at bounding box center [411, 250] width 21 height 6
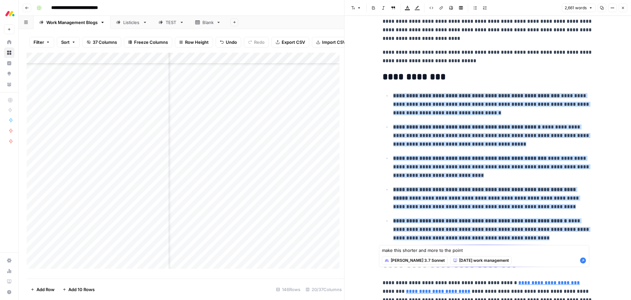
type textarea "make this shorter and more to the point"
click at [584, 259] on icon "button" at bounding box center [583, 260] width 6 height 6
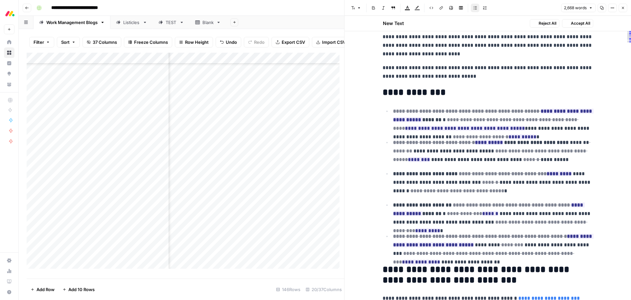
scroll to position [147, 0]
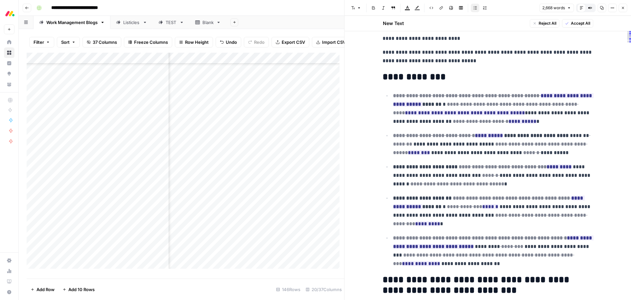
drag, startPoint x: 572, startPoint y: 25, endPoint x: 573, endPoint y: 38, distance: 12.9
click at [572, 25] on span "Accept All" at bounding box center [580, 23] width 19 height 6
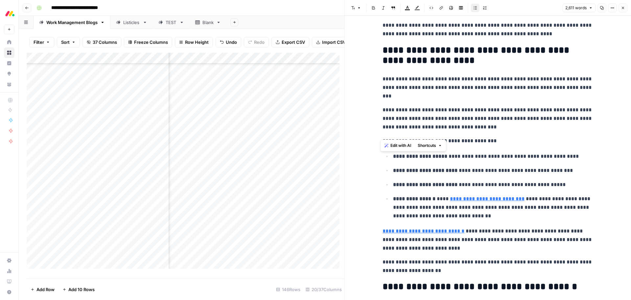
scroll to position [3461, 0]
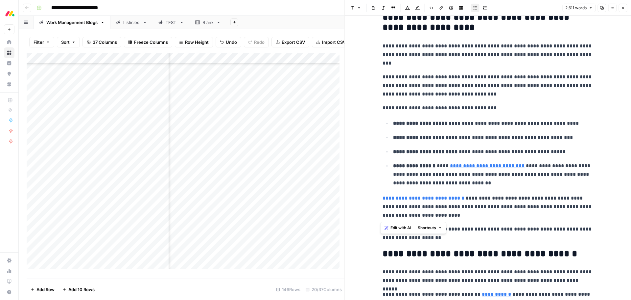
drag, startPoint x: 379, startPoint y: 52, endPoint x: 482, endPoint y: 217, distance: 194.7
type input "https://monday.com/blog/project-management/gantt-chart-for-event-planning/"
click at [396, 225] on span "Edit with AI" at bounding box center [401, 228] width 21 height 6
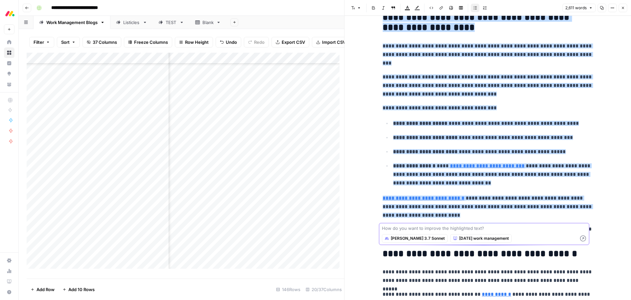
click at [475, 229] on textarea at bounding box center [484, 228] width 205 height 7
paste textarea "add some H4s here - one H3 about advanced automations, one H3 about 200+ integr…"
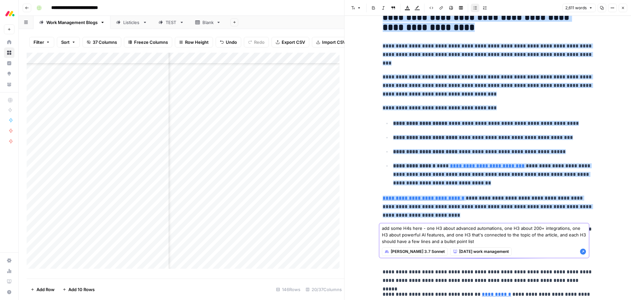
type textarea "add some H4s here - one H3 about advanced automations, one H3 about 200+ integr…"
click at [581, 251] on icon "button" at bounding box center [583, 251] width 6 height 6
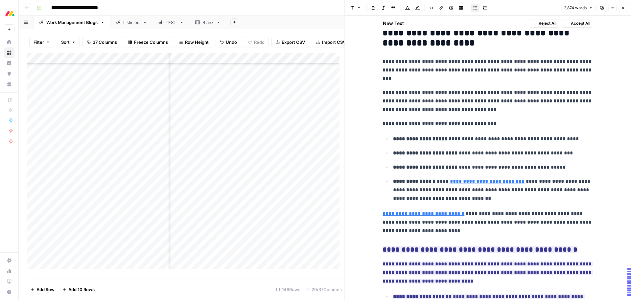
scroll to position [3852, 0]
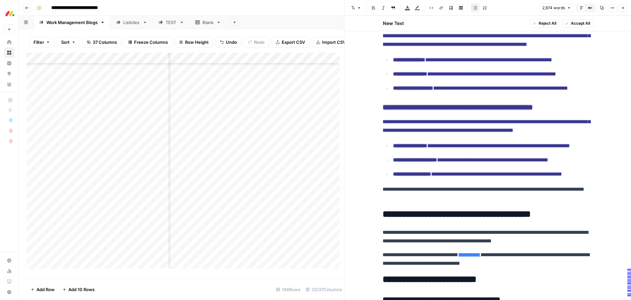
click at [578, 26] on span "Accept All" at bounding box center [580, 23] width 19 height 6
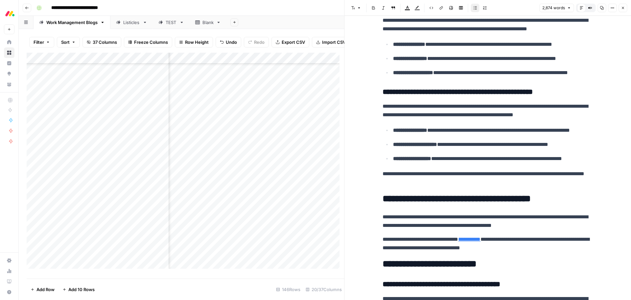
scroll to position [3836, 0]
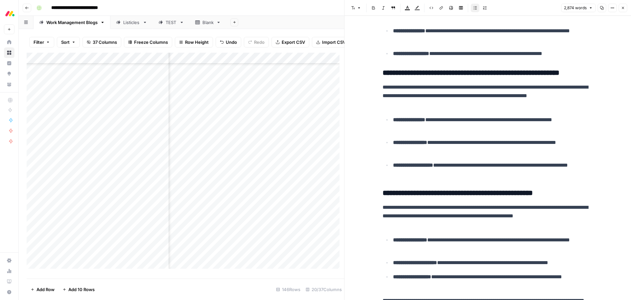
click at [621, 10] on button "Close" at bounding box center [623, 8] width 9 height 9
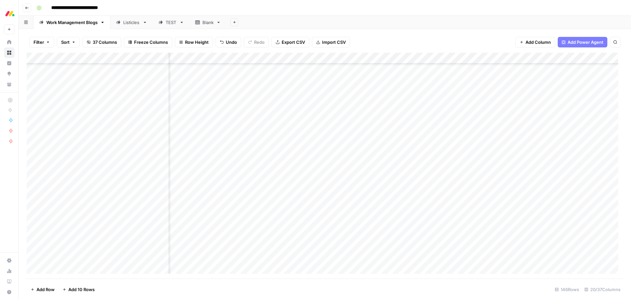
click at [351, 200] on div "Add Column" at bounding box center [325, 166] width 597 height 226
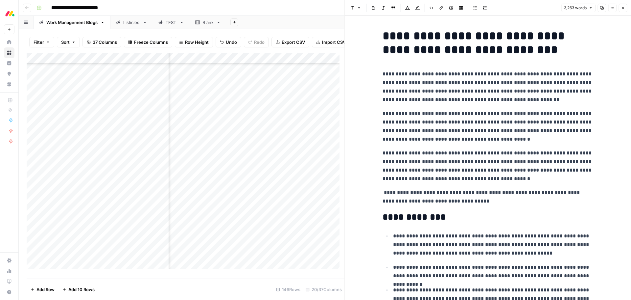
drag, startPoint x: 419, startPoint y: 94, endPoint x: 429, endPoint y: 108, distance: 17.2
click at [419, 94] on p "**********" at bounding box center [488, 87] width 210 height 34
drag, startPoint x: 490, startPoint y: 177, endPoint x: 379, endPoint y: 76, distance: 149.9
click at [397, 190] on span "Edit with AI" at bounding box center [401, 190] width 21 height 6
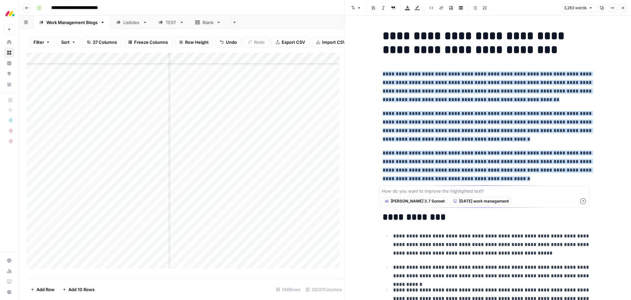
click at [447, 191] on textarea at bounding box center [484, 190] width 205 height 7
type textarea "make this shorter and more to the point"
click at [582, 201] on icon "button" at bounding box center [583, 201] width 6 height 6
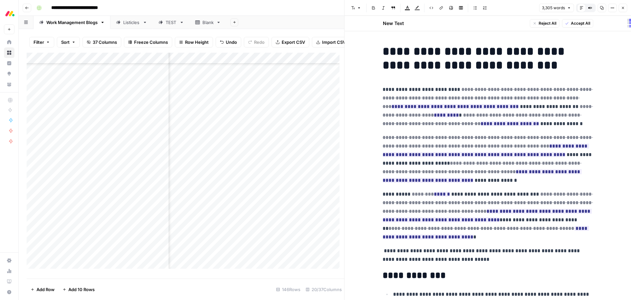
click at [573, 23] on span "Accept All" at bounding box center [580, 23] width 19 height 6
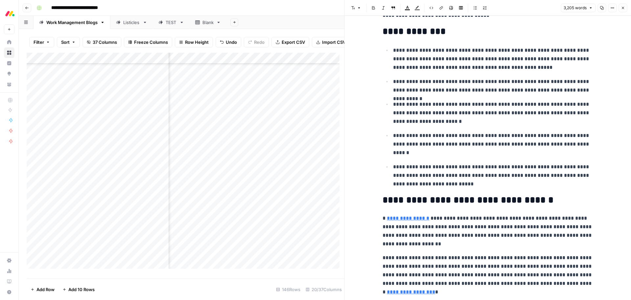
scroll to position [164, 0]
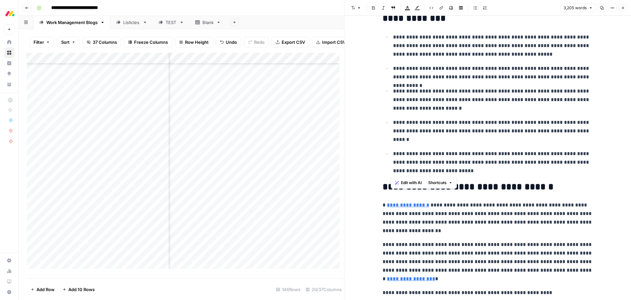
drag, startPoint x: 440, startPoint y: 174, endPoint x: 391, endPoint y: 36, distance: 147.1
click at [391, 36] on ul "**********" at bounding box center [488, 104] width 210 height 142
click at [404, 182] on span "Edit with AI" at bounding box center [411, 183] width 21 height 6
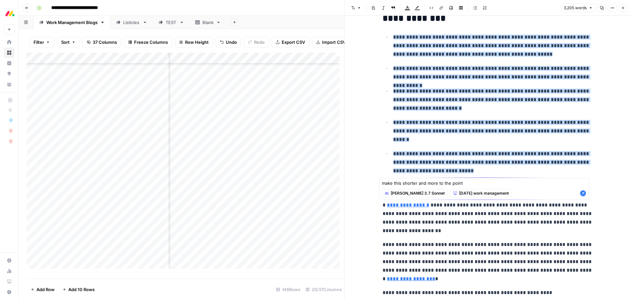
type textarea "make this shorter and more to the point"
click at [583, 194] on icon "button" at bounding box center [583, 193] width 6 height 6
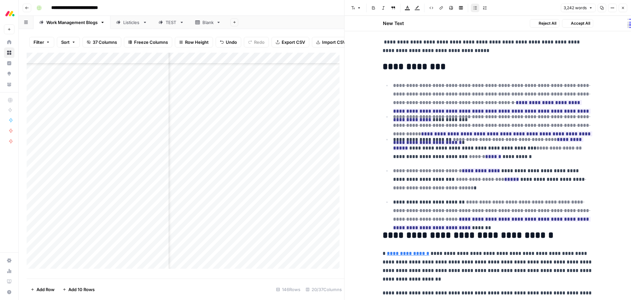
scroll to position [147, 0]
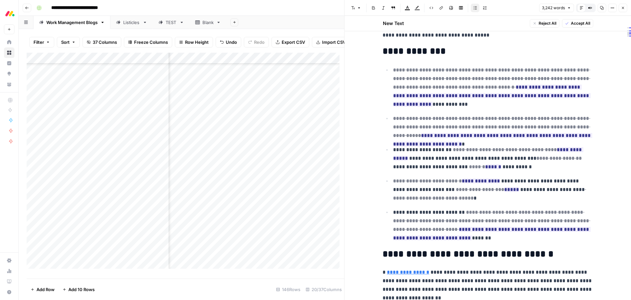
click at [573, 23] on span "Accept All" at bounding box center [580, 23] width 19 height 6
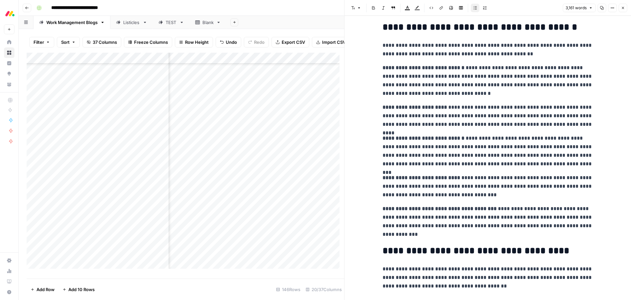
scroll to position [2762, 0]
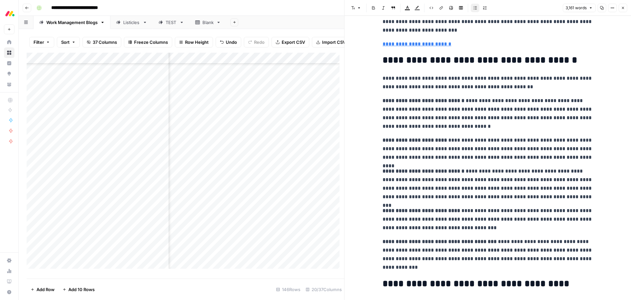
click at [463, 99] on p "**********" at bounding box center [488, 113] width 210 height 34
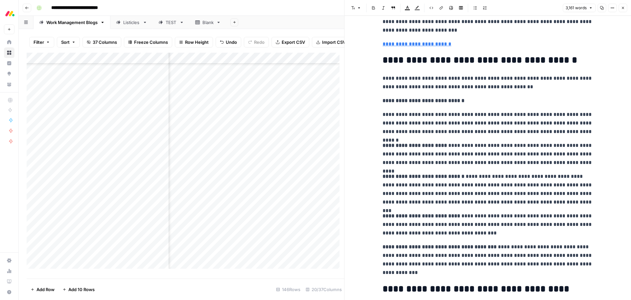
click at [451, 144] on p "**********" at bounding box center [488, 154] width 210 height 26
click at [451, 147] on p "**********" at bounding box center [488, 154] width 210 height 26
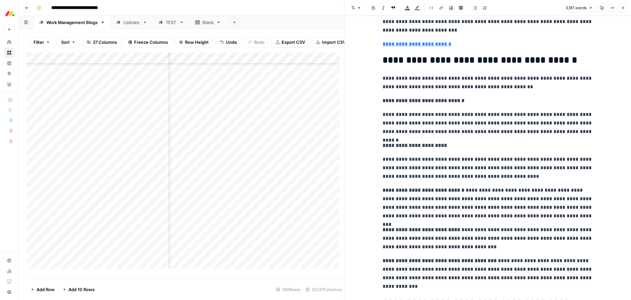
click at [461, 190] on p "**********" at bounding box center [488, 203] width 210 height 34
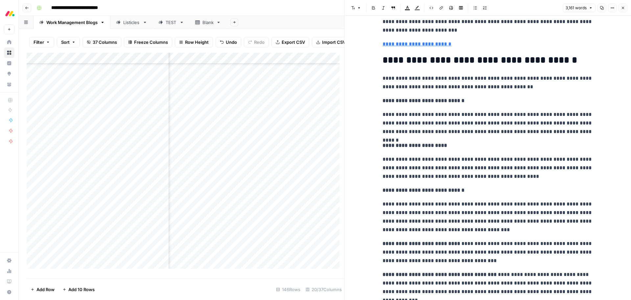
click at [458, 245] on p "**********" at bounding box center [488, 252] width 210 height 26
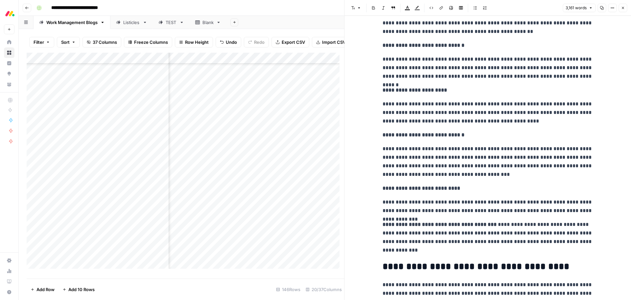
scroll to position [2828, 0]
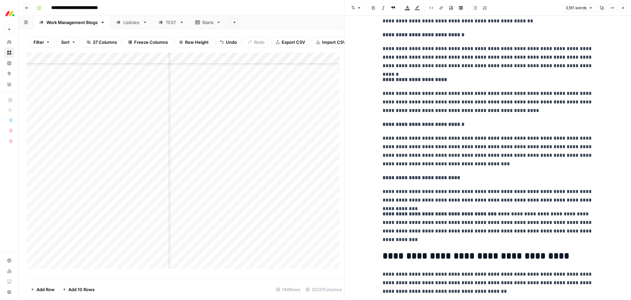
click at [491, 214] on p "**********" at bounding box center [488, 226] width 210 height 34
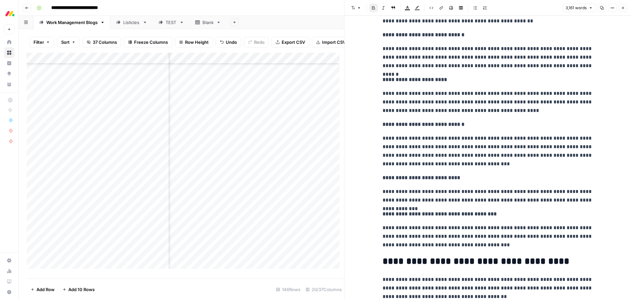
click at [427, 180] on strong "**********" at bounding box center [422, 177] width 78 height 5
click at [354, 6] on icon "button" at bounding box center [354, 8] width 4 height 4
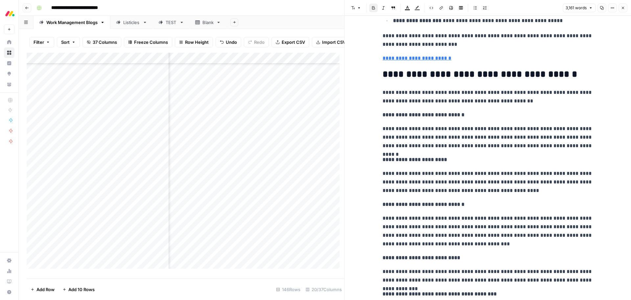
scroll to position [2729, 0]
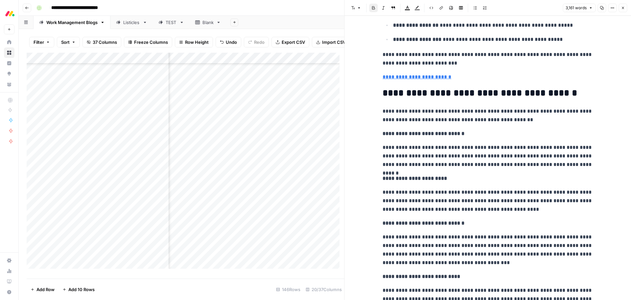
click at [476, 98] on h2 "**********" at bounding box center [488, 93] width 210 height 11
drag, startPoint x: 467, startPoint y: 133, endPoint x: 383, endPoint y: 137, distance: 83.9
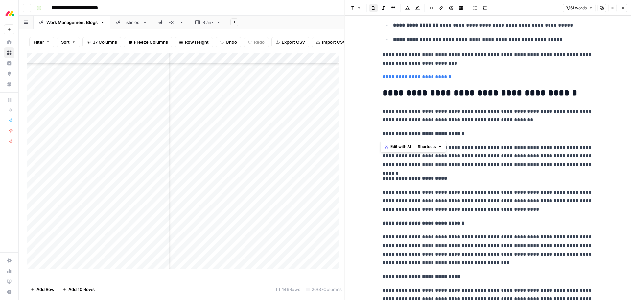
click at [383, 137] on p "**********" at bounding box center [488, 133] width 210 height 9
click at [357, 9] on button "Font style" at bounding box center [356, 8] width 15 height 9
click at [378, 52] on span "heading 3" at bounding box center [378, 52] width 32 height 7
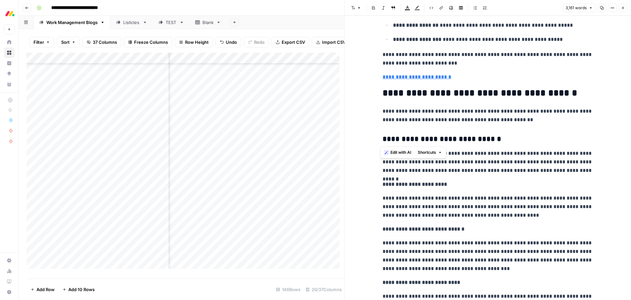
click at [482, 165] on p "**********" at bounding box center [488, 162] width 210 height 26
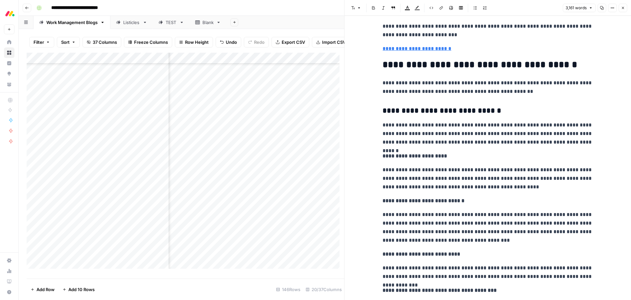
scroll to position [2795, 0]
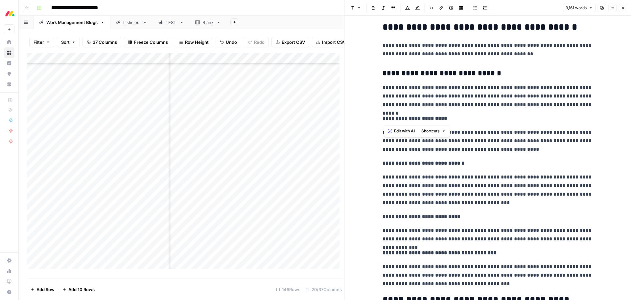
drag, startPoint x: 458, startPoint y: 119, endPoint x: 381, endPoint y: 119, distance: 76.3
click at [383, 119] on p "**********" at bounding box center [488, 118] width 210 height 9
click at [359, 10] on button "Font style" at bounding box center [356, 8] width 15 height 9
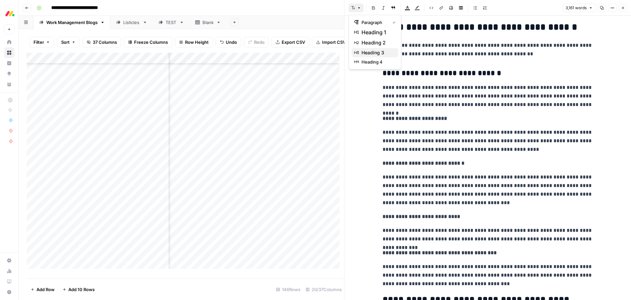
click at [379, 53] on span "heading 3" at bounding box center [378, 52] width 32 height 7
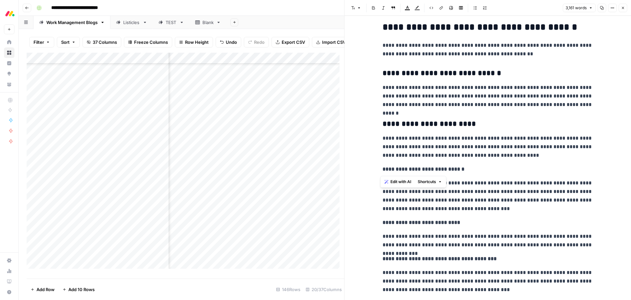
drag, startPoint x: 463, startPoint y: 167, endPoint x: 382, endPoint y: 167, distance: 81.2
click at [383, 167] on p "**********" at bounding box center [488, 169] width 210 height 9
click at [358, 10] on button "Font style" at bounding box center [356, 8] width 15 height 9
click at [371, 52] on span "heading 3" at bounding box center [378, 52] width 32 height 7
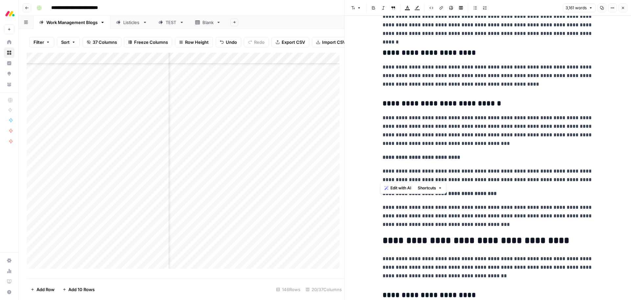
scroll to position [2894, 0]
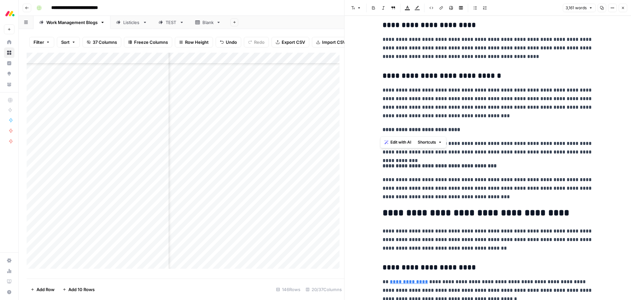
drag, startPoint x: 461, startPoint y: 129, endPoint x: 380, endPoint y: 131, distance: 80.6
click at [383, 131] on p "**********" at bounding box center [488, 129] width 210 height 9
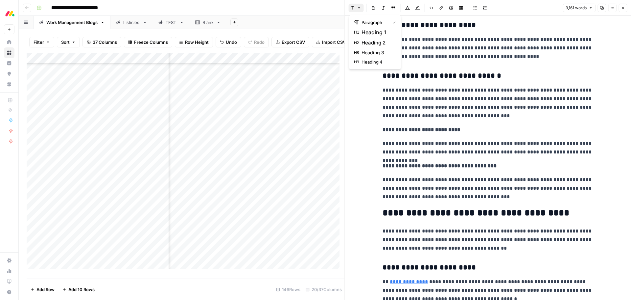
click at [353, 11] on button "Font style" at bounding box center [356, 8] width 15 height 9
click at [367, 52] on span "heading 3" at bounding box center [378, 52] width 32 height 7
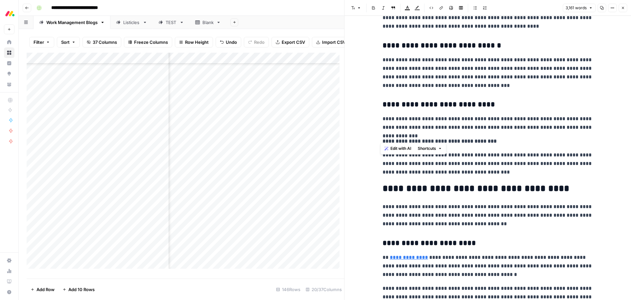
scroll to position [2960, 0]
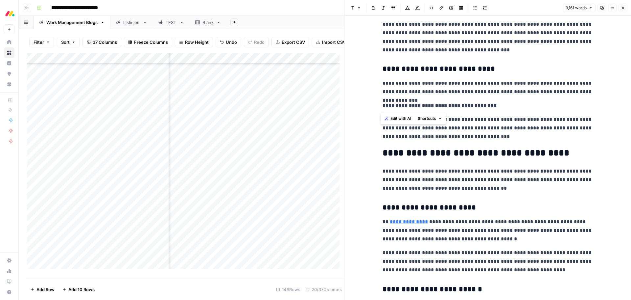
drag, startPoint x: 493, startPoint y: 108, endPoint x: 381, endPoint y: 107, distance: 112.5
click at [383, 107] on p "**********" at bounding box center [488, 105] width 210 height 9
click at [360, 8] on icon "button" at bounding box center [359, 8] width 4 height 4
click at [370, 54] on span "heading 3" at bounding box center [378, 52] width 32 height 7
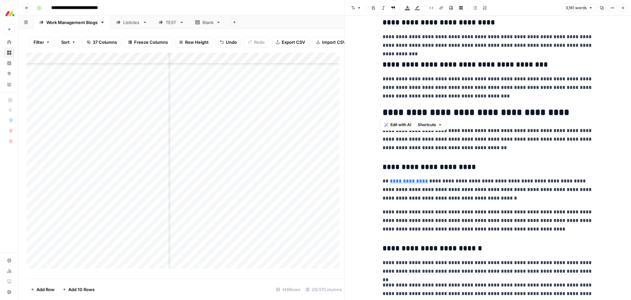
scroll to position [3025, 0]
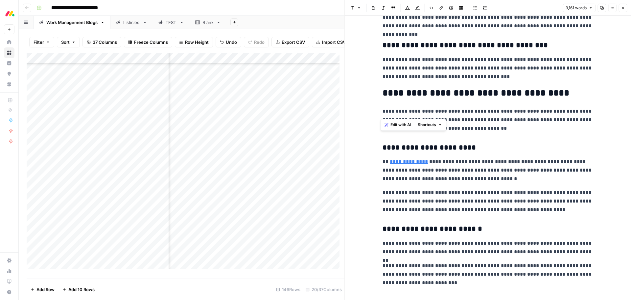
click at [563, 113] on p "**********" at bounding box center [488, 120] width 210 height 26
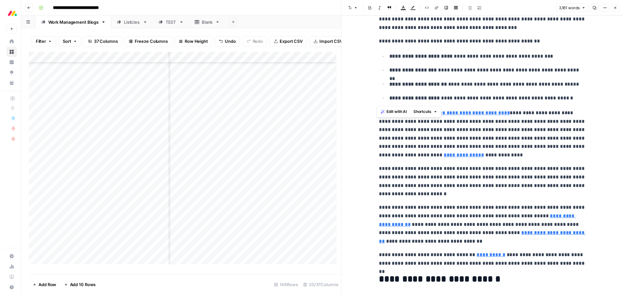
scroll to position [4176, 0]
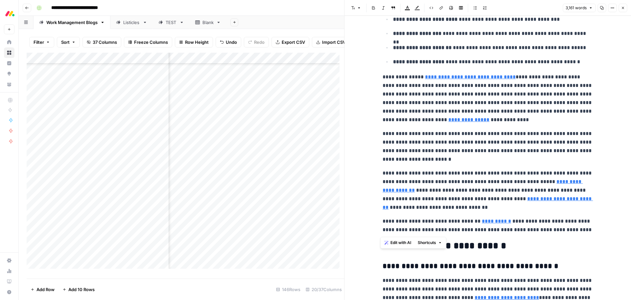
drag, startPoint x: 381, startPoint y: 38, endPoint x: 585, endPoint y: 230, distance: 279.4
click at [397, 242] on span "Edit with AI" at bounding box center [401, 242] width 21 height 6
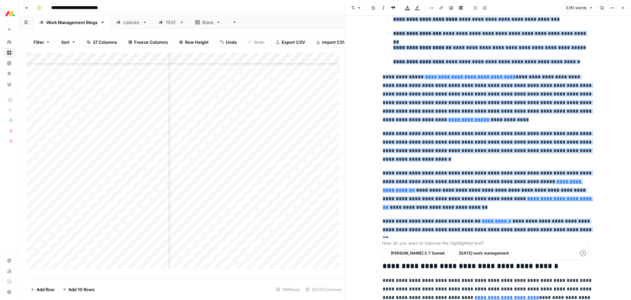
type input "https://monday.com/blog/project-management/free-timeline-software/"
click at [531, 247] on div "change the H2 here to include "monday work management" also - change the H2 her…" at bounding box center [484, 248] width 210 height 22
paste textarea "add some H3s here - one H3 about advanced automations, one H3 about 200+ integr…"
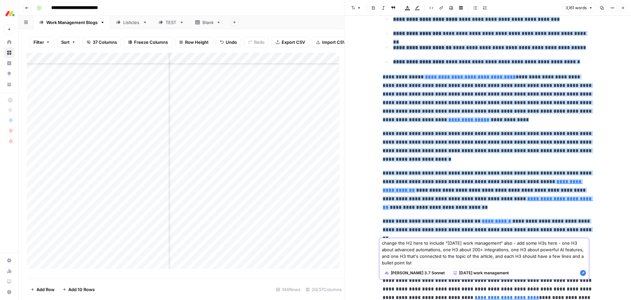
type textarea "change the H2 here to include "monday work management" also - add some H3s here…"
click at [582, 272] on icon "button" at bounding box center [583, 273] width 6 height 6
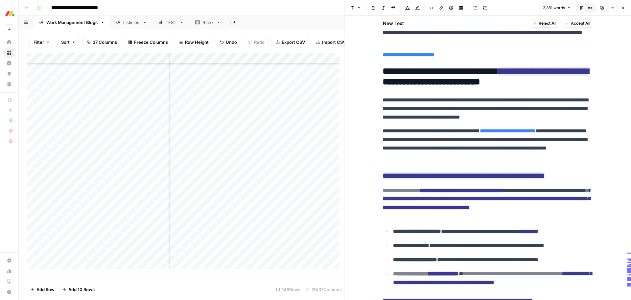
scroll to position [4010, 0]
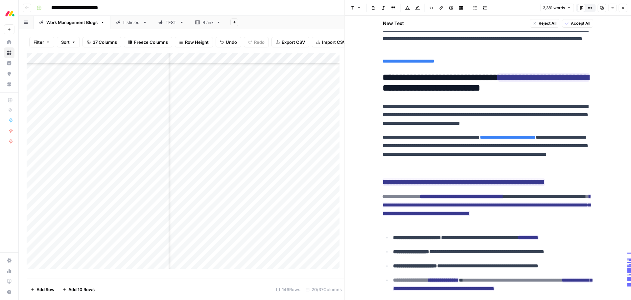
click at [574, 23] on span "Accept All" at bounding box center [580, 23] width 19 height 6
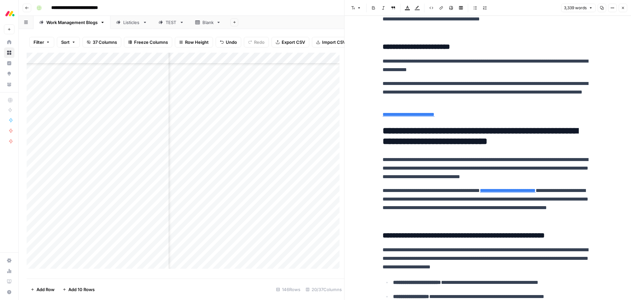
scroll to position [3919, 0]
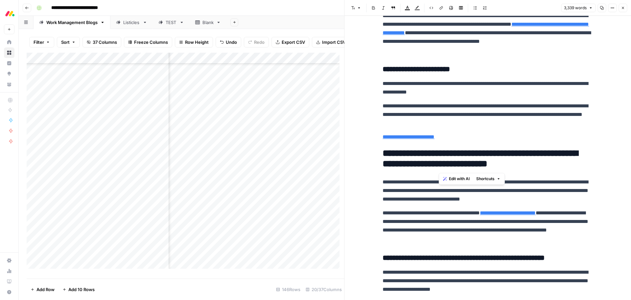
drag, startPoint x: 440, startPoint y: 165, endPoint x: 577, endPoint y: 164, distance: 137.5
click at [577, 164] on h2 "**********" at bounding box center [488, 158] width 210 height 21
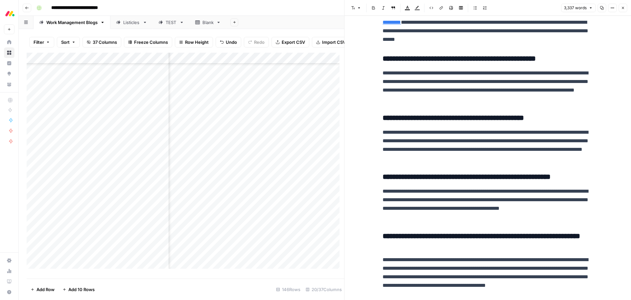
scroll to position [4834, 0]
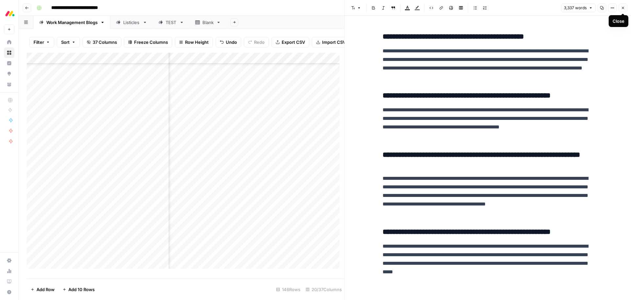
click at [626, 7] on button "Close" at bounding box center [623, 8] width 9 height 9
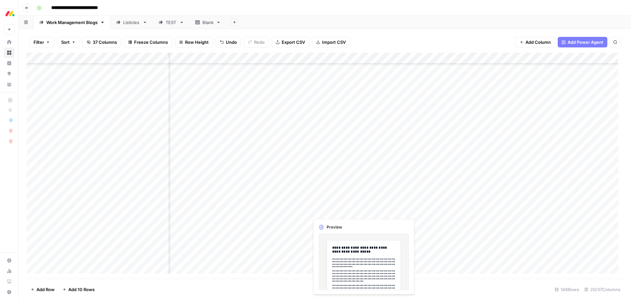
click at [324, 210] on div "Add Column" at bounding box center [325, 166] width 597 height 226
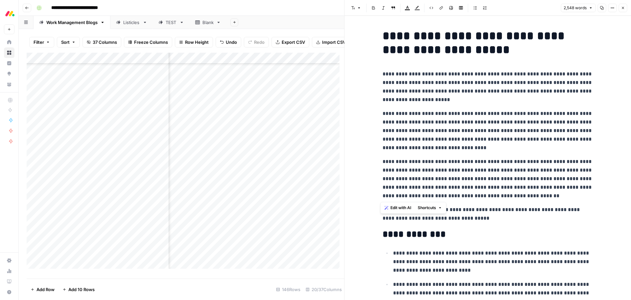
drag, startPoint x: 512, startPoint y: 196, endPoint x: 380, endPoint y: 72, distance: 181.7
click at [401, 208] on span "Edit with AI" at bounding box center [401, 208] width 21 height 6
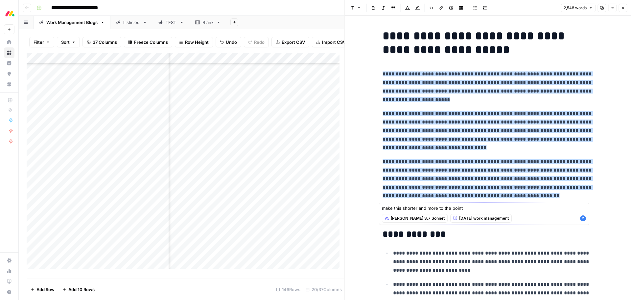
type textarea "make this shorter and more to the point"
click at [583, 219] on icon "button" at bounding box center [583, 218] width 6 height 6
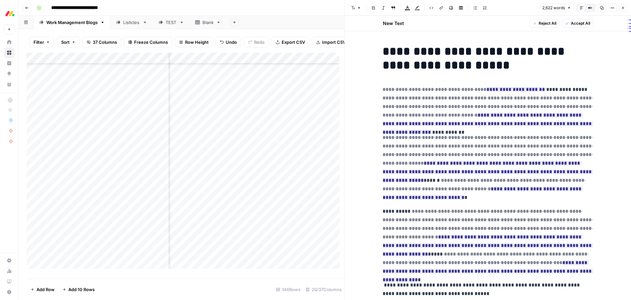
click at [571, 22] on span "Accept All" at bounding box center [580, 23] width 19 height 6
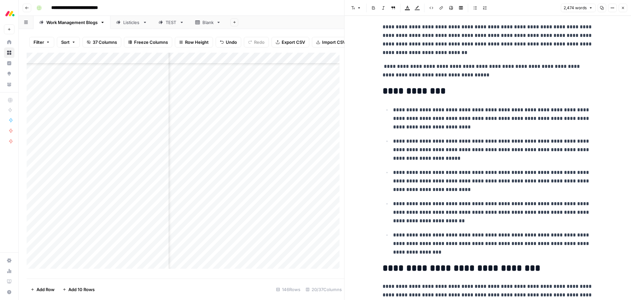
scroll to position [164, 0]
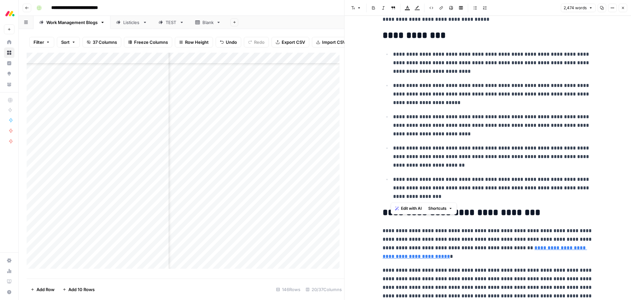
drag, startPoint x: 432, startPoint y: 198, endPoint x: 387, endPoint y: 57, distance: 148.5
click at [387, 57] on ul "**********" at bounding box center [488, 125] width 210 height 151
click at [408, 206] on span "Edit with AI" at bounding box center [411, 208] width 21 height 6
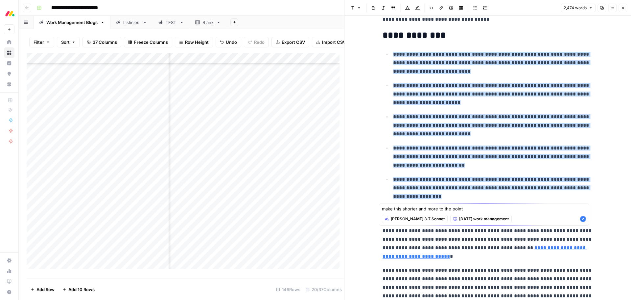
type textarea "make this shorter and more to the point"
click at [584, 221] on icon "button" at bounding box center [583, 219] width 6 height 6
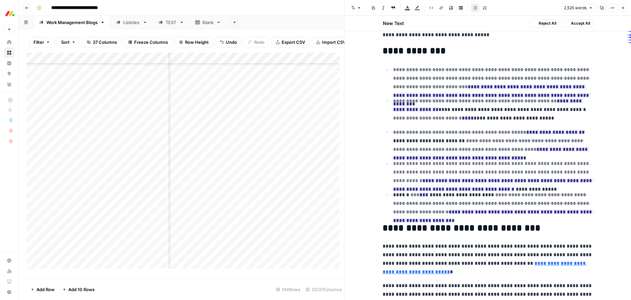
scroll to position [180, 0]
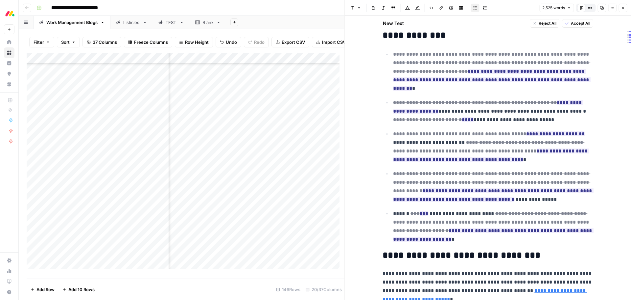
click at [575, 25] on span "Accept All" at bounding box center [580, 23] width 19 height 6
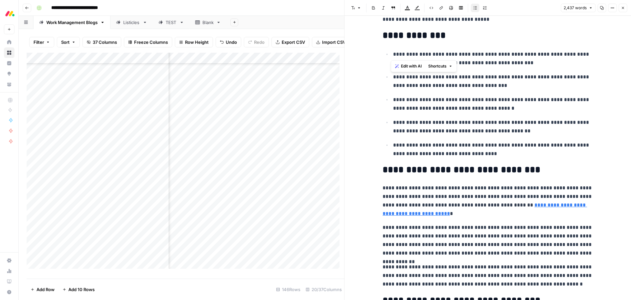
drag, startPoint x: 500, startPoint y: 56, endPoint x: 388, endPoint y: 54, distance: 112.5
click at [388, 54] on ul "**********" at bounding box center [488, 104] width 210 height 108
click at [484, 84] on p "**********" at bounding box center [493, 81] width 200 height 17
drag, startPoint x: 391, startPoint y: 77, endPoint x: 451, endPoint y: 78, distance: 60.2
click at [451, 78] on p "**********" at bounding box center [493, 81] width 200 height 17
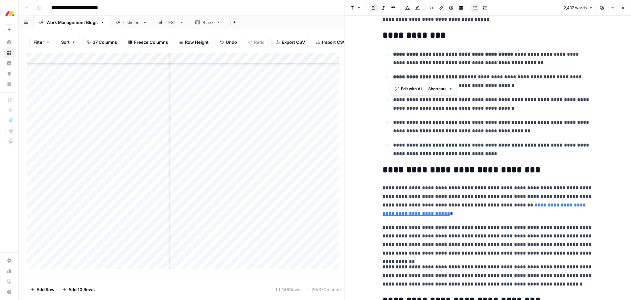
click at [438, 110] on p "**********" at bounding box center [493, 103] width 200 height 17
drag, startPoint x: 392, startPoint y: 99, endPoint x: 581, endPoint y: 100, distance: 189.1
click at [581, 100] on p "**********" at bounding box center [493, 103] width 200 height 17
click at [460, 126] on p "**********" at bounding box center [493, 126] width 200 height 17
drag, startPoint x: 391, startPoint y: 123, endPoint x: 468, endPoint y: 121, distance: 76.7
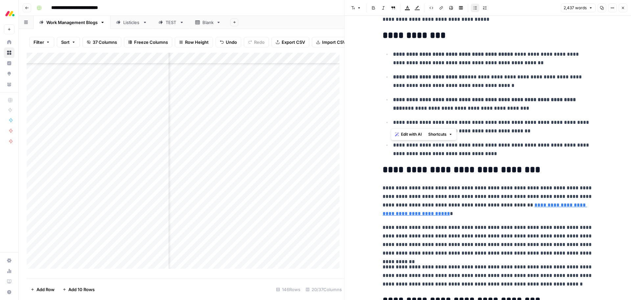
click at [468, 121] on p "**********" at bounding box center [493, 126] width 200 height 17
click at [400, 145] on p "**********" at bounding box center [493, 149] width 200 height 17
drag, startPoint x: 394, startPoint y: 144, endPoint x: 453, endPoint y: 144, distance: 58.9
click at [453, 144] on p "**********" at bounding box center [493, 149] width 200 height 17
drag, startPoint x: 548, startPoint y: 146, endPoint x: 539, endPoint y: 149, distance: 9.8
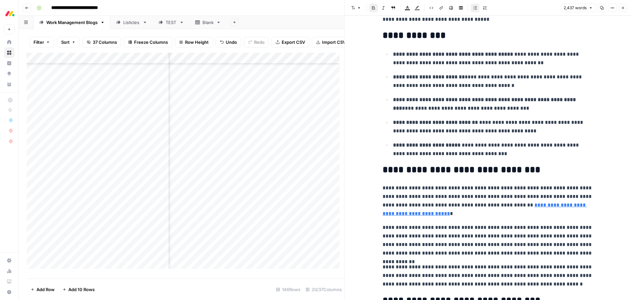
click at [548, 146] on p "**********" at bounding box center [493, 149] width 200 height 17
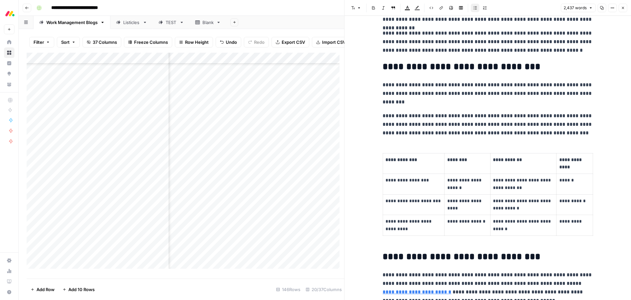
scroll to position [296, 0]
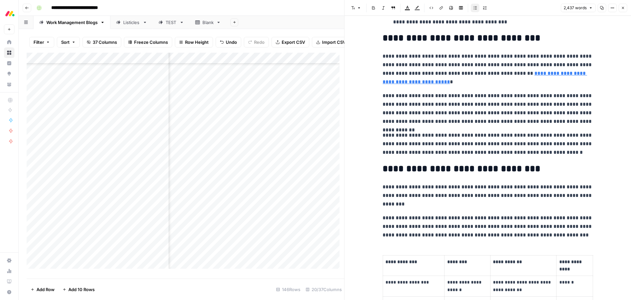
click at [522, 40] on h2 "**********" at bounding box center [488, 38] width 210 height 11
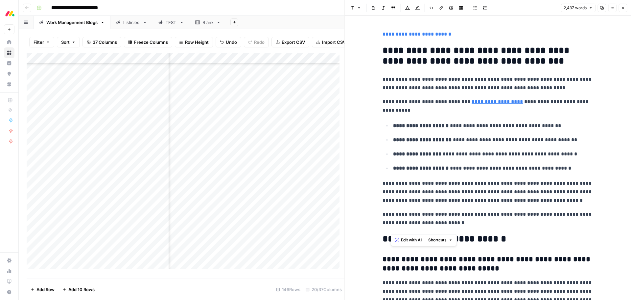
scroll to position [3288, 0]
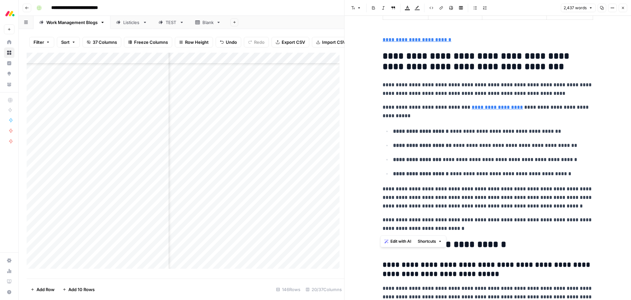
drag, startPoint x: 465, startPoint y: 132, endPoint x: 371, endPoint y: 55, distance: 120.8
click at [418, 220] on p "**********" at bounding box center [488, 223] width 210 height 17
click at [400, 241] on span "Edit with AI" at bounding box center [401, 241] width 21 height 6
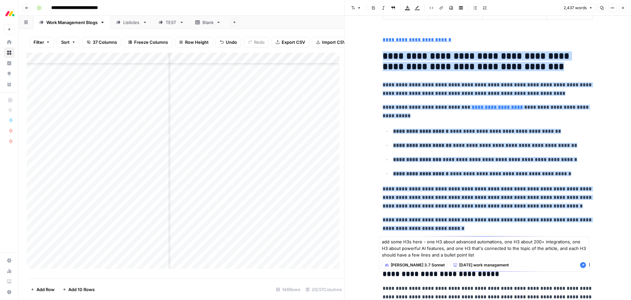
type textarea "add some H3s here - one H3 about advanced automations, one H3 about 200+ integr…"
click at [582, 265] on icon "button" at bounding box center [583, 265] width 6 height 6
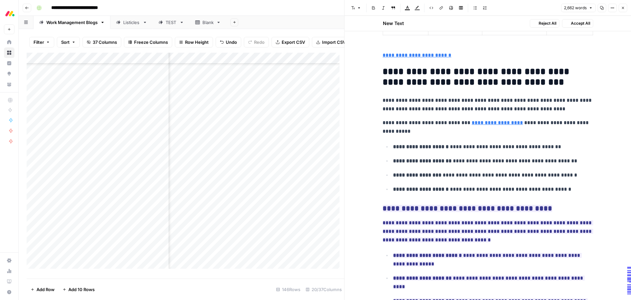
scroll to position [3627, 0]
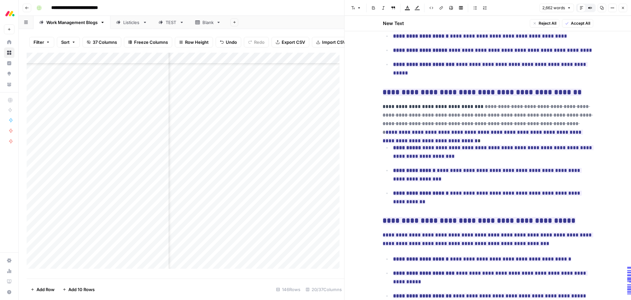
drag, startPoint x: 569, startPoint y: 23, endPoint x: 575, endPoint y: 81, distance: 58.8
click at [571, 23] on span "Accept All" at bounding box center [580, 23] width 19 height 6
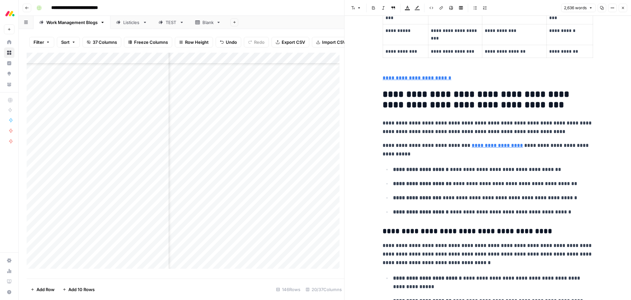
scroll to position [3053, 0]
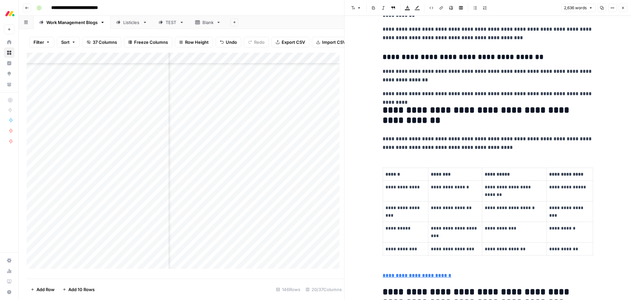
click at [622, 10] on button "Close" at bounding box center [623, 8] width 9 height 9
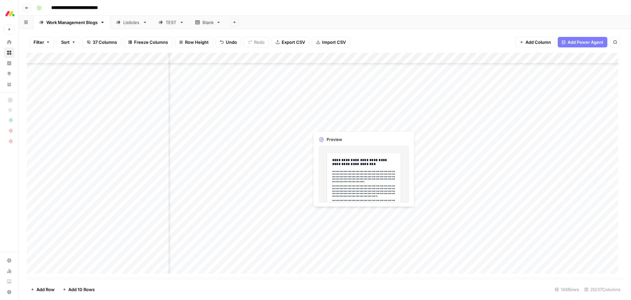
click at [352, 123] on div "Add Column" at bounding box center [325, 166] width 597 height 226
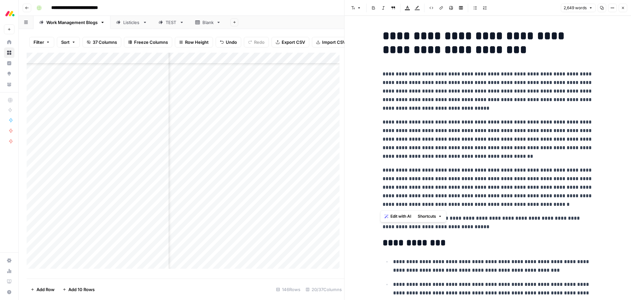
drag, startPoint x: 520, startPoint y: 206, endPoint x: 377, endPoint y: 77, distance: 192.8
click at [400, 212] on button "Edit with AI" at bounding box center [398, 216] width 32 height 9
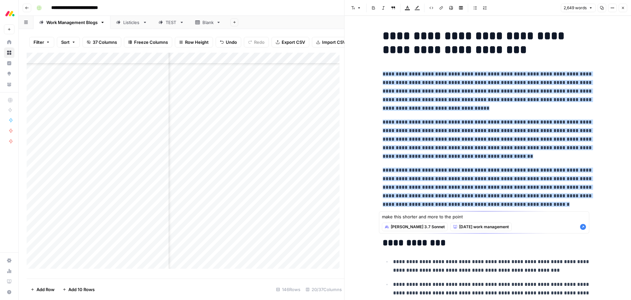
type textarea "make this shorter and more to the point"
click at [583, 227] on icon "button" at bounding box center [583, 227] width 6 height 6
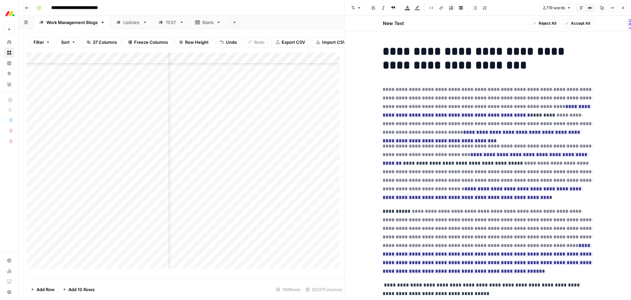
click at [575, 27] on button "Accept All" at bounding box center [577, 23] width 31 height 9
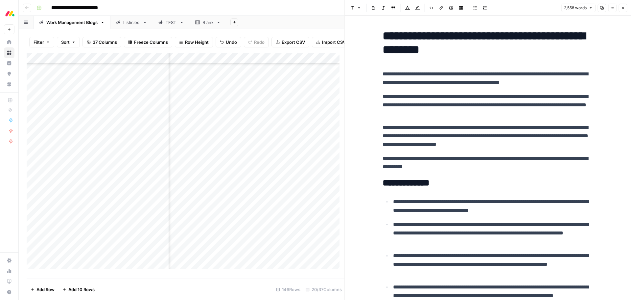
click at [383, 159] on p "**********" at bounding box center [488, 162] width 210 height 17
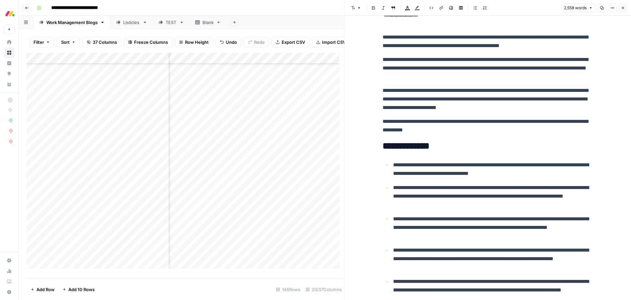
scroll to position [99, 0]
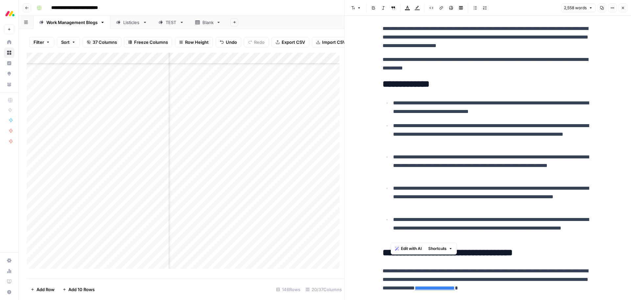
drag, startPoint x: 468, startPoint y: 238, endPoint x: 379, endPoint y: 106, distance: 158.3
click at [414, 245] on button "Edit with AI" at bounding box center [409, 248] width 32 height 9
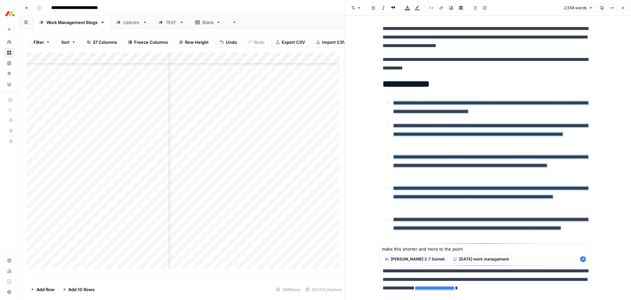
type textarea "make this shorter and more to the point"
click at [582, 257] on icon "button" at bounding box center [583, 259] width 6 height 6
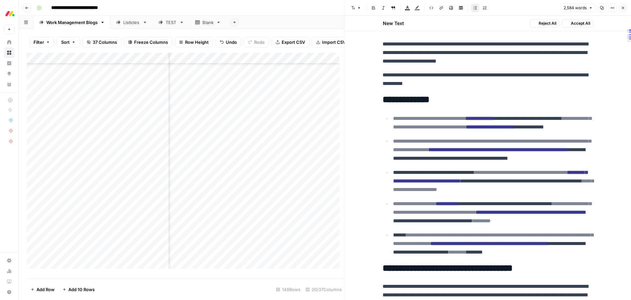
scroll to position [114, 0]
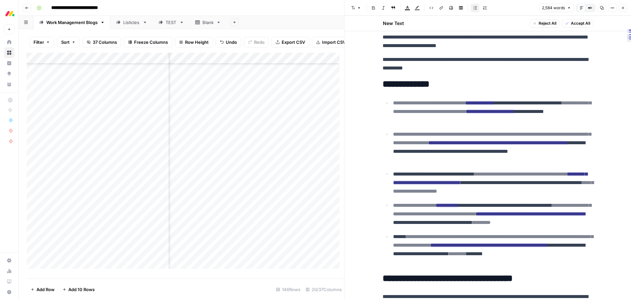
click at [574, 21] on span "Accept All" at bounding box center [580, 23] width 19 height 6
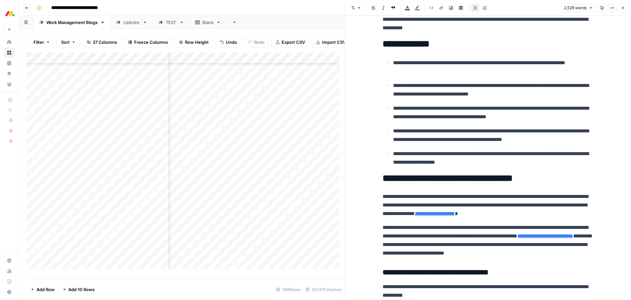
scroll to position [230, 0]
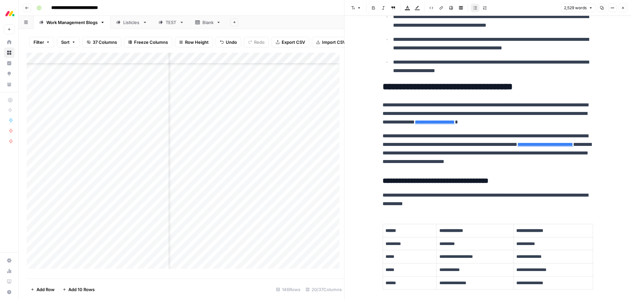
click at [553, 89] on h2 "**********" at bounding box center [488, 87] width 210 height 11
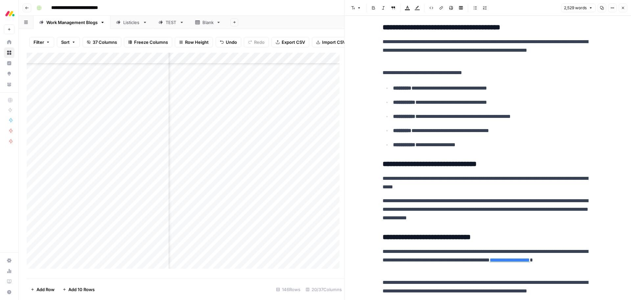
scroll to position [723, 0]
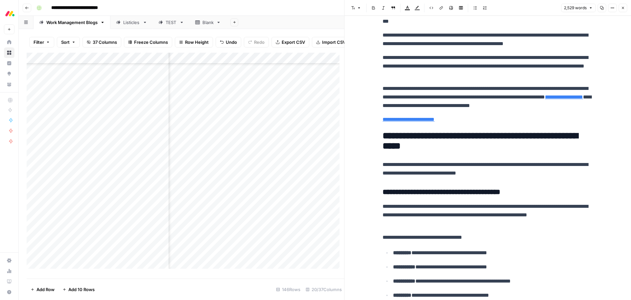
click at [383, 192] on h3 "**********" at bounding box center [488, 191] width 210 height 9
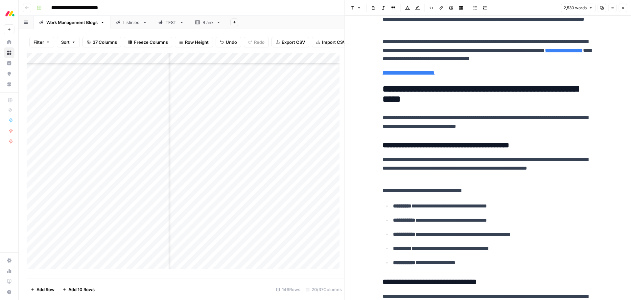
scroll to position [855, 0]
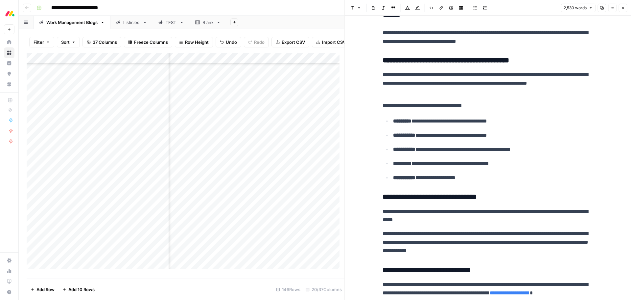
click at [383, 198] on h3 "**********" at bounding box center [488, 196] width 210 height 9
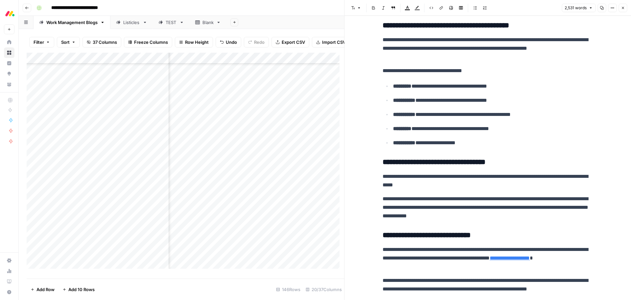
scroll to position [987, 0]
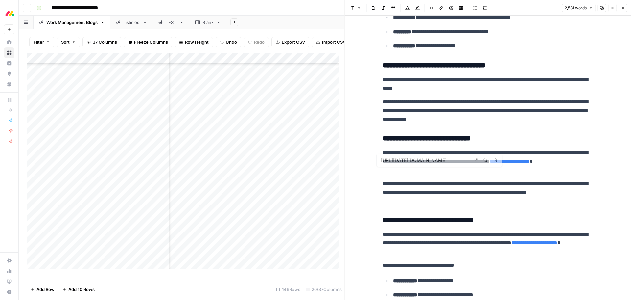
click at [383, 141] on h3 "**********" at bounding box center [488, 138] width 210 height 9
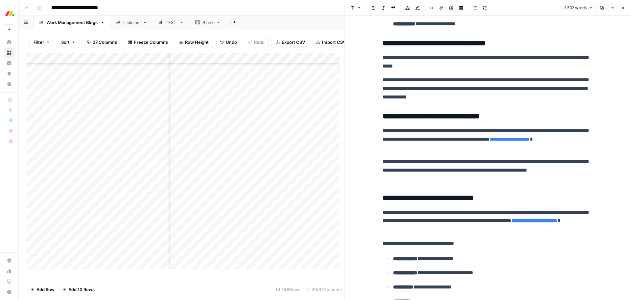
scroll to position [1019, 0]
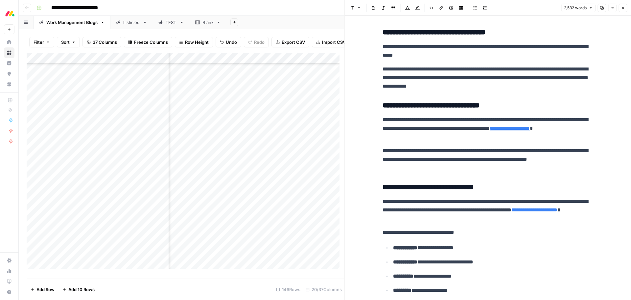
click at [383, 184] on h3 "**********" at bounding box center [488, 187] width 210 height 9
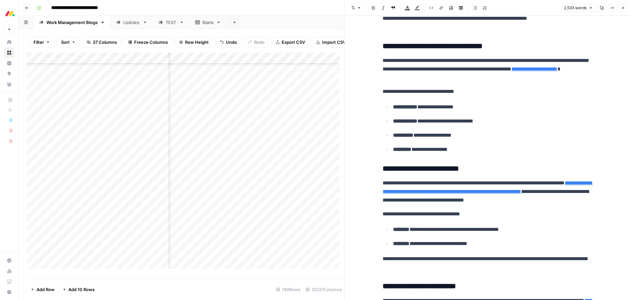
scroll to position [1184, 0]
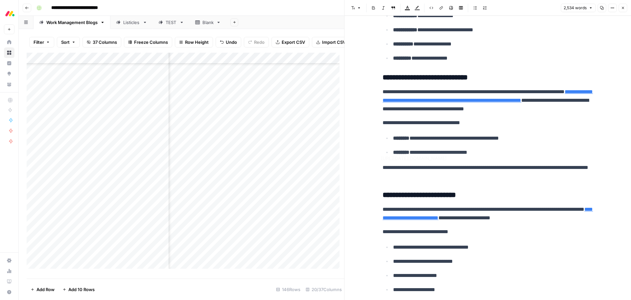
scroll to position [1282, 0]
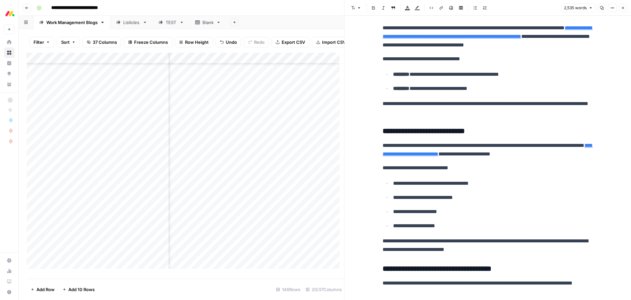
scroll to position [1414, 0]
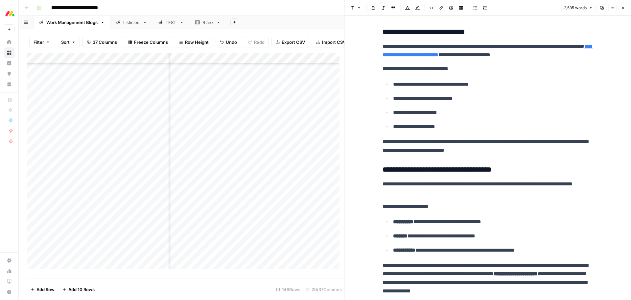
click at [383, 171] on h3 "**********" at bounding box center [488, 169] width 210 height 9
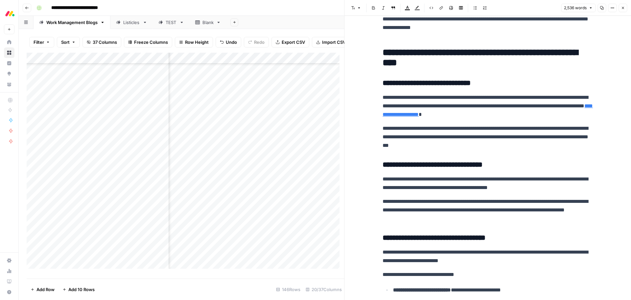
scroll to position [1578, 0]
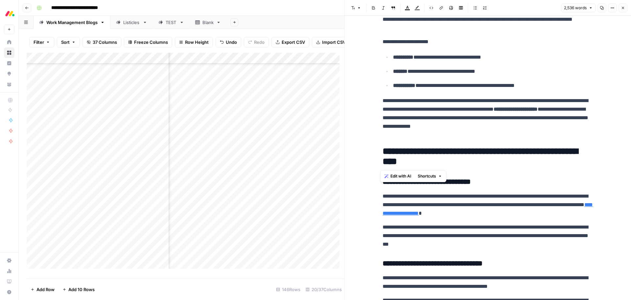
drag, startPoint x: 439, startPoint y: 165, endPoint x: 377, endPoint y: 149, distance: 64.6
click at [401, 178] on span "Edit with AI" at bounding box center [401, 176] width 21 height 6
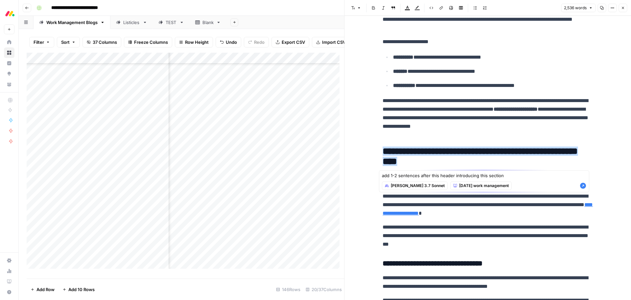
type textarea "add 1-2 sentences after this header introducing this section"
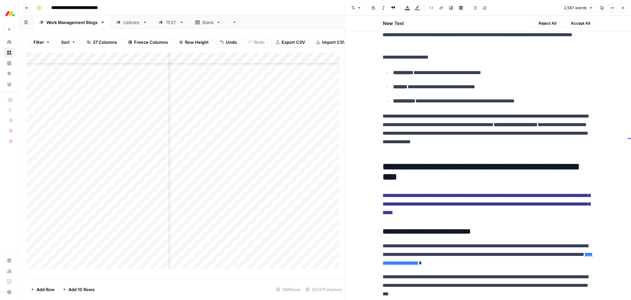
scroll to position [1594, 0]
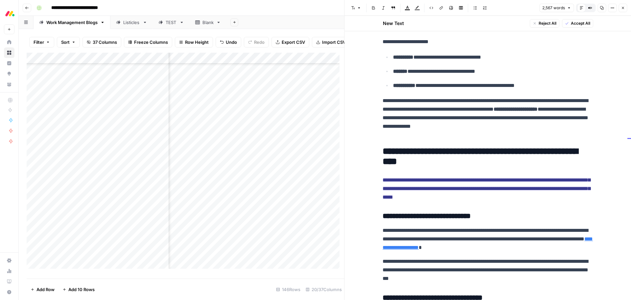
click at [585, 25] on span "Accept All" at bounding box center [580, 23] width 19 height 6
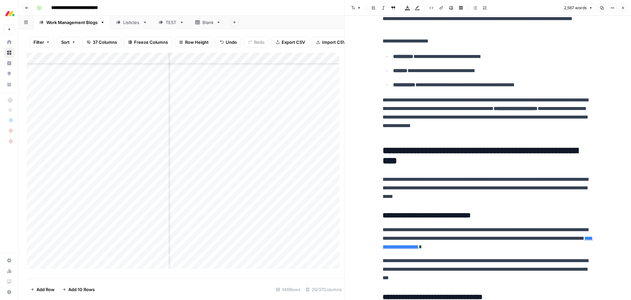
scroll to position [1578, 0]
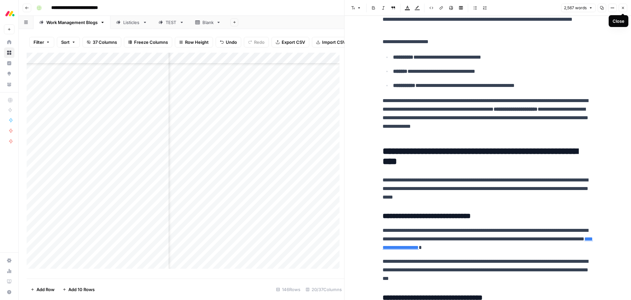
click at [622, 8] on icon "button" at bounding box center [623, 8] width 4 height 4
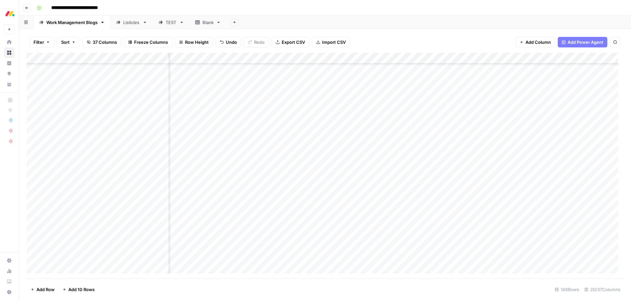
click at [353, 135] on div "Add Column" at bounding box center [325, 166] width 597 height 226
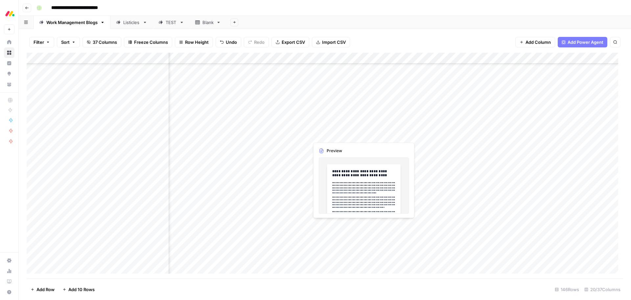
click at [353, 135] on div "Add Column" at bounding box center [325, 166] width 597 height 226
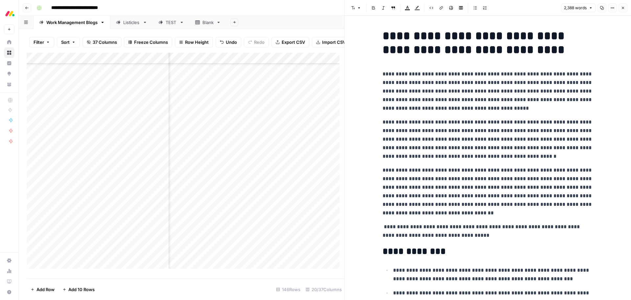
drag, startPoint x: 463, startPoint y: 106, endPoint x: 458, endPoint y: 187, distance: 81.7
click at [463, 106] on p "**********" at bounding box center [488, 91] width 210 height 43
drag, startPoint x: 447, startPoint y: 211, endPoint x: 378, endPoint y: 68, distance: 159.1
click at [398, 226] on span "Edit with AI" at bounding box center [401, 225] width 21 height 6
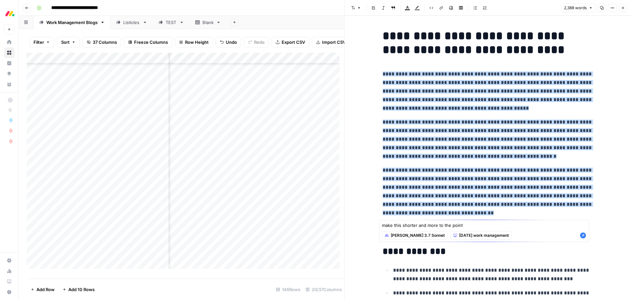
type textarea "make this shorter and more to the point"
click at [581, 235] on icon "button" at bounding box center [583, 235] width 6 height 6
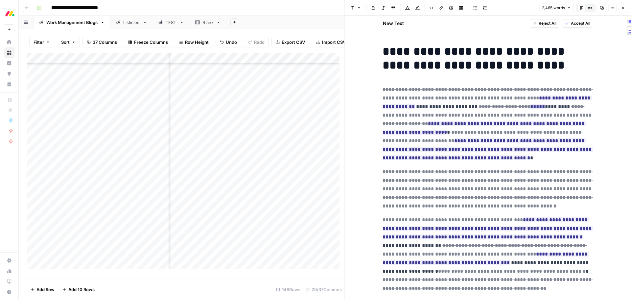
click at [575, 24] on span "Accept All" at bounding box center [580, 23] width 19 height 6
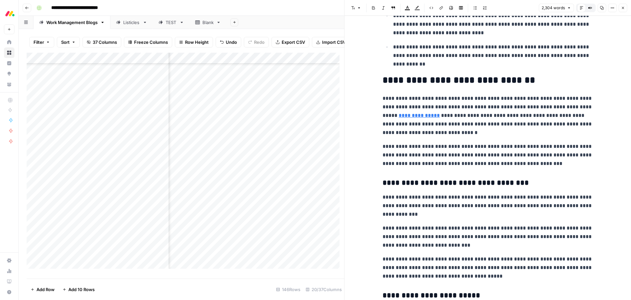
scroll to position [296, 0]
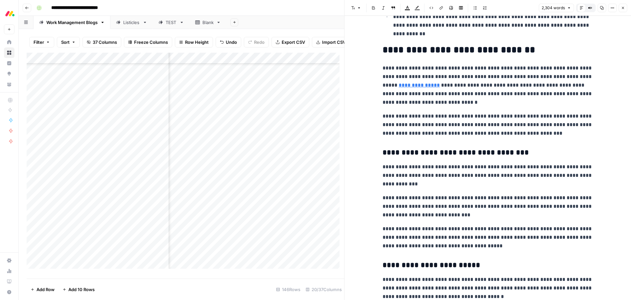
click at [523, 53] on h2 "**********" at bounding box center [488, 50] width 210 height 11
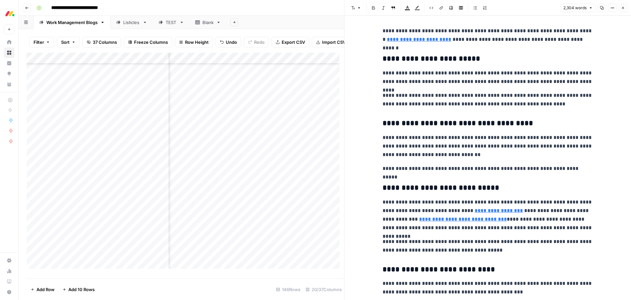
scroll to position [2631, 0]
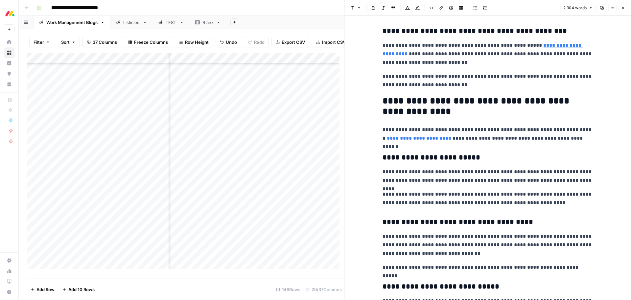
click at [421, 113] on h2 "**********" at bounding box center [488, 106] width 210 height 21
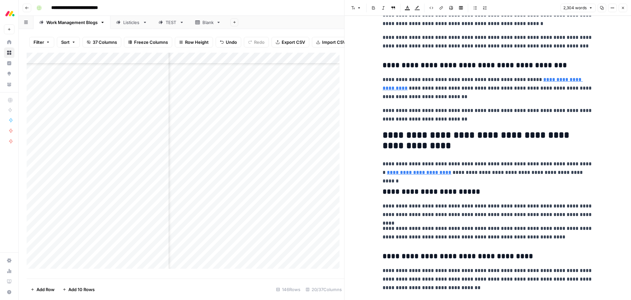
scroll to position [2598, 0]
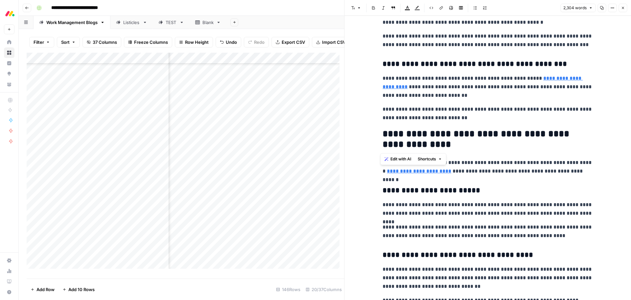
drag, startPoint x: 381, startPoint y: 135, endPoint x: 546, endPoint y: 146, distance: 164.4
click at [546, 146] on h2 "**********" at bounding box center [488, 139] width 210 height 21
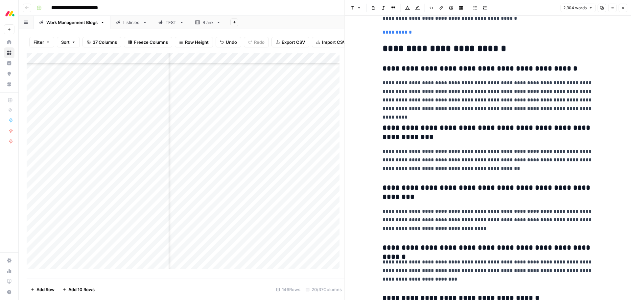
scroll to position [3157, 0]
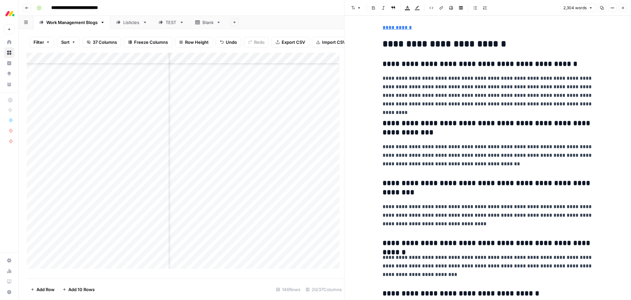
click at [621, 9] on icon "button" at bounding box center [623, 8] width 4 height 4
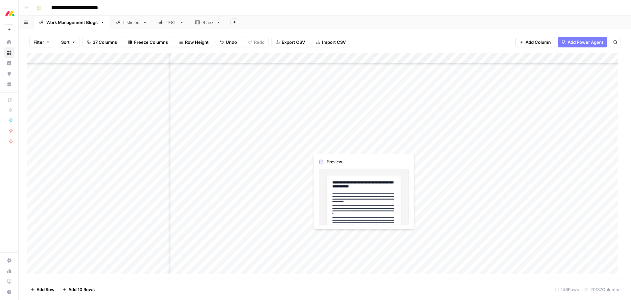
click at [349, 147] on div "Add Column" at bounding box center [325, 166] width 597 height 226
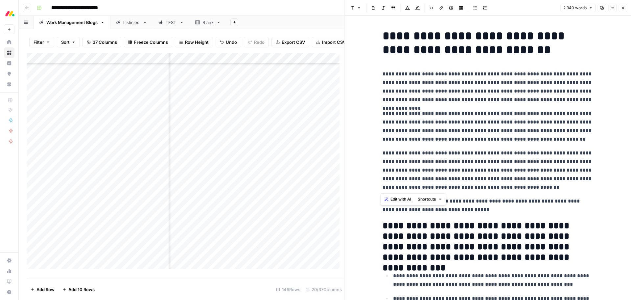
drag, startPoint x: 496, startPoint y: 187, endPoint x: 373, endPoint y: 75, distance: 166.4
click at [403, 198] on span "Edit with AI" at bounding box center [401, 199] width 21 height 6
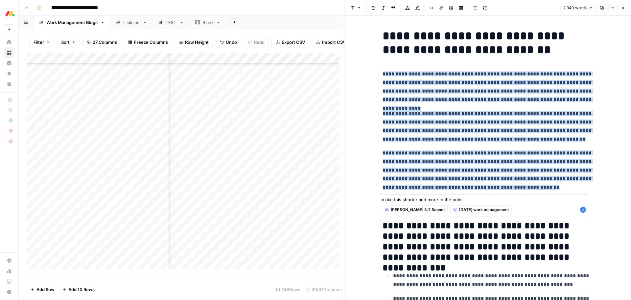
type textarea "make this shorter and more to the point"
click at [583, 211] on icon "button" at bounding box center [583, 210] width 6 height 6
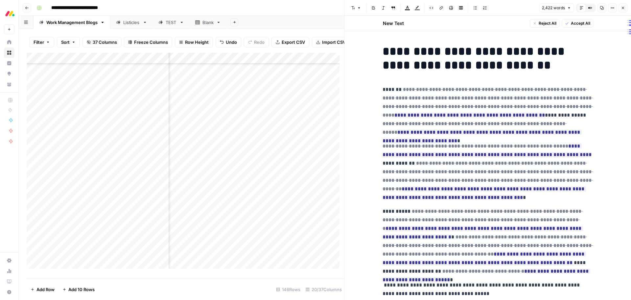
drag, startPoint x: 586, startPoint y: 24, endPoint x: 581, endPoint y: 30, distance: 7.9
click at [586, 24] on span "Accept All" at bounding box center [580, 23] width 19 height 6
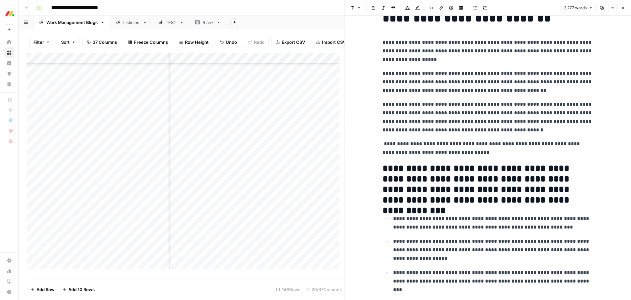
scroll to position [66, 0]
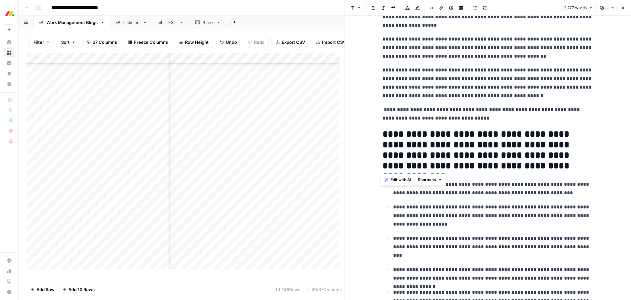
drag, startPoint x: 555, startPoint y: 165, endPoint x: 380, endPoint y: 135, distance: 176.8
click at [383, 135] on h2 "**********" at bounding box center [488, 150] width 210 height 42
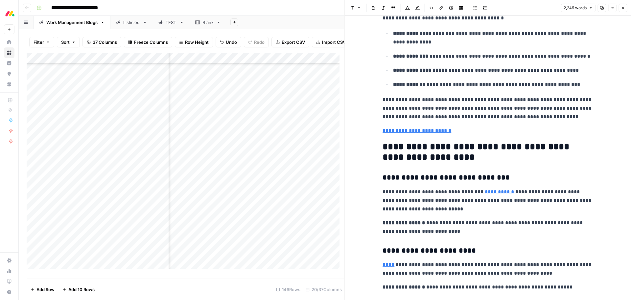
scroll to position [658, 0]
drag, startPoint x: 447, startPoint y: 158, endPoint x: 384, endPoint y: 157, distance: 62.8
click at [383, 145] on h2 "**********" at bounding box center [488, 151] width 210 height 21
drag, startPoint x: 452, startPoint y: 158, endPoint x: 378, endPoint y: 150, distance: 74.7
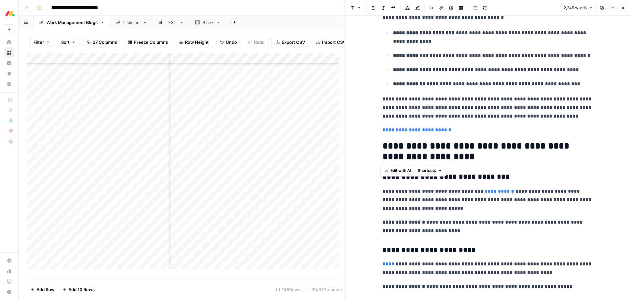
click at [395, 169] on span "Edit with AI" at bounding box center [401, 170] width 21 height 6
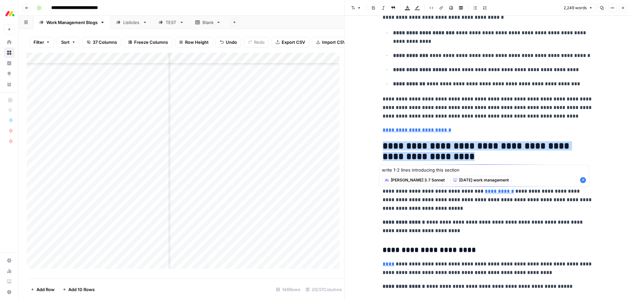
type textarea "write 1-2 lines introducing this section"
click at [582, 180] on icon "button" at bounding box center [583, 180] width 6 height 6
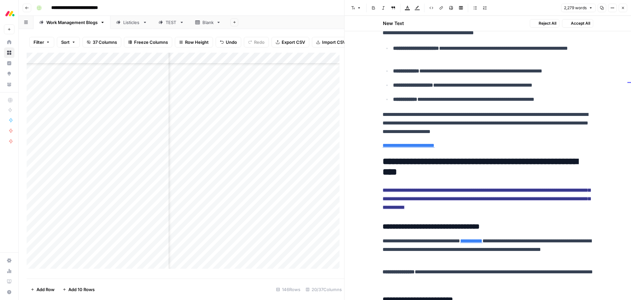
scroll to position [673, 0]
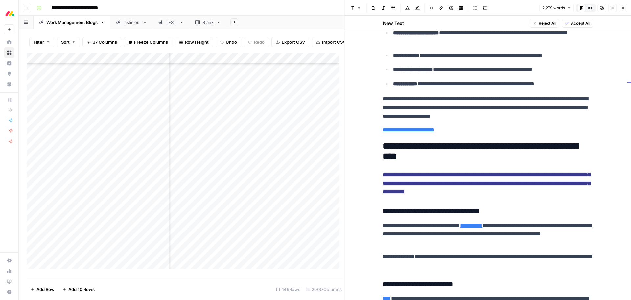
click at [577, 25] on span "Accept All" at bounding box center [580, 23] width 19 height 6
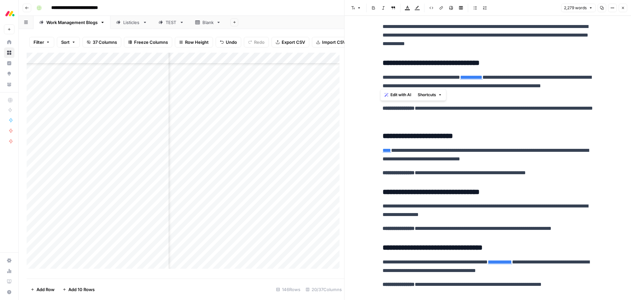
scroll to position [789, 0]
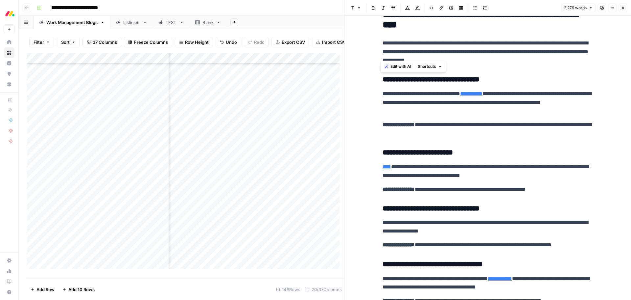
drag, startPoint x: 589, startPoint y: 169, endPoint x: 377, endPoint y: 79, distance: 230.2
click at [397, 67] on span "Edit with AI" at bounding box center [401, 66] width 21 height 6
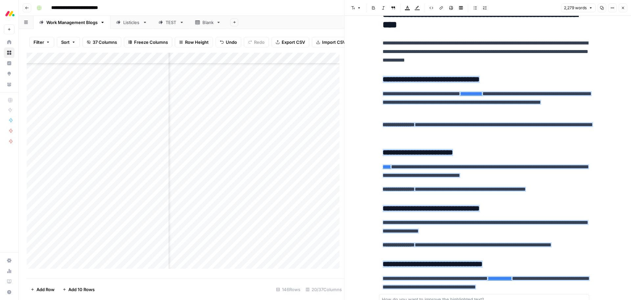
scroll to position [1426, 0]
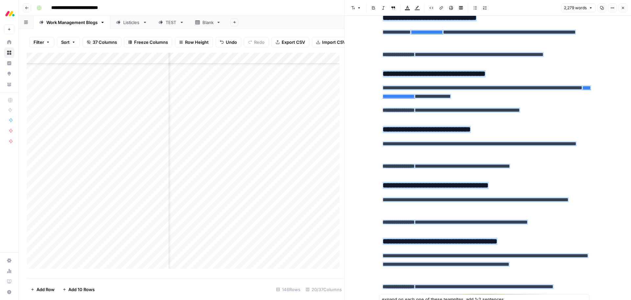
type textarea "expand on each one of these teampltes. add 1-2 sentences"
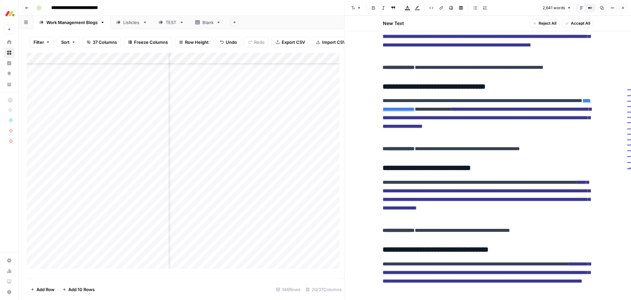
scroll to position [1617, 0]
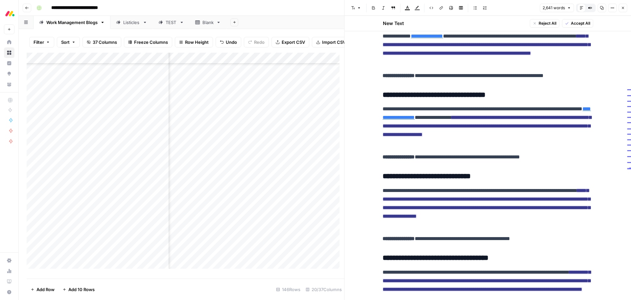
click at [534, 22] on button "Reject All" at bounding box center [545, 23] width 30 height 9
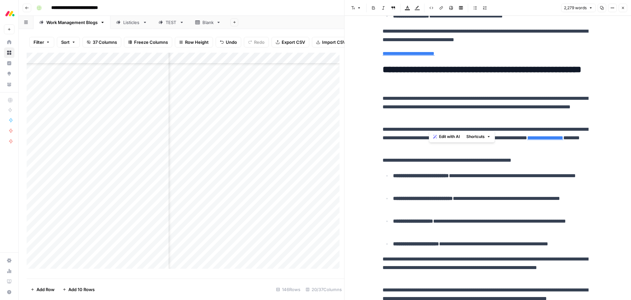
scroll to position [2770, 0]
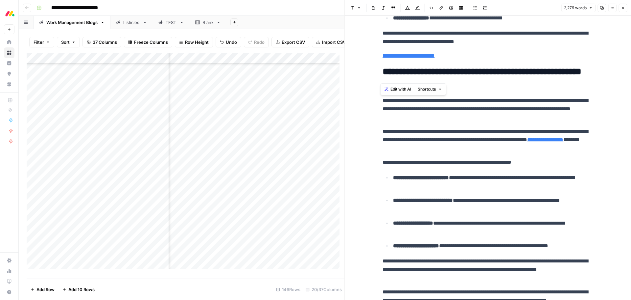
drag, startPoint x: 435, startPoint y: 180, endPoint x: 381, endPoint y: 101, distance: 96.0
drag, startPoint x: 448, startPoint y: 100, endPoint x: 445, endPoint y: 103, distance: 3.5
click at [448, 100] on p "**********" at bounding box center [488, 109] width 210 height 26
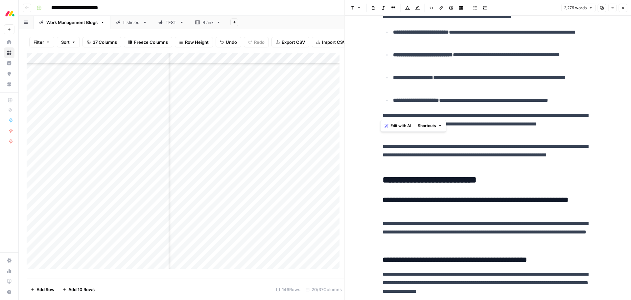
scroll to position [2935, 0]
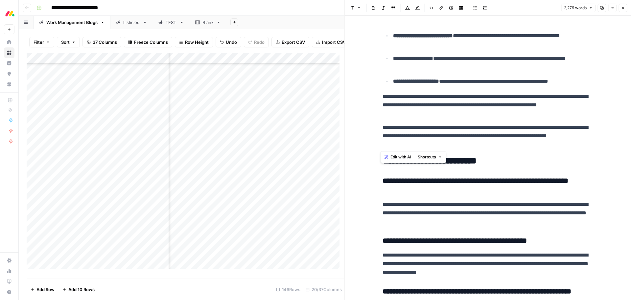
drag, startPoint x: 381, startPoint y: 102, endPoint x: 482, endPoint y: 149, distance: 111.5
click at [393, 157] on span "Edit with AI" at bounding box center [401, 157] width 21 height 6
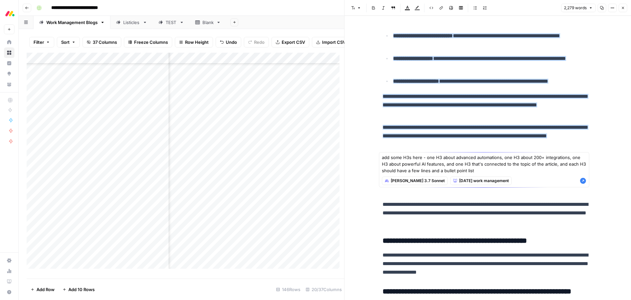
type textarea "add some H3s here - one H3 about advanced automations, one H3 about 200+ integr…"
click at [583, 182] on icon "button" at bounding box center [583, 181] width 6 height 6
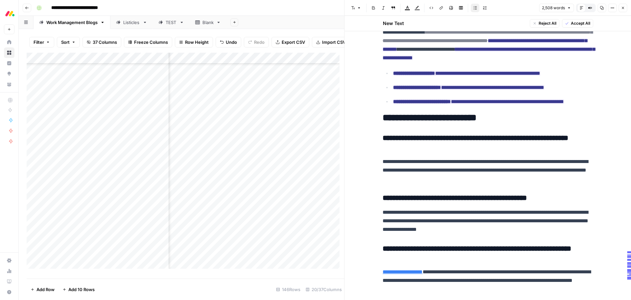
scroll to position [3338, 0]
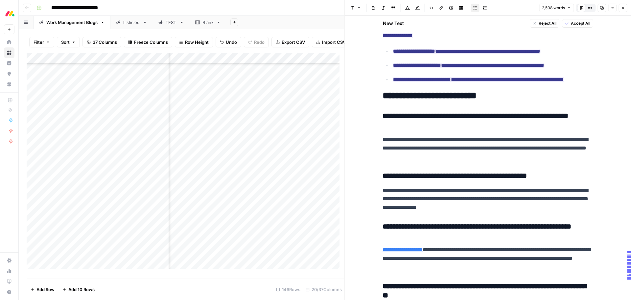
drag, startPoint x: 572, startPoint y: 24, endPoint x: 574, endPoint y: 39, distance: 15.3
click at [572, 24] on span "Accept All" at bounding box center [580, 23] width 19 height 6
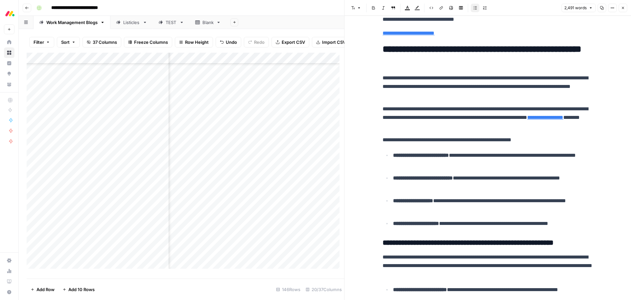
scroll to position [2731, 0]
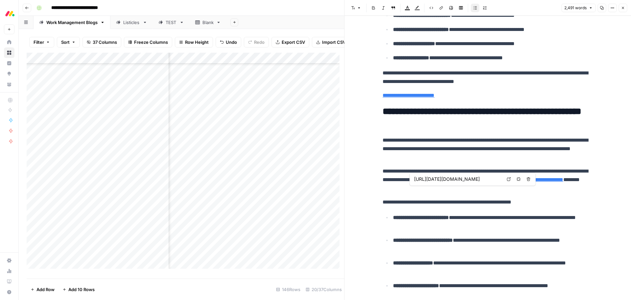
click at [462, 147] on p "**********" at bounding box center [488, 149] width 210 height 26
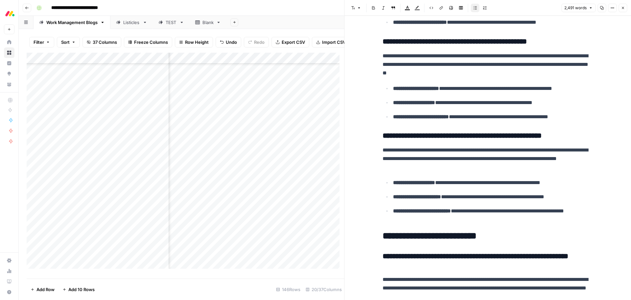
scroll to position [3290, 0]
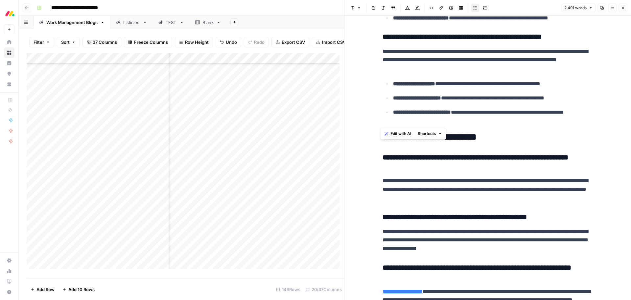
drag, startPoint x: 419, startPoint y: 123, endPoint x: 376, endPoint y: 38, distance: 95.4
click at [408, 131] on span "Edit with AI" at bounding box center [401, 134] width 21 height 6
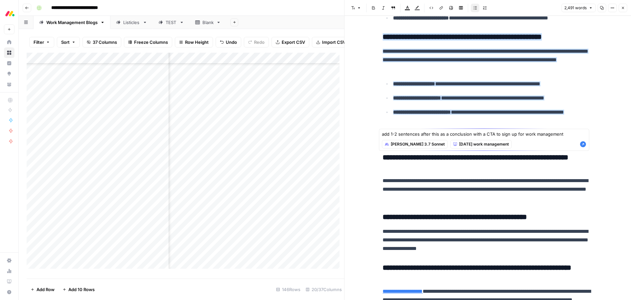
type textarea "add 1-2 sentences after this as a conclusion with a CTA to sign up for work man…"
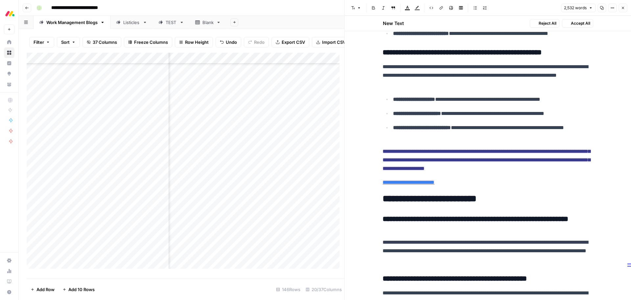
scroll to position [3305, 0]
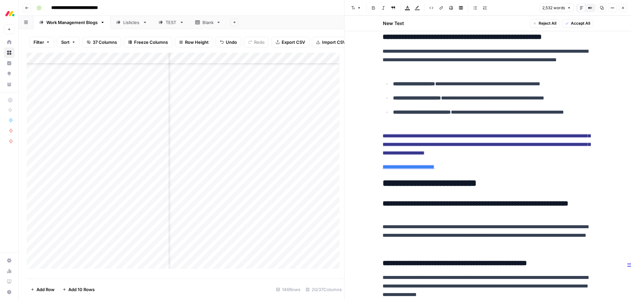
click at [587, 22] on span "Accept All" at bounding box center [580, 23] width 19 height 6
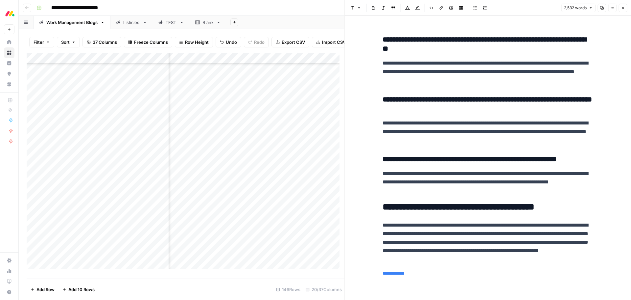
scroll to position [3626, 0]
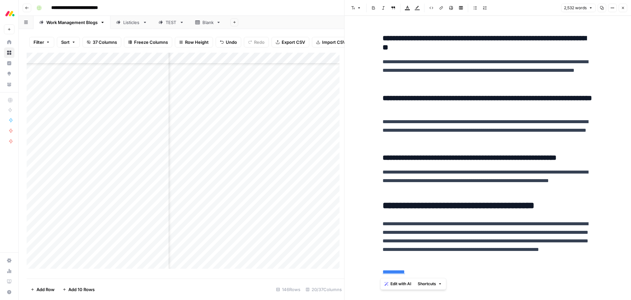
drag, startPoint x: 414, startPoint y: 272, endPoint x: 368, endPoint y: 204, distance: 82.0
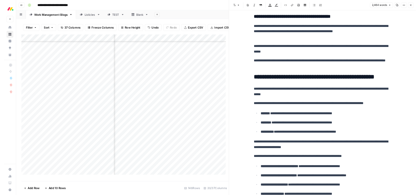
scroll to position [2294, 0]
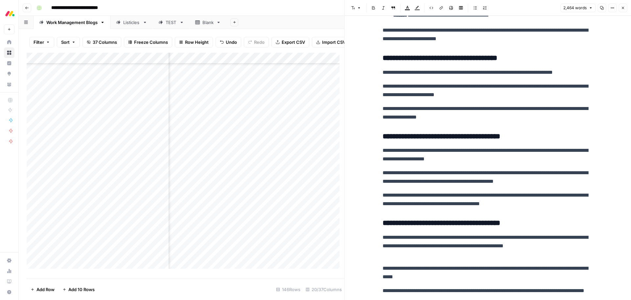
click at [626, 9] on button "Close" at bounding box center [623, 8] width 9 height 9
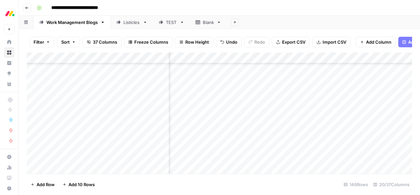
scroll to position [1405, 612]
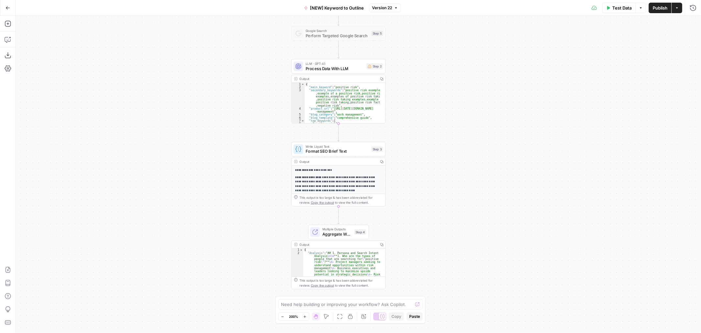
click at [423, 95] on div "Workflow Input Settings Inputs Power Agent Create Content Brief from Keyword - …" at bounding box center [359, 174] width 686 height 317
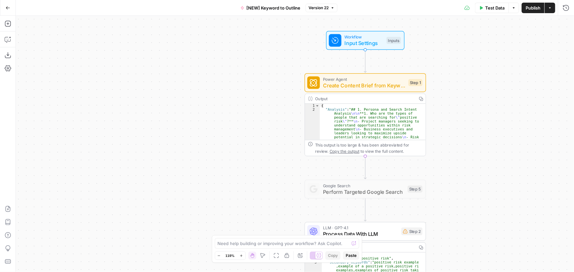
click at [378, 87] on span "Create Content Brief from Keyword - Fork" at bounding box center [364, 86] width 82 height 8
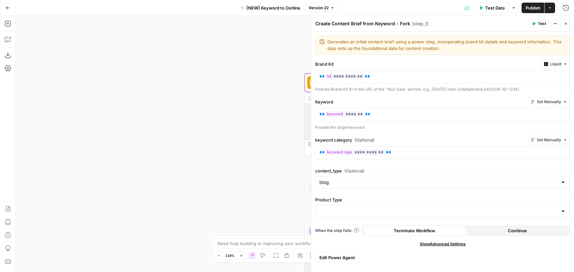
click at [568, 24] on button "Close" at bounding box center [565, 23] width 9 height 9
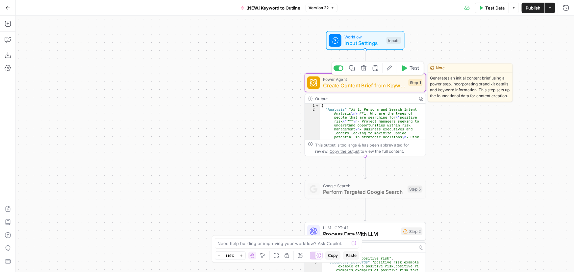
click at [390, 68] on icon "button" at bounding box center [389, 68] width 5 height 5
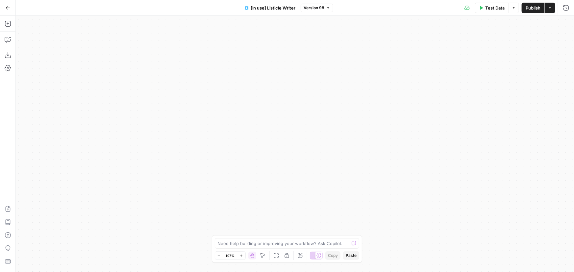
drag, startPoint x: 303, startPoint y: 49, endPoint x: 314, endPoint y: 62, distance: 16.6
click at [312, 149] on div "true false true false Workflow Input Settings Inputs Loop Iteration Iterate Ove…" at bounding box center [295, 144] width 558 height 256
click at [308, 175] on div "true false true false Workflow Input Settings Inputs Loop Iteration Iterate Ove…" at bounding box center [295, 144] width 558 height 256
click at [289, 166] on div "true false true false Workflow Input Settings Inputs Loop Iteration Iterate Ove…" at bounding box center [295, 144] width 558 height 256
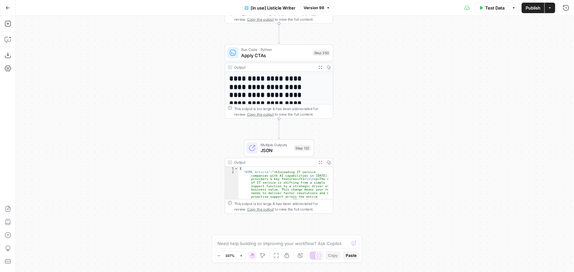
drag, startPoint x: 350, startPoint y: 170, endPoint x: 353, endPoint y: 115, distance: 55.0
click at [353, 115] on div "true false true false Workflow Input Settings Inputs Loop Iteration Iterate Ove…" at bounding box center [295, 144] width 558 height 256
